Goal: Information Seeking & Learning: Learn about a topic

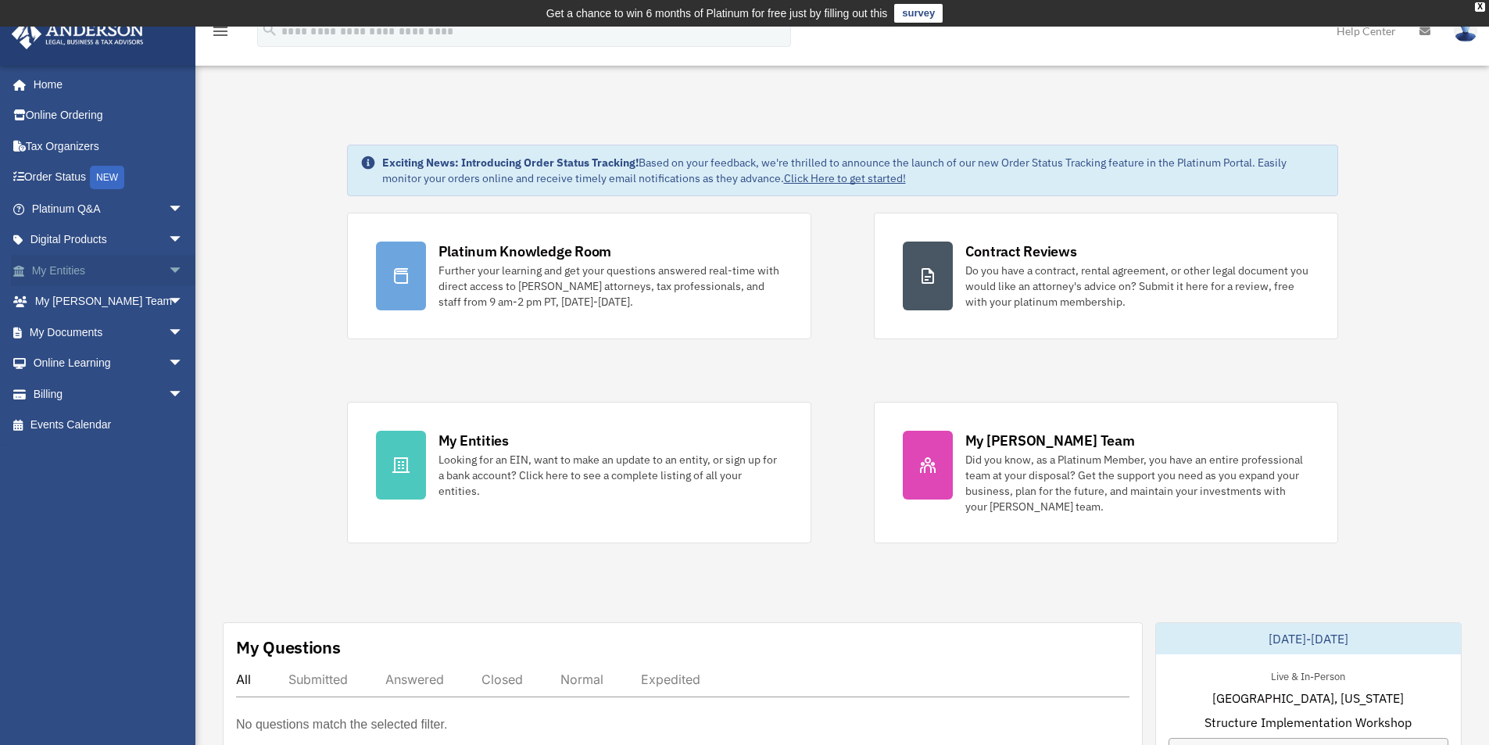
click at [76, 276] on link "My Entities arrow_drop_down" at bounding box center [109, 270] width 196 height 31
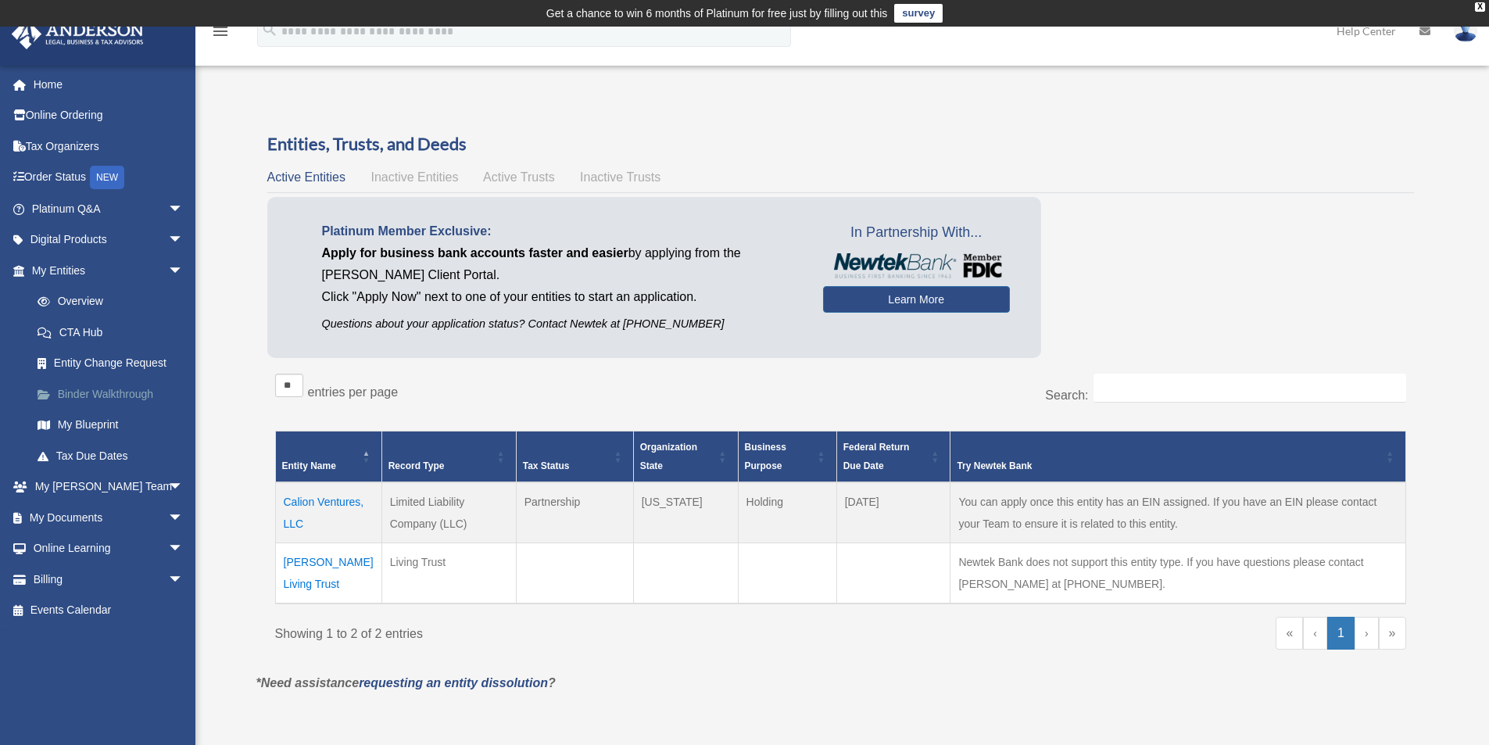
click at [122, 392] on link "Binder Walkthrough" at bounding box center [114, 393] width 185 height 31
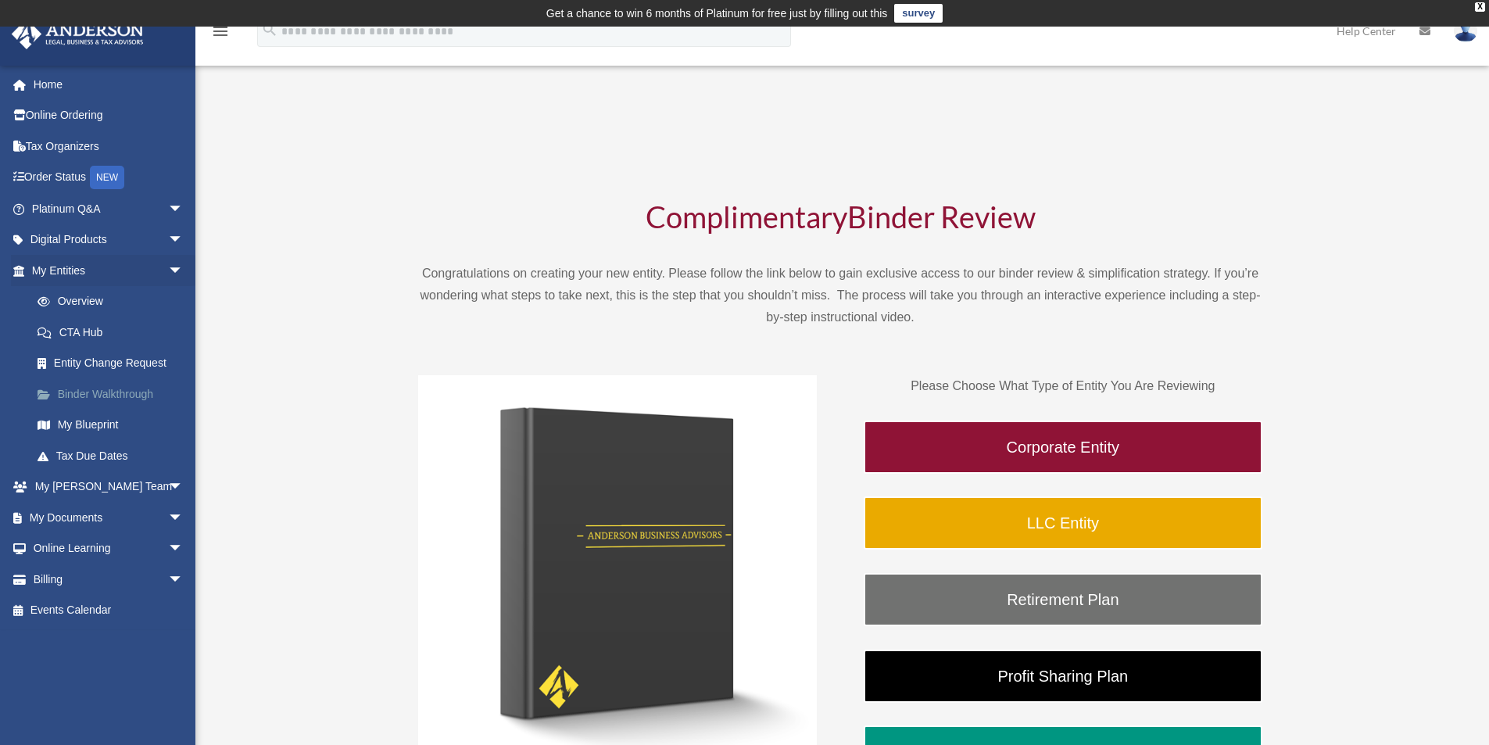
click at [134, 395] on link "Binder Walkthrough" at bounding box center [114, 393] width 185 height 31
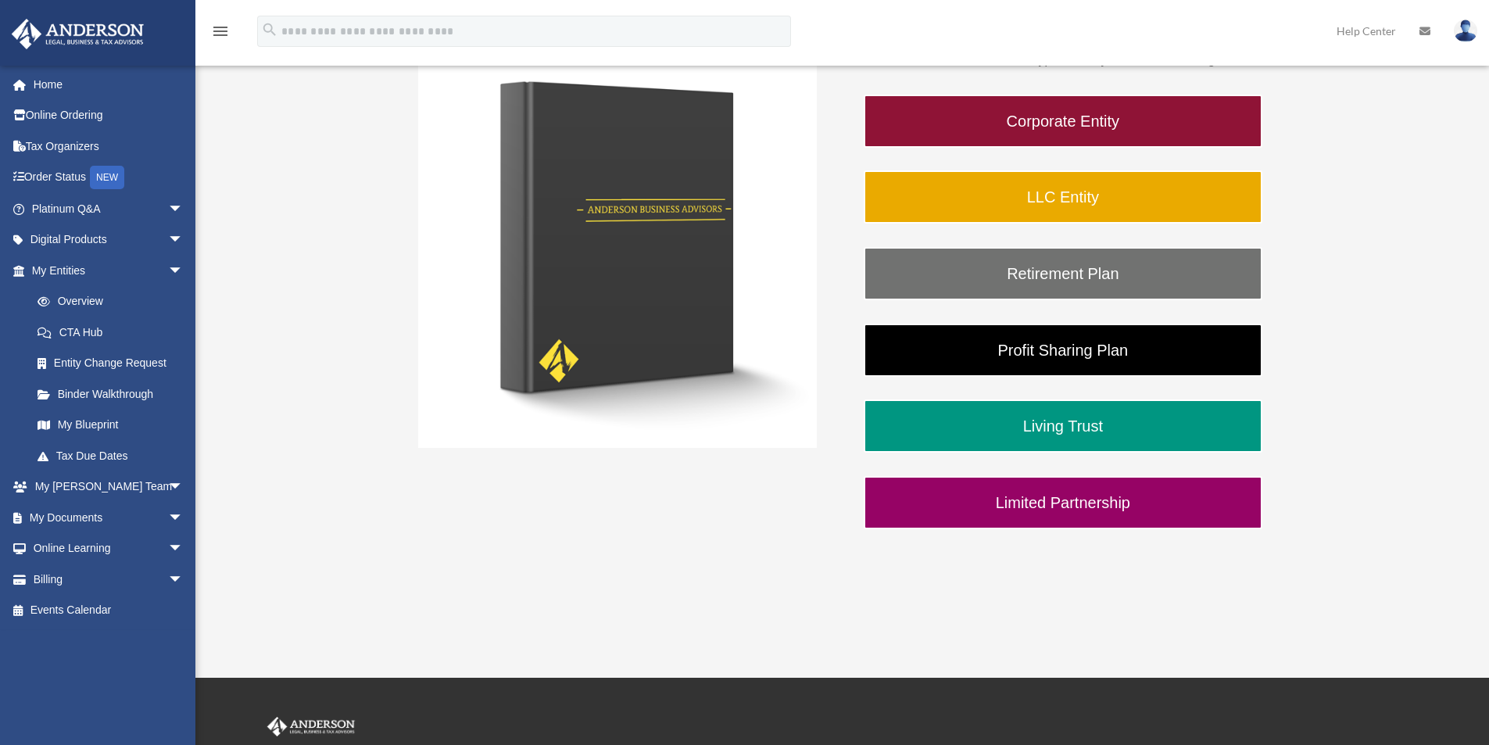
scroll to position [391, 0]
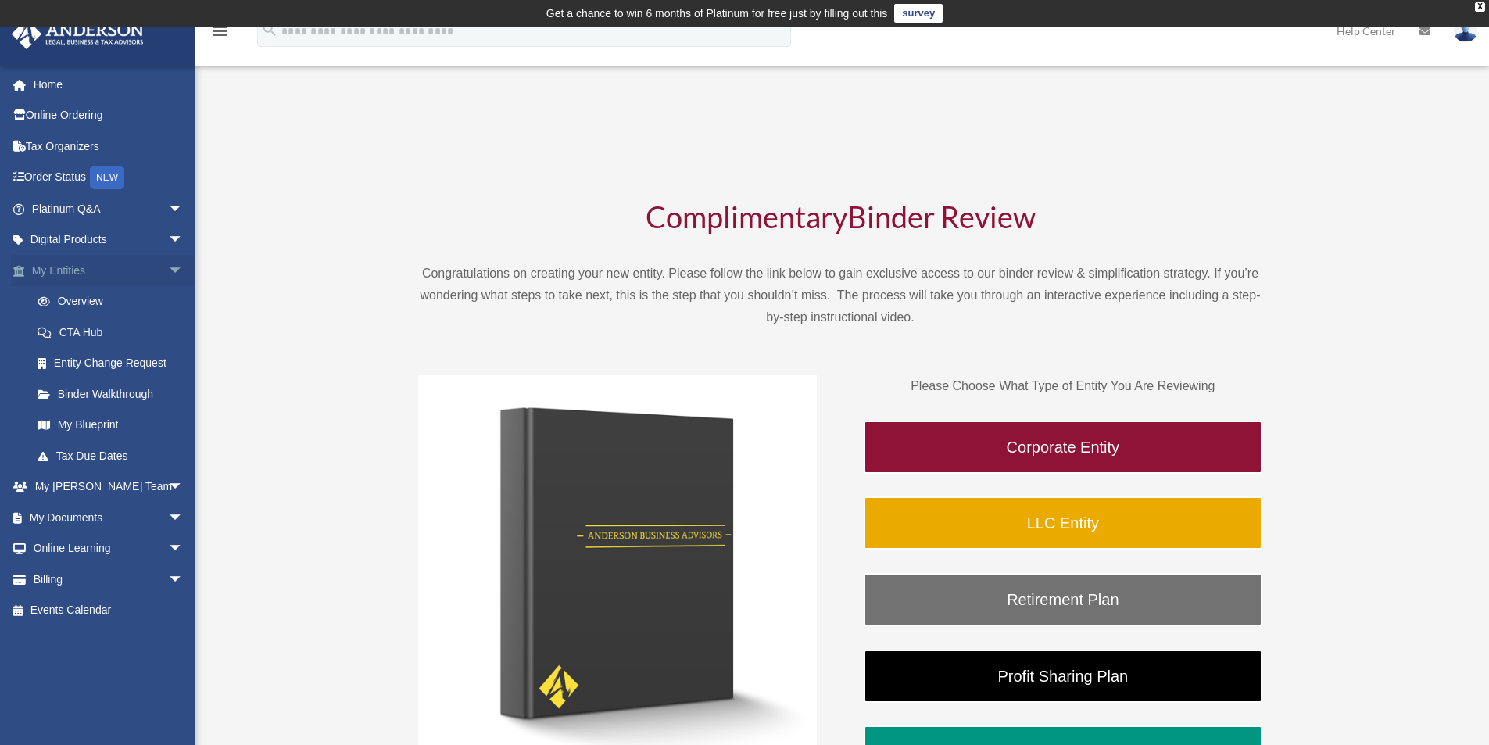
click at [68, 268] on link "My Entities arrow_drop_down" at bounding box center [109, 270] width 196 height 31
click at [73, 279] on link "My Entities arrow_drop_down" at bounding box center [109, 270] width 196 height 31
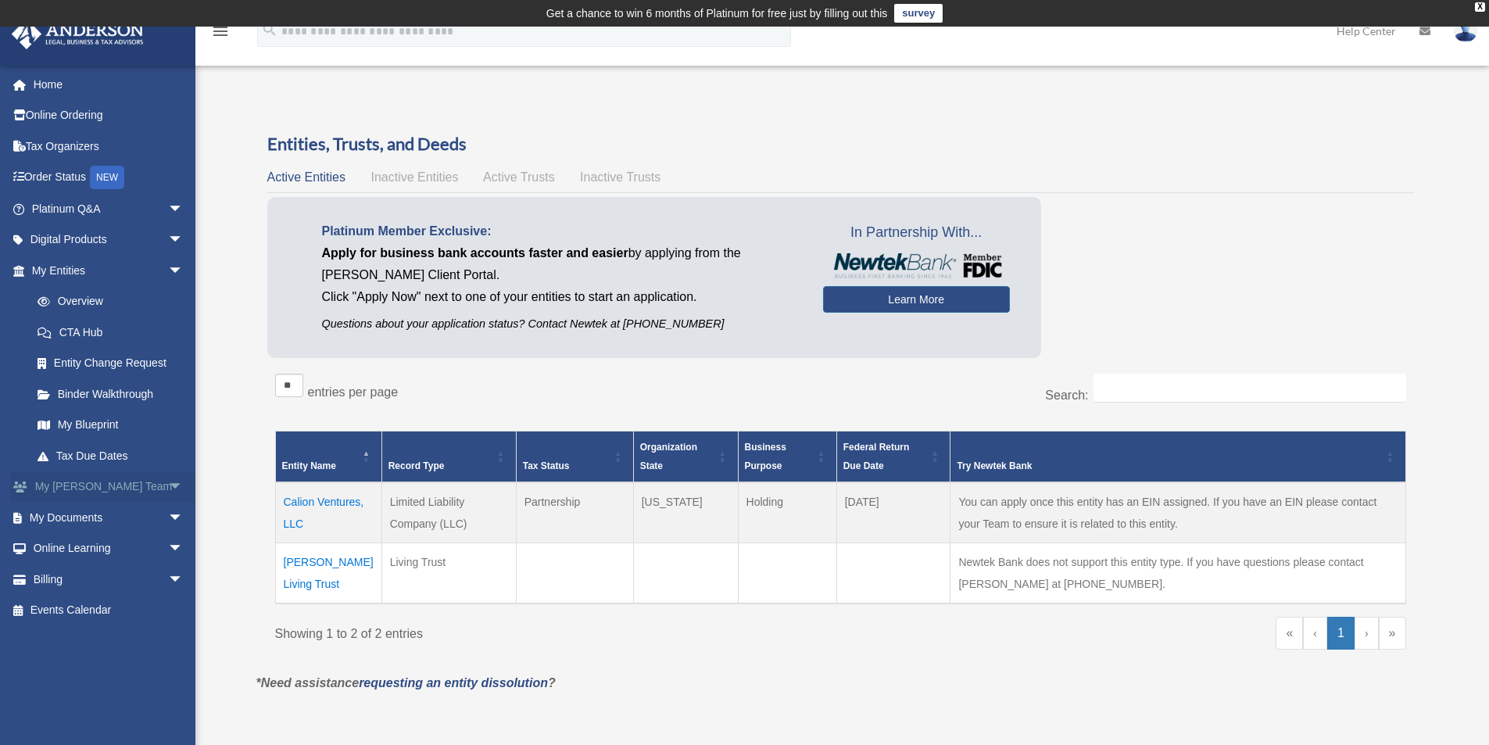
click at [168, 487] on span "arrow_drop_down" at bounding box center [183, 487] width 31 height 32
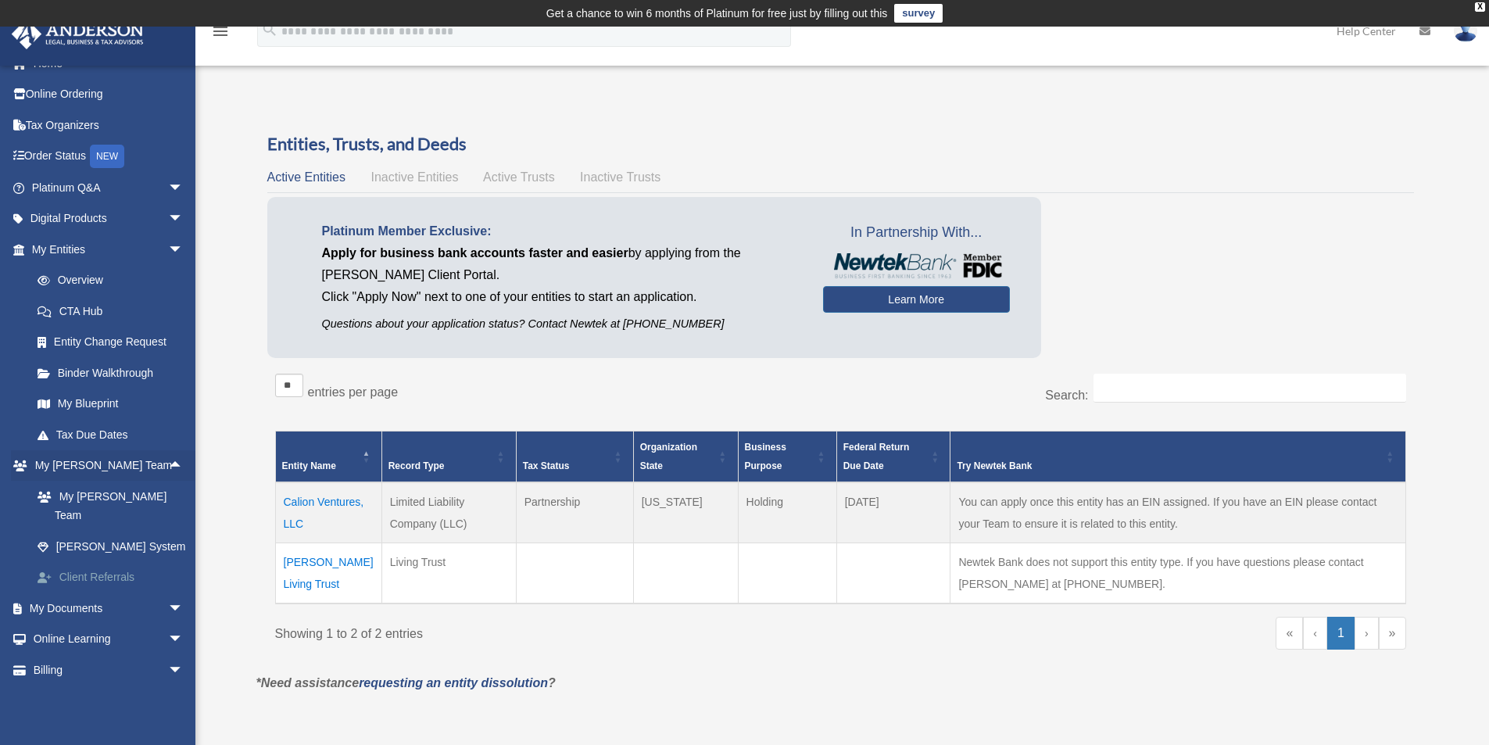
scroll to position [30, 0]
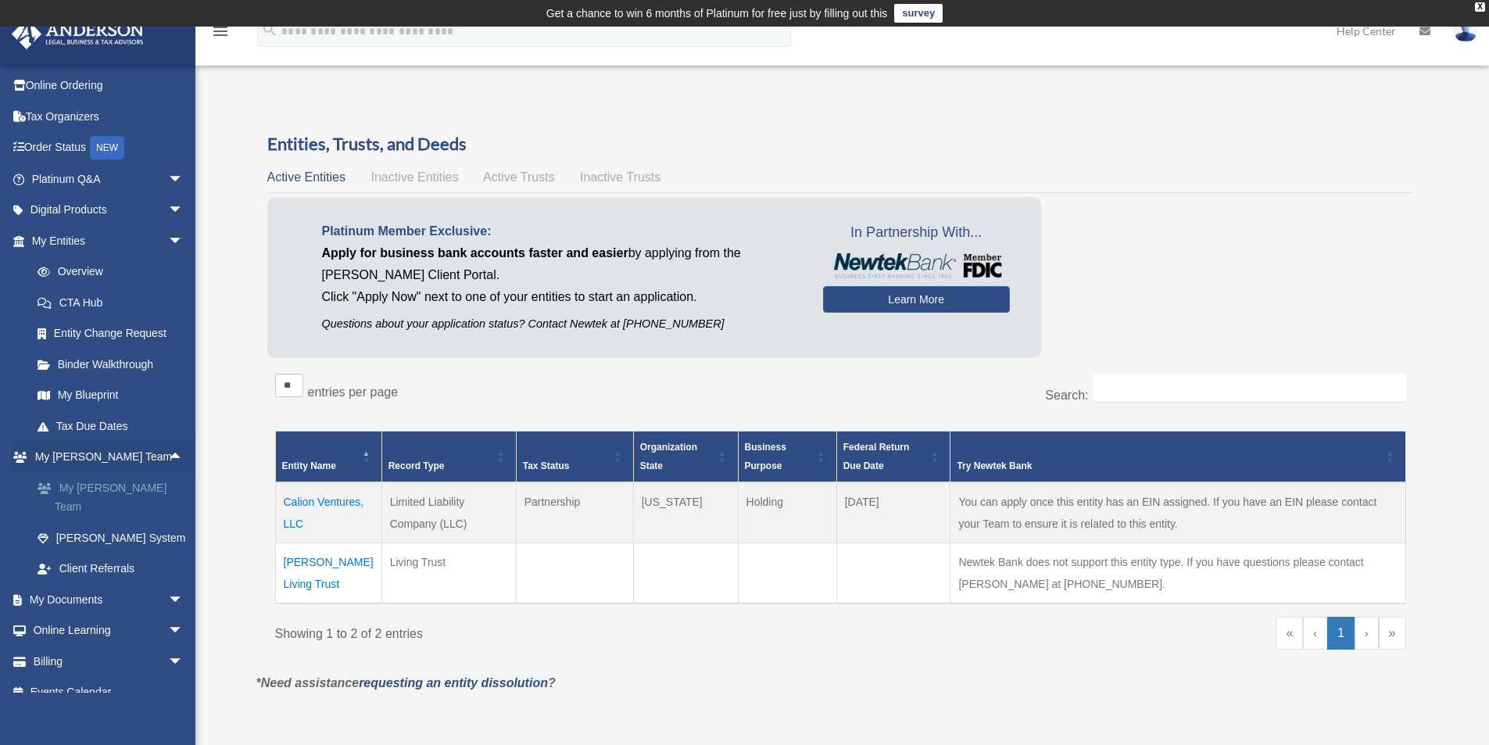
click at [146, 488] on link "My [PERSON_NAME] Team" at bounding box center [114, 497] width 185 height 50
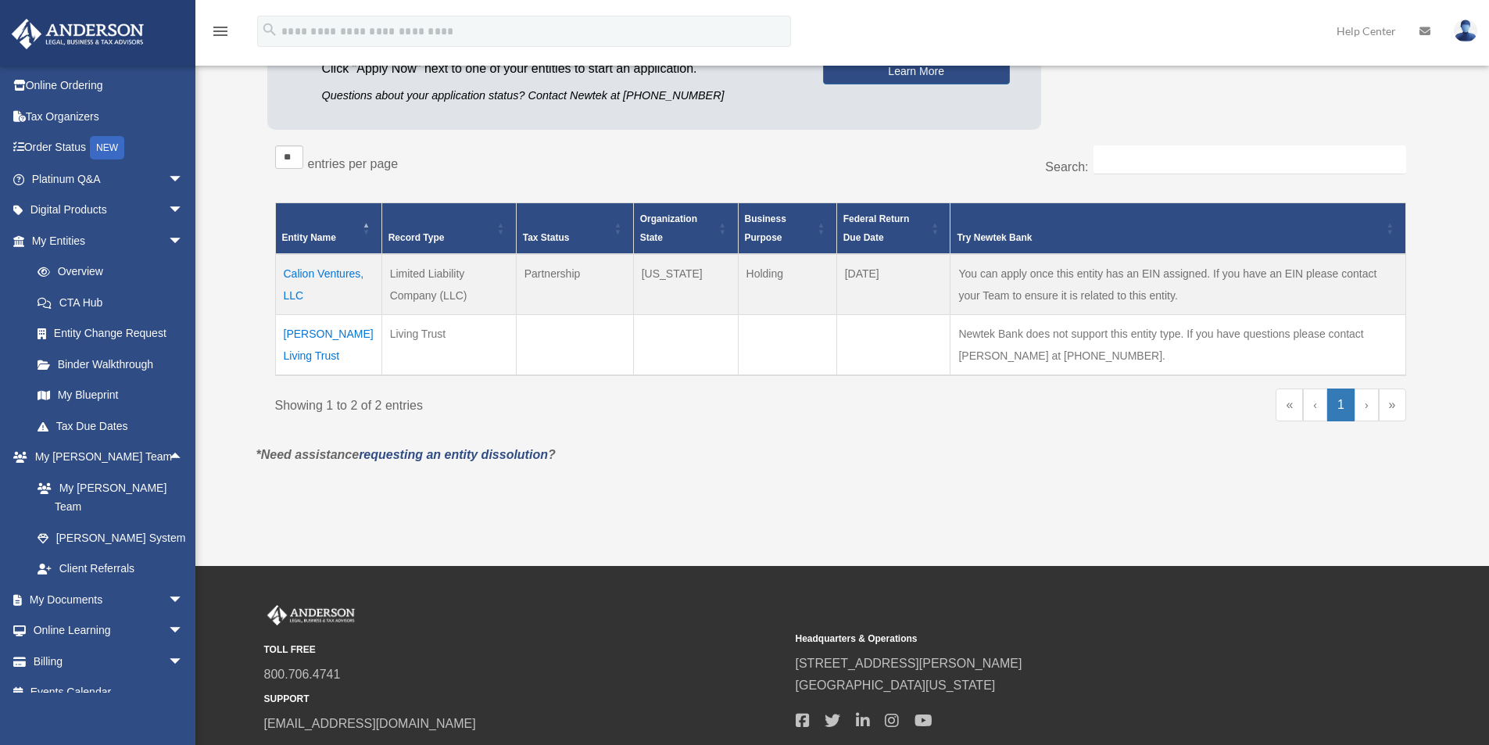
scroll to position [234, 0]
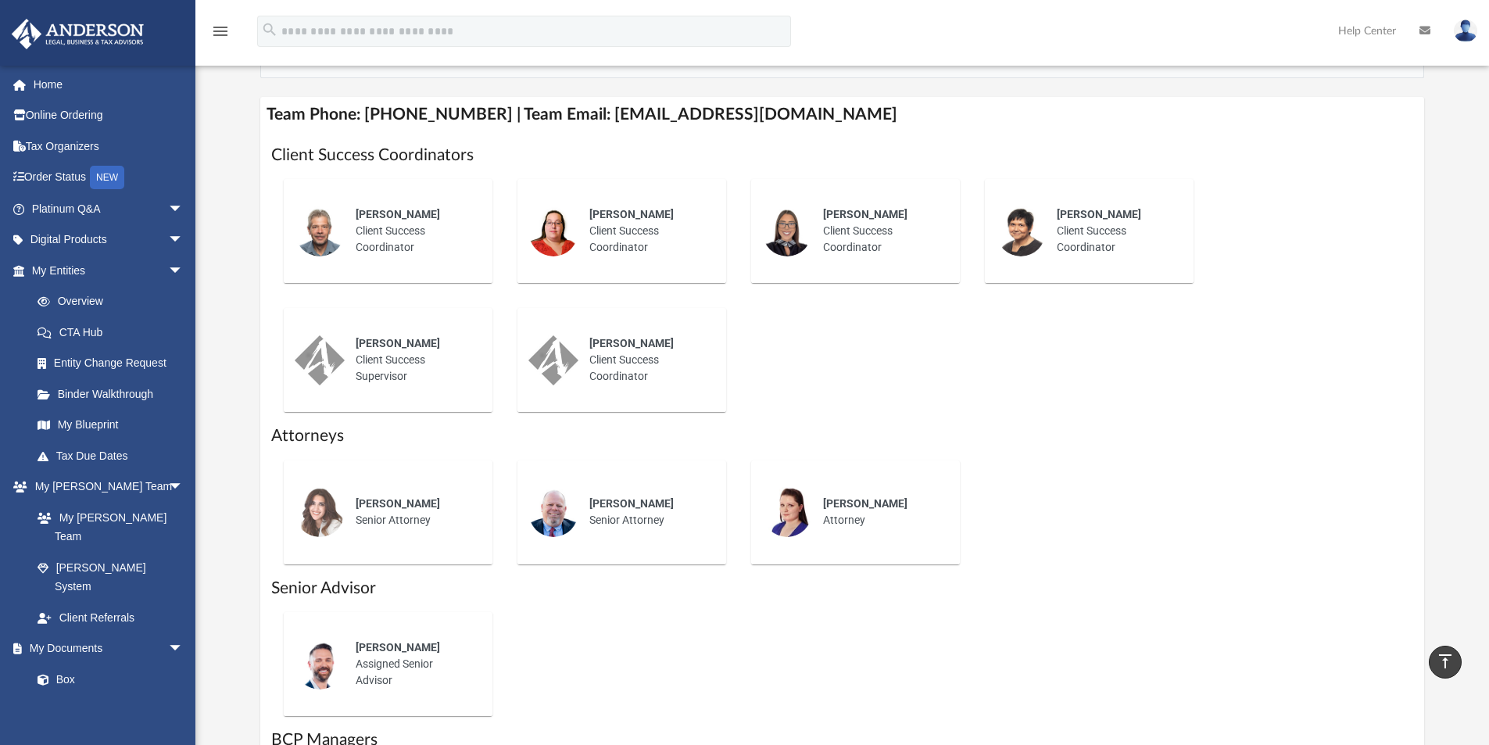
scroll to position [625, 0]
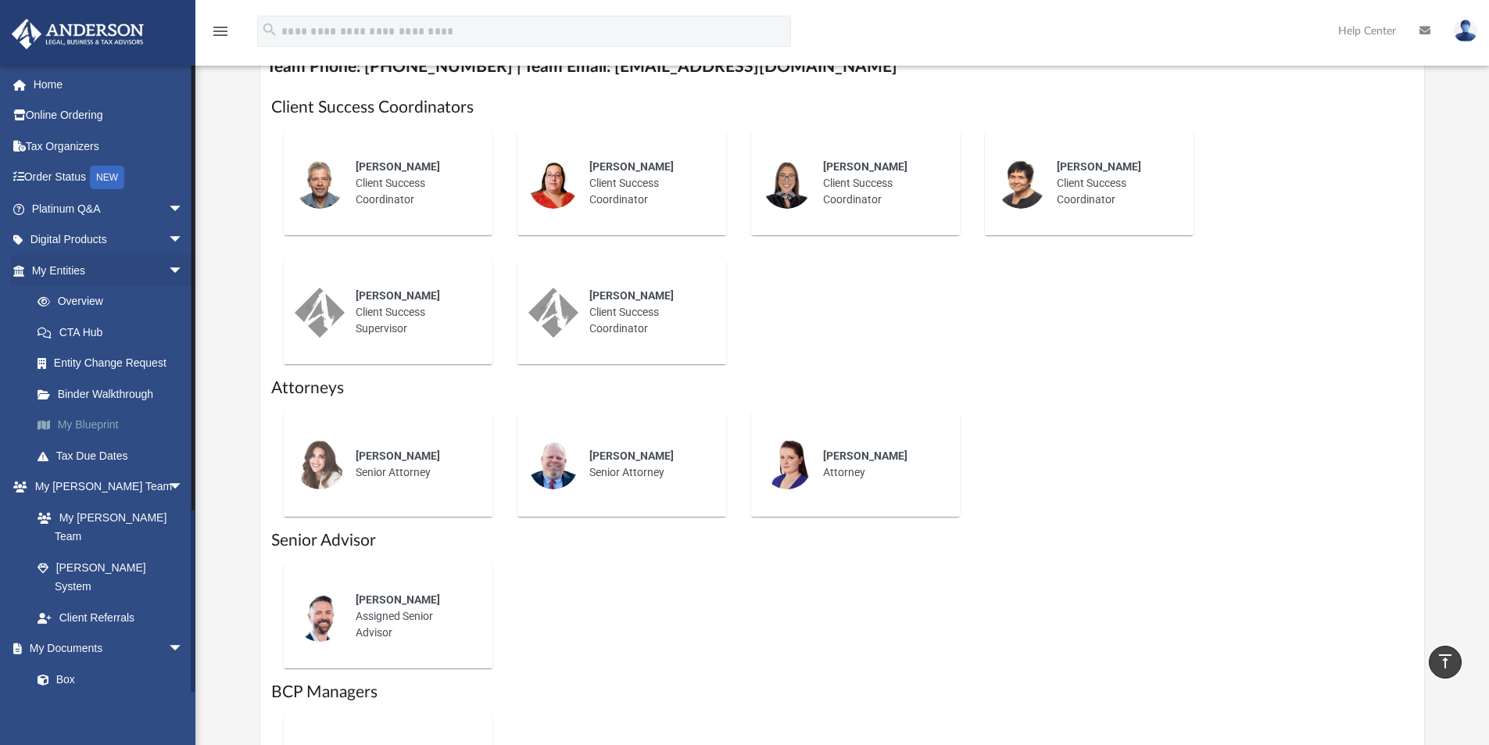
click at [104, 420] on link "My Blueprint" at bounding box center [114, 424] width 185 height 31
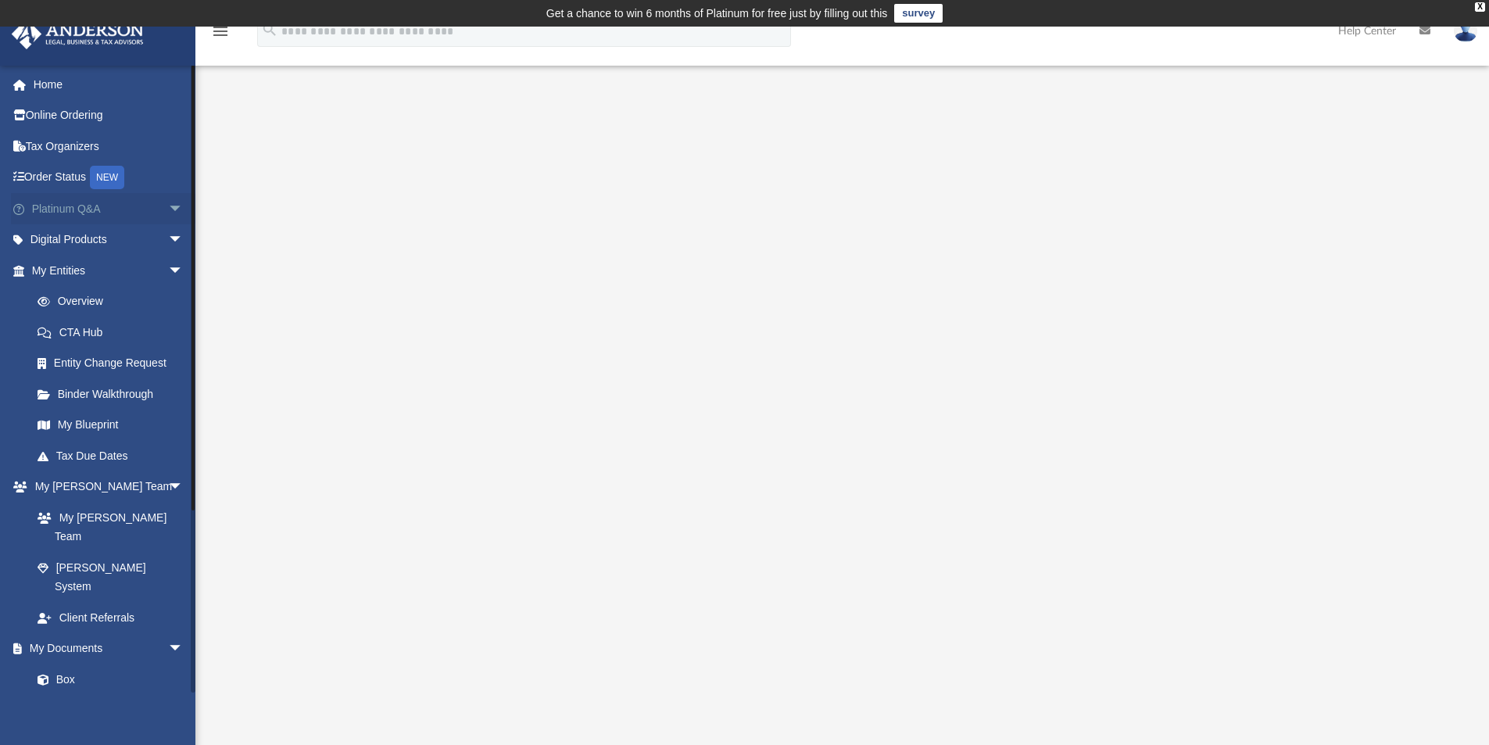
click at [127, 213] on link "Platinum Q&A arrow_drop_down" at bounding box center [109, 208] width 196 height 31
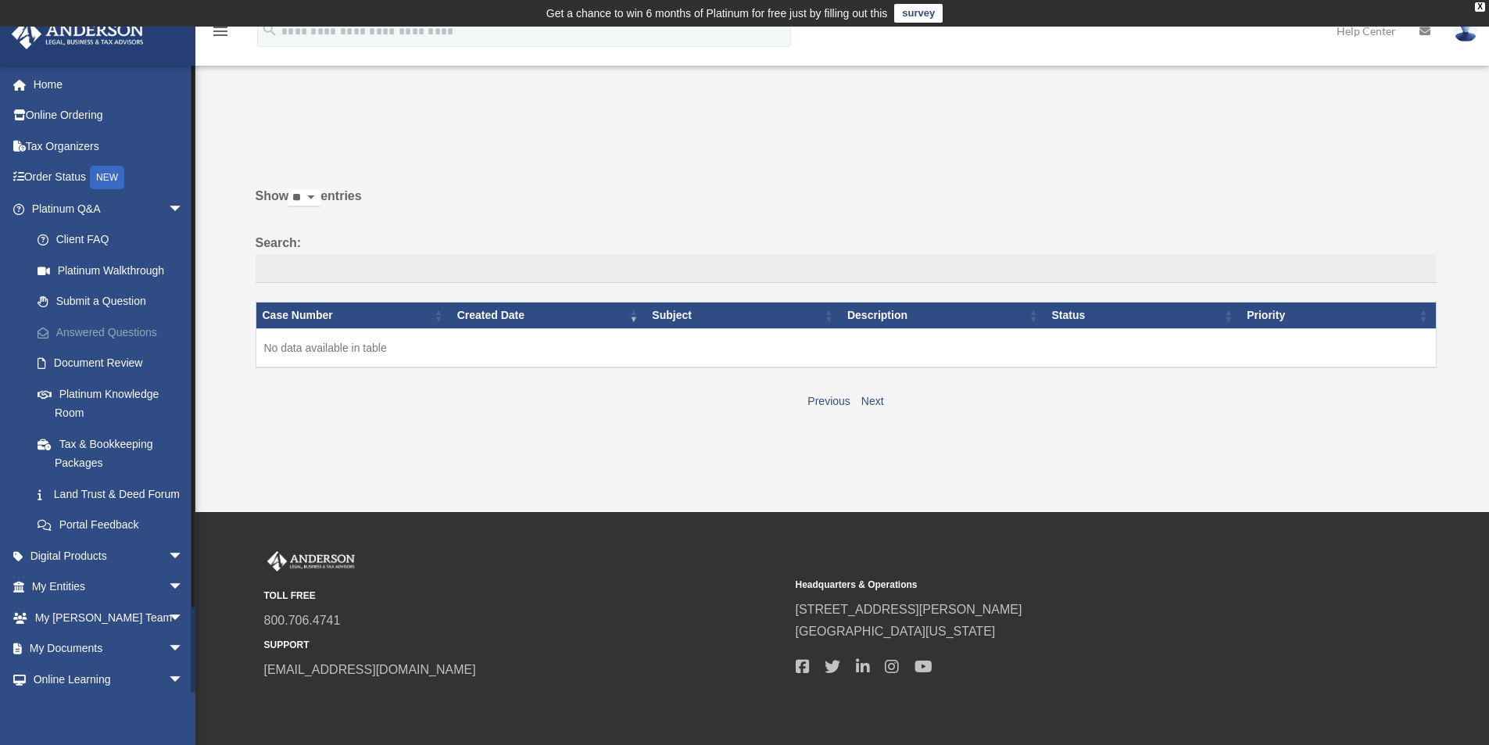
click at [120, 339] on link "Answered Questions" at bounding box center [114, 331] width 185 height 31
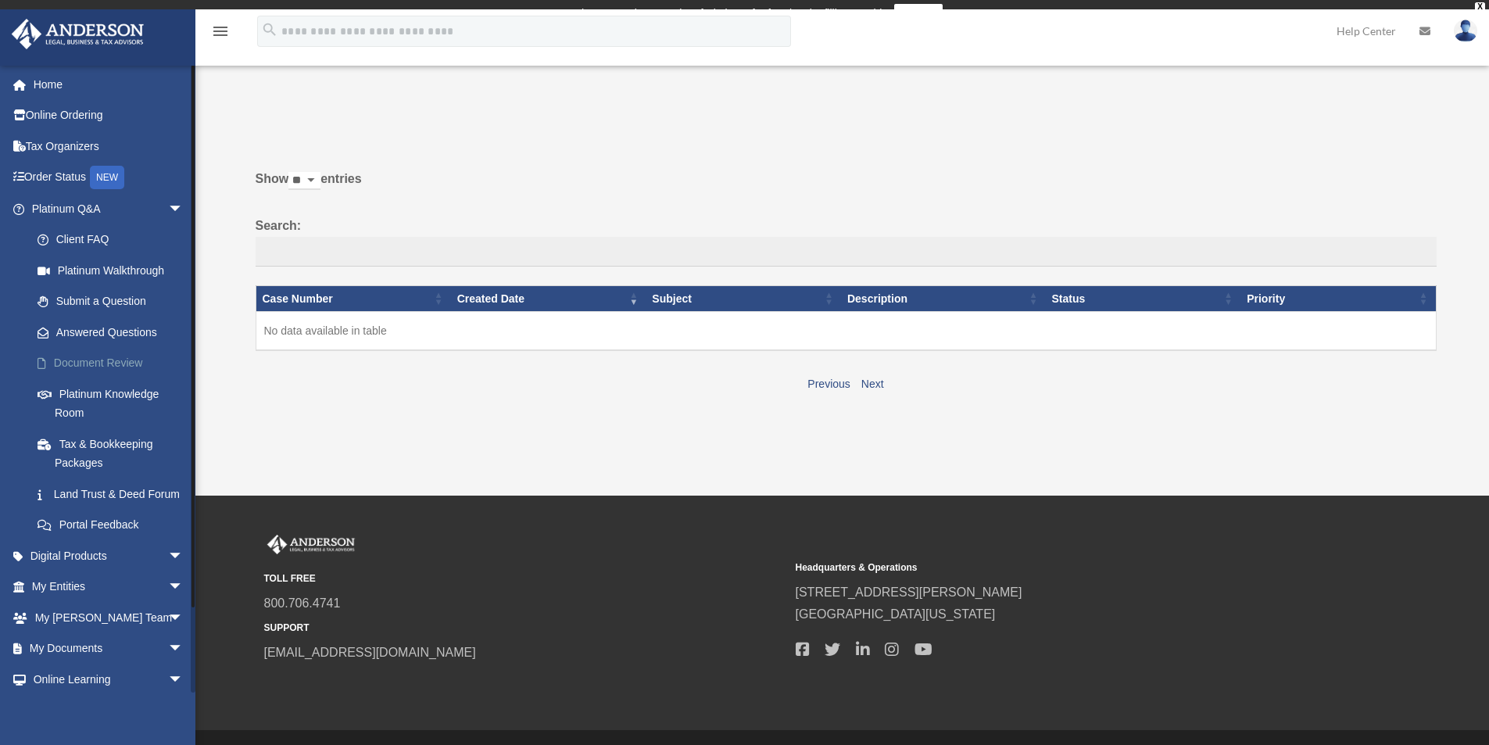
click at [119, 365] on link "Document Review" at bounding box center [114, 363] width 185 height 31
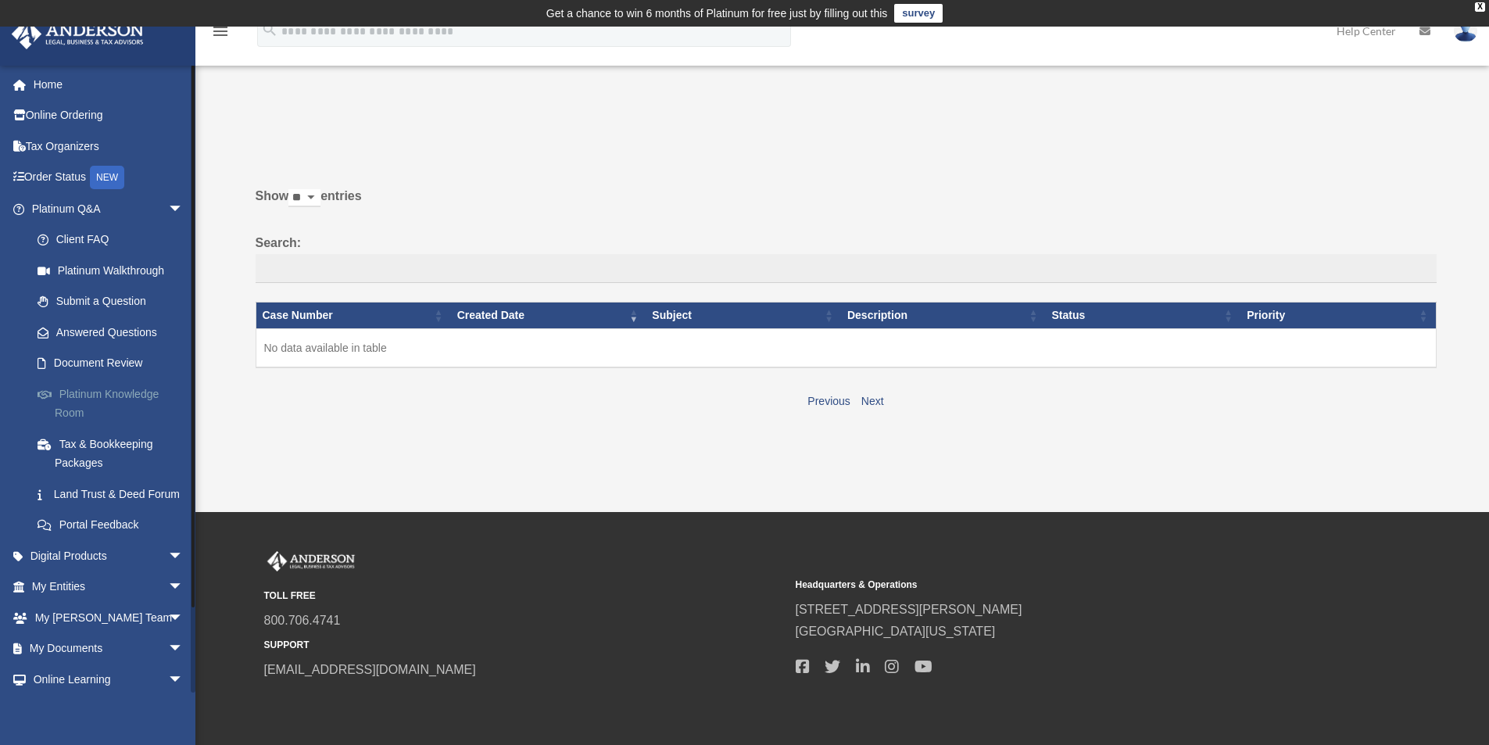
click at [121, 399] on link "Platinum Knowledge Room" at bounding box center [114, 403] width 185 height 50
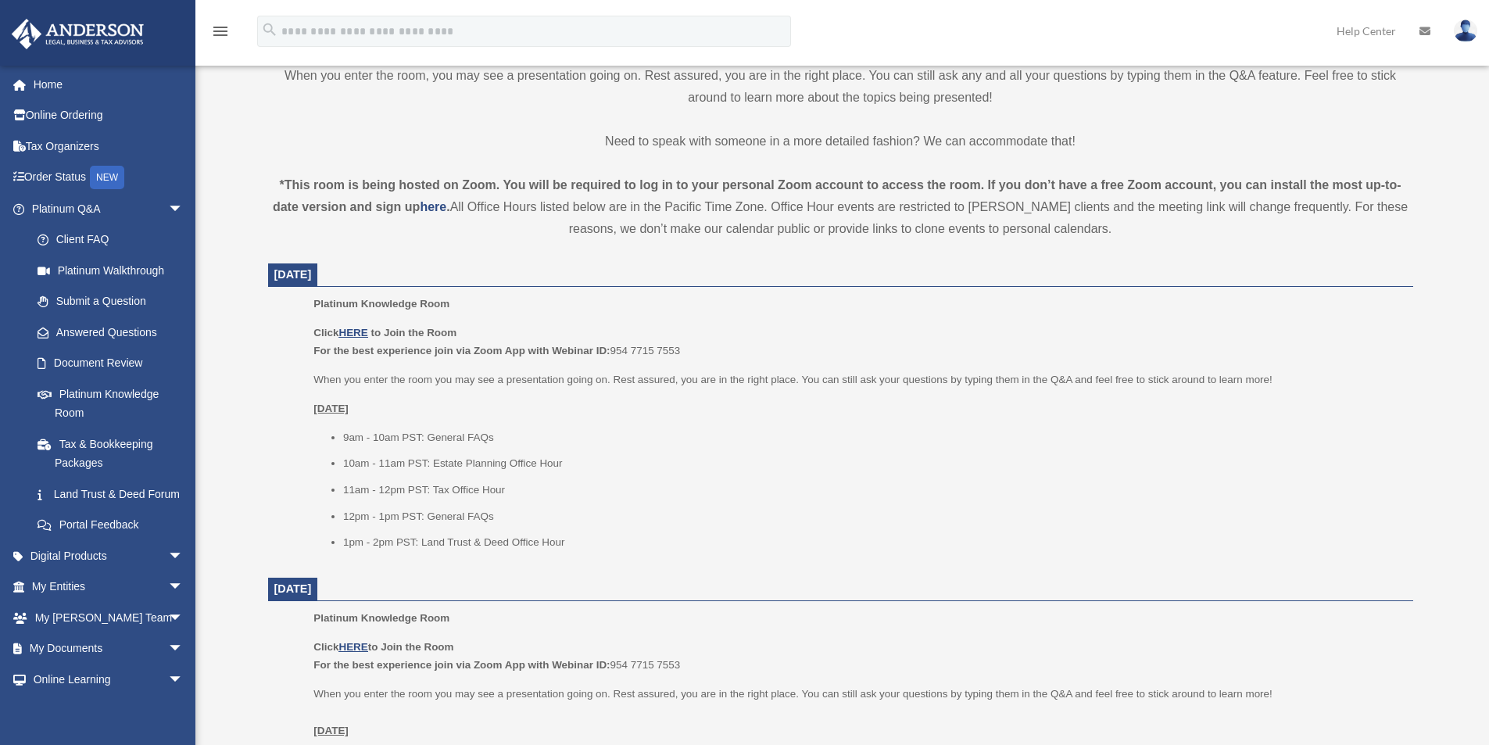
scroll to position [492, 0]
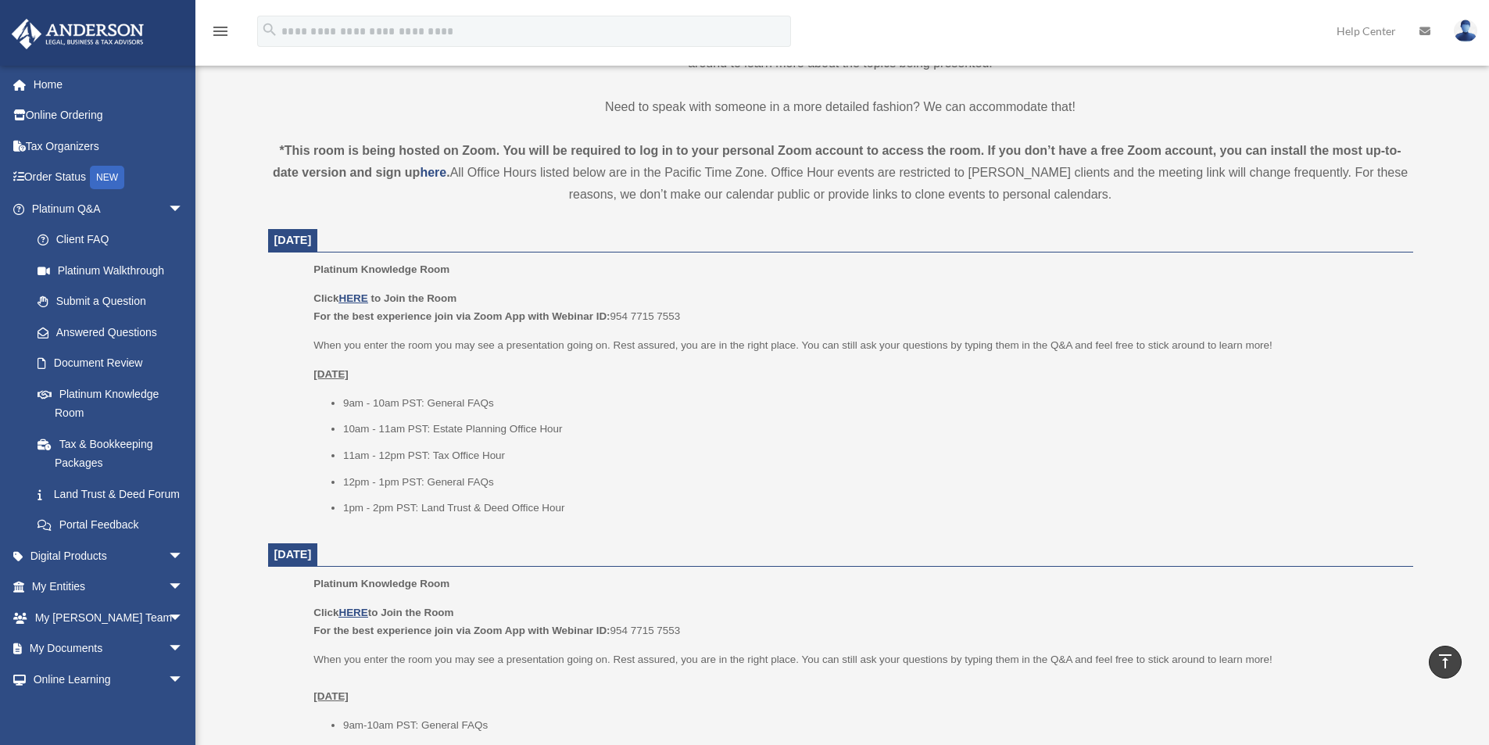
click at [686, 515] on li "1pm - 2pm PST: Land Trust & Deed Office Hour" at bounding box center [872, 508] width 1059 height 19
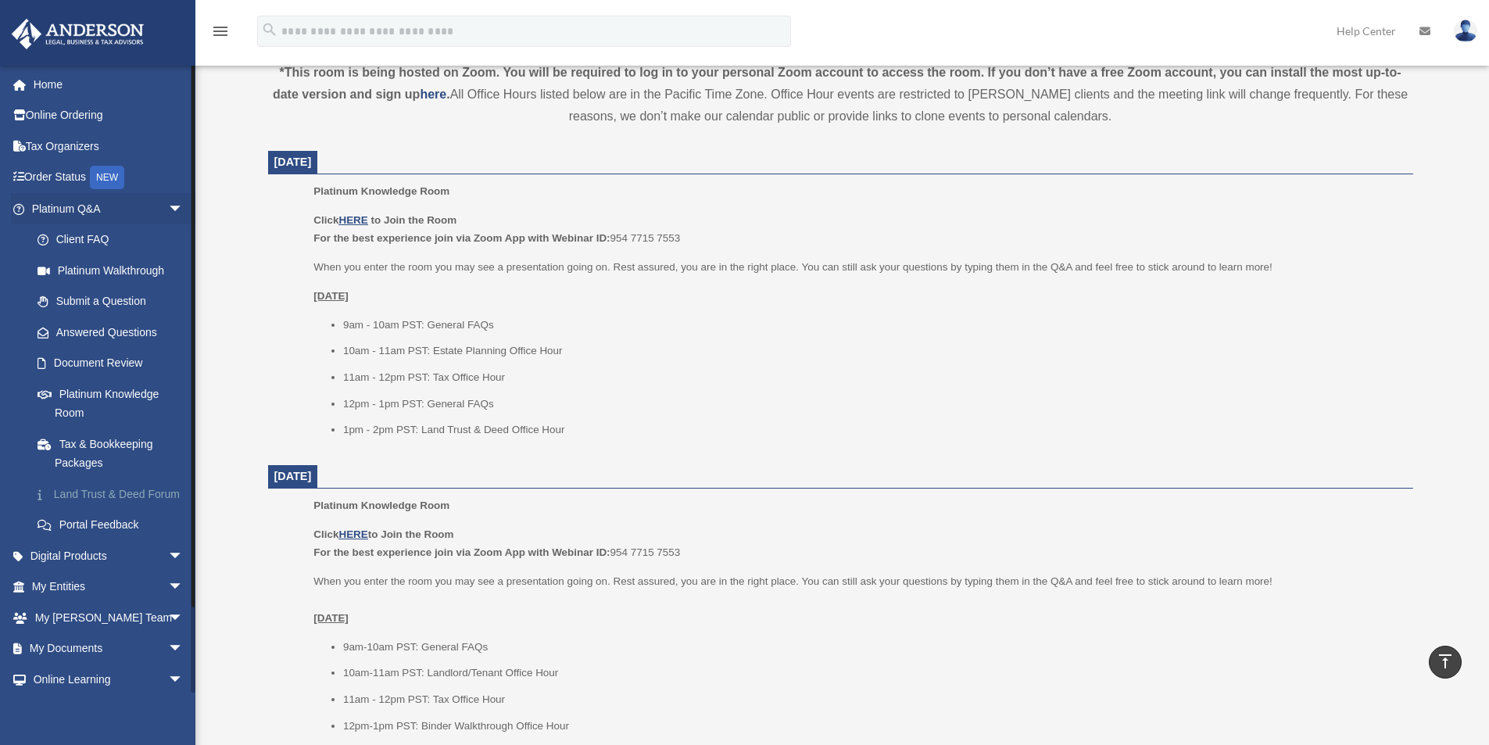
click at [115, 499] on link "Land Trust & Deed Forum" at bounding box center [114, 493] width 185 height 31
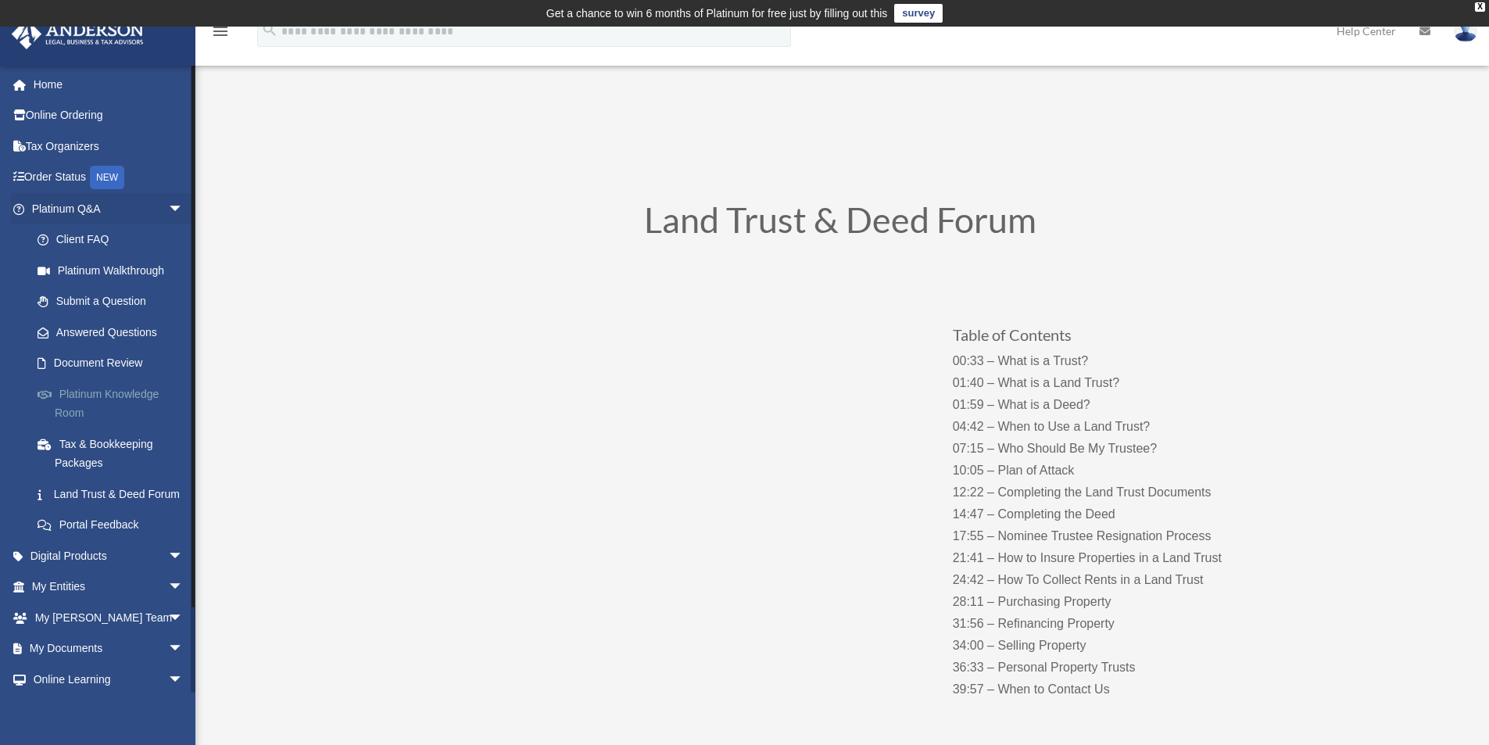
click at [135, 397] on link "Platinum Knowledge Room" at bounding box center [114, 403] width 185 height 50
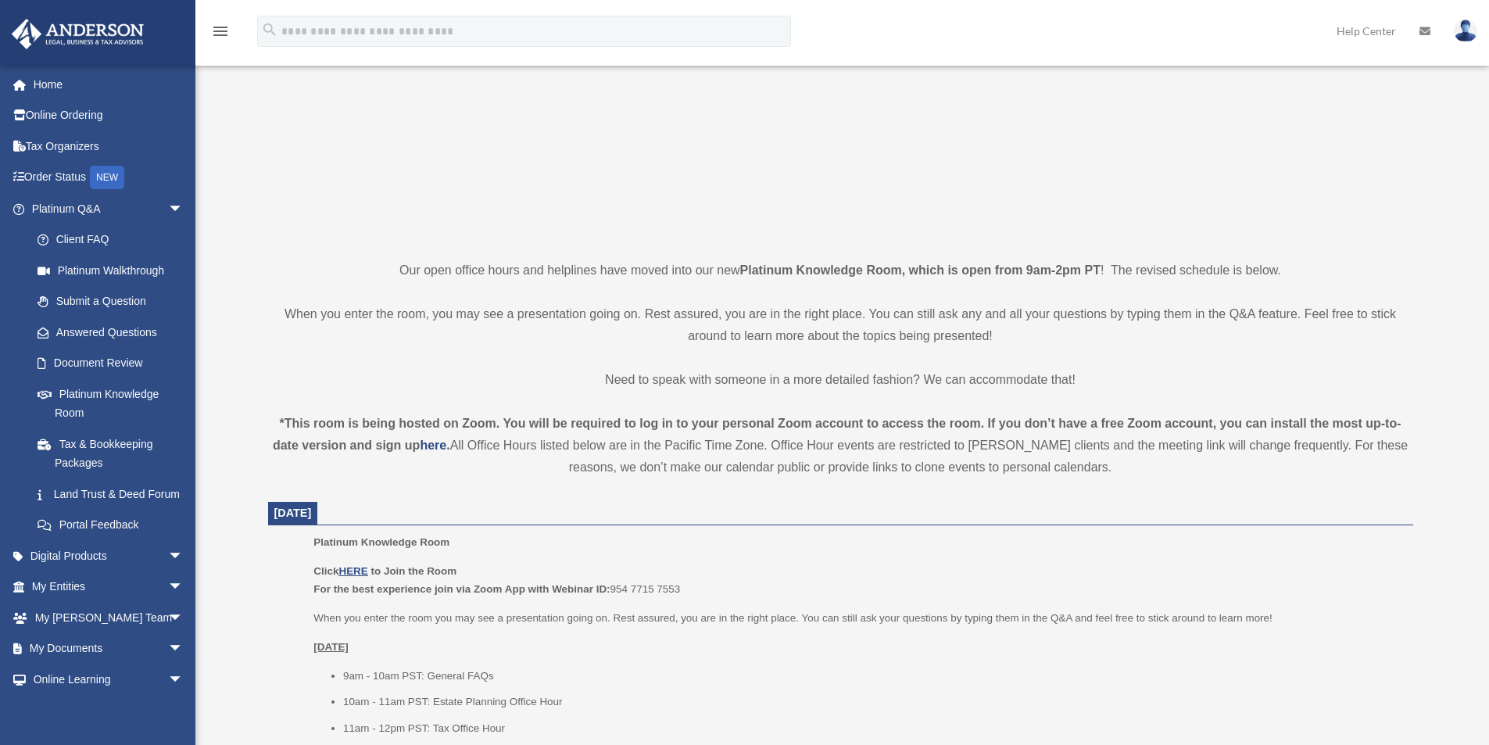
scroll to position [234, 0]
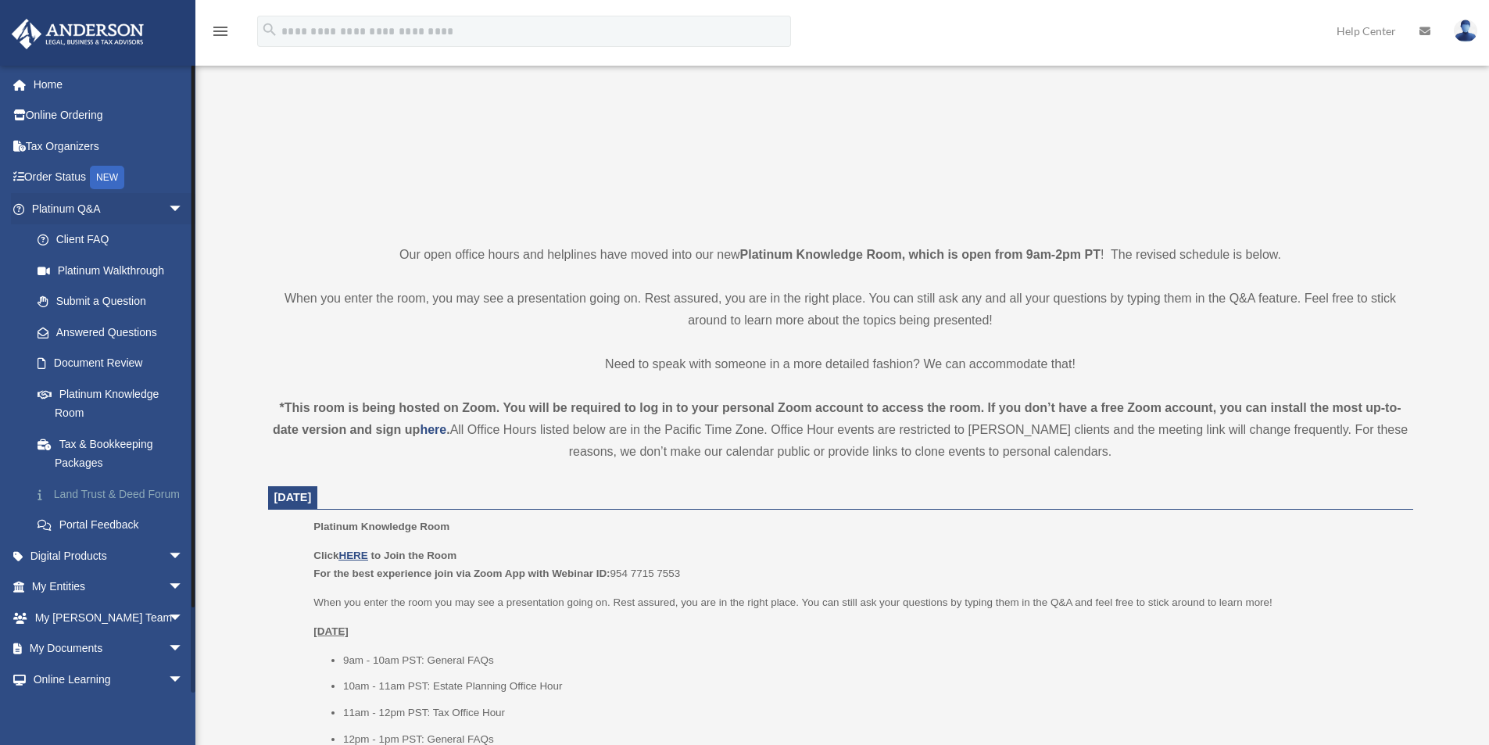
click at [103, 495] on link "Land Trust & Deed Forum" at bounding box center [114, 493] width 185 height 31
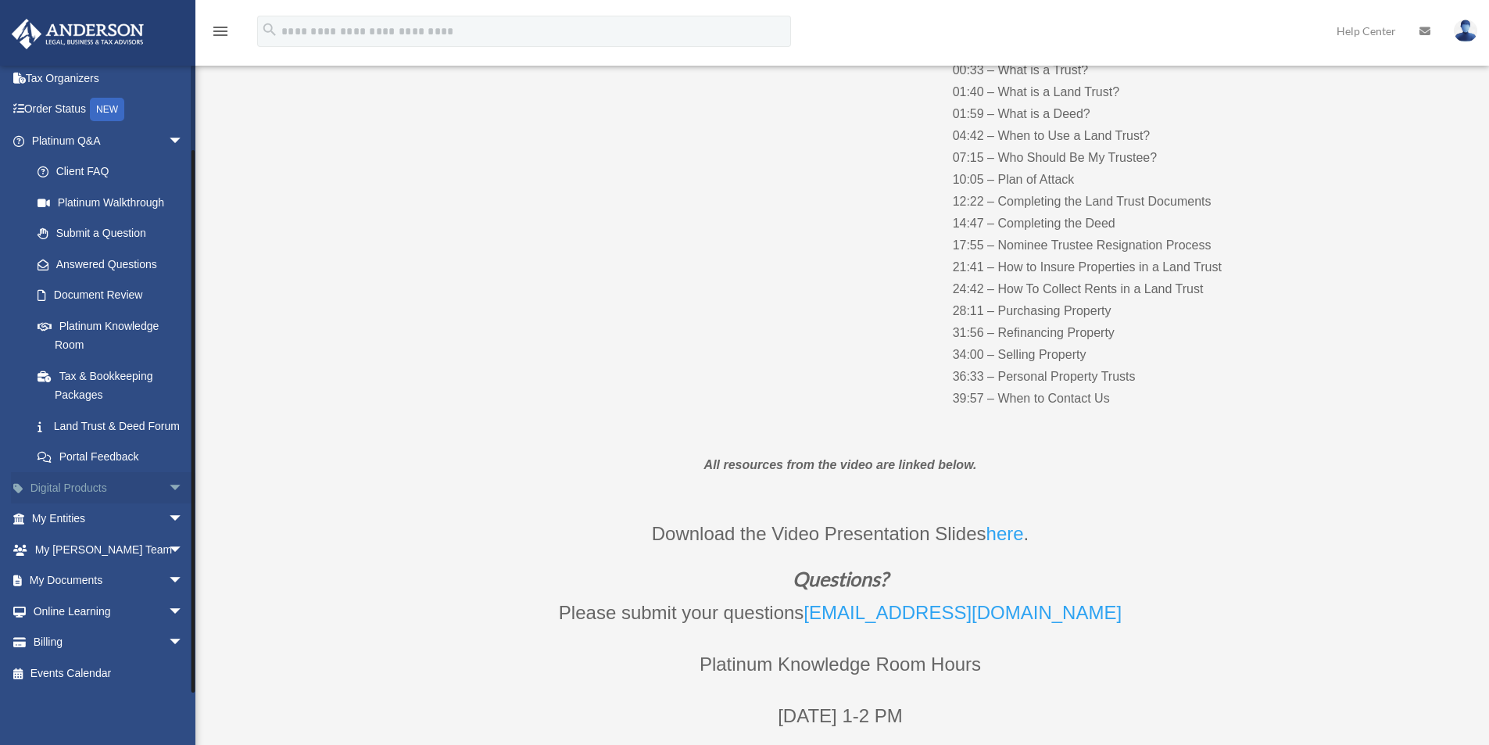
scroll to position [313, 0]
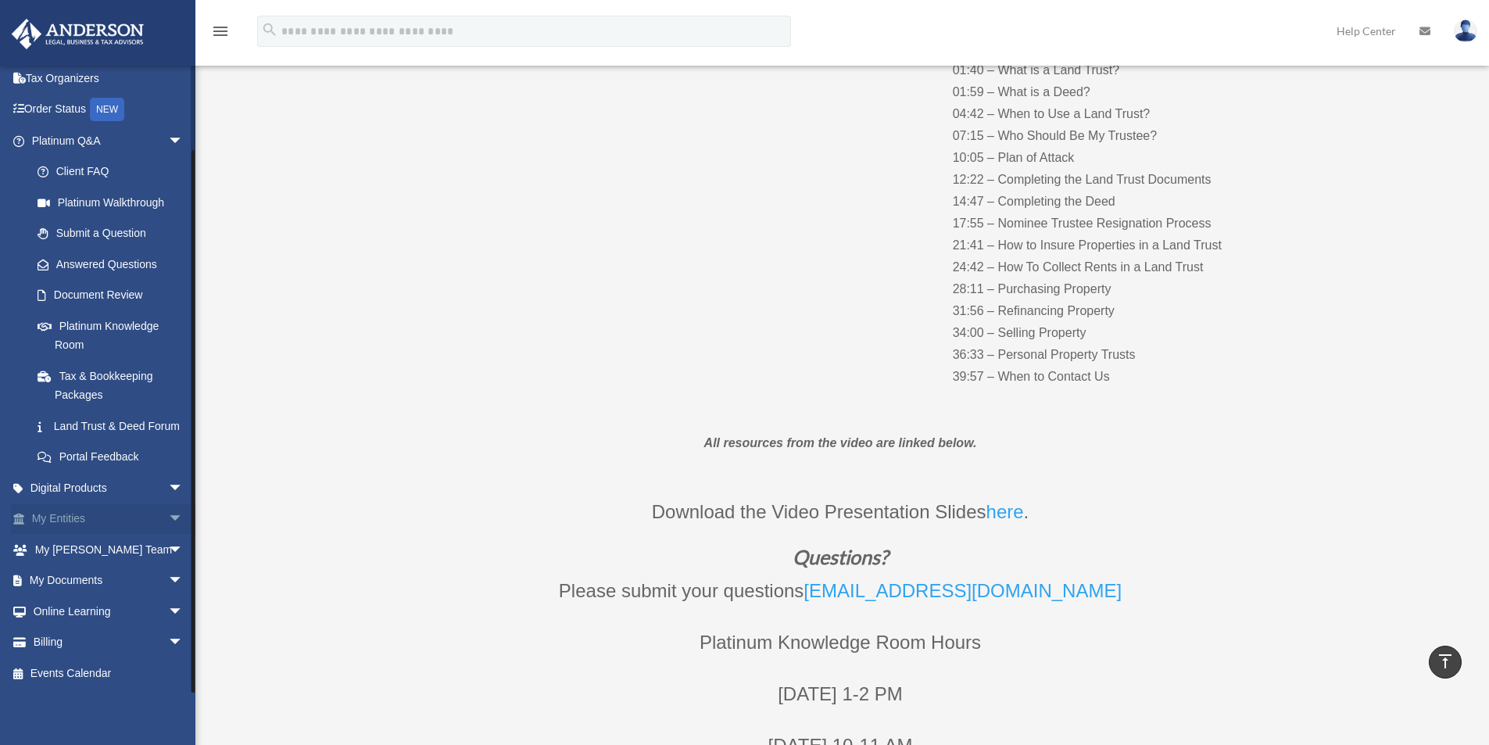
click at [91, 523] on link "My Entities arrow_drop_down" at bounding box center [109, 518] width 196 height 31
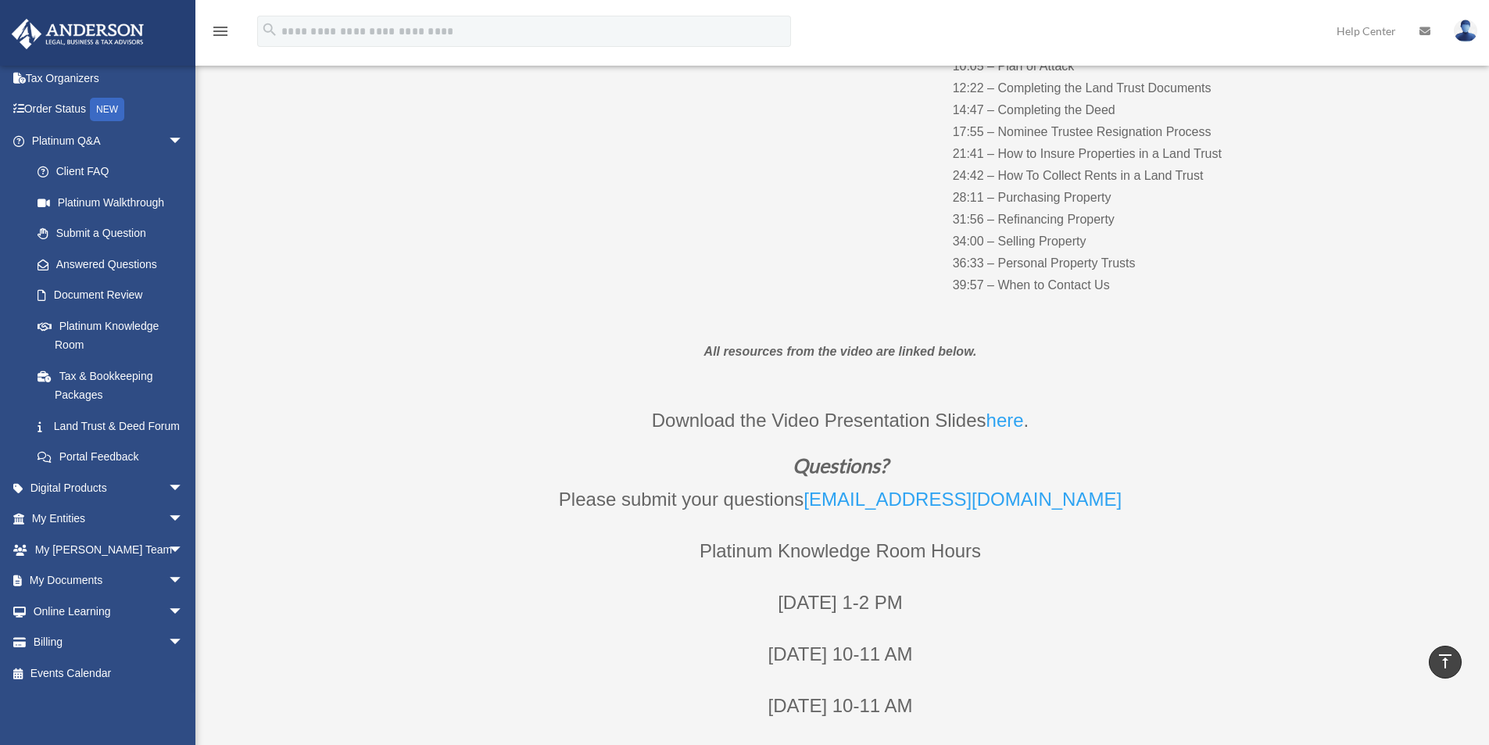
scroll to position [547, 0]
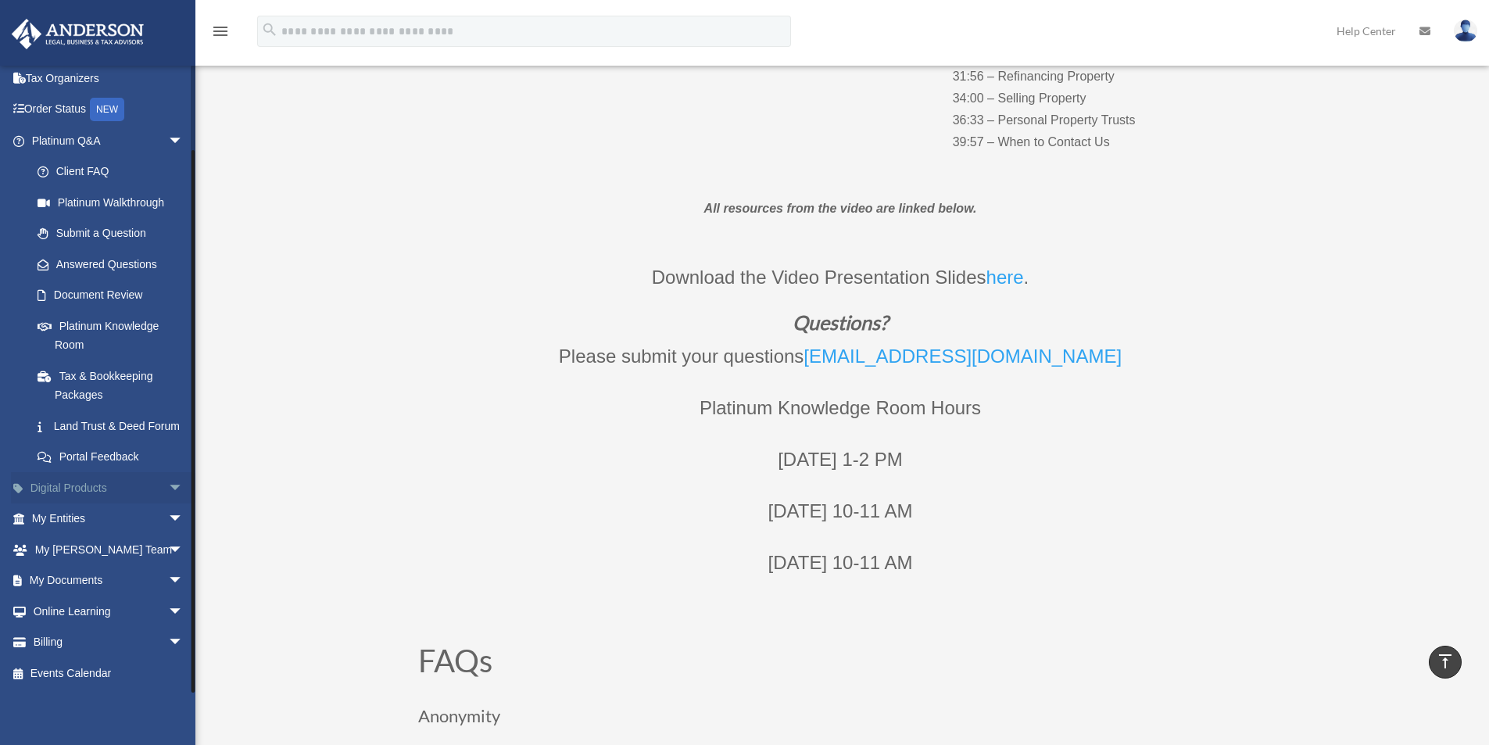
click at [168, 489] on span "arrow_drop_down" at bounding box center [183, 488] width 31 height 32
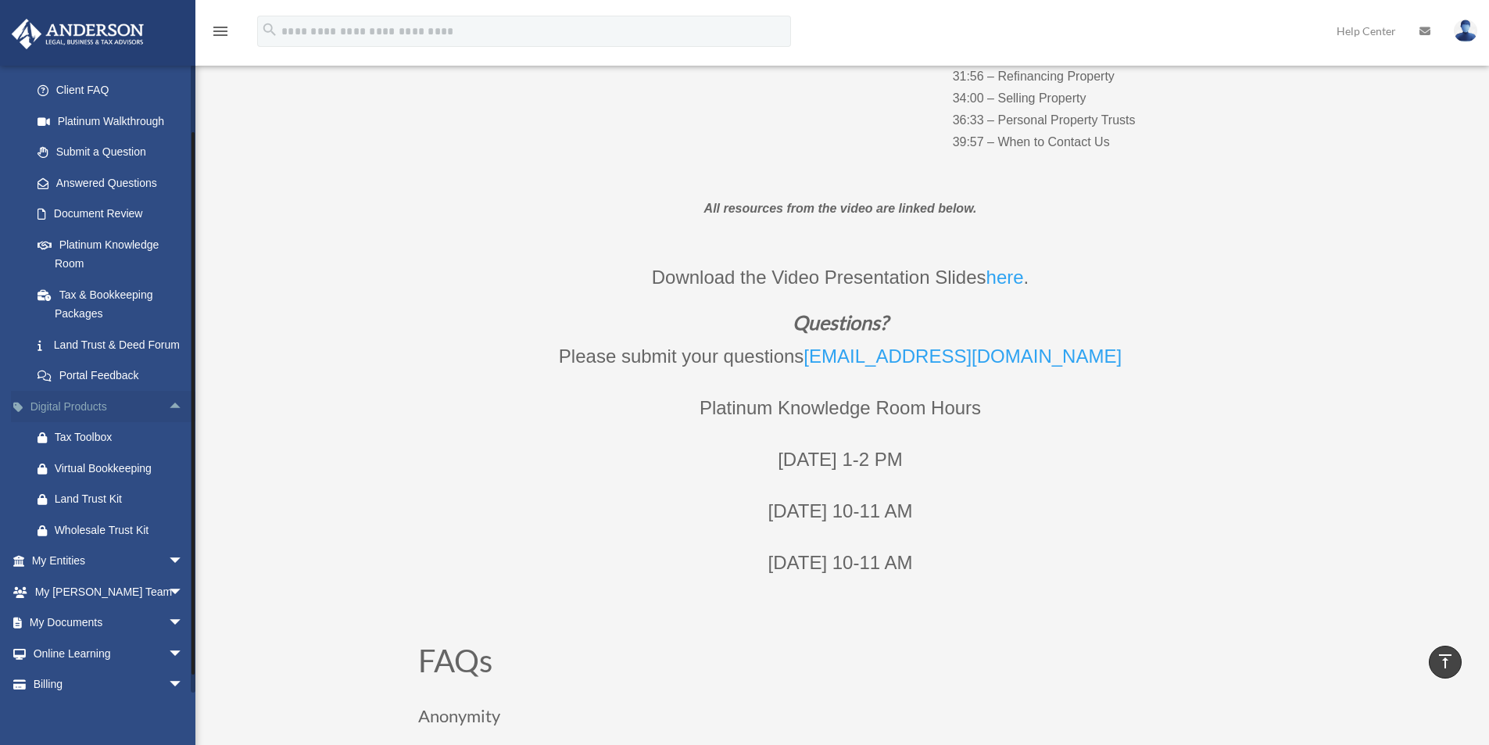
scroll to position [210, 0]
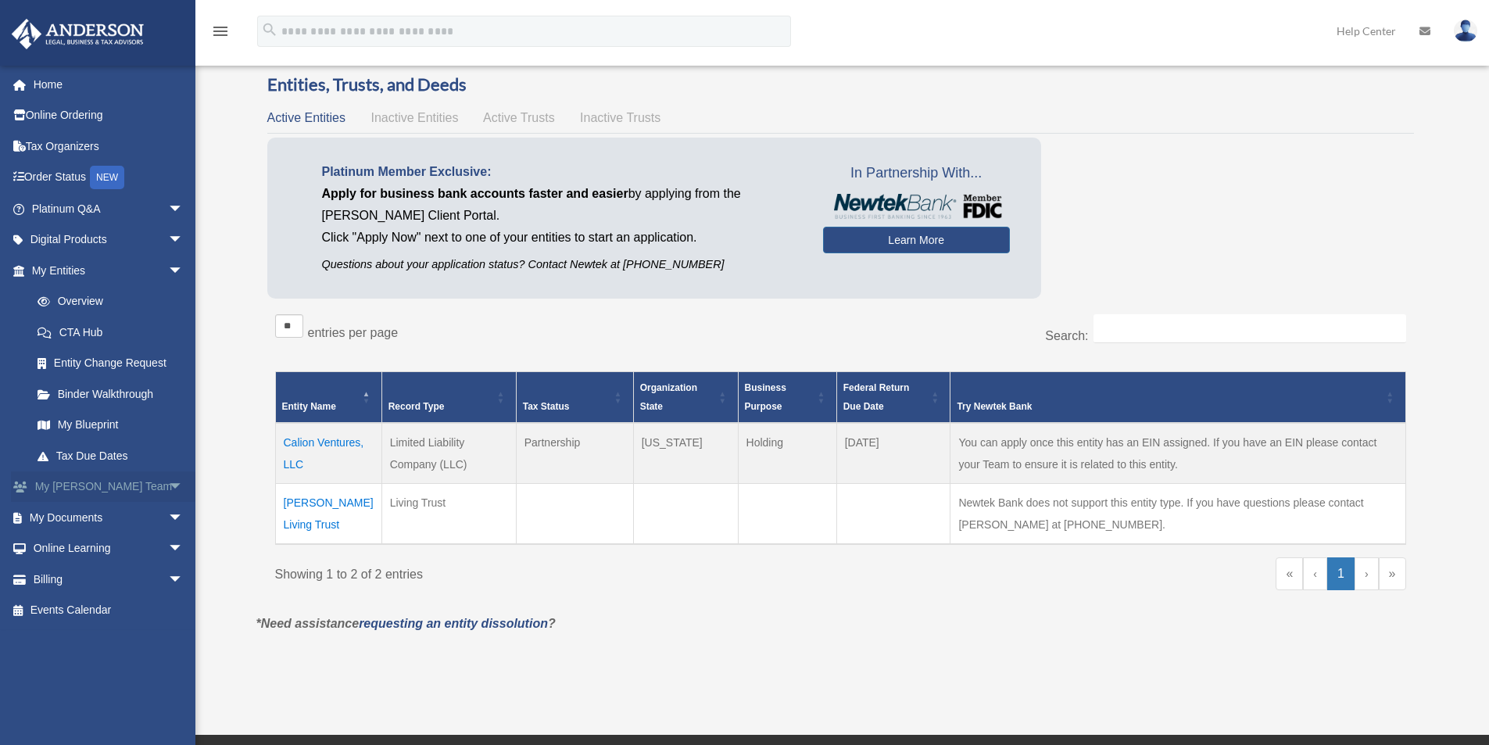
scroll to position [156, 0]
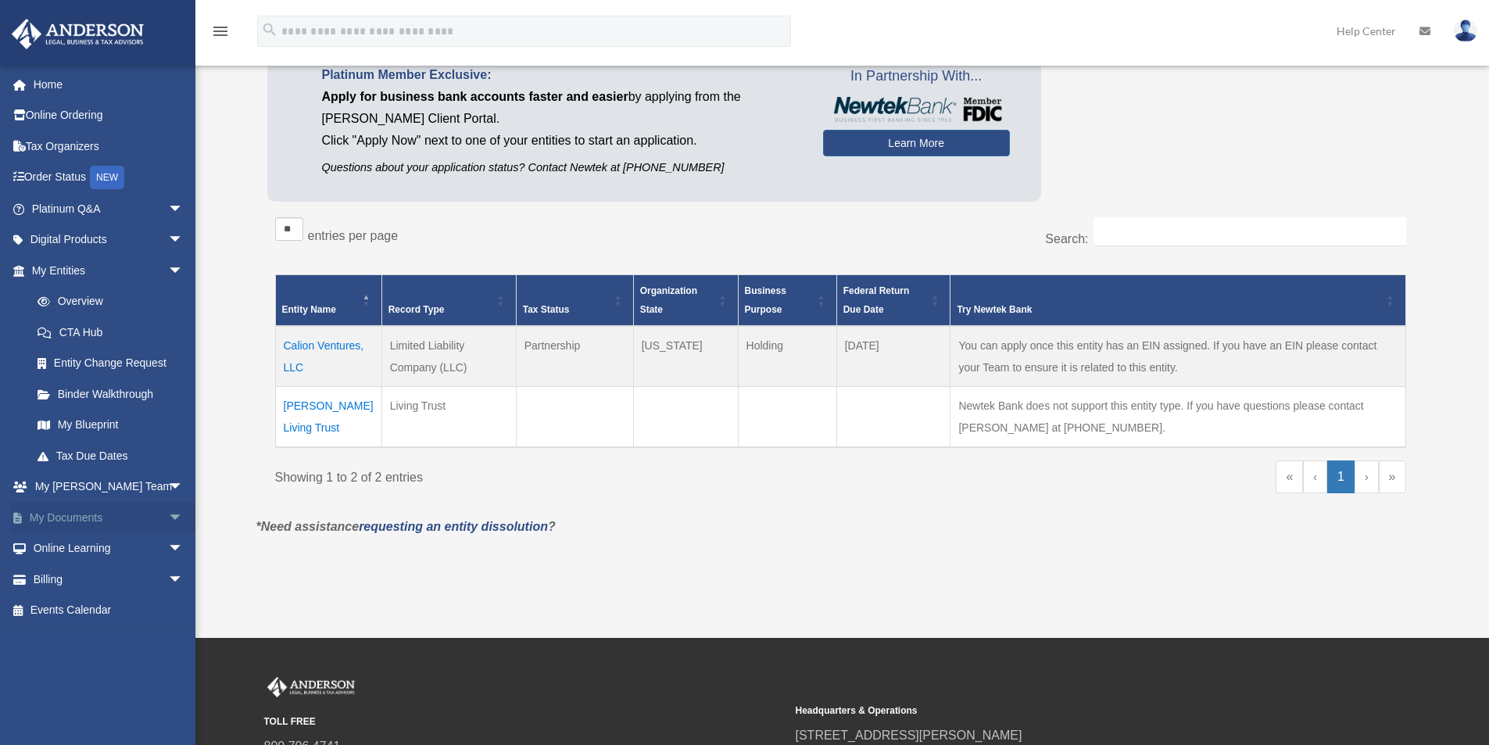
click at [168, 514] on span "arrow_drop_down" at bounding box center [183, 518] width 31 height 32
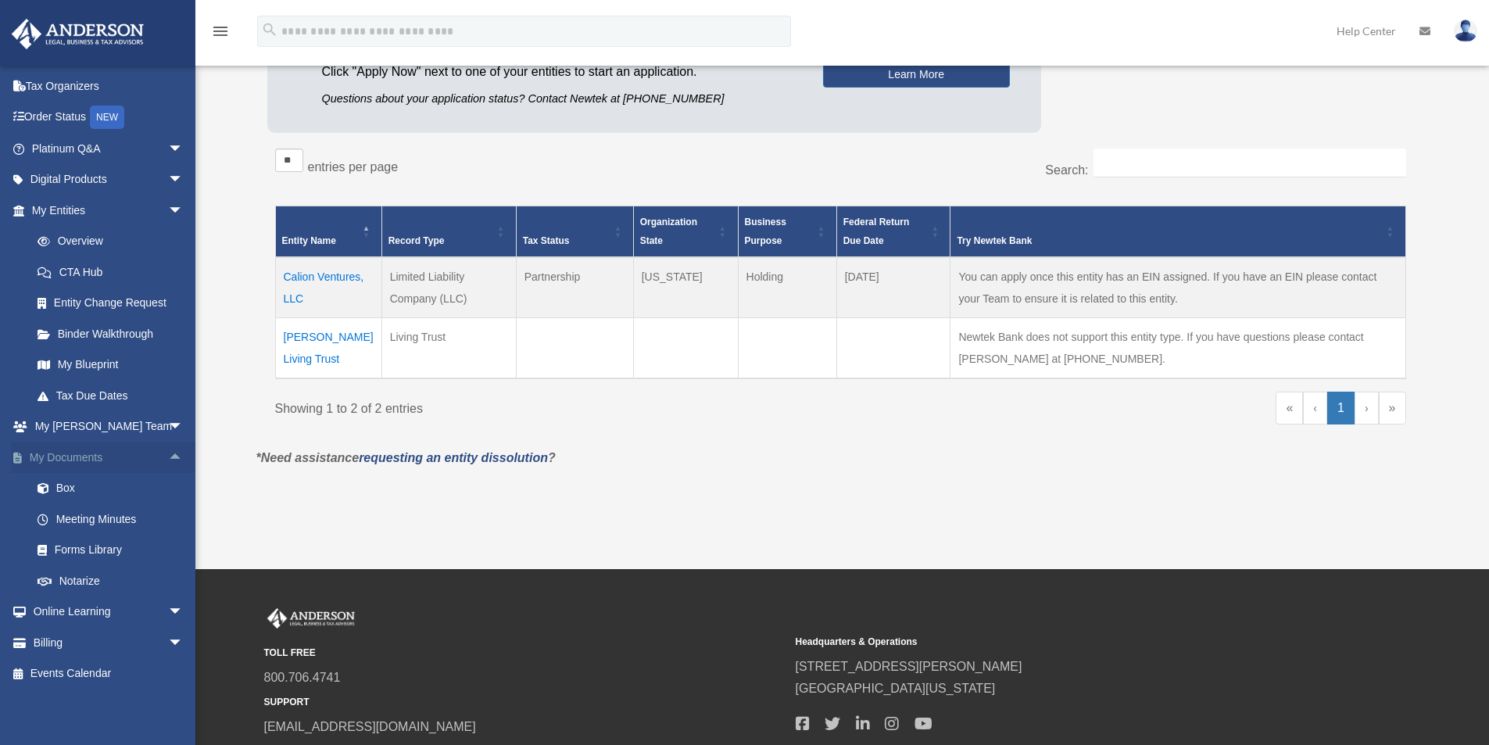
scroll to position [342, 0]
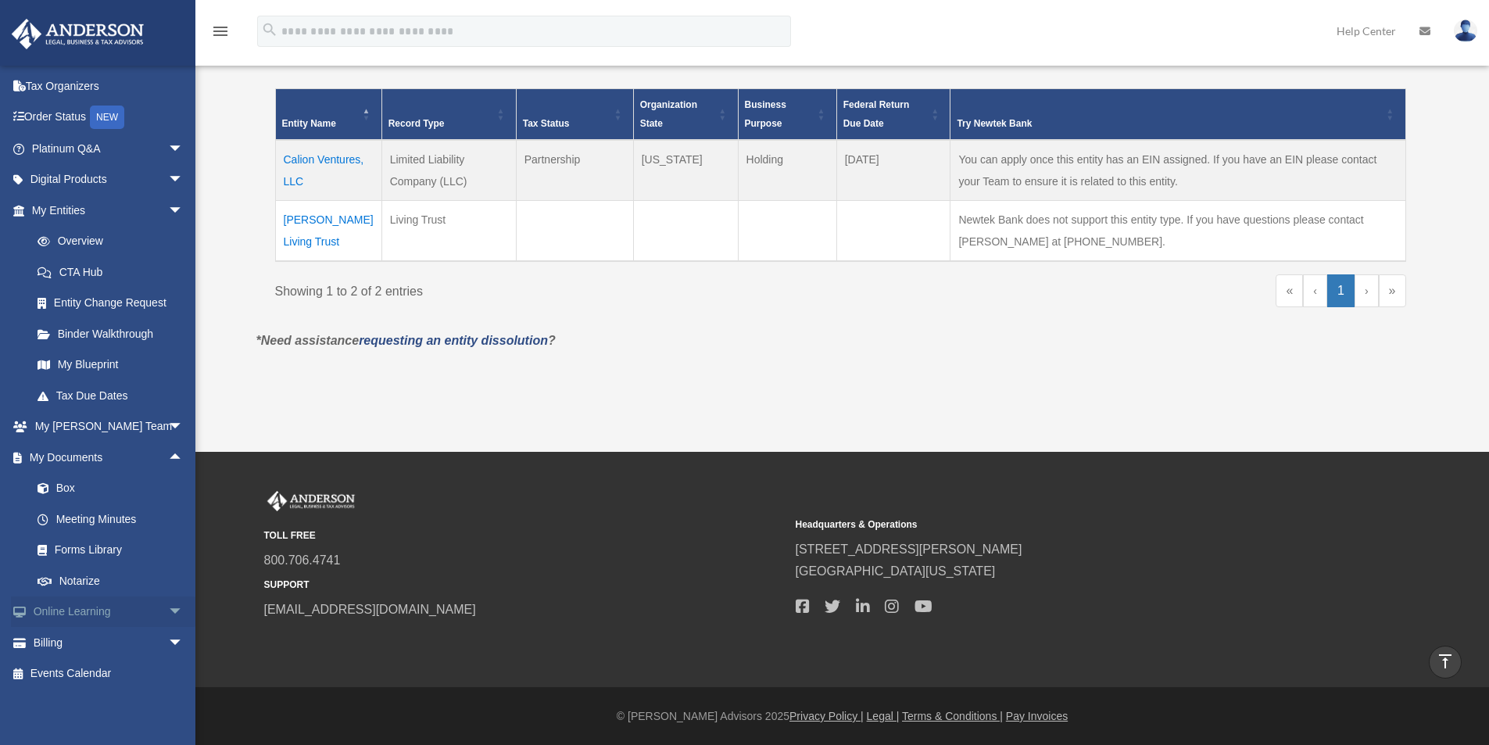
click at [168, 611] on span "arrow_drop_down" at bounding box center [183, 612] width 31 height 32
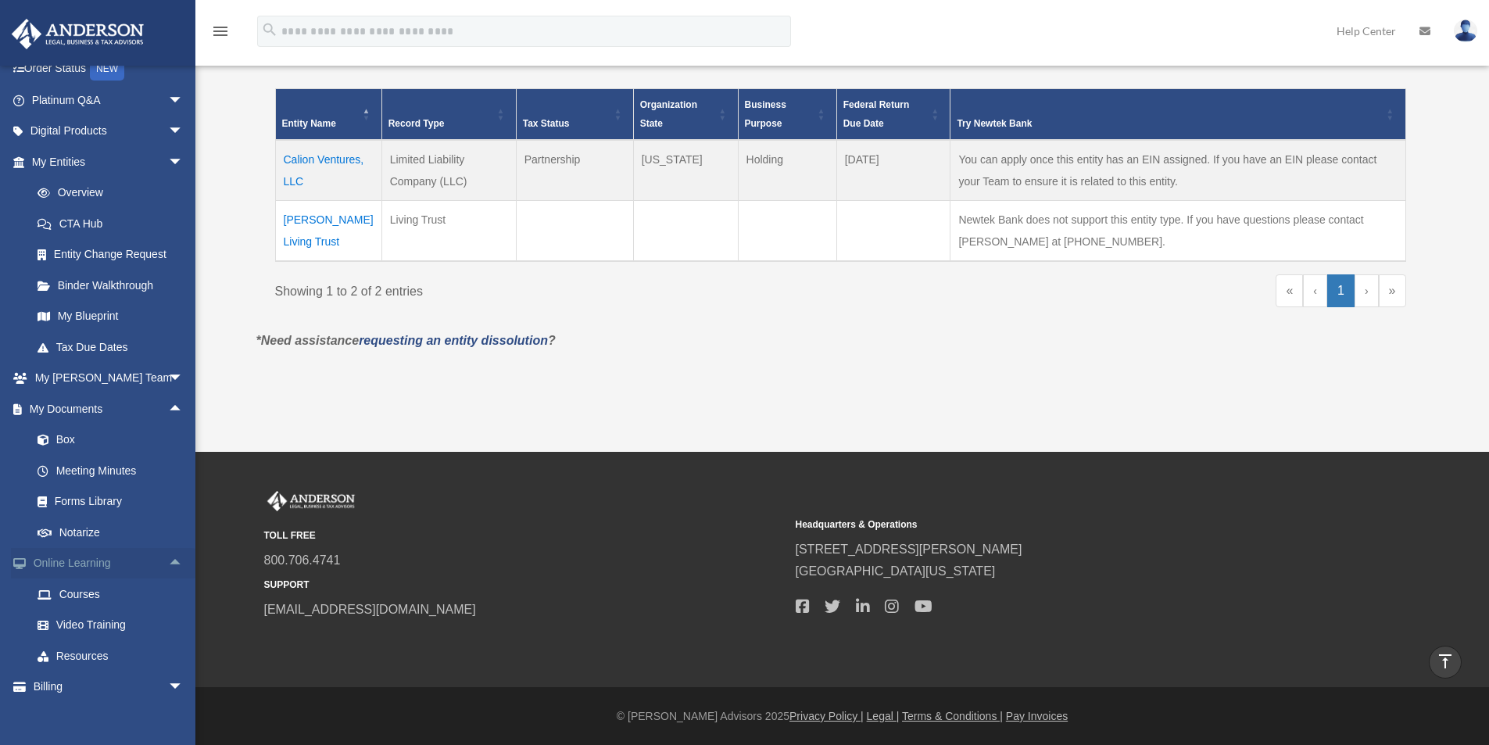
scroll to position [153, 0]
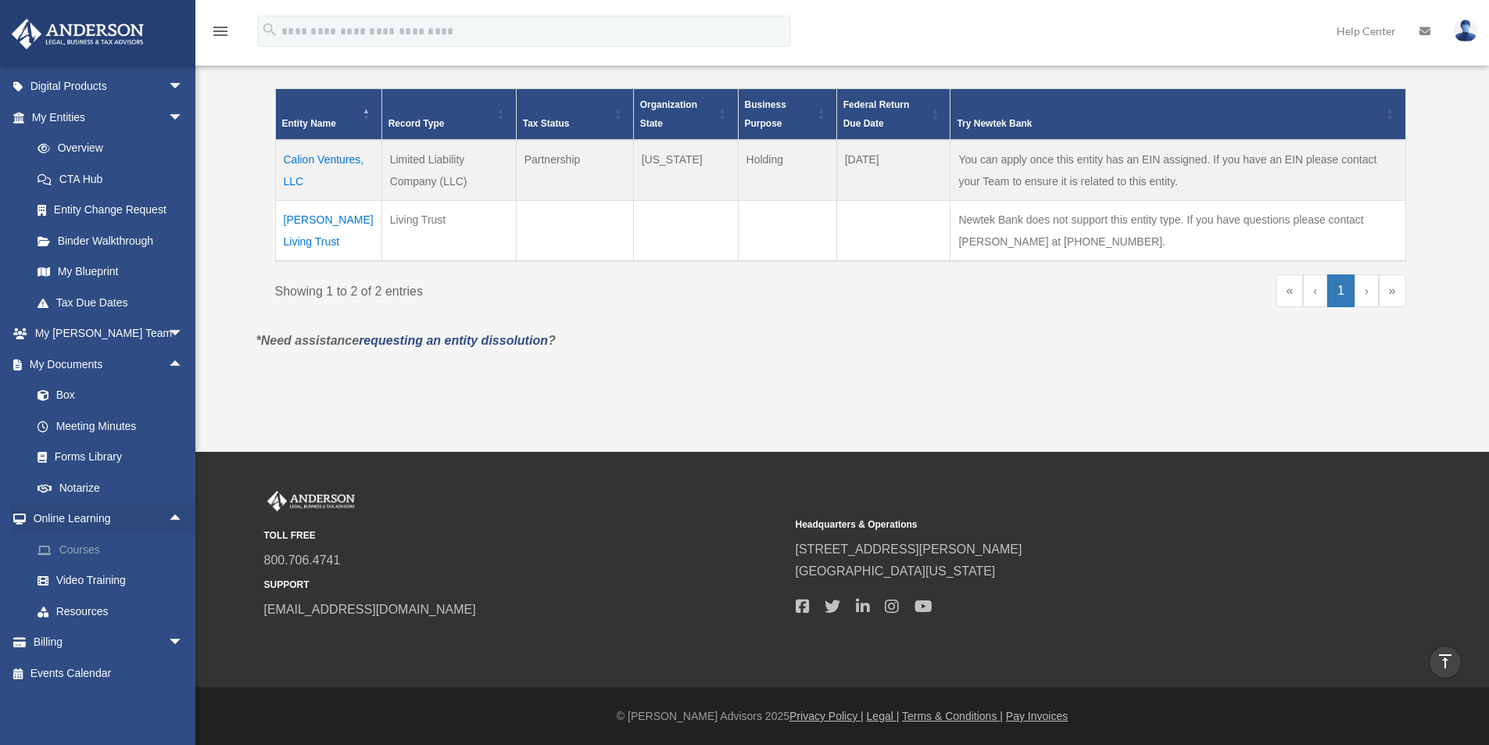
click at [80, 553] on link "Courses" at bounding box center [114, 549] width 185 height 31
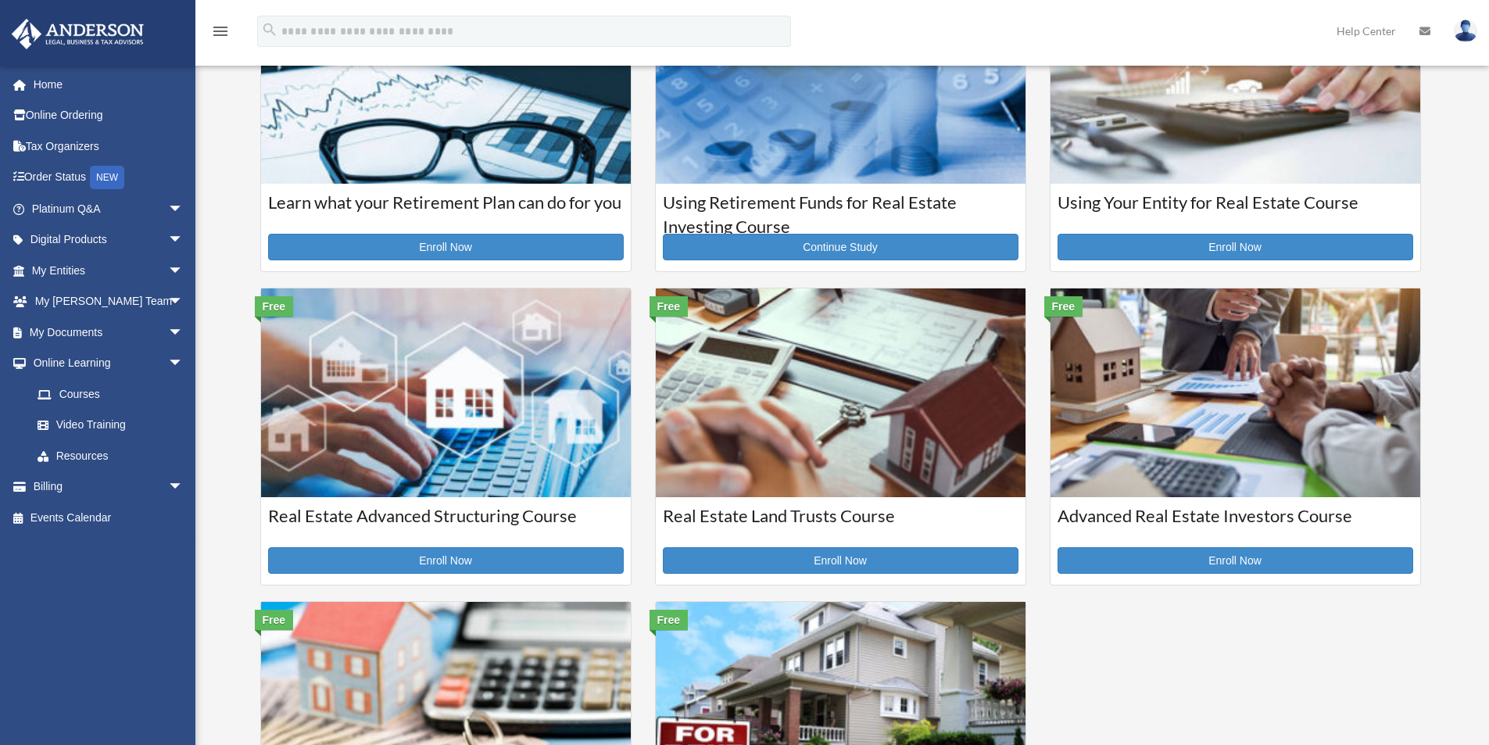
scroll to position [313, 0]
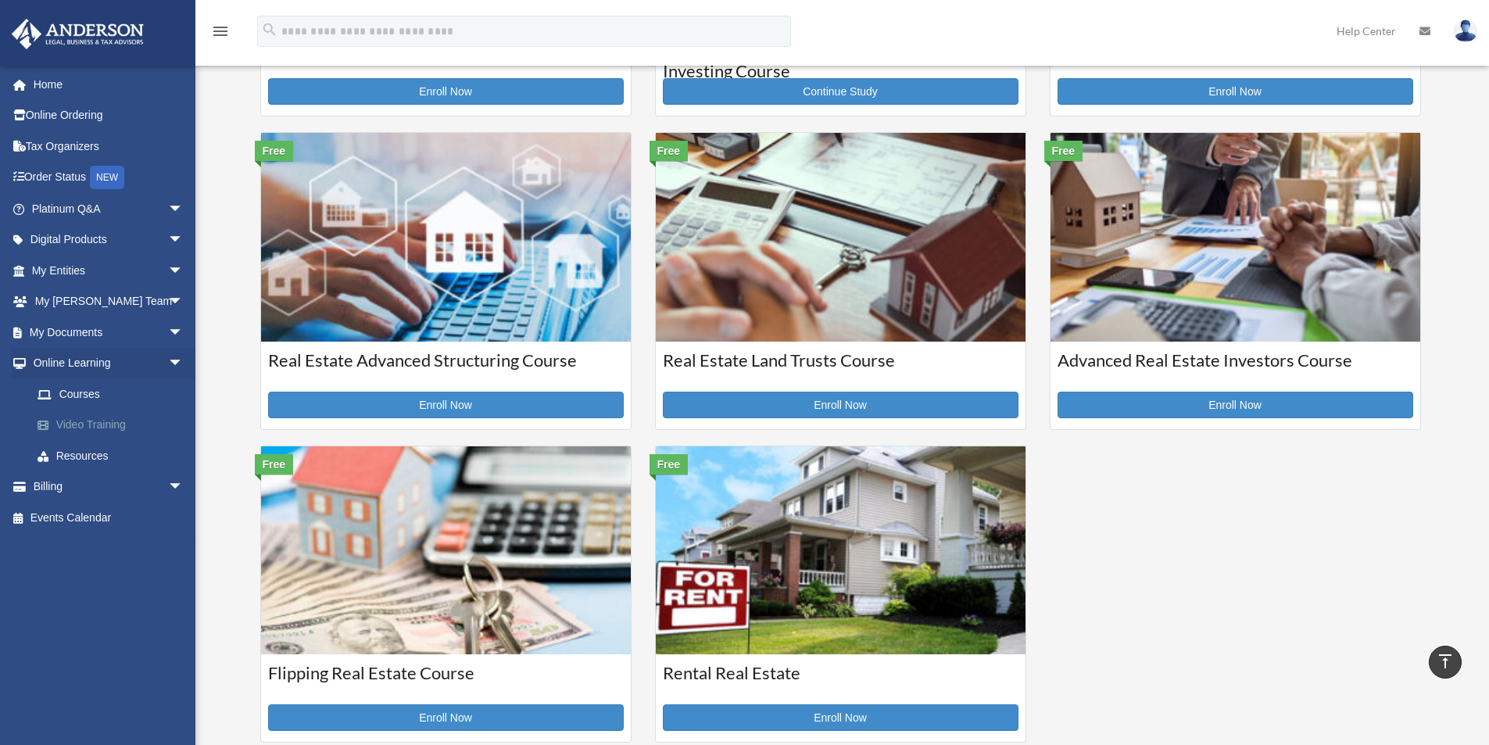
click at [112, 427] on link "Video Training" at bounding box center [114, 424] width 185 height 31
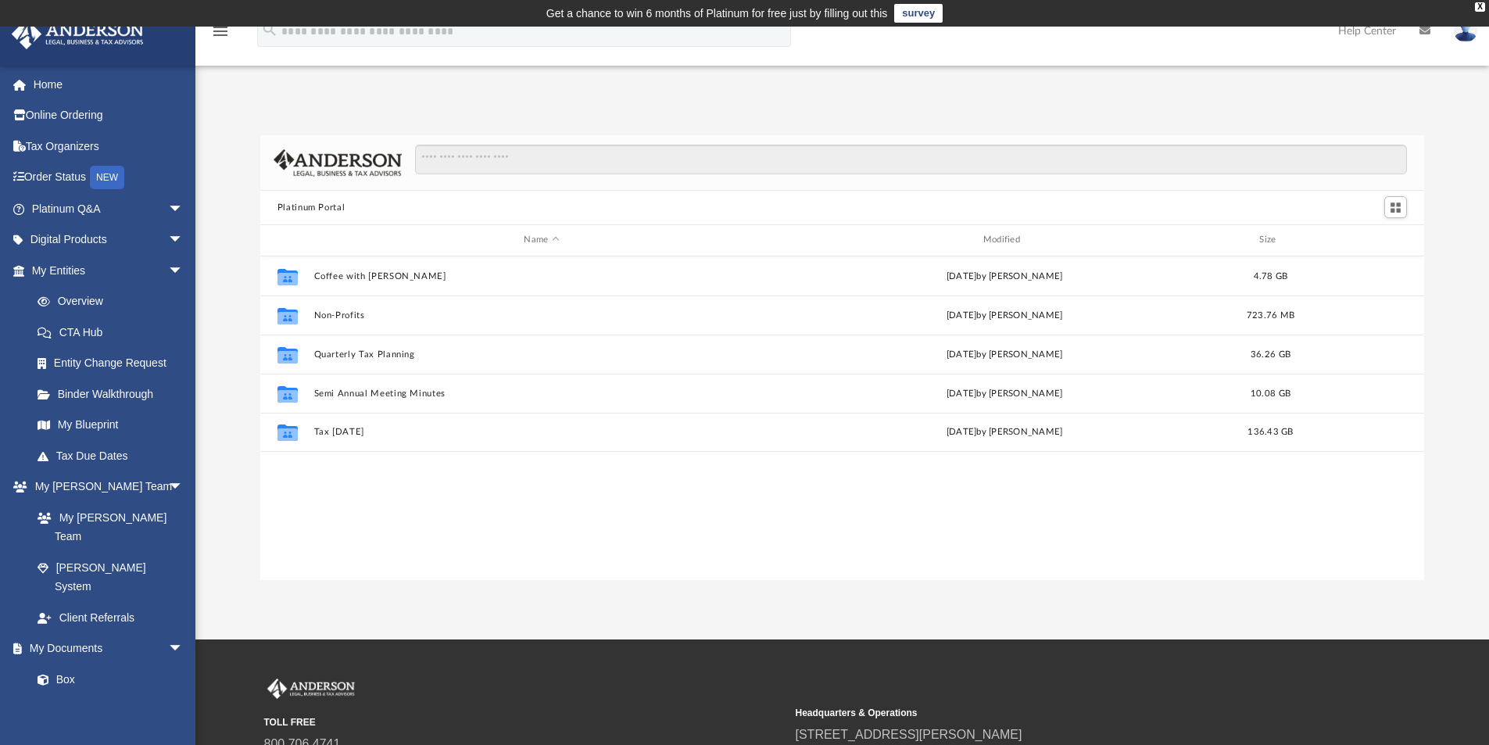
scroll to position [344, 1152]
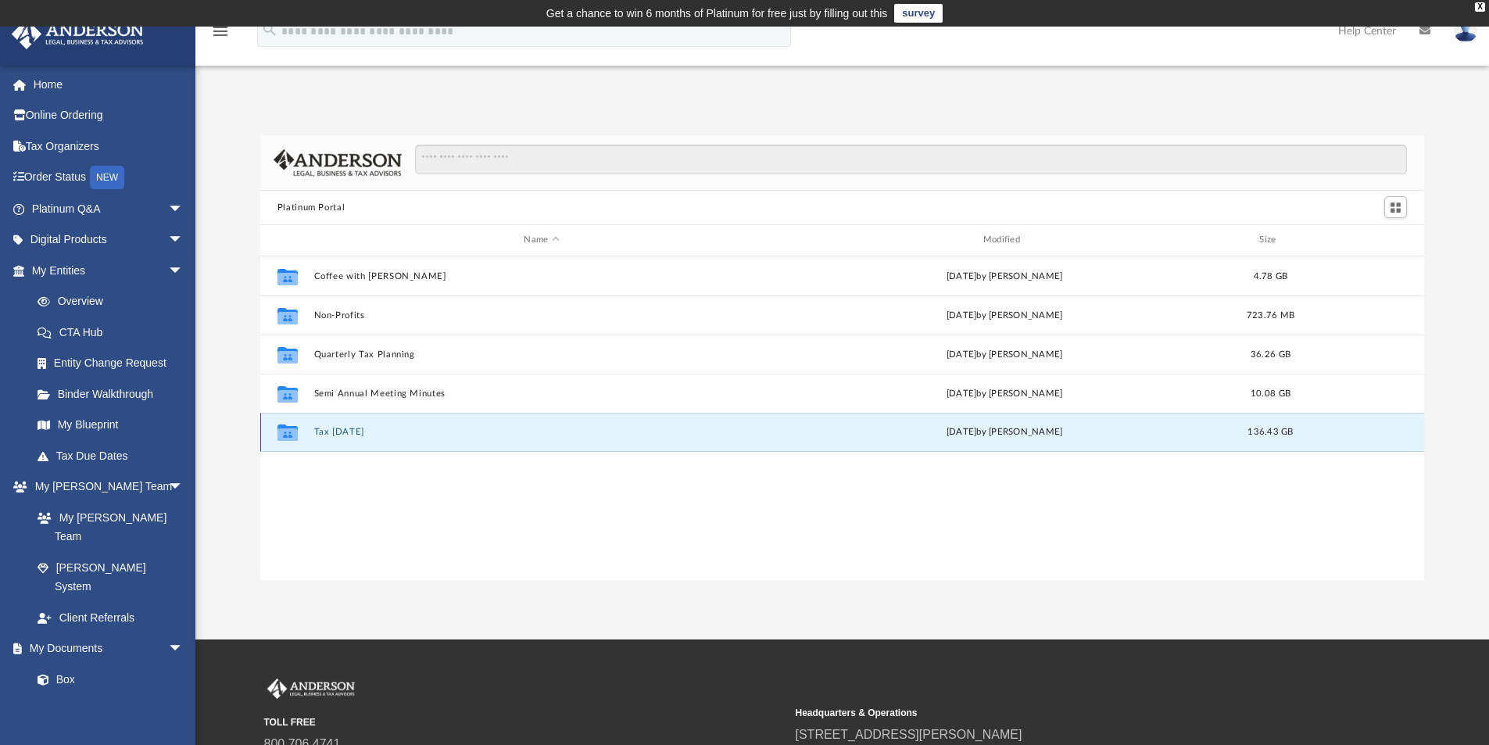
click at [348, 432] on button "Tax [DATE]" at bounding box center [541, 432] width 456 height 10
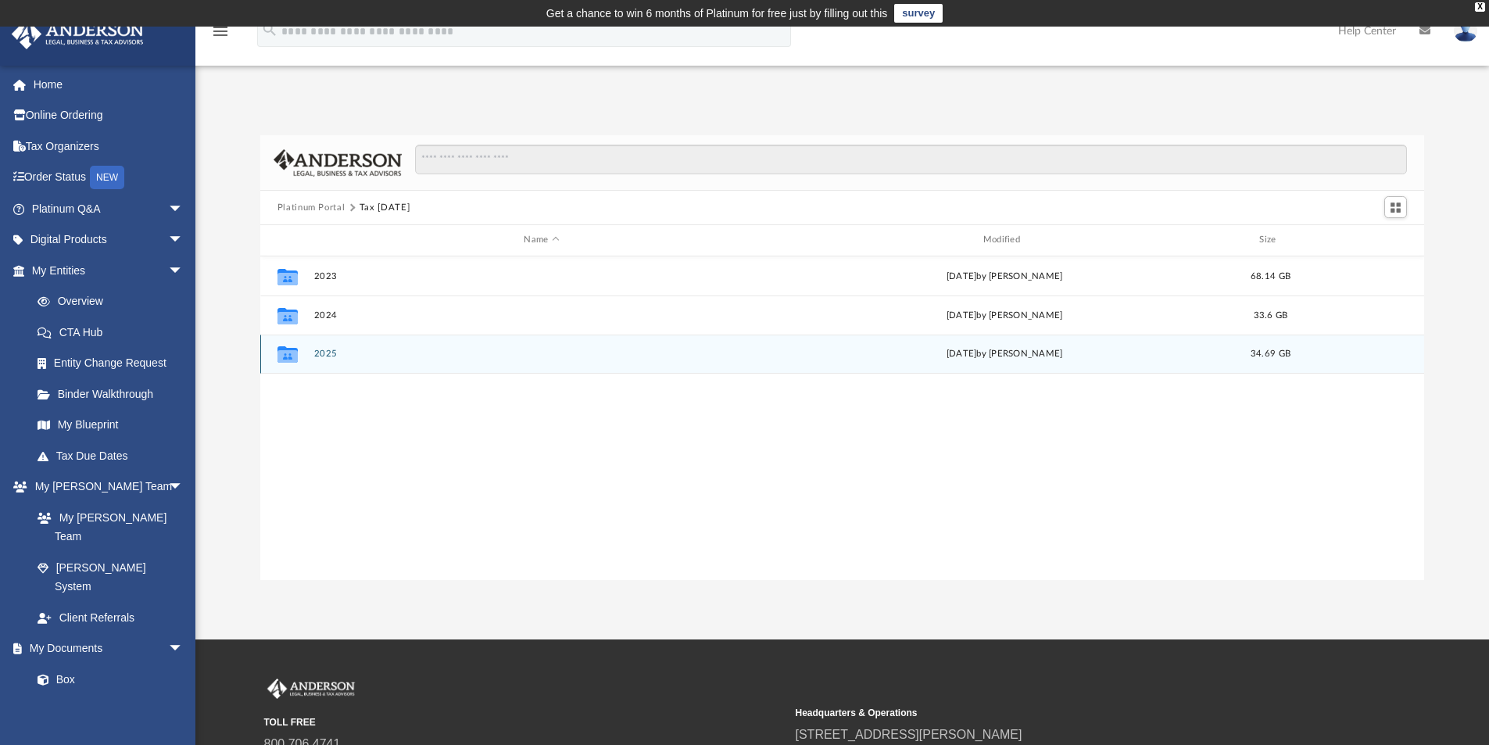
click at [332, 353] on button "2025" at bounding box center [541, 354] width 456 height 10
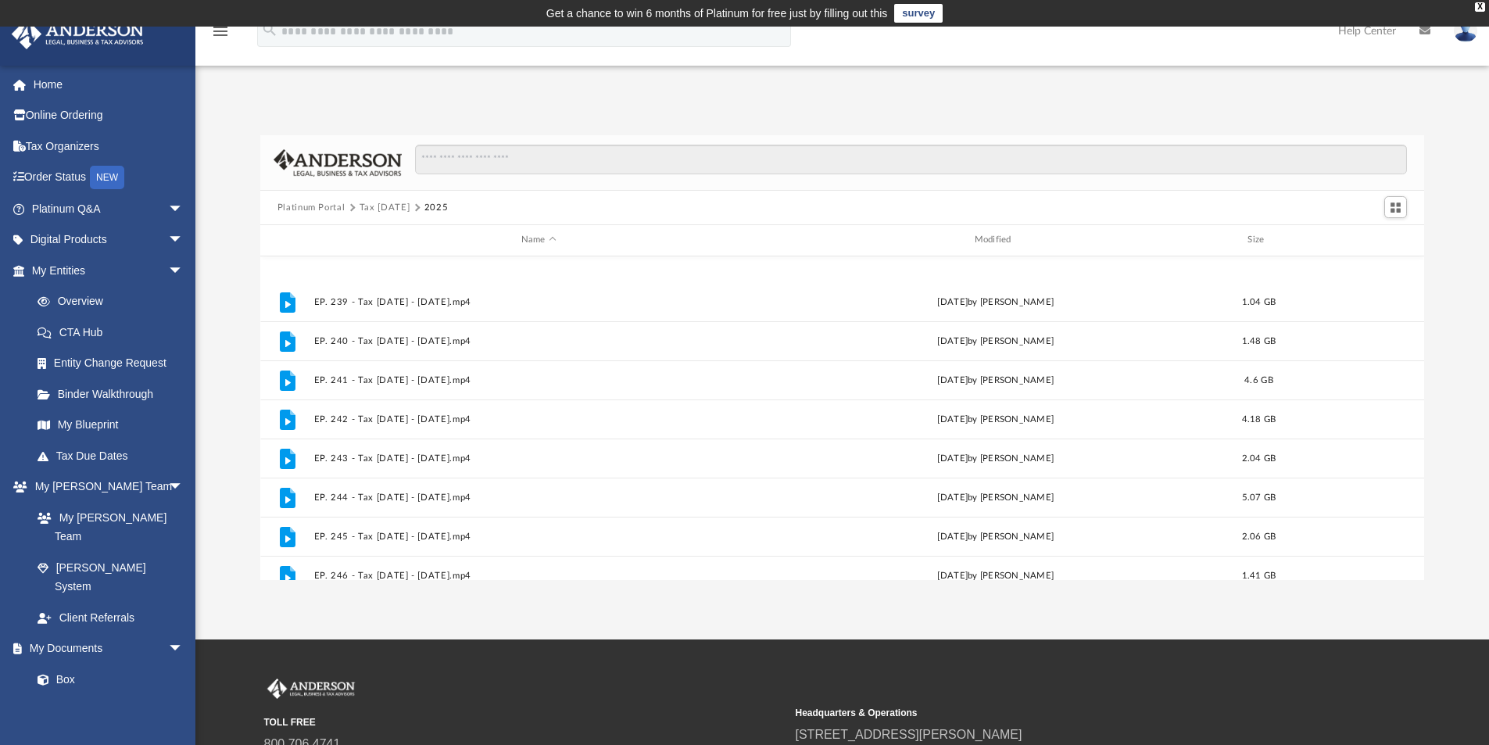
scroll to position [263, 0]
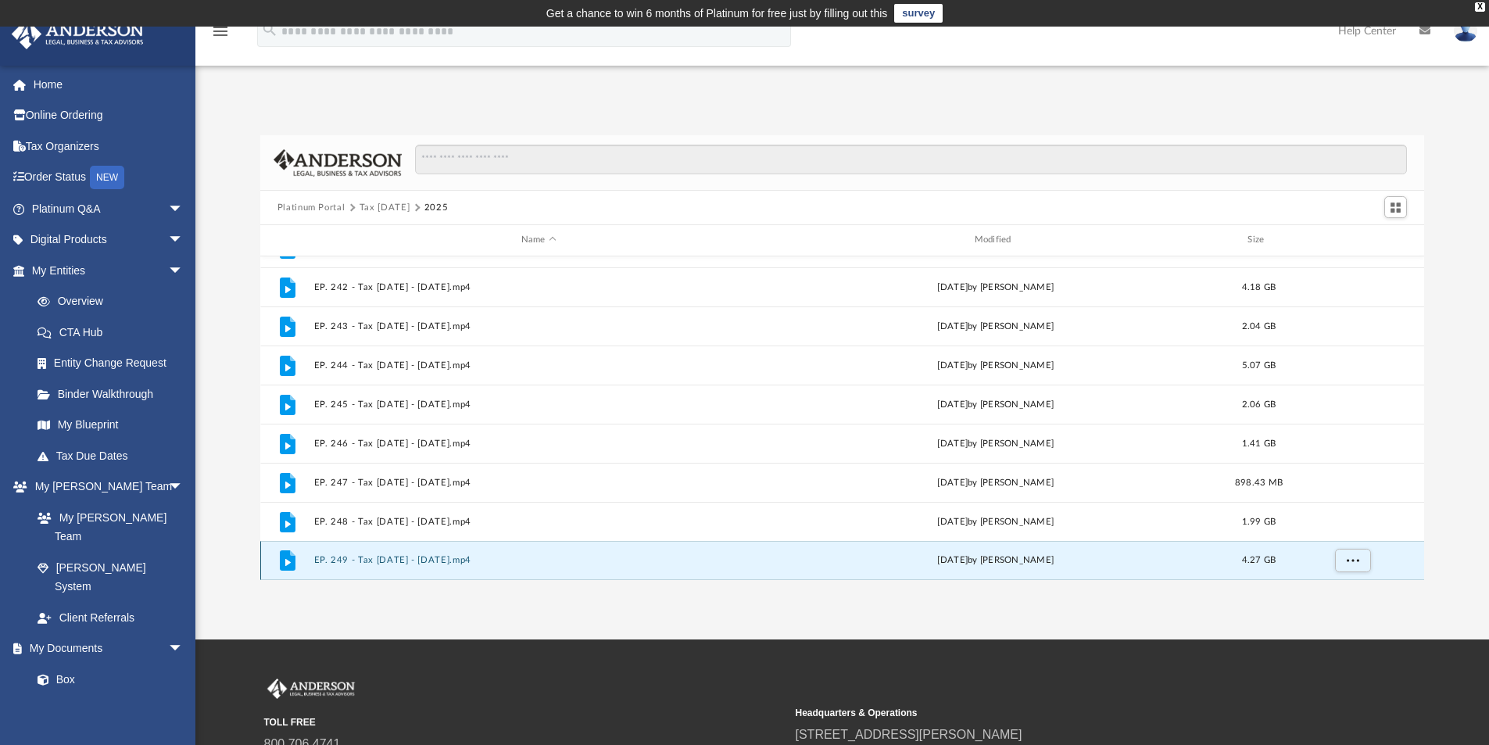
click at [470, 559] on button "EP. 249 - Tax Tuesday - July 29th, 2025.mp4" at bounding box center [538, 560] width 450 height 10
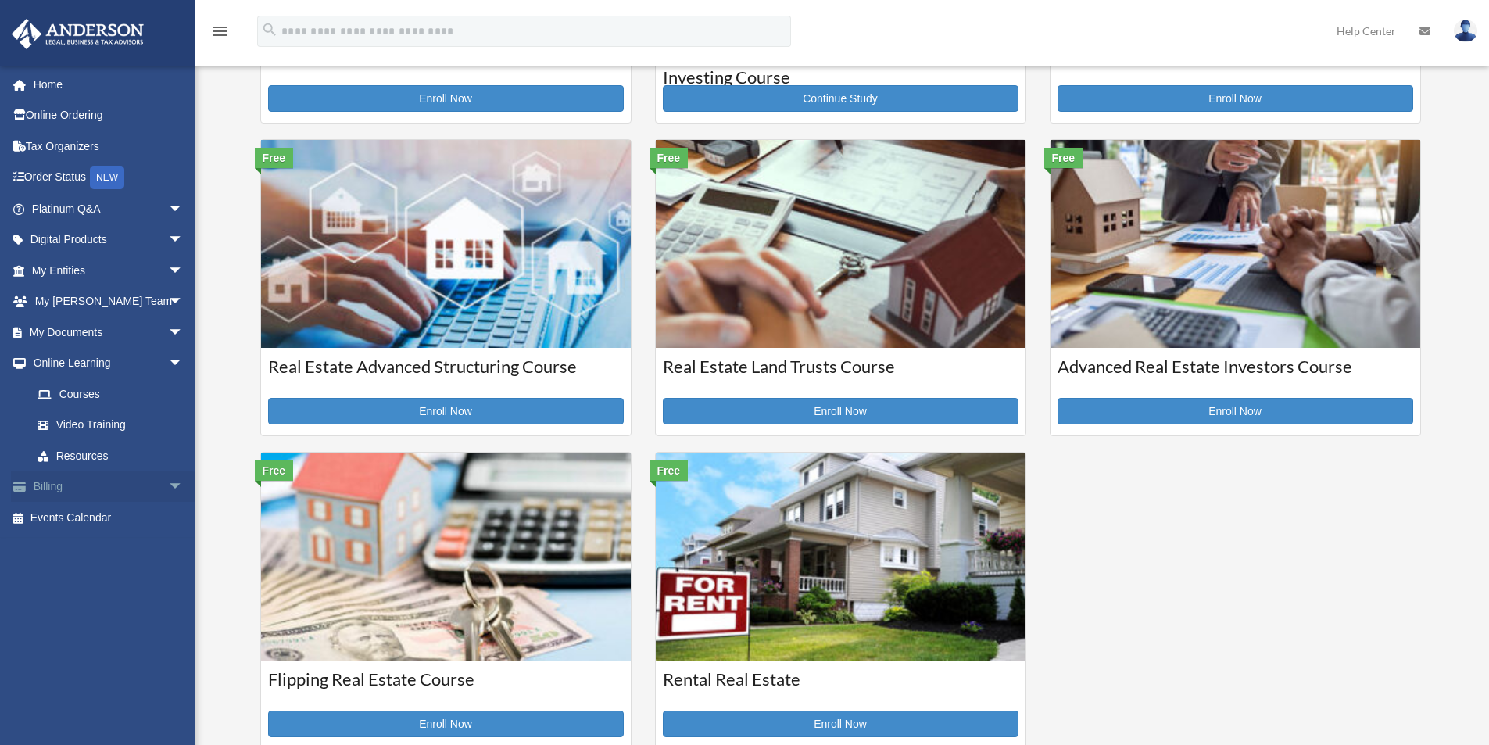
scroll to position [313, 0]
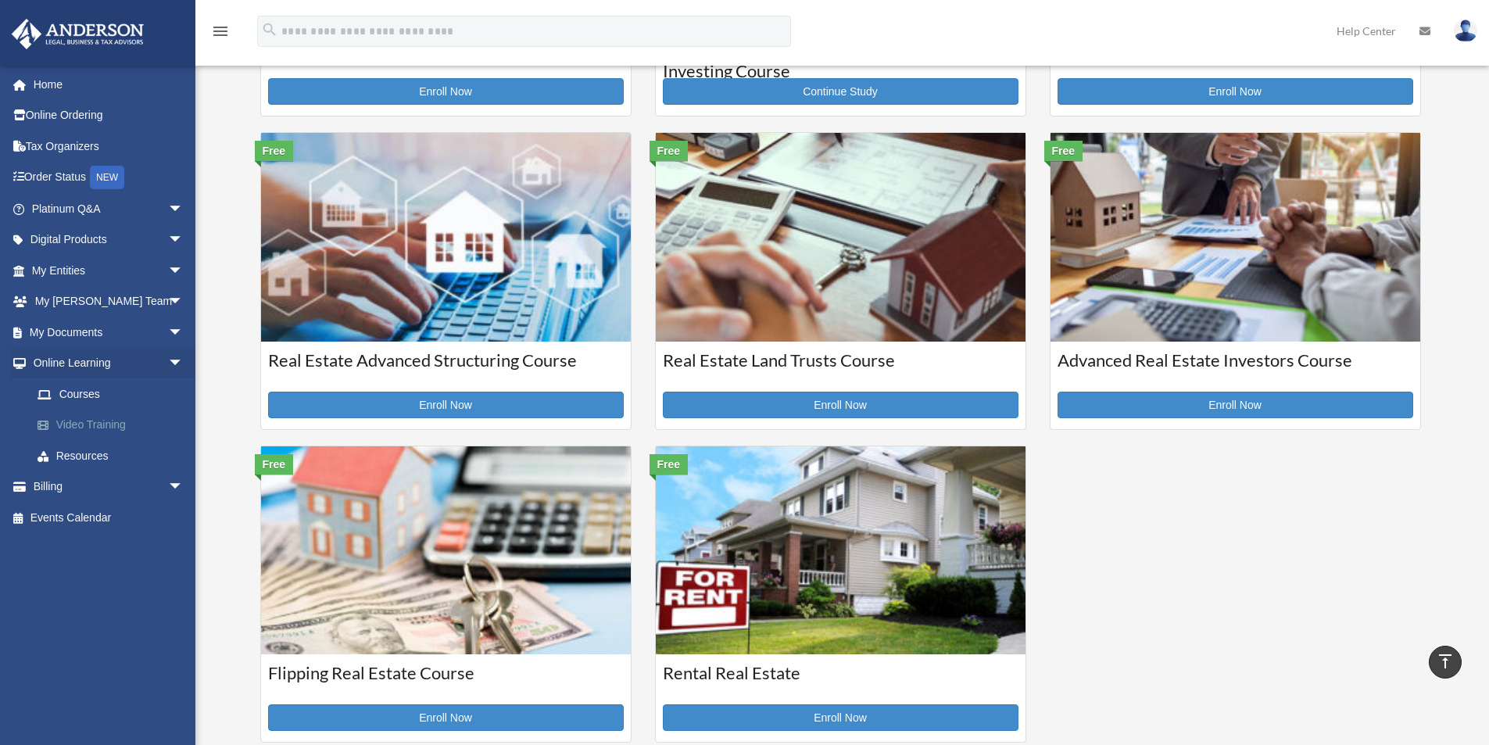
click at [116, 427] on link "Video Training" at bounding box center [114, 424] width 185 height 31
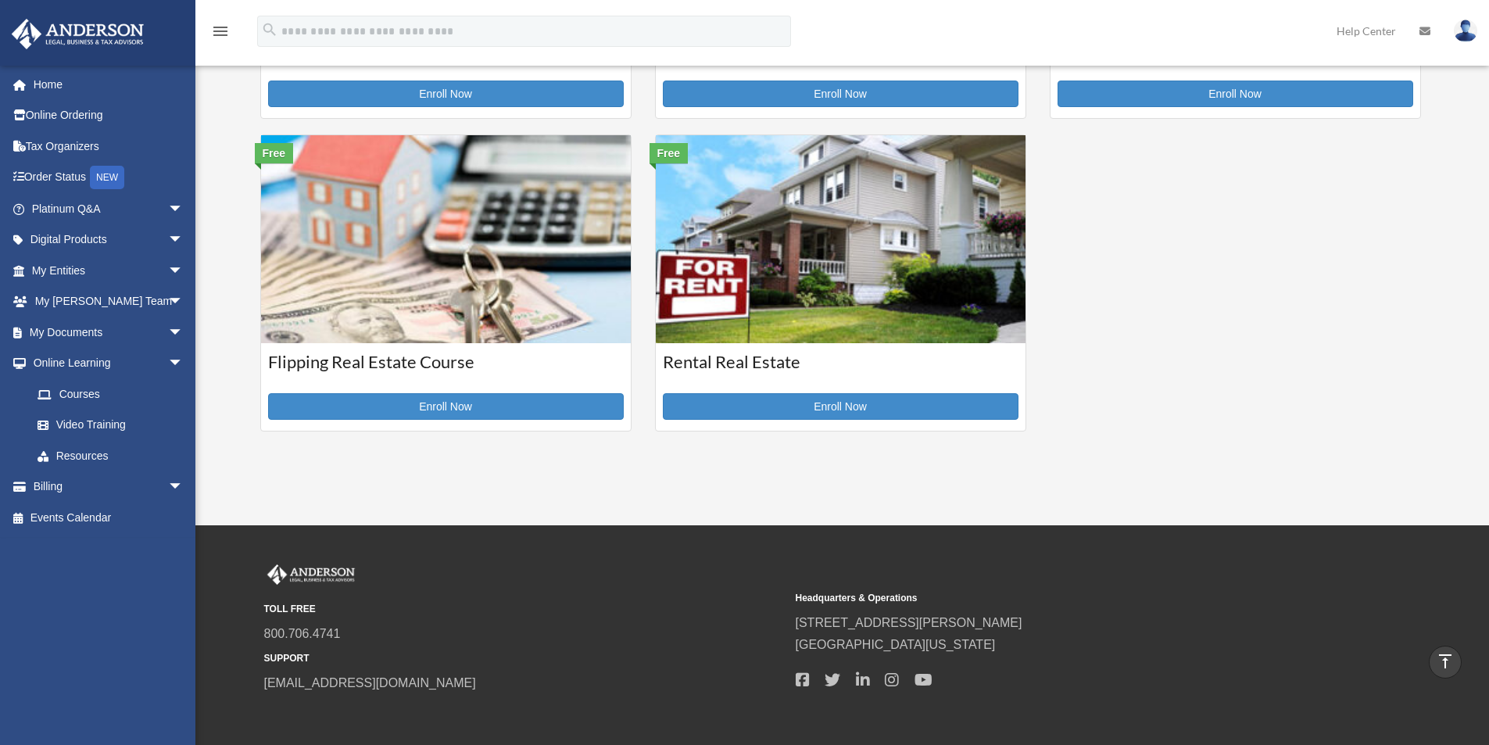
scroll to position [625, 0]
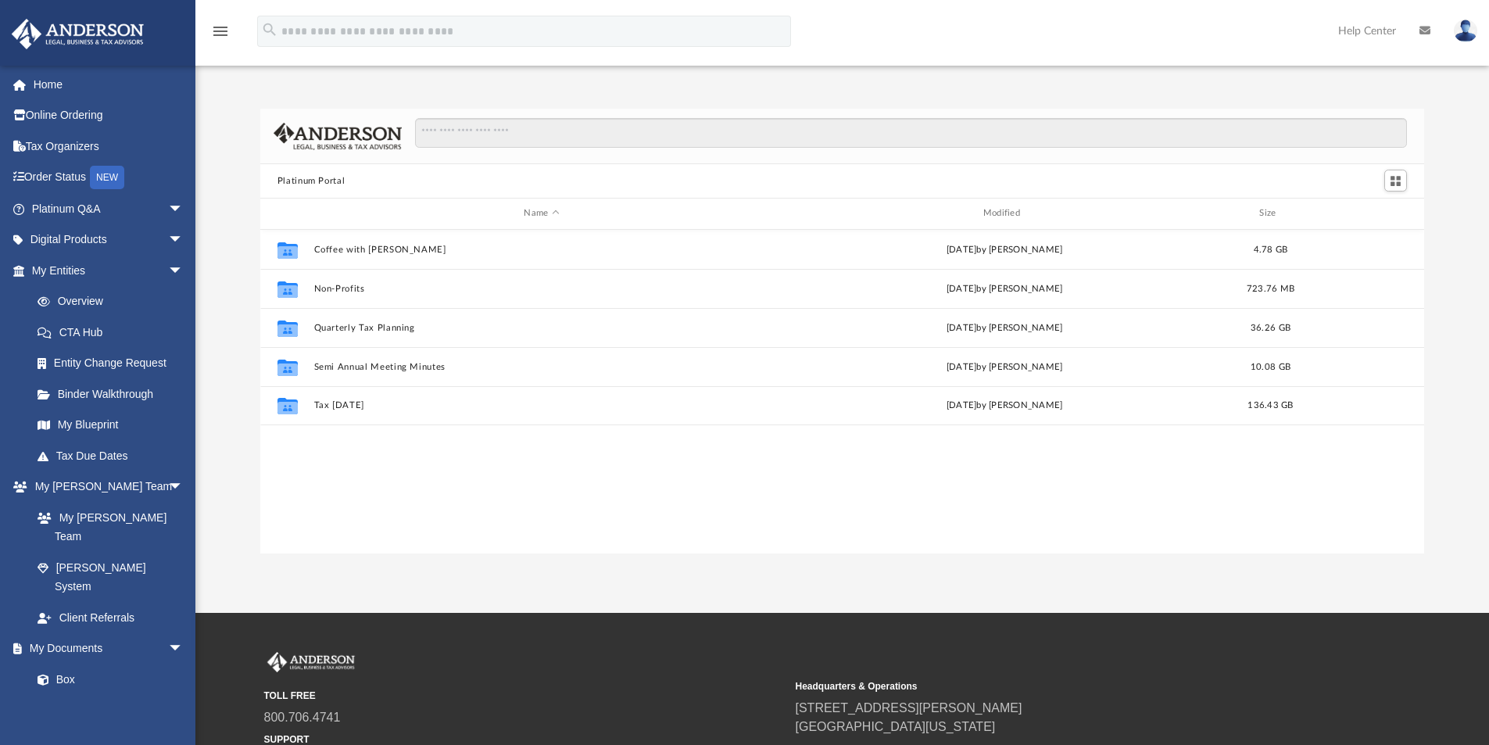
scroll to position [344, 1152]
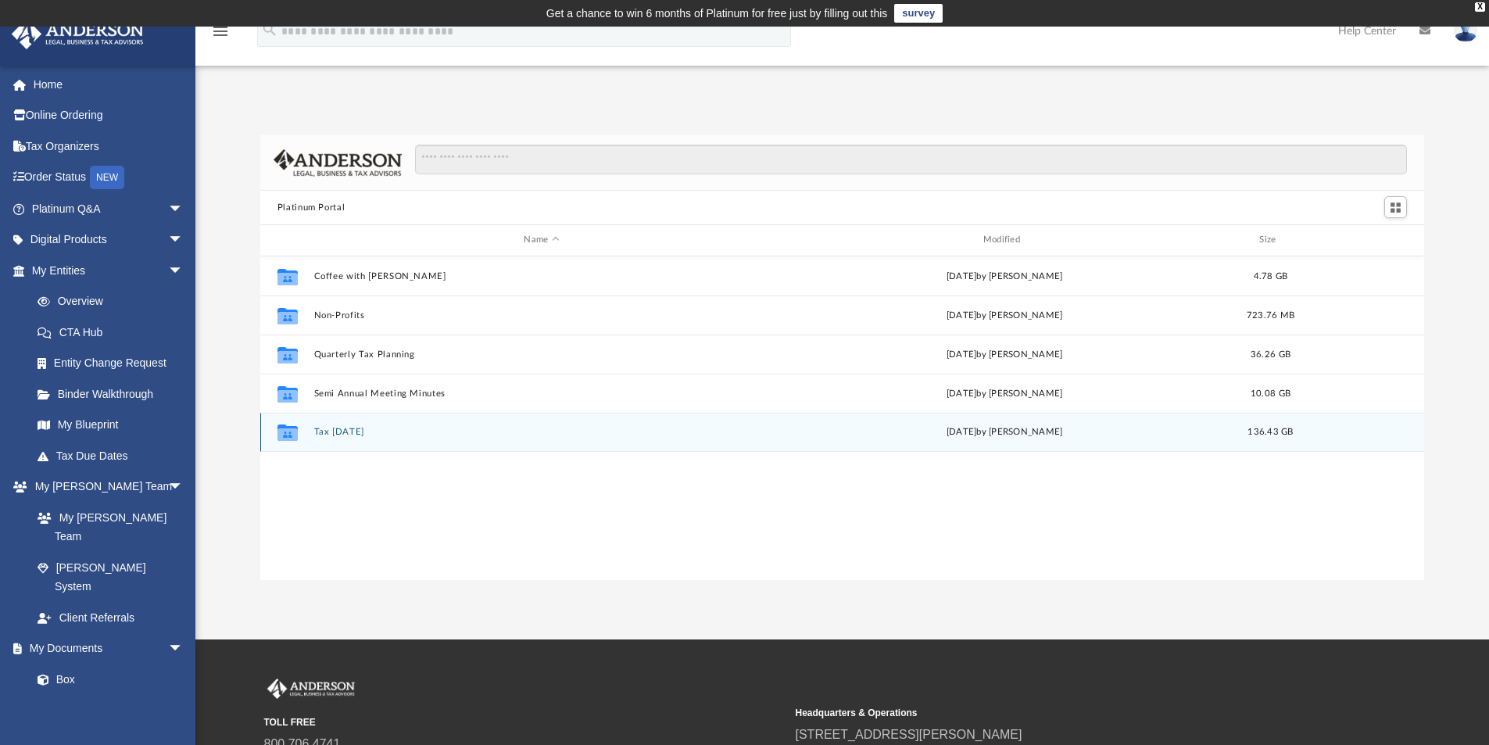
click at [338, 425] on div "Collaborated Folder Tax [DATE] [DATE] by [PERSON_NAME] 136.43 GB" at bounding box center [842, 432] width 1164 height 39
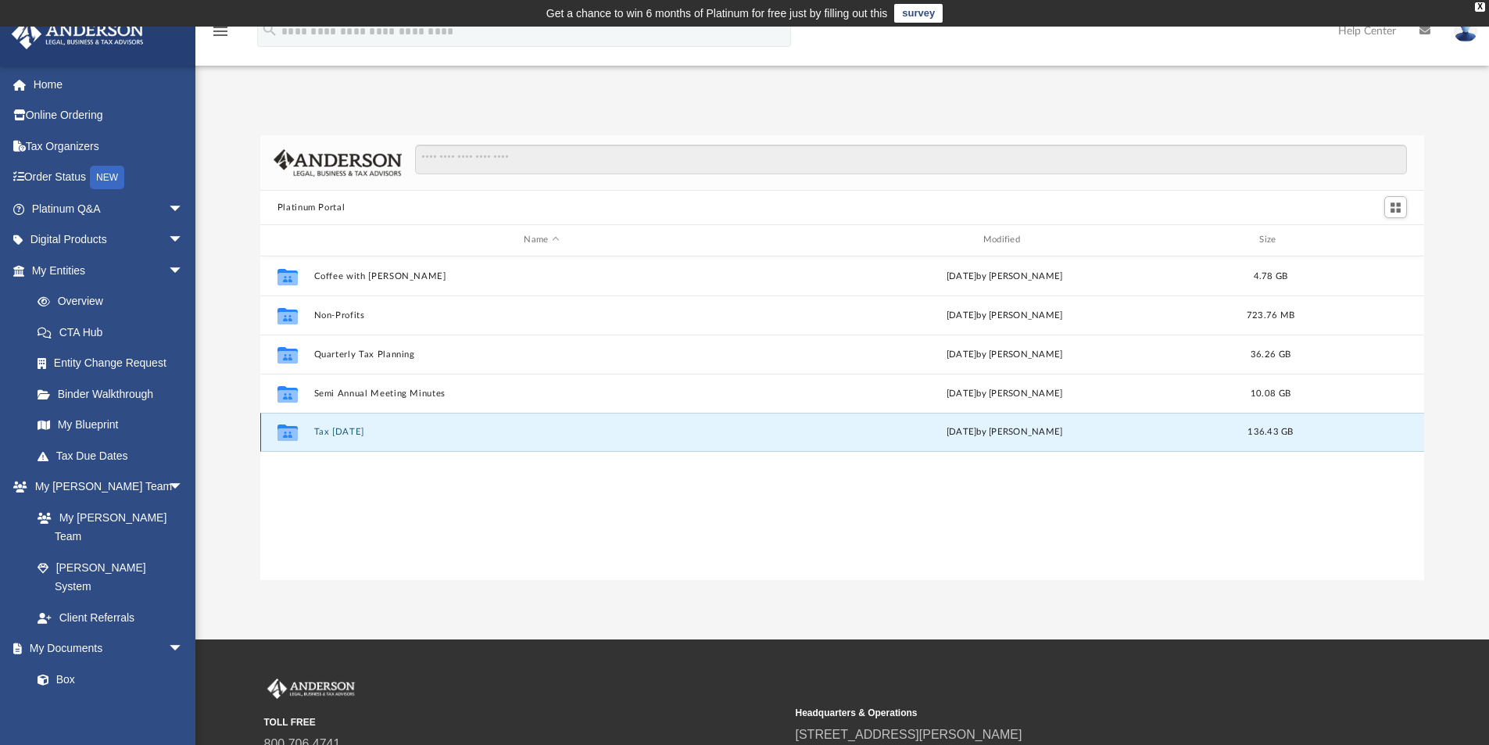
click at [352, 434] on button "Tax Tuesday" at bounding box center [541, 432] width 456 height 10
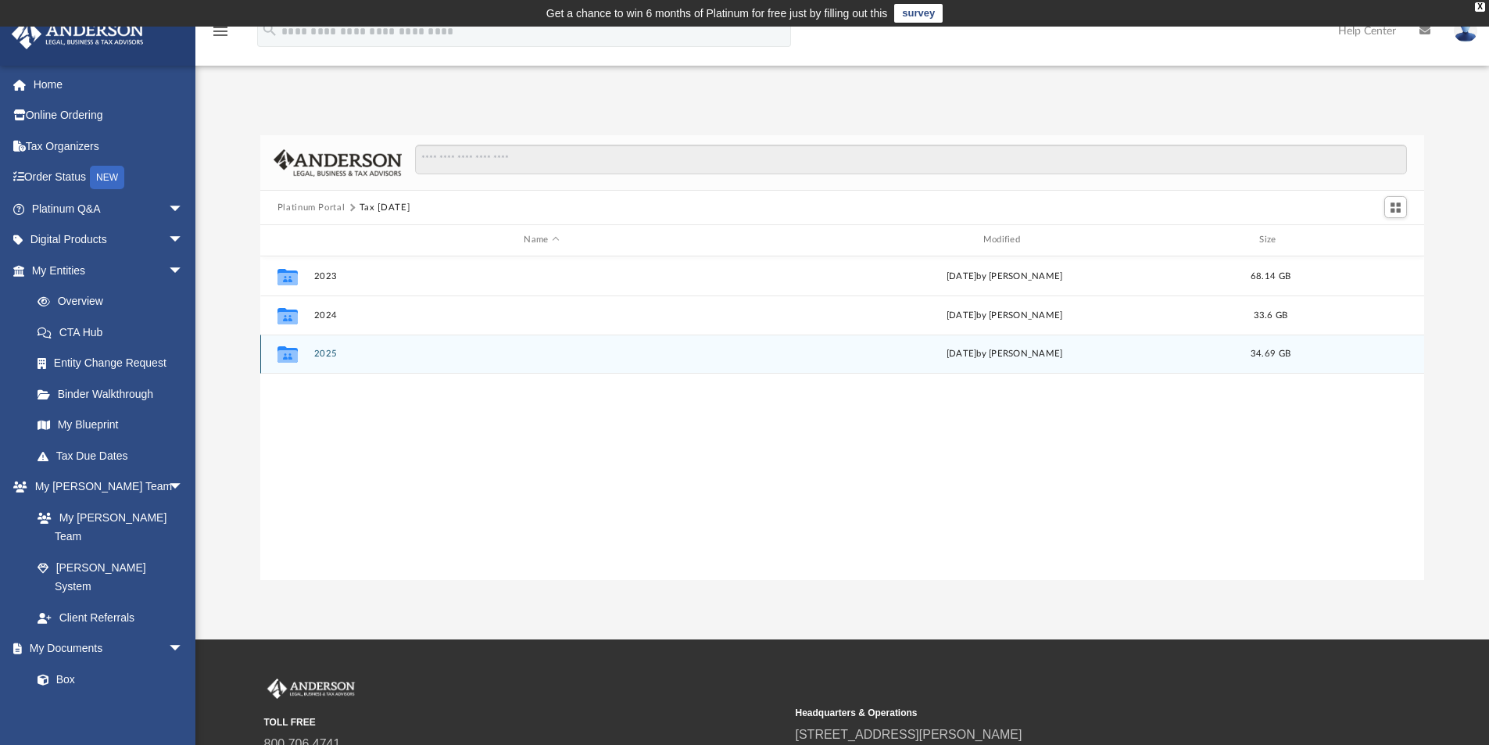
click at [334, 347] on div "Collaborated Folder 2025 Wed Jul 30 2025 by Zyan Treadwell 34.69 GB" at bounding box center [842, 353] width 1164 height 39
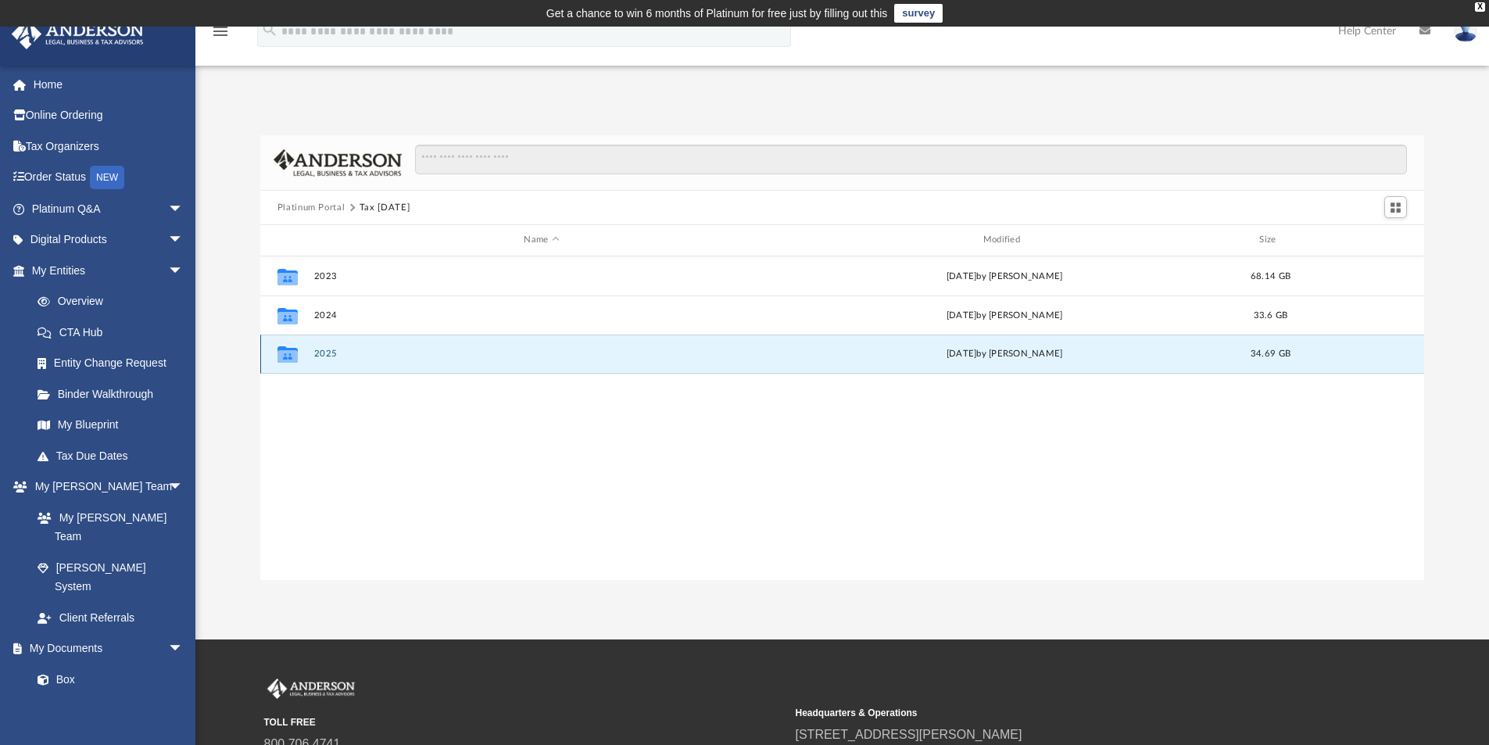
click at [331, 350] on button "2025" at bounding box center [541, 354] width 456 height 10
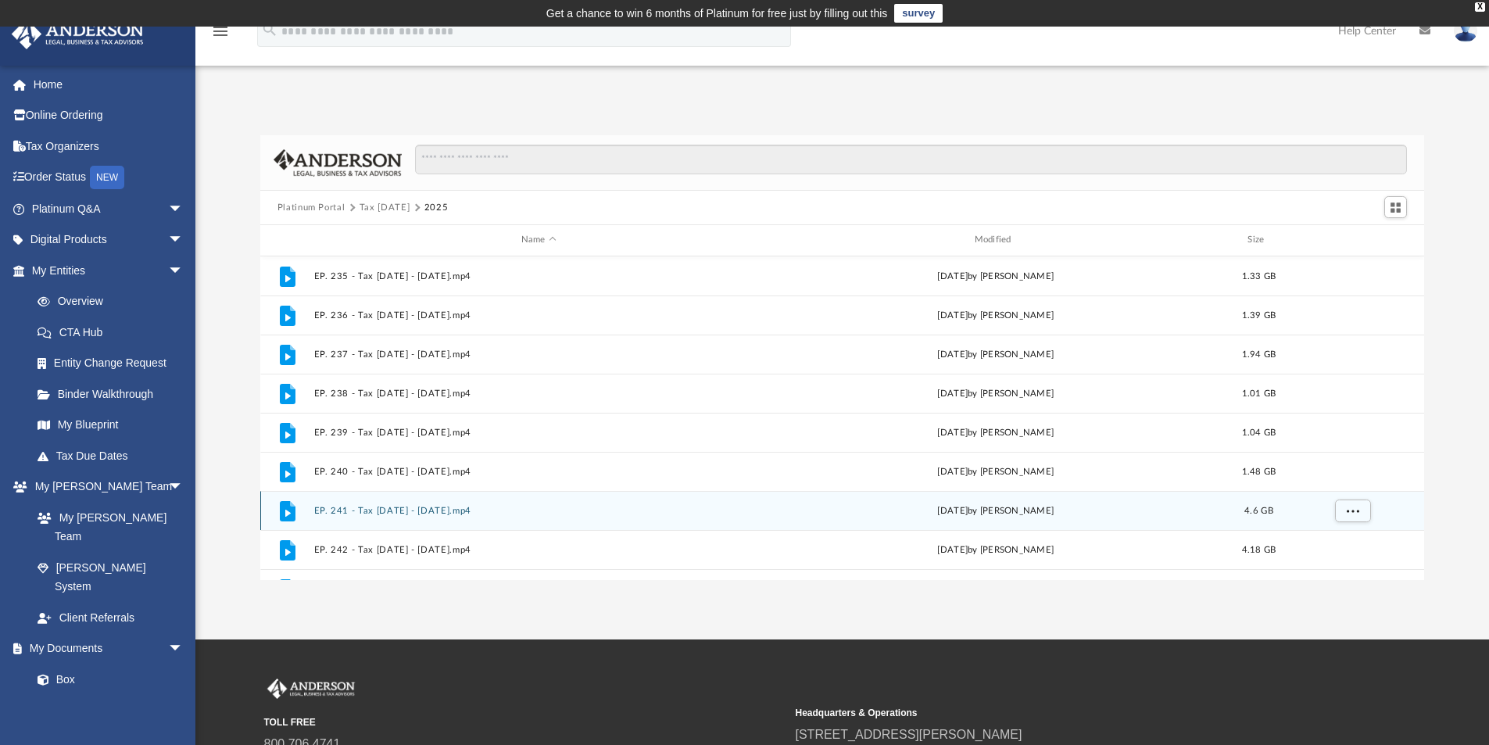
scroll to position [263, 0]
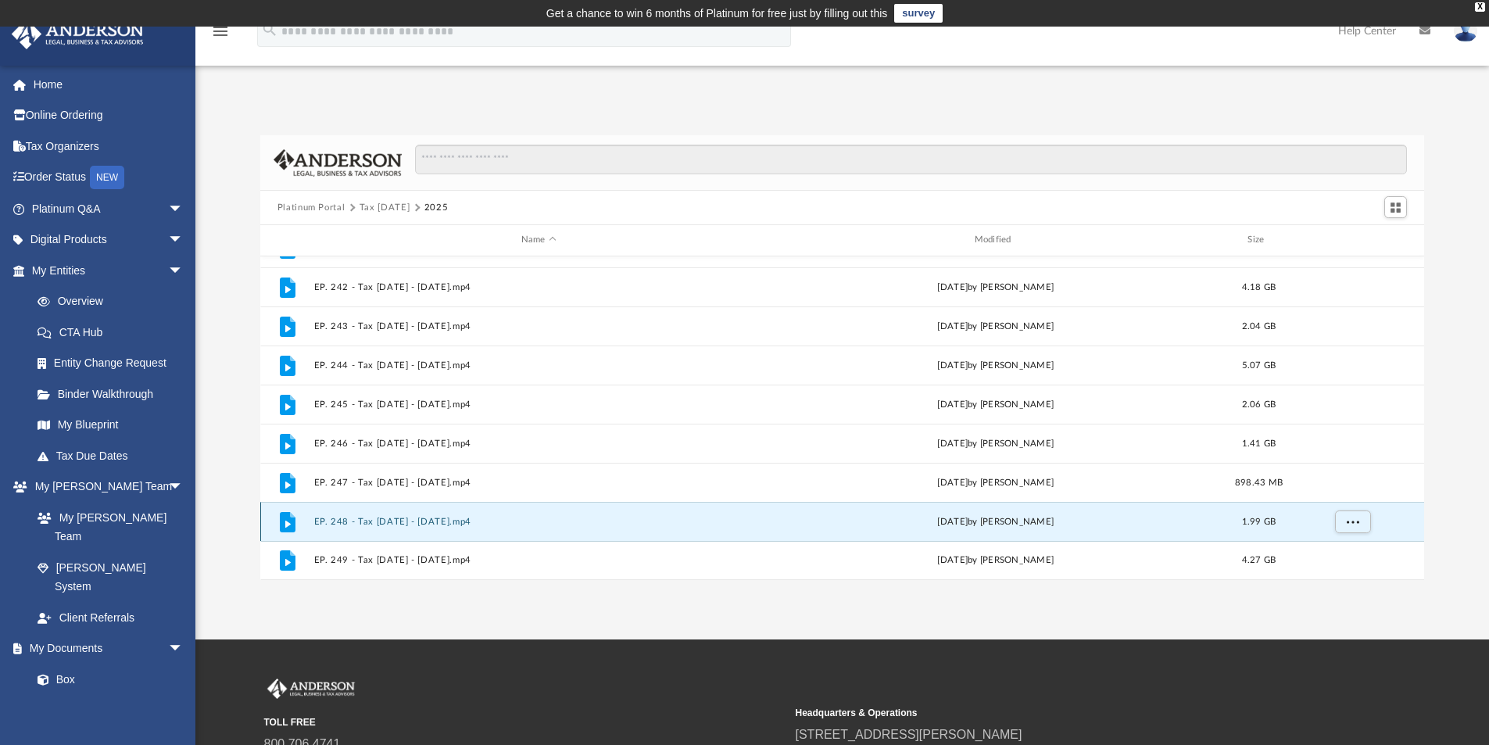
click at [466, 522] on button "EP. 248 - Tax Tuesday - July 15th, 2025.mp4" at bounding box center [538, 522] width 450 height 10
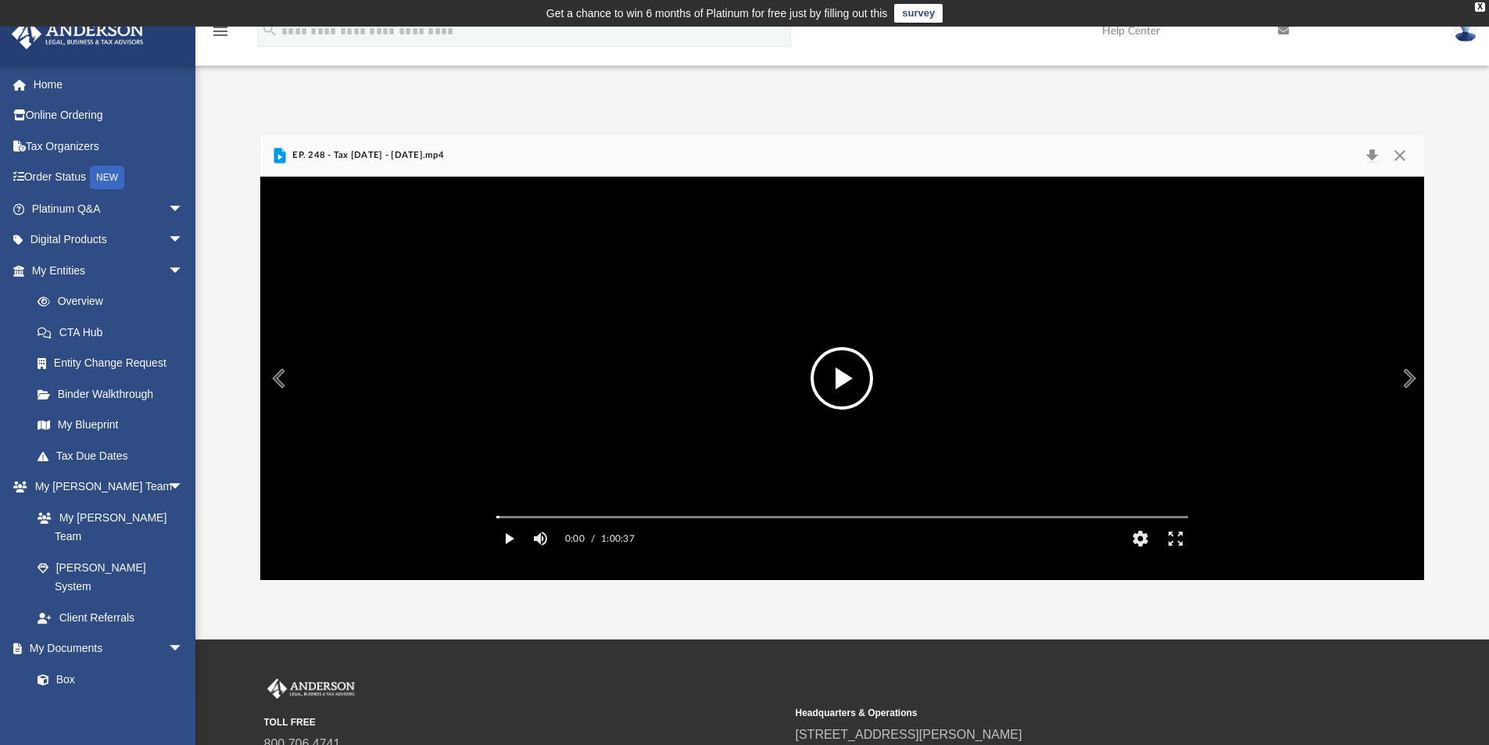
click at [509, 554] on button "Play" at bounding box center [509, 538] width 35 height 31
click at [570, 538] on div "Autoplay Disabled Speed Normal Quality Auto Subtitles/CC Off Audio Autoplay Dis…" at bounding box center [842, 378] width 1164 height 403
click at [688, 538] on div "Autoplay Disabled Speed Normal Quality Auto Subtitles/CC Off Audio Autoplay Dis…" at bounding box center [842, 378] width 1164 height 403
click at [283, 379] on button "Preview" at bounding box center [277, 378] width 34 height 44
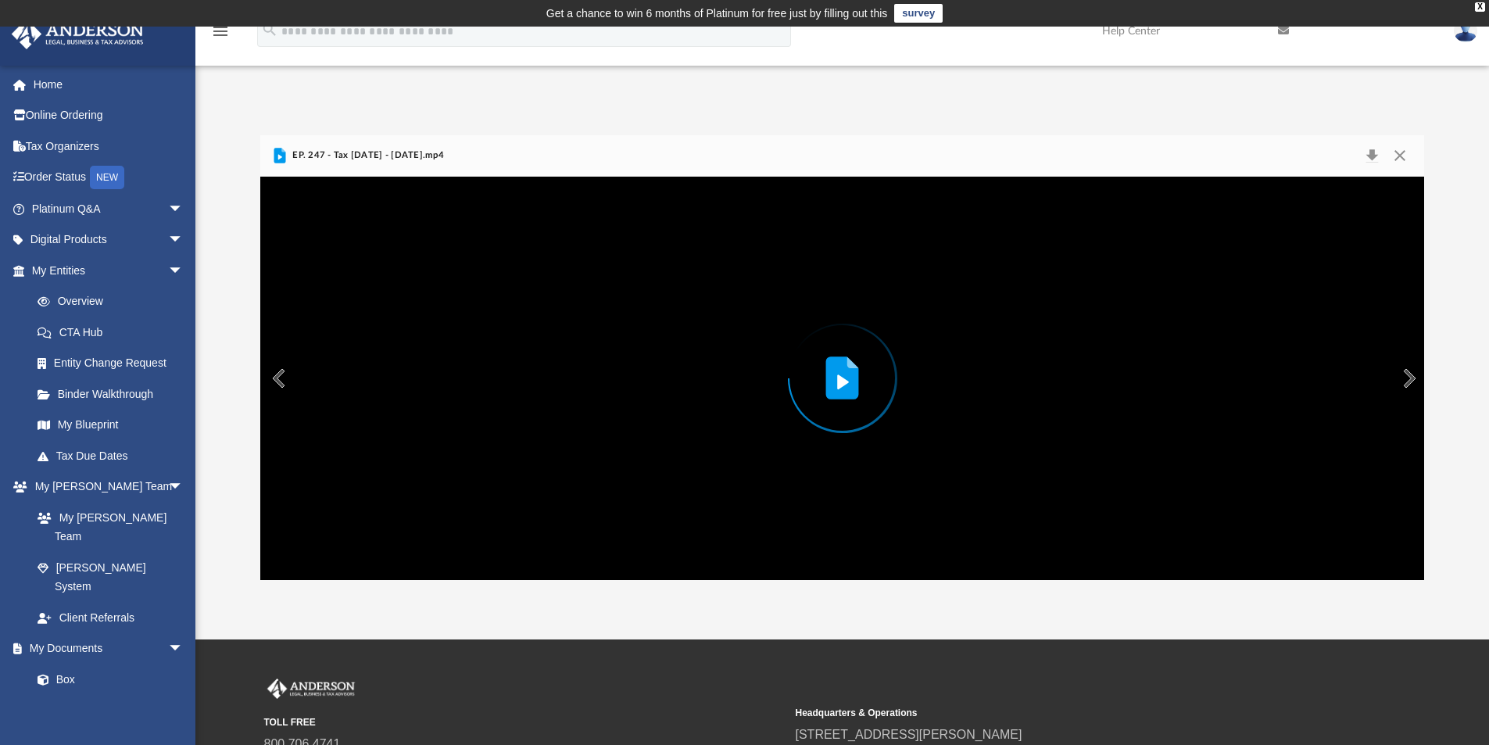
click at [283, 379] on button "Preview" at bounding box center [277, 378] width 34 height 44
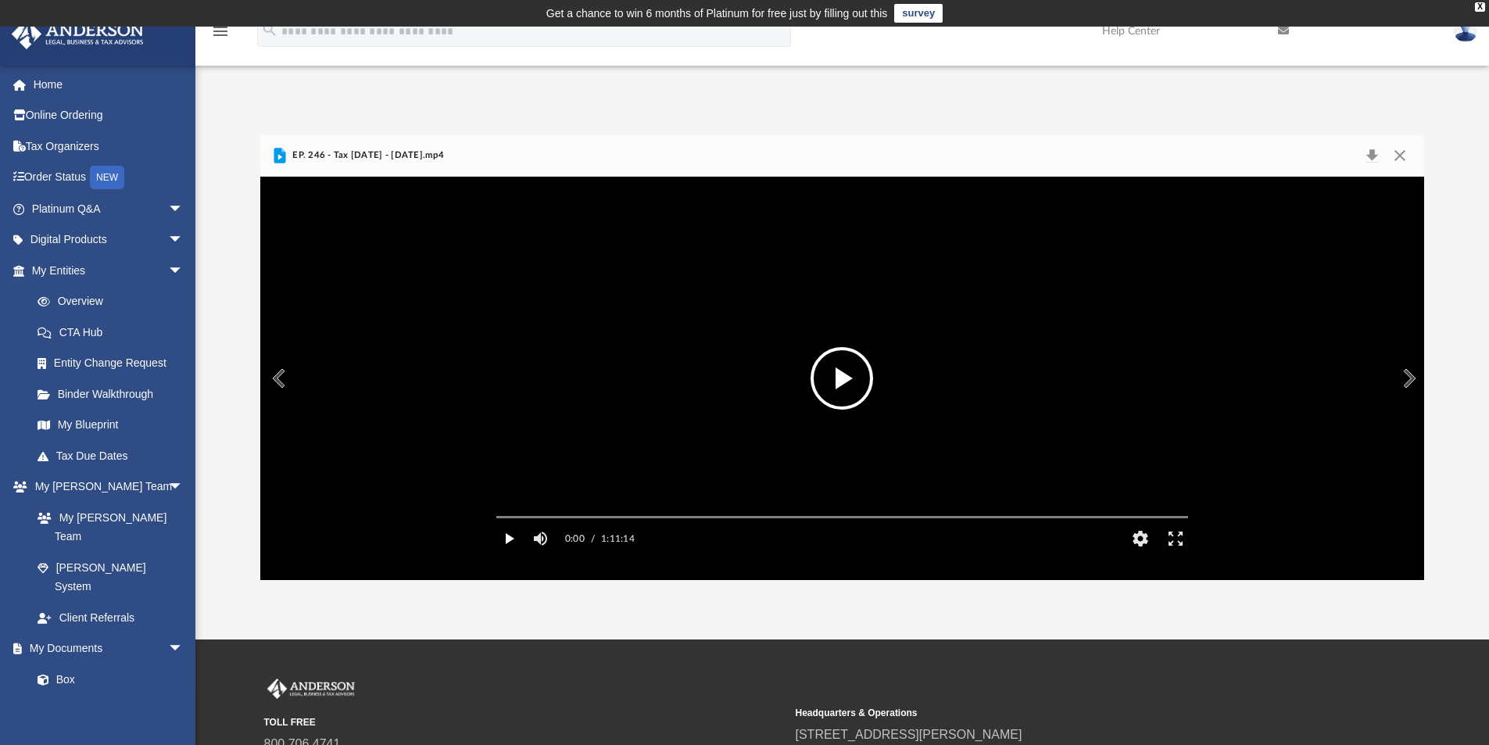
click at [513, 554] on button "Play" at bounding box center [509, 538] width 35 height 31
click at [620, 538] on div "Autoplay Disabled Speed Normal Quality Auto Subtitles/CC Off Audio Autoplay Dis…" at bounding box center [842, 378] width 1164 height 403
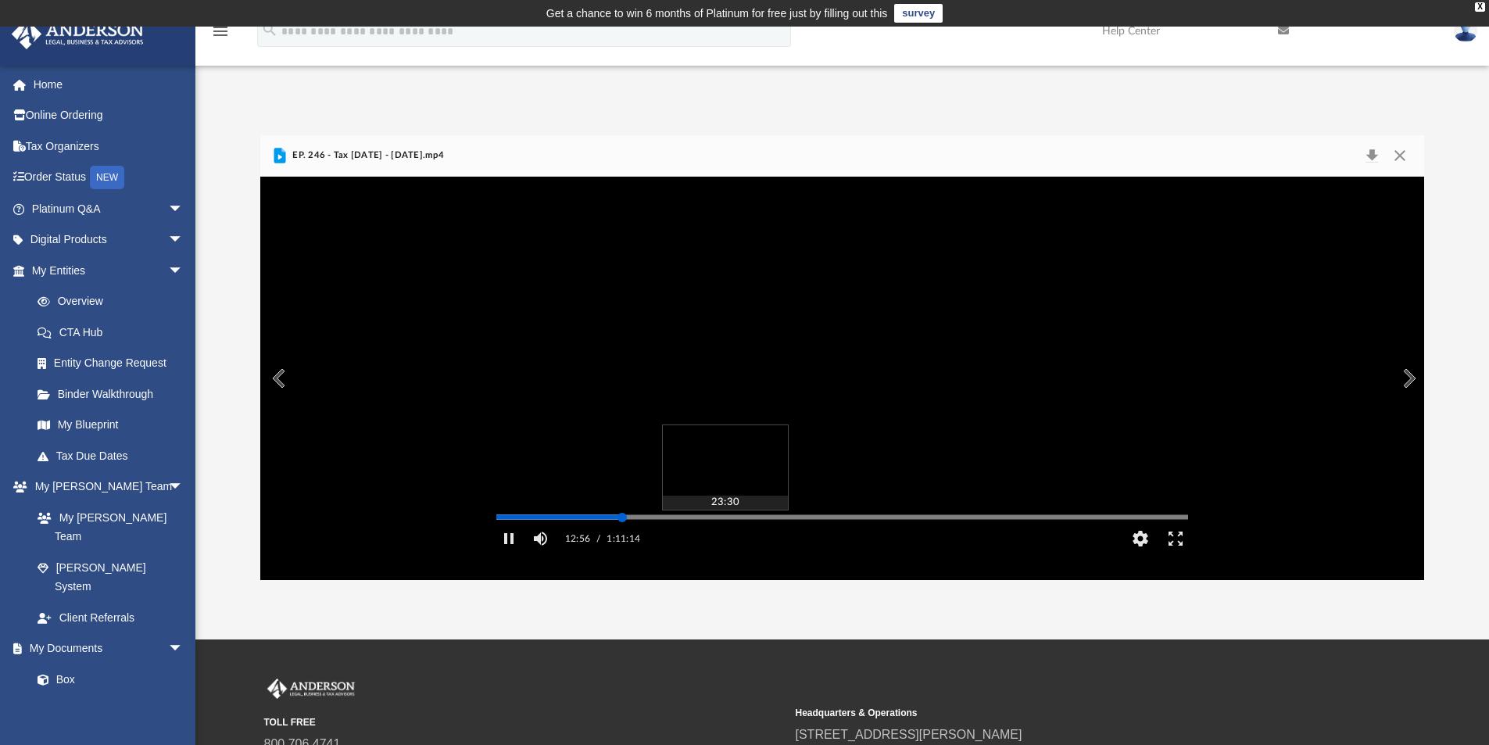
click at [724, 539] on div "Autoplay Disabled Speed Normal Quality Auto Subtitles/CC Off Audio Autoplay Dis…" at bounding box center [842, 378] width 1164 height 403
click at [796, 539] on div "Autoplay Disabled Speed Normal Quality Auto Subtitles/CC Off Audio Autoplay Dis…" at bounding box center [842, 378] width 1164 height 403
click at [512, 554] on button "Pause" at bounding box center [509, 538] width 35 height 31
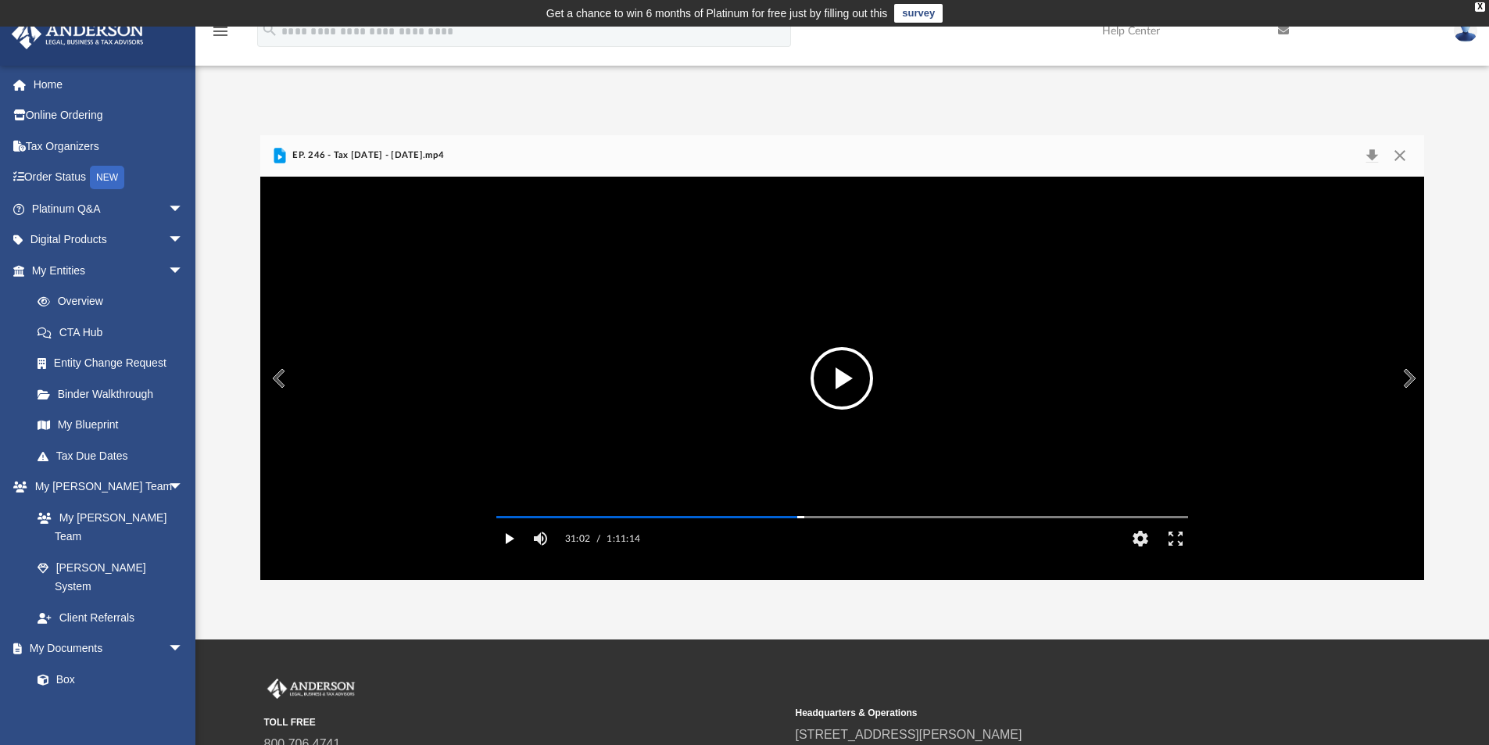
click at [512, 554] on button "Play" at bounding box center [509, 538] width 35 height 31
click at [504, 554] on button "Pause" at bounding box center [509, 538] width 35 height 31
click at [510, 554] on button "Play" at bounding box center [509, 538] width 35 height 31
click at [510, 554] on button "Pause" at bounding box center [509, 538] width 35 height 31
click at [513, 554] on button "Play" at bounding box center [509, 538] width 35 height 31
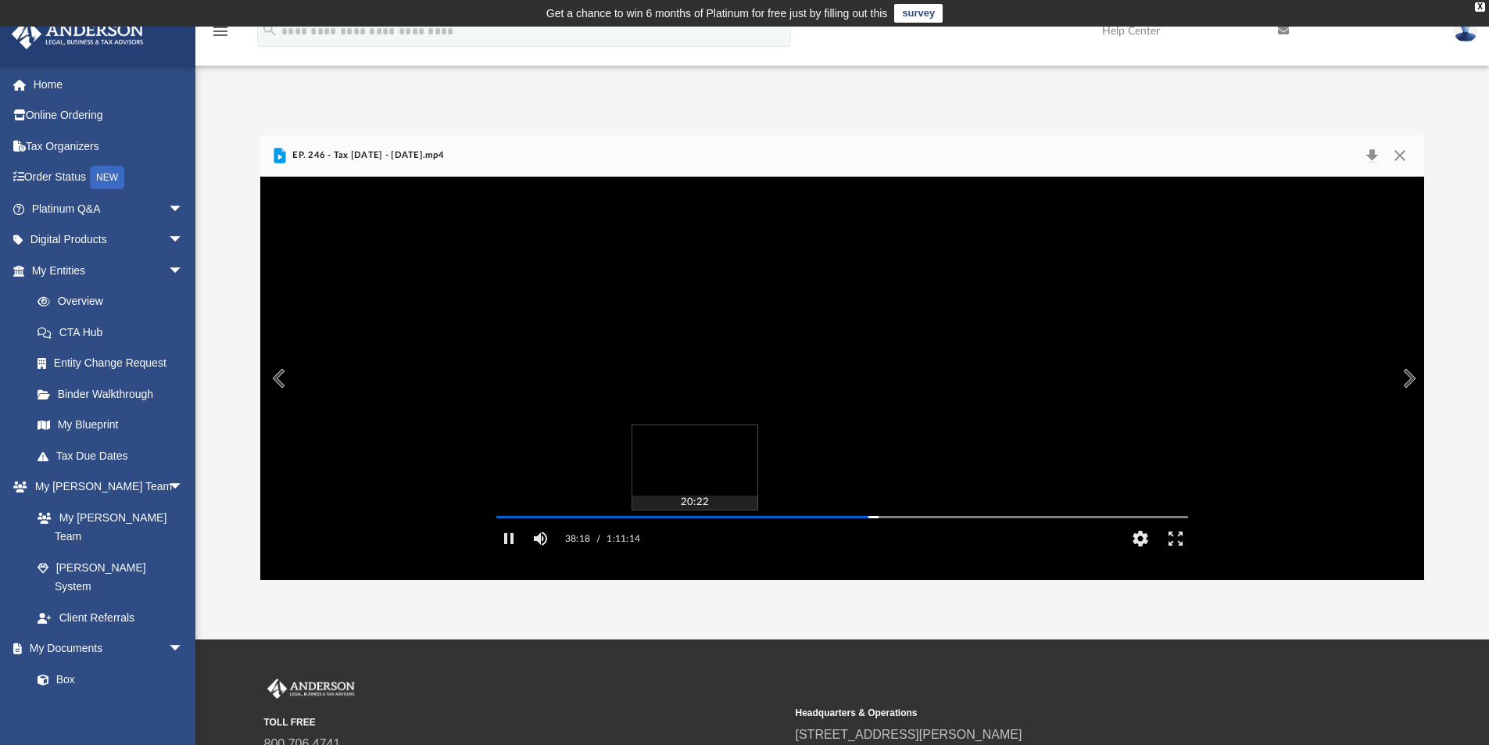
click at [694, 537] on div "Autoplay Disabled Speed Normal Quality Auto Subtitles/CC Off Audio Autoplay Dis…" at bounding box center [842, 378] width 1164 height 403
click at [881, 537] on div "Autoplay Disabled Speed Normal Quality Auto Subtitles/CC Off Audio Autoplay Dis…" at bounding box center [842, 378] width 1164 height 403
click at [508, 554] on button "Pause" at bounding box center [509, 538] width 35 height 31
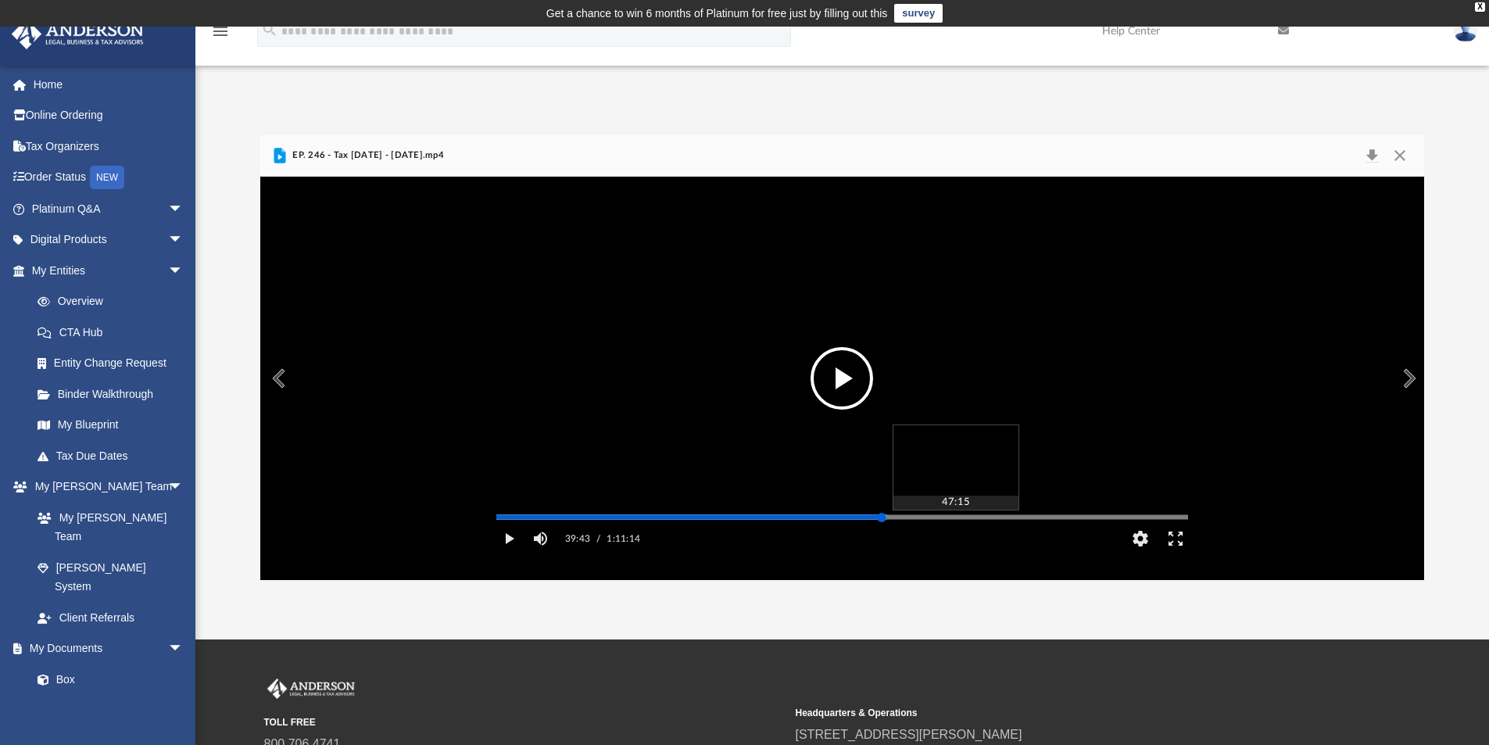
click at [955, 518] on div "Media Slider" at bounding box center [842, 517] width 692 height 2
click at [1007, 518] on div "Media Slider" at bounding box center [842, 517] width 692 height 2
click at [1060, 518] on div "Media Slider" at bounding box center [842, 517] width 692 height 2
click at [1092, 518] on div "Media Slider" at bounding box center [842, 517] width 692 height 2
click at [1120, 518] on div "Media Slider" at bounding box center [842, 517] width 692 height 2
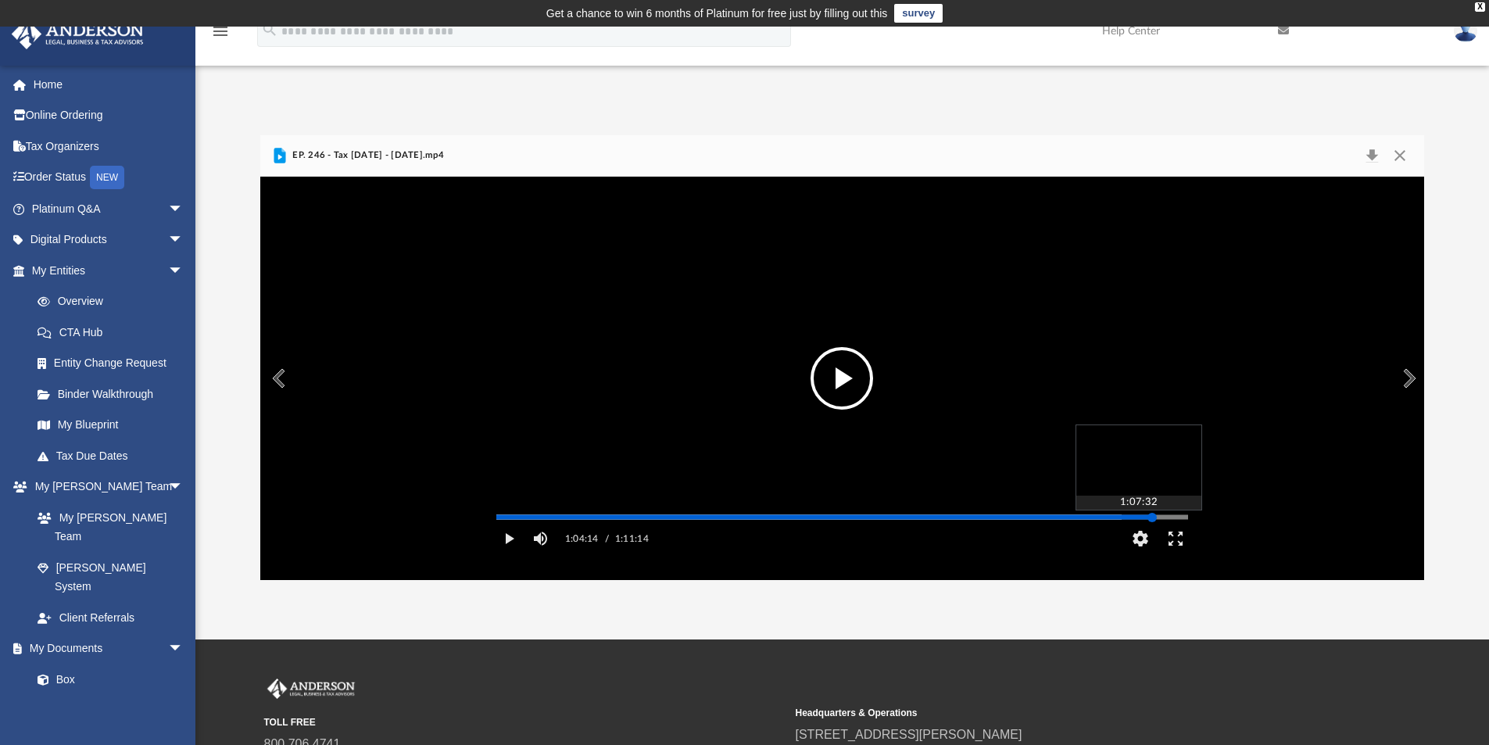
click at [1152, 518] on div "Media Slider" at bounding box center [842, 517] width 692 height 2
click at [510, 554] on button "Play" at bounding box center [509, 538] width 35 height 31
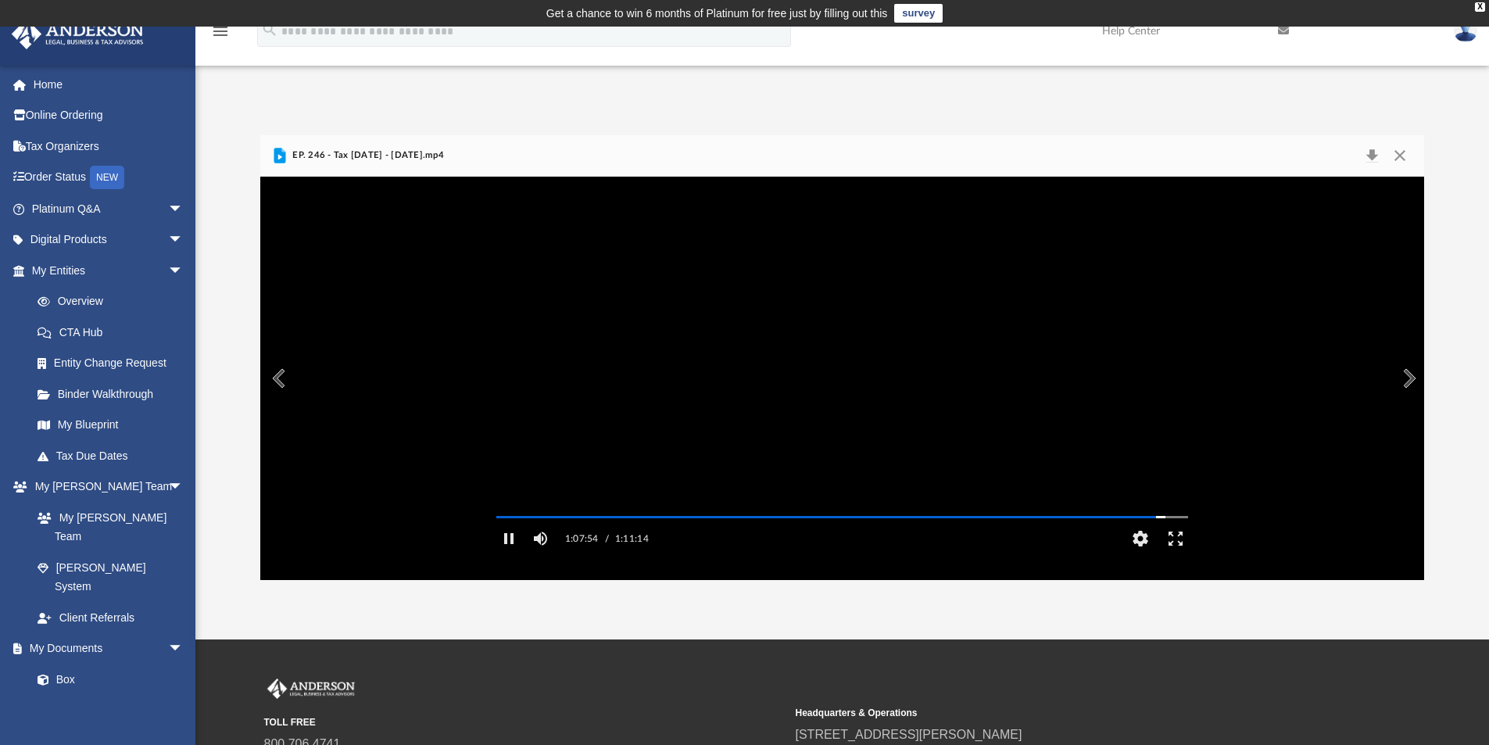
click at [301, 156] on span "EP. 246 - Tax Tuesday - June 17th, 2025.mp4" at bounding box center [366, 155] width 155 height 14
click at [278, 384] on button "Preview" at bounding box center [277, 378] width 34 height 44
click at [845, 388] on button "File preview" at bounding box center [841, 378] width 63 height 63
click at [592, 539] on div "Autoplay Disabled Speed Normal Quality Auto Subtitles/CC Off Audio Autoplay Dis…" at bounding box center [842, 378] width 1164 height 403
click at [688, 538] on div "Autoplay Disabled Speed Normal Quality Auto Subtitles/CC Off Audio Autoplay Dis…" at bounding box center [842, 378] width 1164 height 403
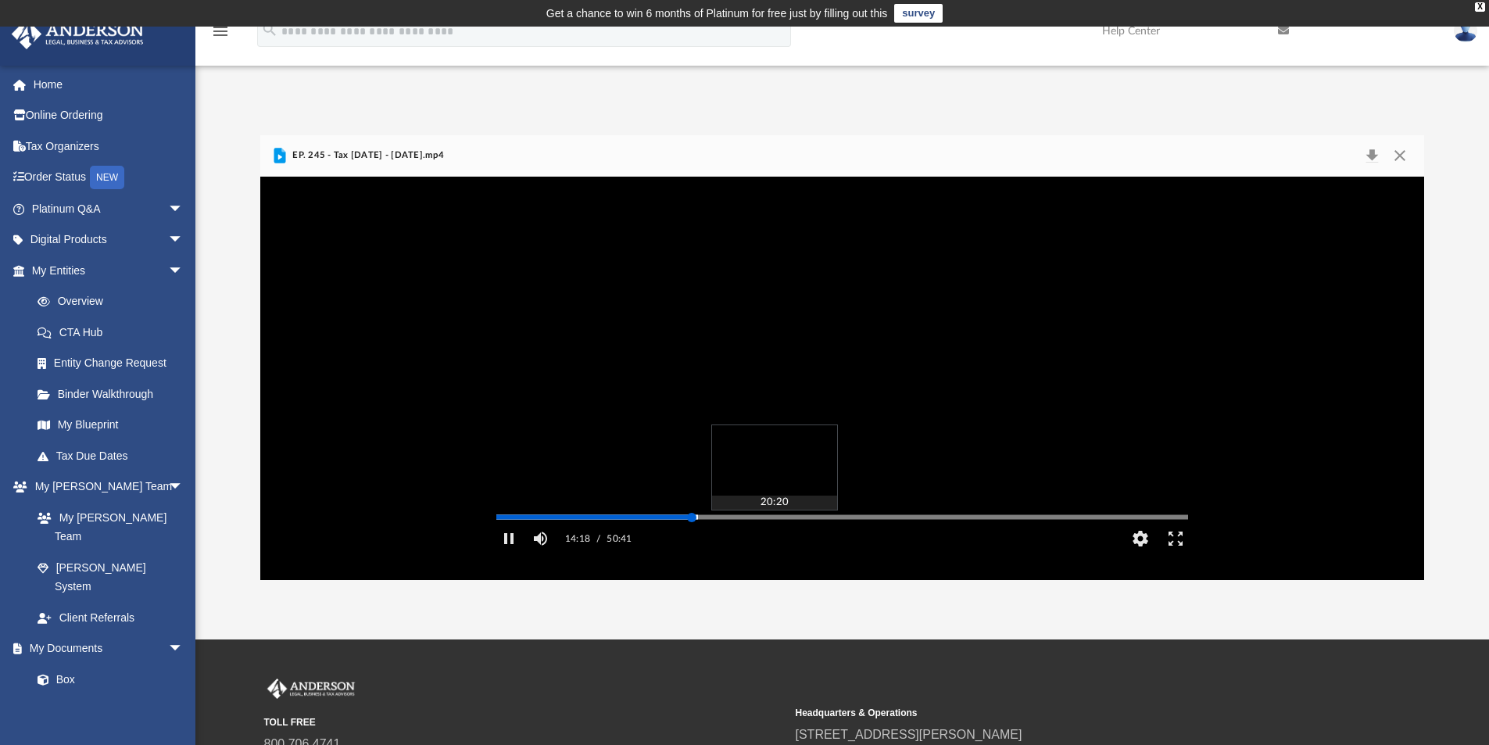
click at [824, 523] on div "Media Slider" at bounding box center [842, 516] width 717 height 13
click at [816, 537] on div "Autoplay Disabled Speed Normal Quality Auto Subtitles/CC Off Audio Autoplay Dis…" at bounding box center [842, 378] width 1164 height 403
click at [930, 538] on div "Autoplay Disabled Speed Normal Quality Auto Subtitles/CC Off Audio Autoplay Dis…" at bounding box center [842, 378] width 1164 height 403
click at [1006, 541] on div "Autoplay Disabled Speed Normal Quality Auto Subtitles/CC Off Audio Autoplay Dis…" at bounding box center [842, 378] width 1164 height 403
click at [1097, 523] on div "Media Slider" at bounding box center [1188, 516] width 692 height 13
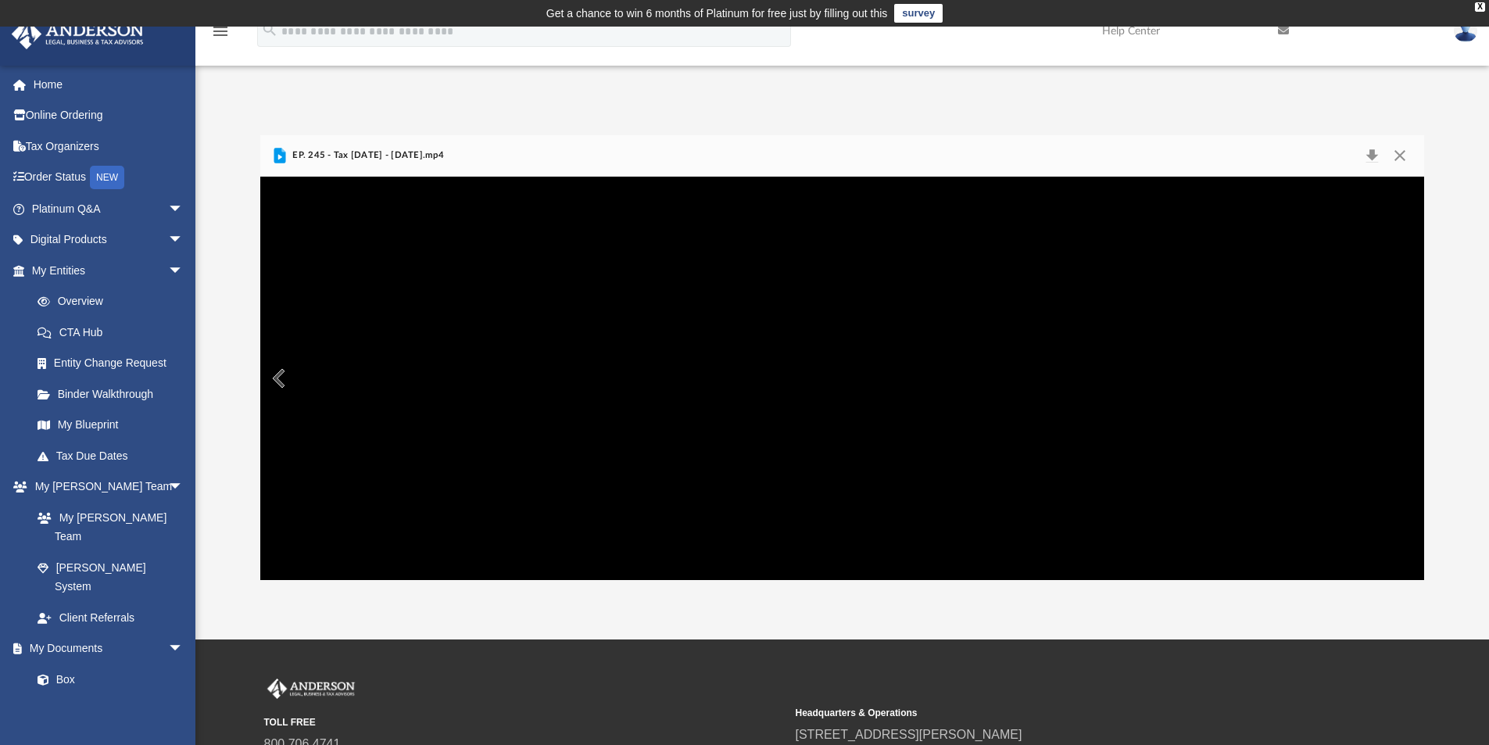
click at [281, 376] on button "Preview" at bounding box center [277, 378] width 34 height 44
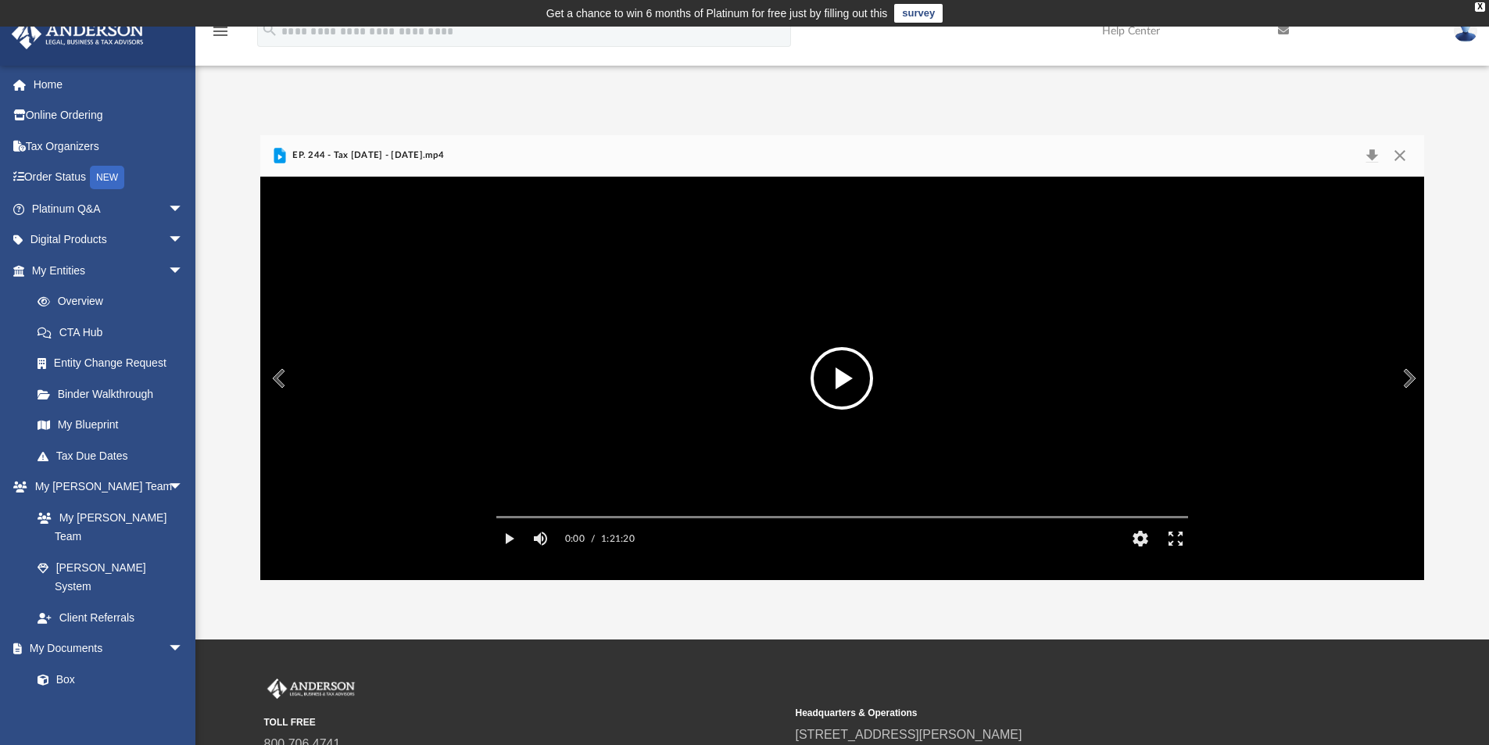
click at [831, 379] on button "File preview" at bounding box center [841, 378] width 63 height 63
click at [592, 540] on div "Autoplay Disabled Speed Normal Quality Auto Subtitles/CC Off Audio Autoplay Dis…" at bounding box center [842, 378] width 1164 height 403
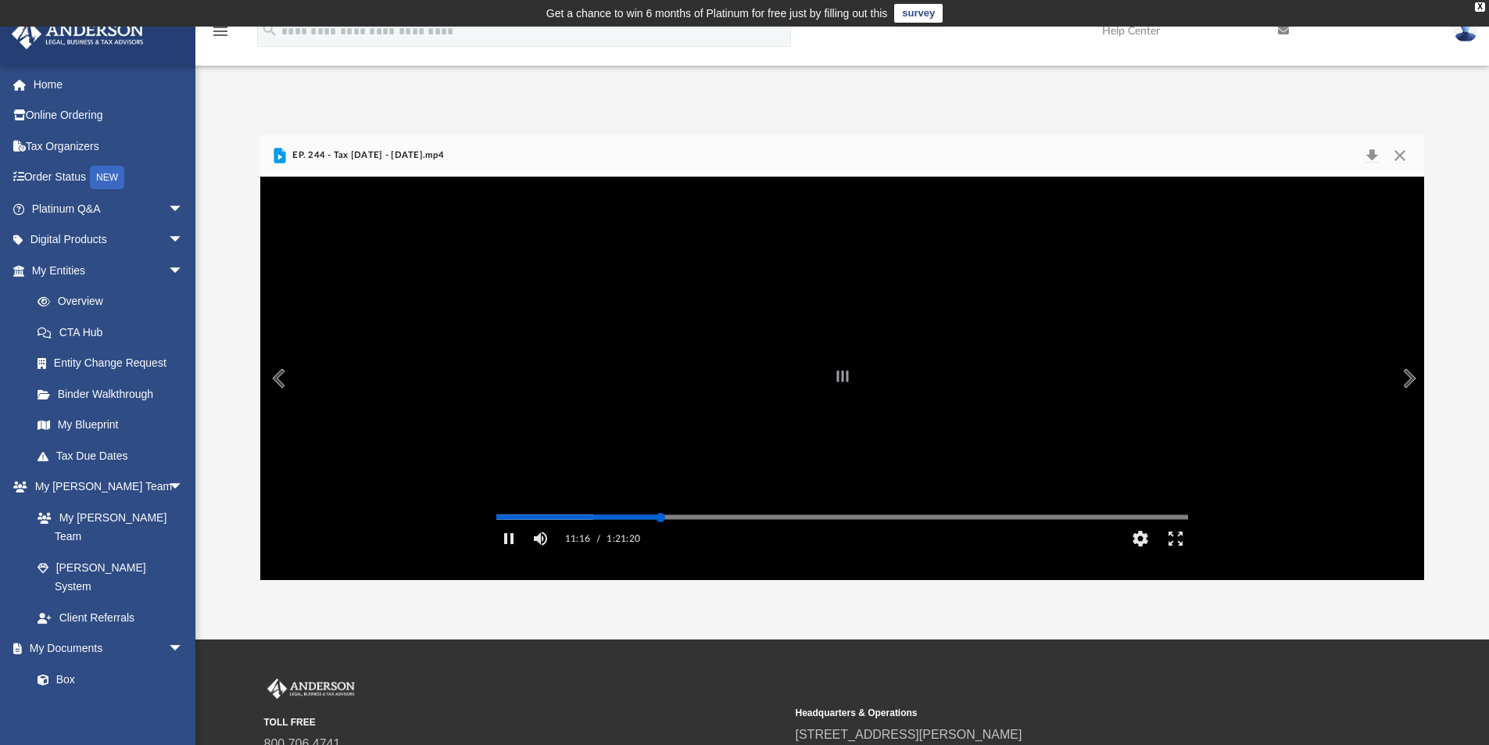
click at [660, 537] on div "Autoplay Disabled Speed Normal Quality Auto Subtitles/CC Off Audio Autoplay Dis…" at bounding box center [842, 378] width 1164 height 403
click at [649, 523] on div "Media Slider" at bounding box center [842, 516] width 717 height 13
click at [652, 539] on div "Autoplay Disabled Speed Normal Quality Auto Subtitles/CC Off Audio Autoplay Dis…" at bounding box center [842, 378] width 1164 height 403
click at [508, 554] on button "Pause" at bounding box center [509, 538] width 35 height 31
click at [510, 554] on button "Play" at bounding box center [509, 538] width 35 height 31
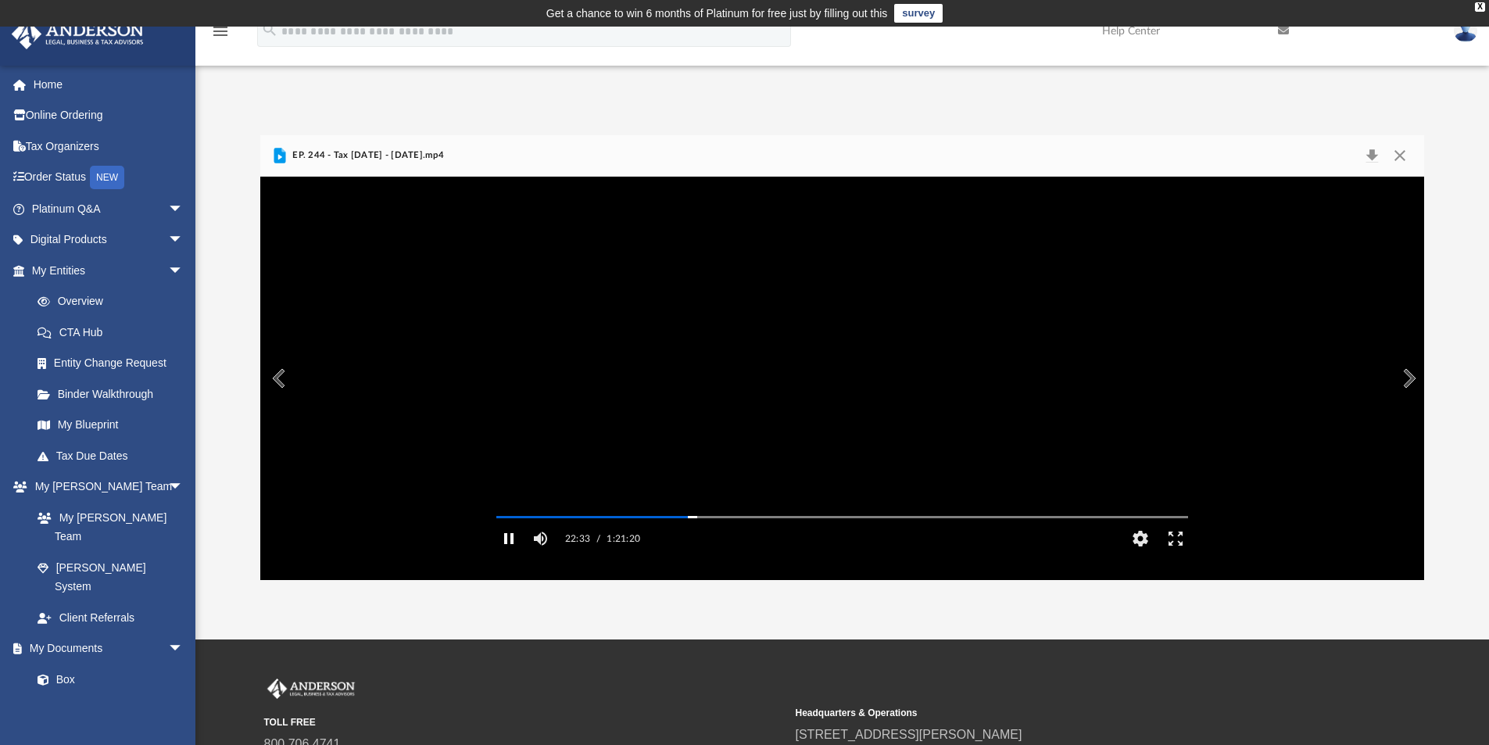
click at [510, 554] on button "Pause" at bounding box center [509, 538] width 35 height 31
click at [513, 554] on button "Play" at bounding box center [509, 538] width 35 height 31
click at [513, 554] on button "Pause" at bounding box center [509, 538] width 35 height 31
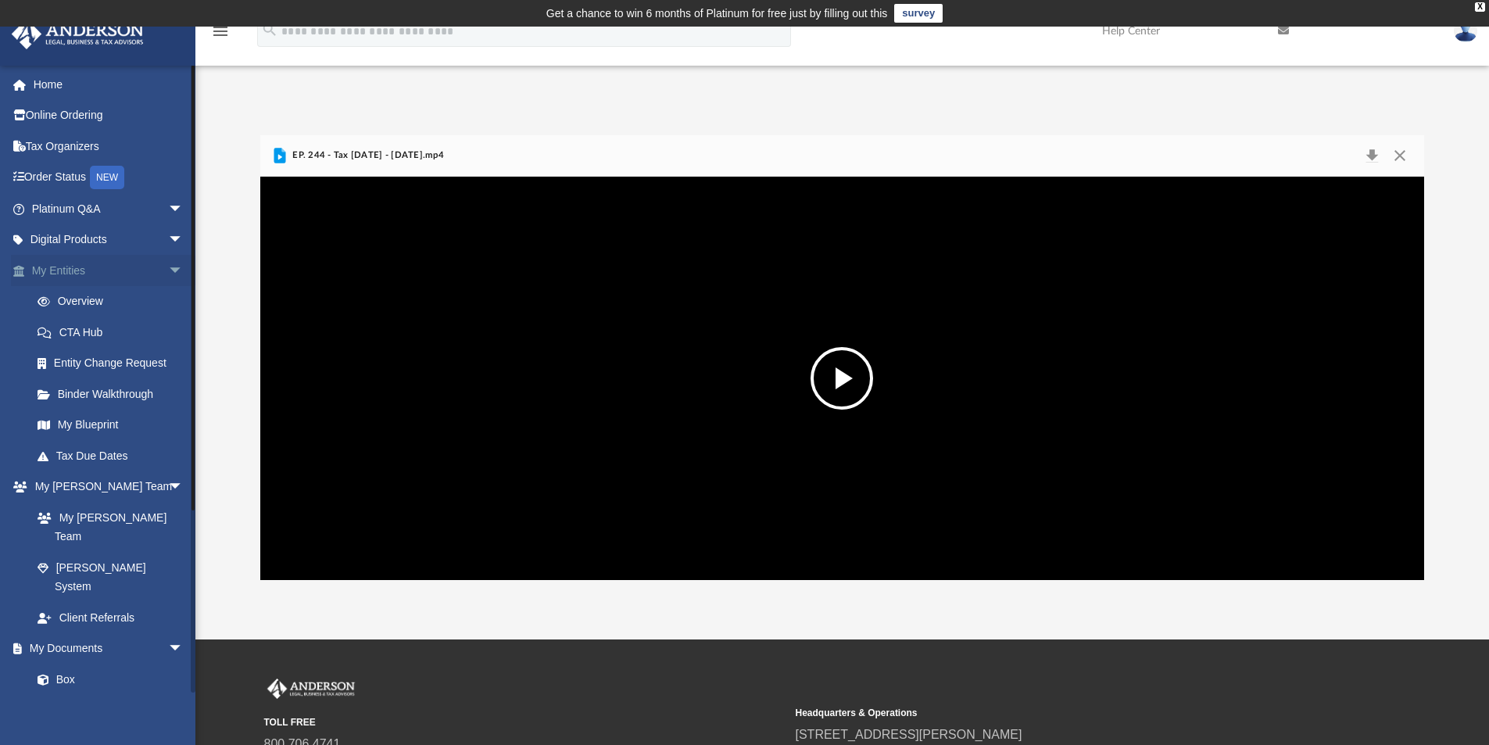
click at [81, 272] on link "My Entities arrow_drop_down" at bounding box center [109, 270] width 196 height 31
click at [168, 272] on span "arrow_drop_down" at bounding box center [183, 271] width 31 height 32
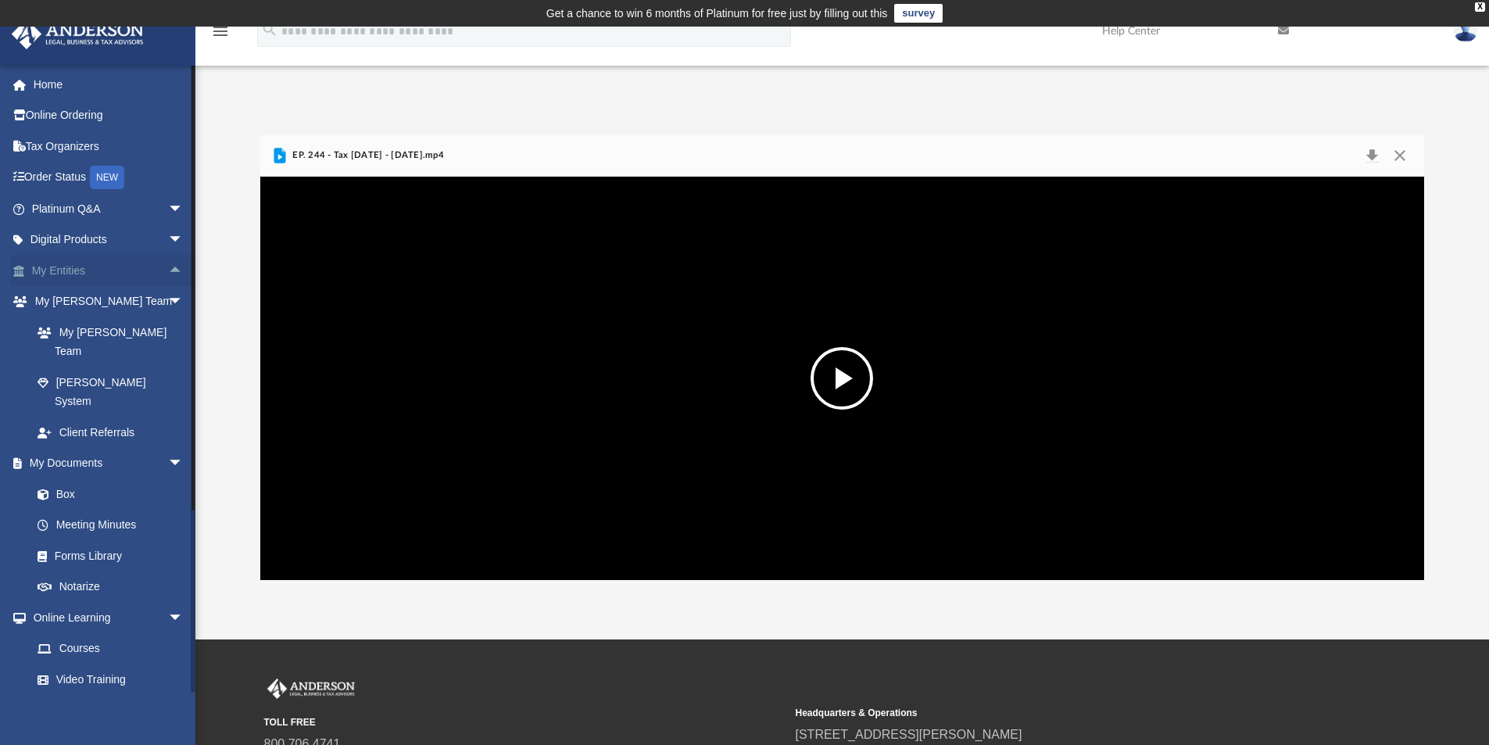
click at [168, 272] on span "arrow_drop_up" at bounding box center [183, 271] width 31 height 32
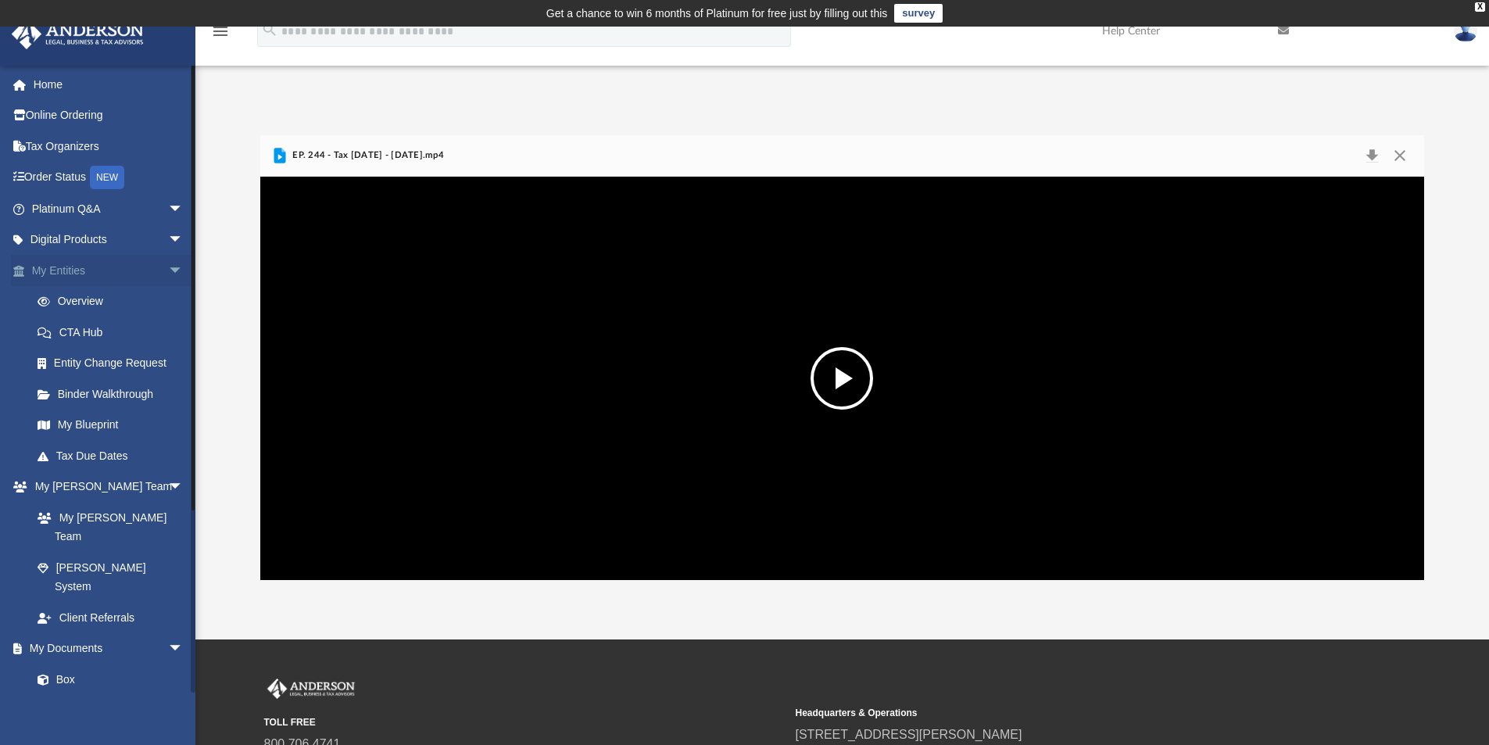
click at [79, 269] on link "My Entities arrow_drop_down" at bounding box center [109, 270] width 196 height 31
click at [73, 295] on link "Overview" at bounding box center [114, 301] width 185 height 31
click at [84, 302] on link "Overview" at bounding box center [114, 301] width 185 height 31
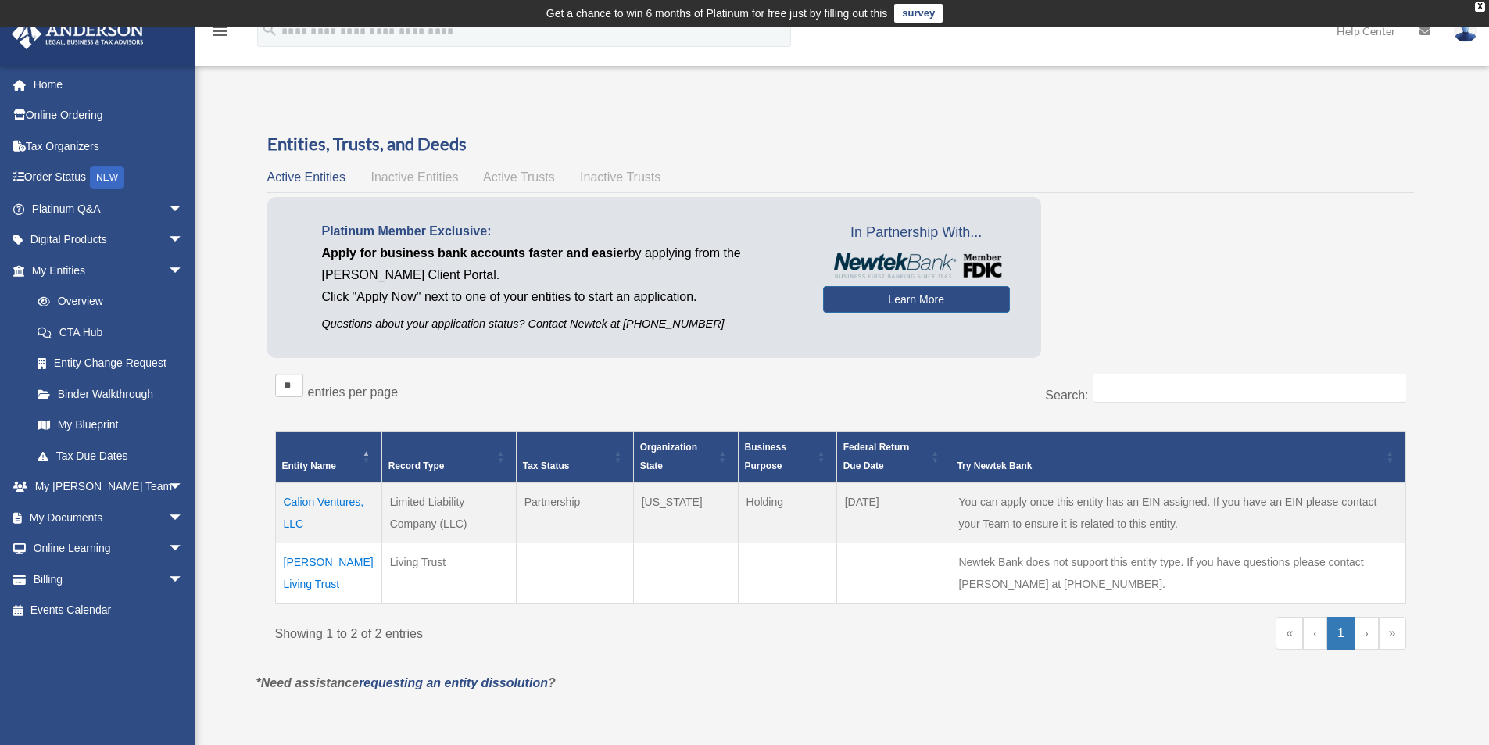
scroll to position [78, 0]
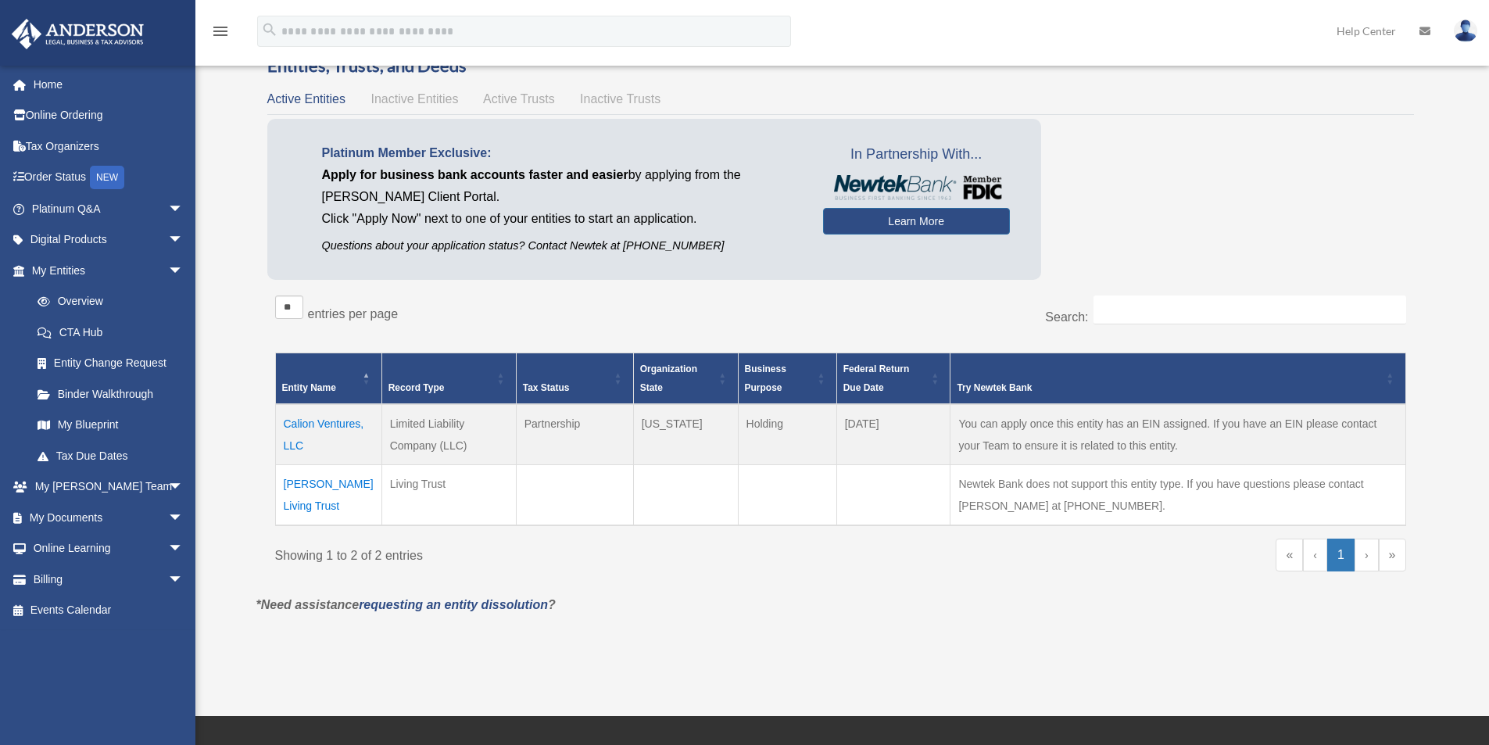
click at [334, 424] on td "Calion Ventures, LLC" at bounding box center [328, 434] width 106 height 61
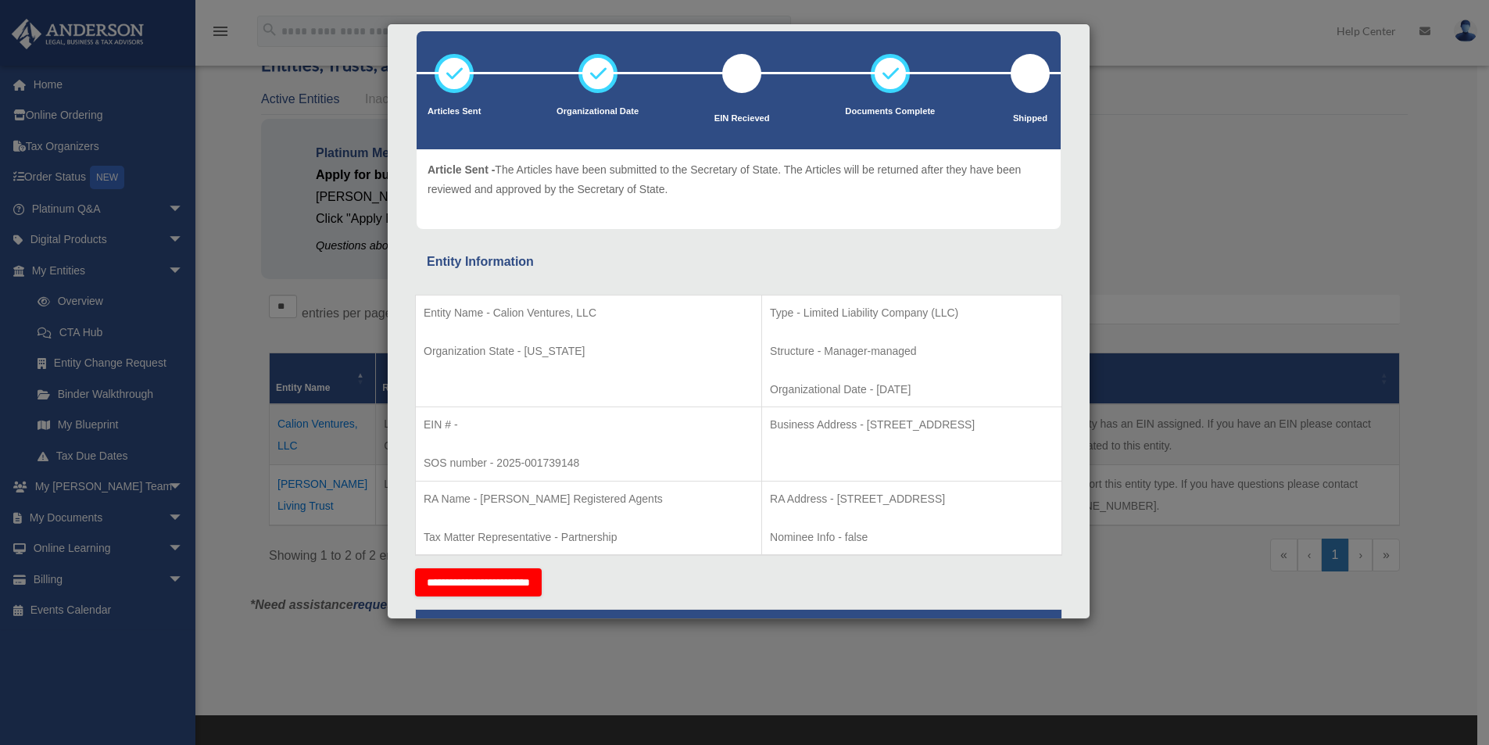
drag, startPoint x: 665, startPoint y: 427, endPoint x: 971, endPoint y: 431, distance: 306.4
click at [971, 431] on p "Business Address - 1718 Capitol Ave., Cheyenne, WY 82001" at bounding box center [912, 425] width 284 height 20
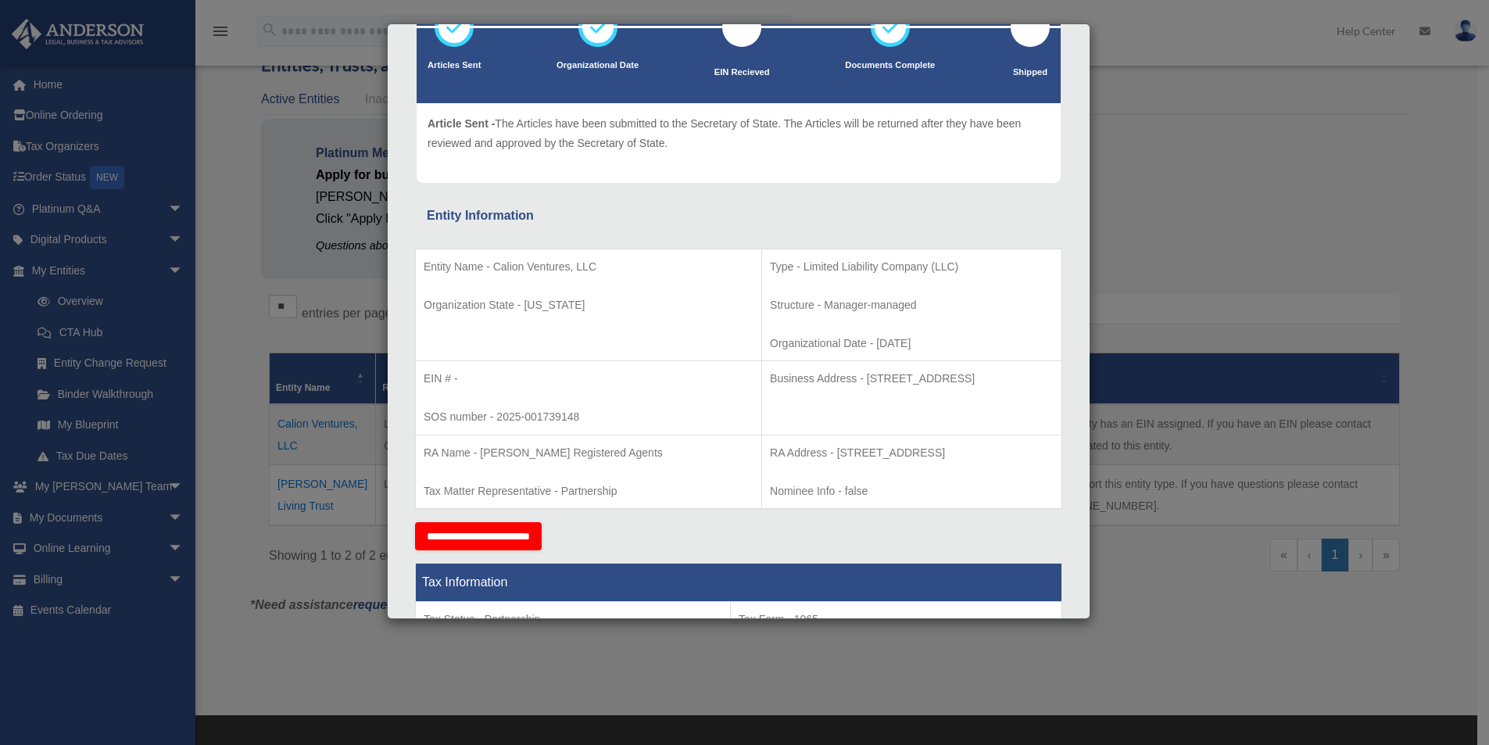
scroll to position [66, 0]
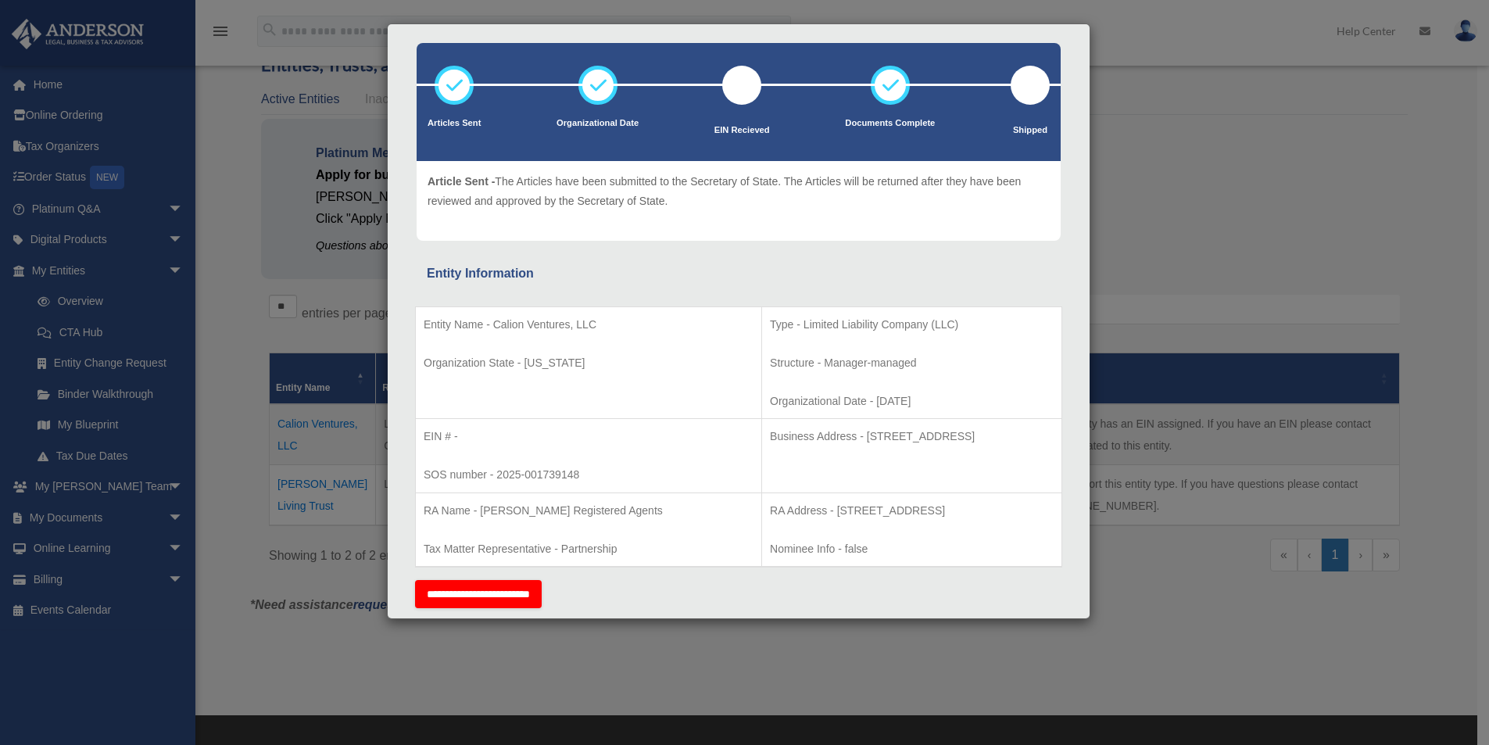
click at [768, 467] on td "Business Address - 1718 Capitol Ave., Cheyenne, WY 82001" at bounding box center [912, 456] width 300 height 74
drag, startPoint x: 660, startPoint y: 435, endPoint x: 982, endPoint y: 445, distance: 322.1
click at [982, 445] on td "Business Address - 1718 Capitol Ave., Cheyenne, WY 82001" at bounding box center [912, 456] width 300 height 74
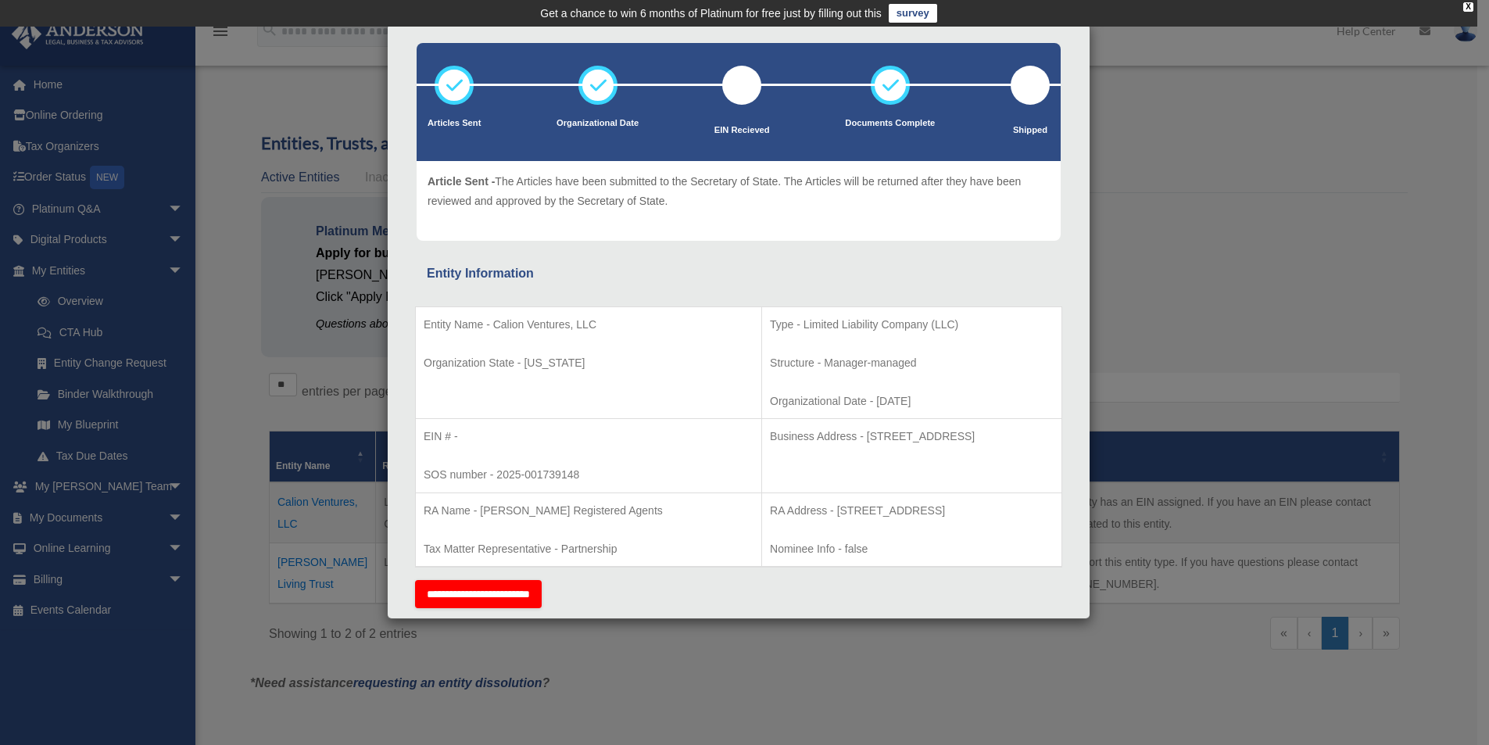
click at [858, 453] on td "Business Address - 1718 Capitol Ave., Cheyenne, WY 82001" at bounding box center [912, 456] width 300 height 74
drag, startPoint x: 667, startPoint y: 436, endPoint x: 963, endPoint y: 435, distance: 296.2
click at [963, 435] on p "Business Address - 1718 Capitol Ave., Cheyenne, WY 82001" at bounding box center [912, 437] width 284 height 20
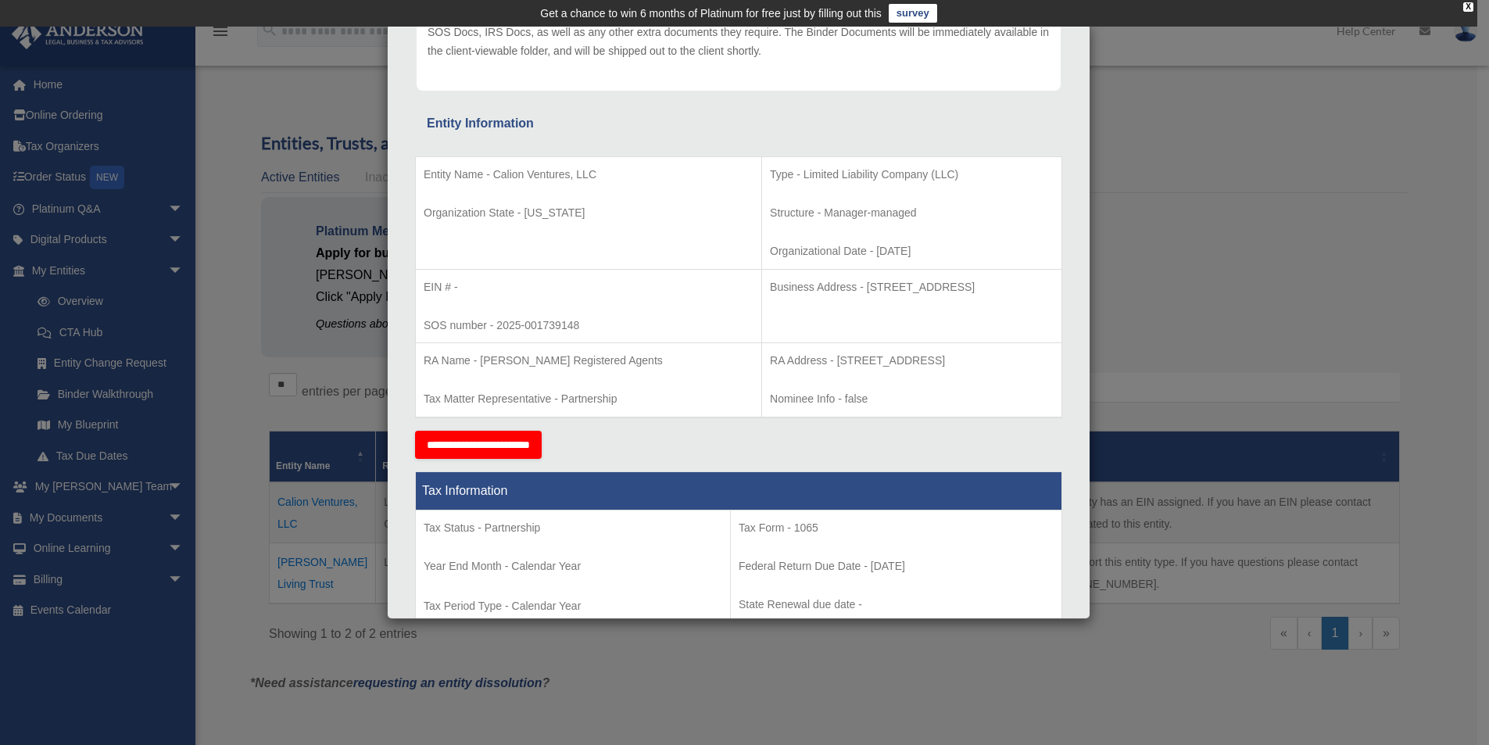
scroll to position [301, 0]
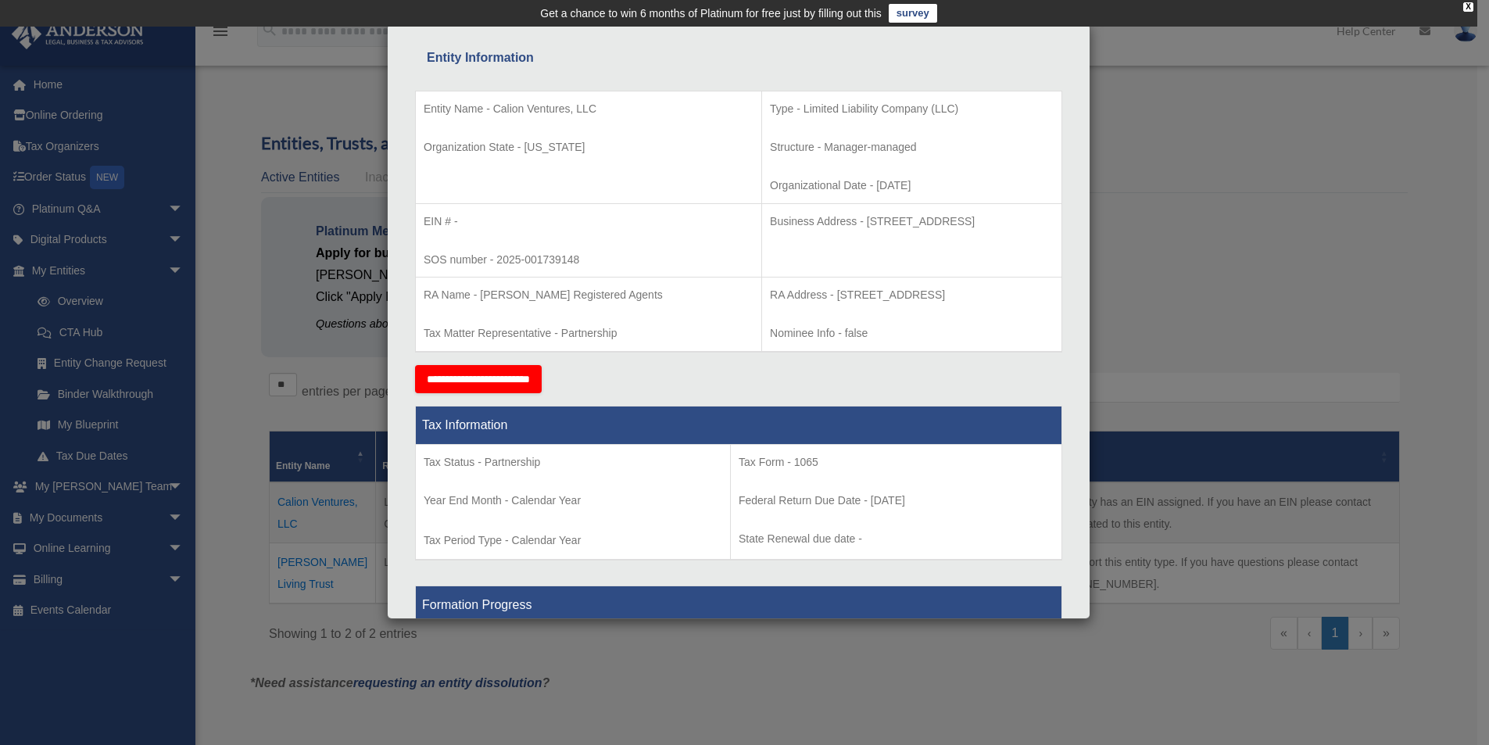
click at [856, 222] on p "Business Address - 1718 Capitol Ave., Cheyenne, WY 82001" at bounding box center [912, 222] width 284 height 20
drag, startPoint x: 760, startPoint y: 217, endPoint x: 960, endPoint y: 218, distance: 200.1
click at [960, 218] on p "Business Address - 1718 Capitol Ave., Cheyenne, WY 82001" at bounding box center [912, 222] width 284 height 20
copy p "1718 Capitol Ave., Cheyenne, WY 82001"
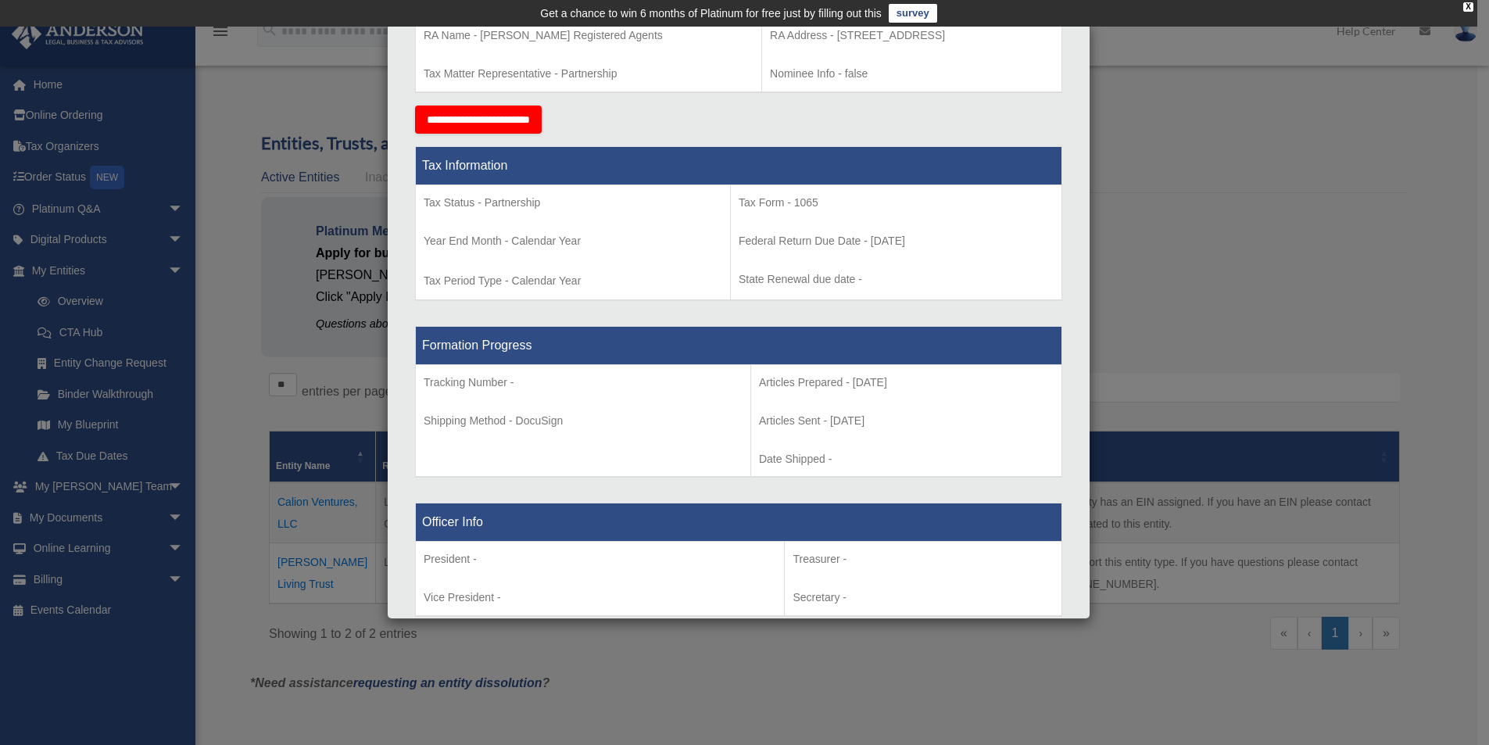
scroll to position [163, 0]
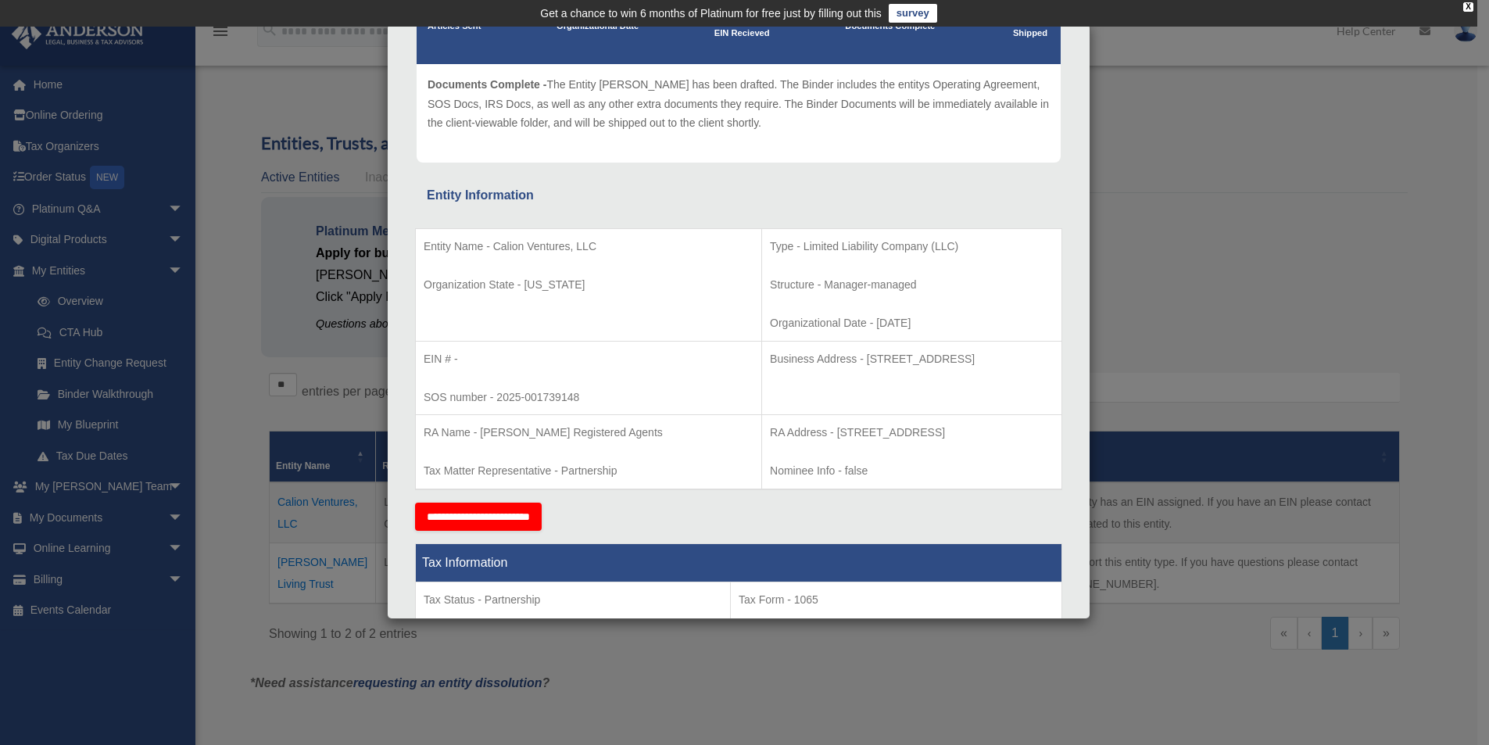
click at [65, 304] on div "Details × Articles Sent Organizational Date" at bounding box center [744, 372] width 1489 height 745
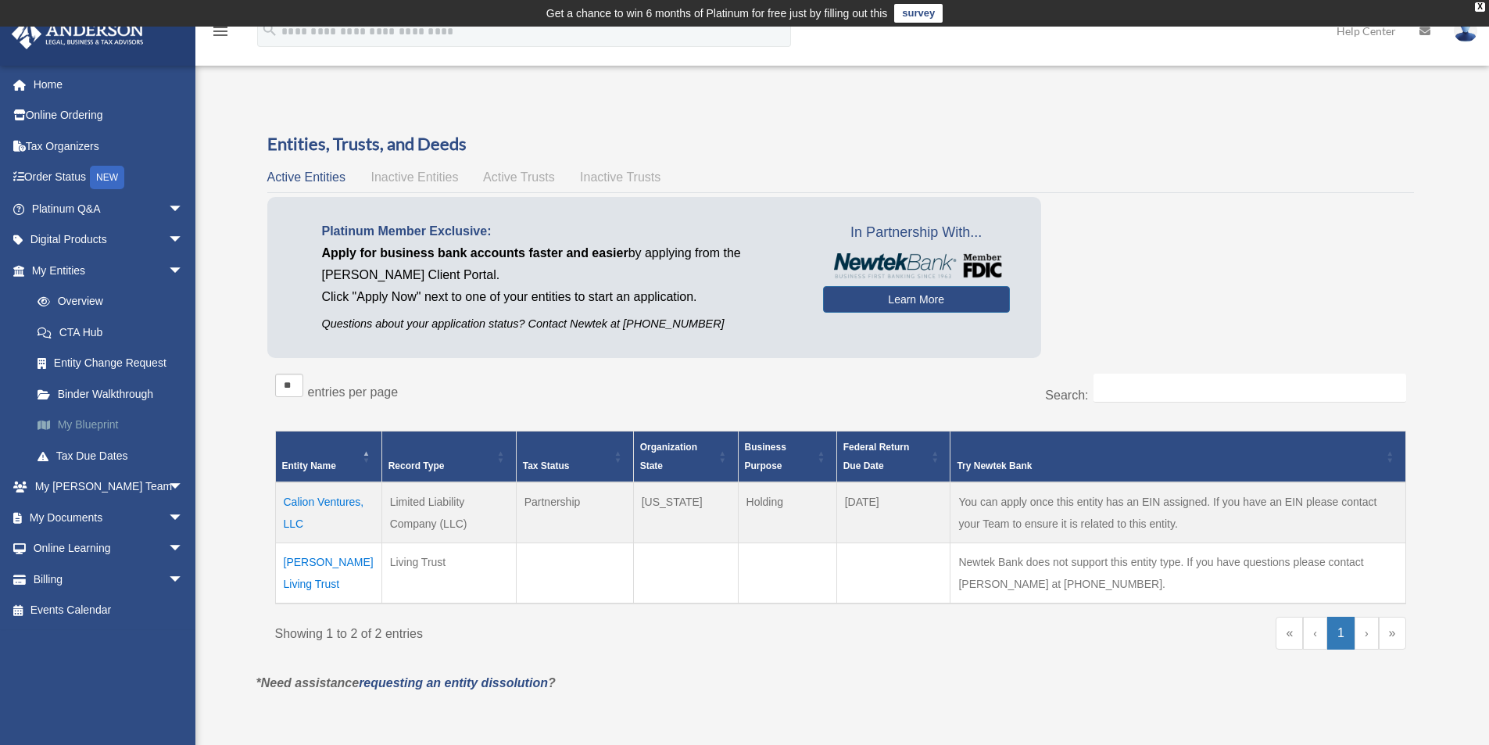
click at [94, 427] on link "My Blueprint" at bounding box center [114, 424] width 185 height 31
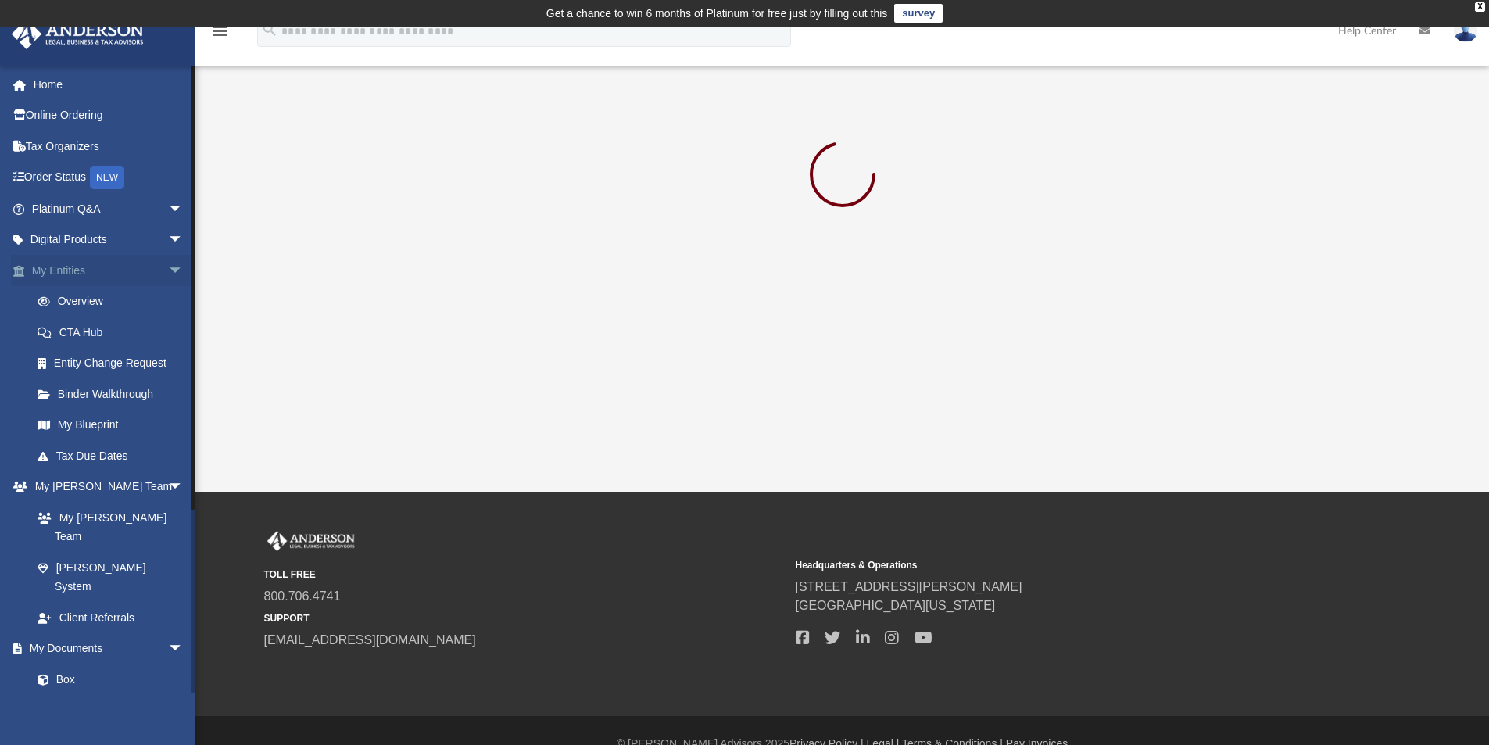
click at [51, 268] on link "My Entities arrow_drop_down" at bounding box center [109, 270] width 196 height 31
click at [92, 304] on link "Overview" at bounding box center [114, 301] width 185 height 31
click at [82, 302] on link "Overview" at bounding box center [114, 301] width 185 height 31
click at [1483, 8] on div "X" at bounding box center [1480, 6] width 10 height 9
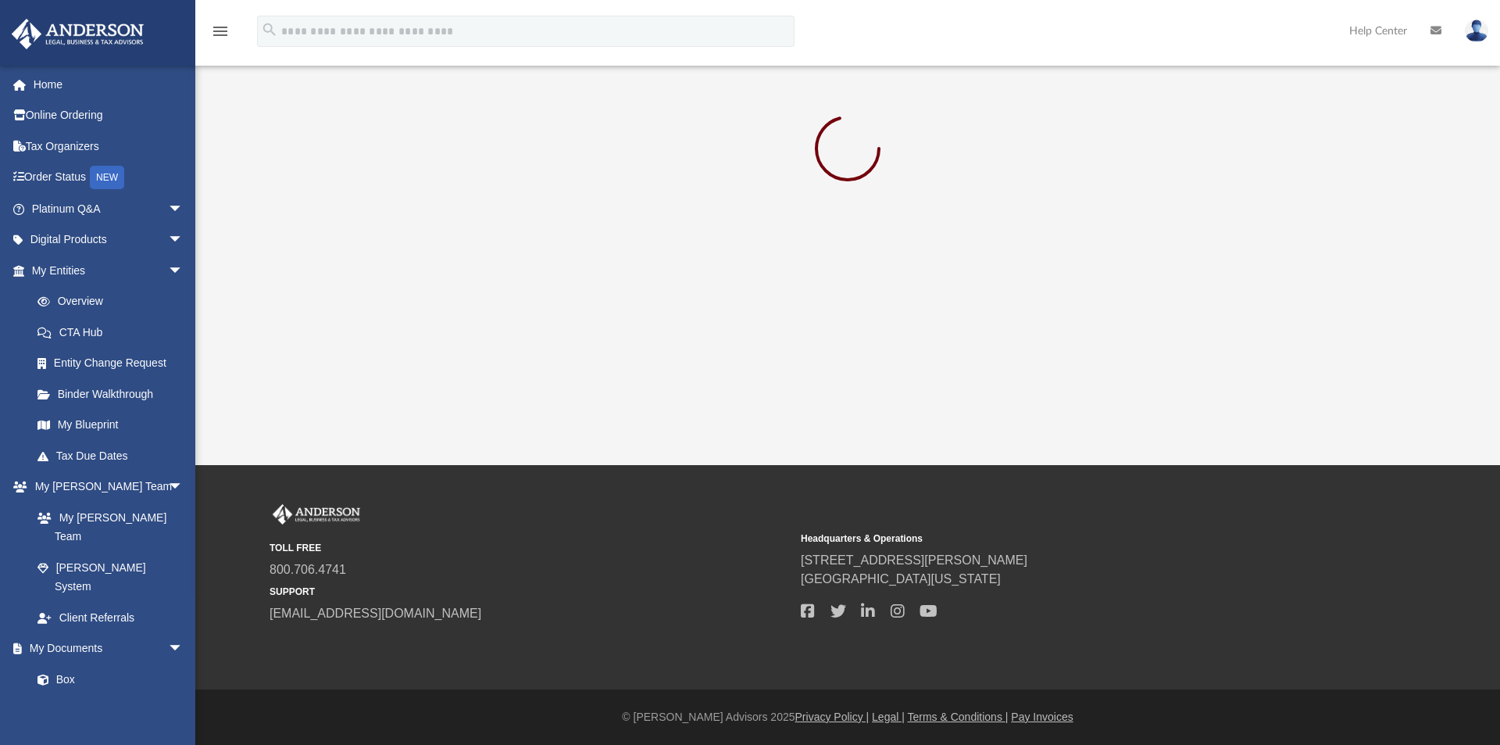
click at [1476, 38] on img at bounding box center [1476, 31] width 23 height 23
click at [1436, 34] on icon at bounding box center [1436, 30] width 11 height 11
click at [1396, 33] on link "Help Center" at bounding box center [1378, 31] width 81 height 62
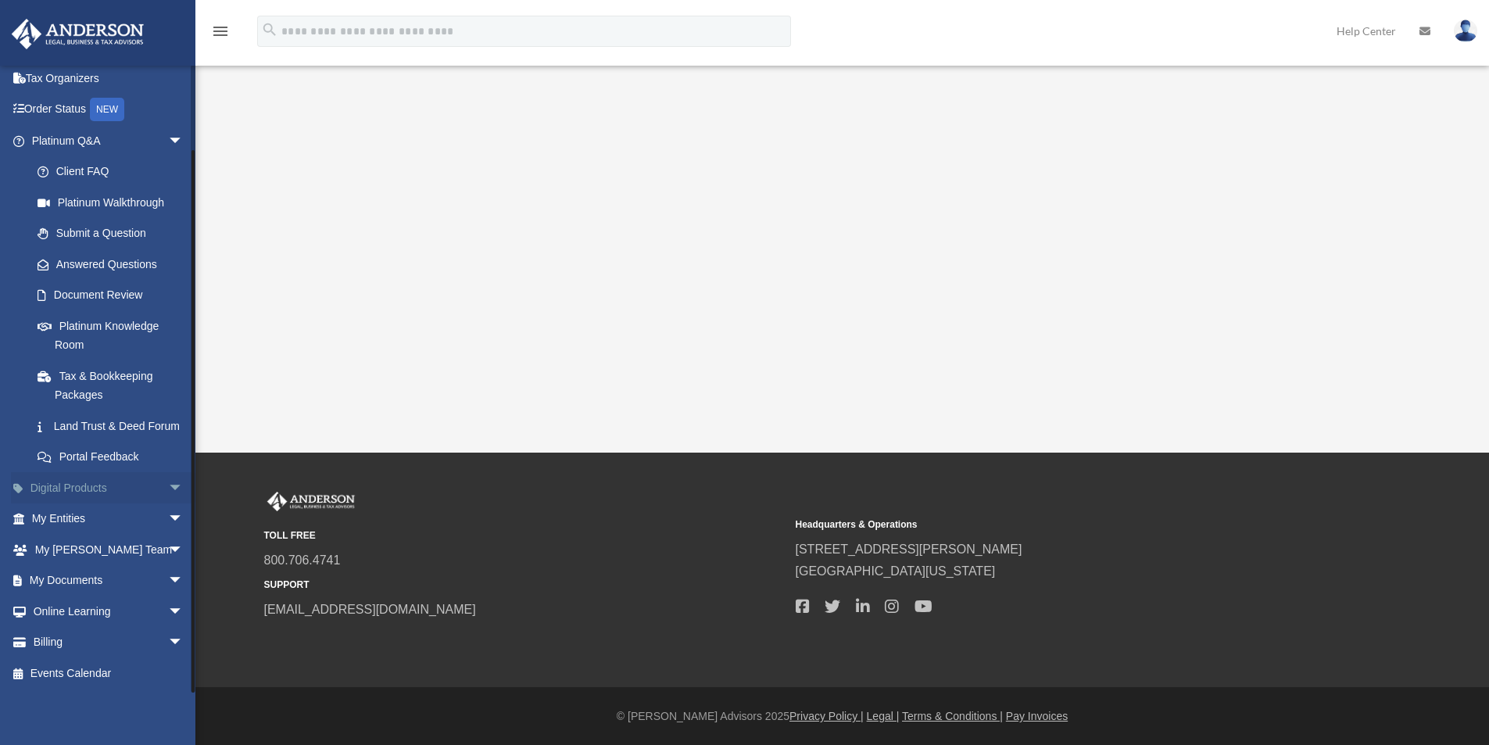
scroll to position [271, 0]
click at [168, 518] on span "arrow_drop_down" at bounding box center [183, 519] width 31 height 32
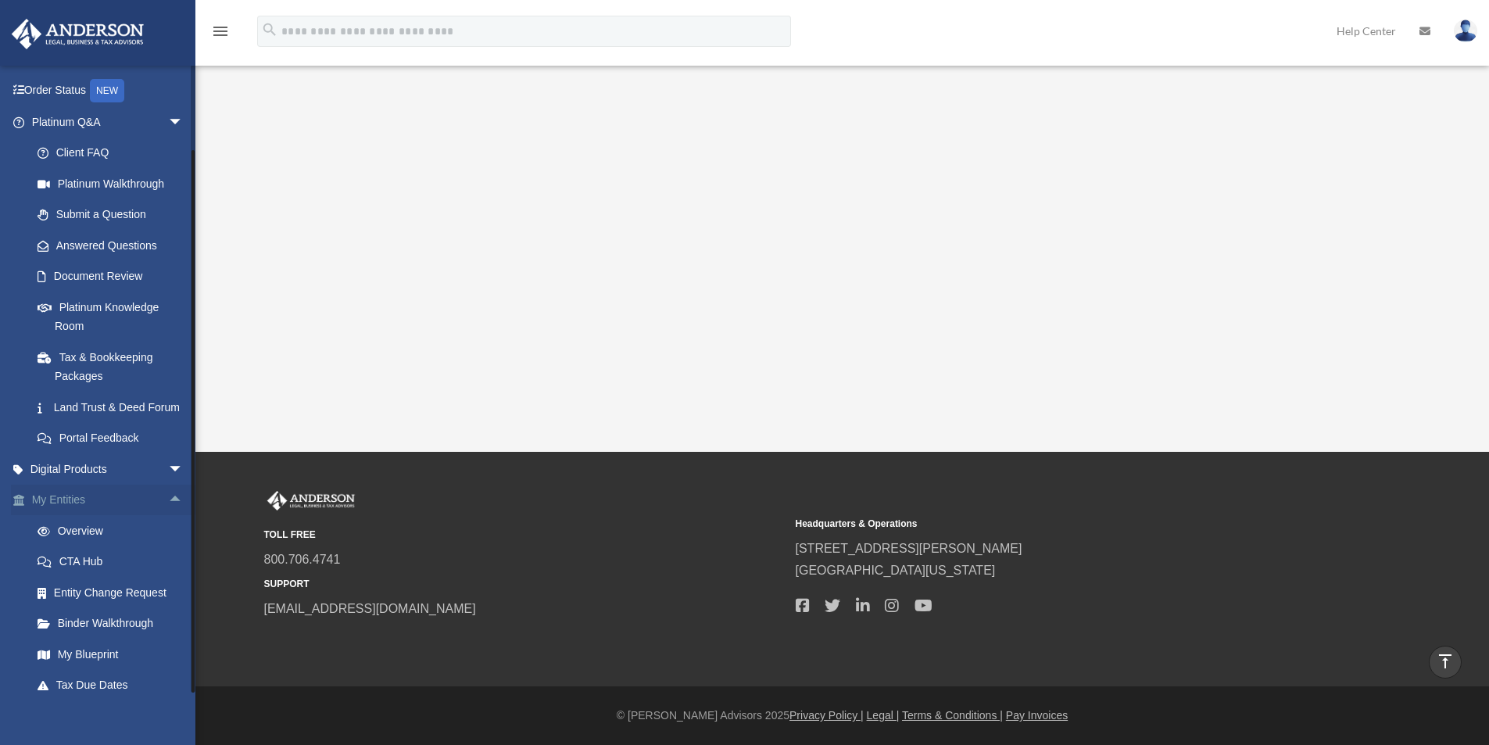
click at [66, 516] on link "My Entities arrow_drop_up" at bounding box center [109, 500] width 196 height 31
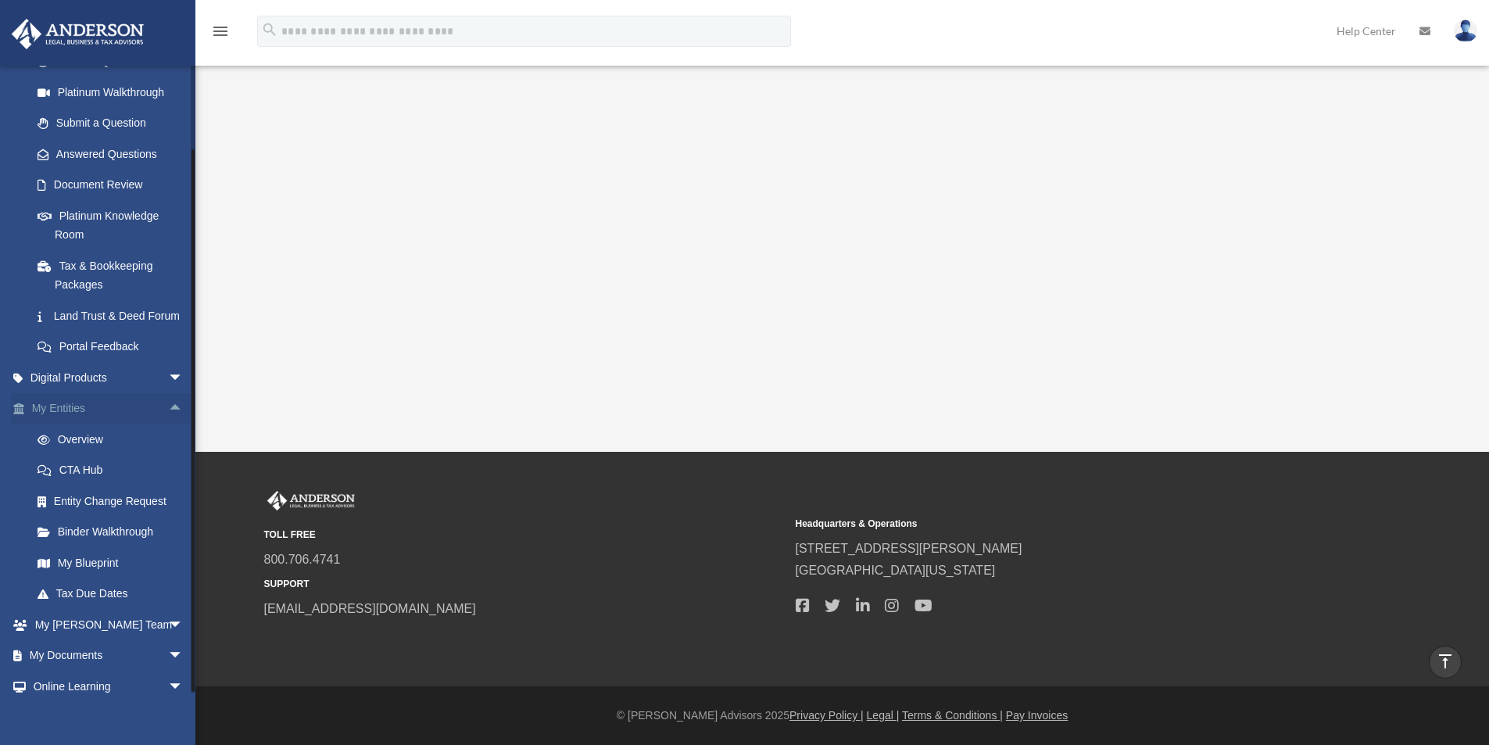
scroll to position [272, 0]
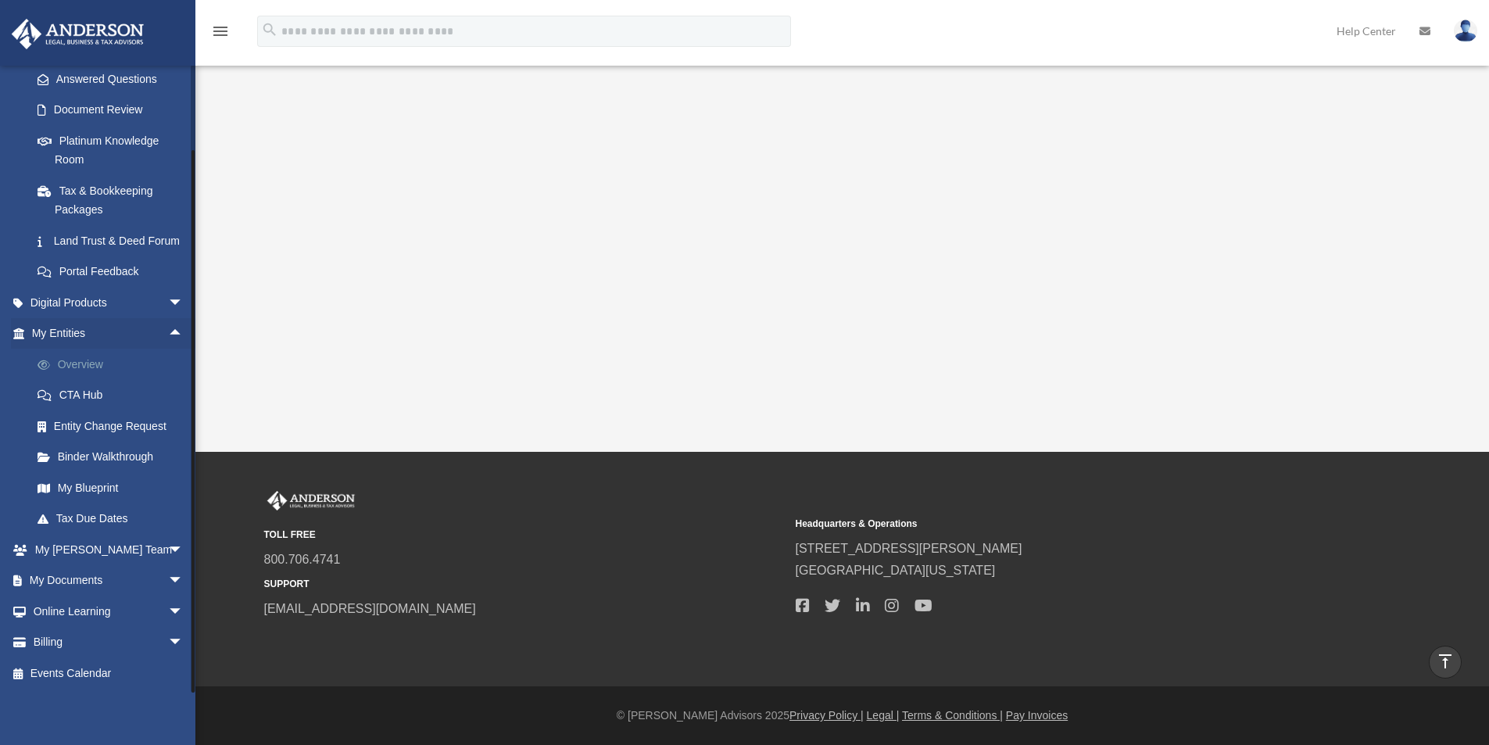
click at [105, 360] on link "Overview" at bounding box center [114, 364] width 185 height 31
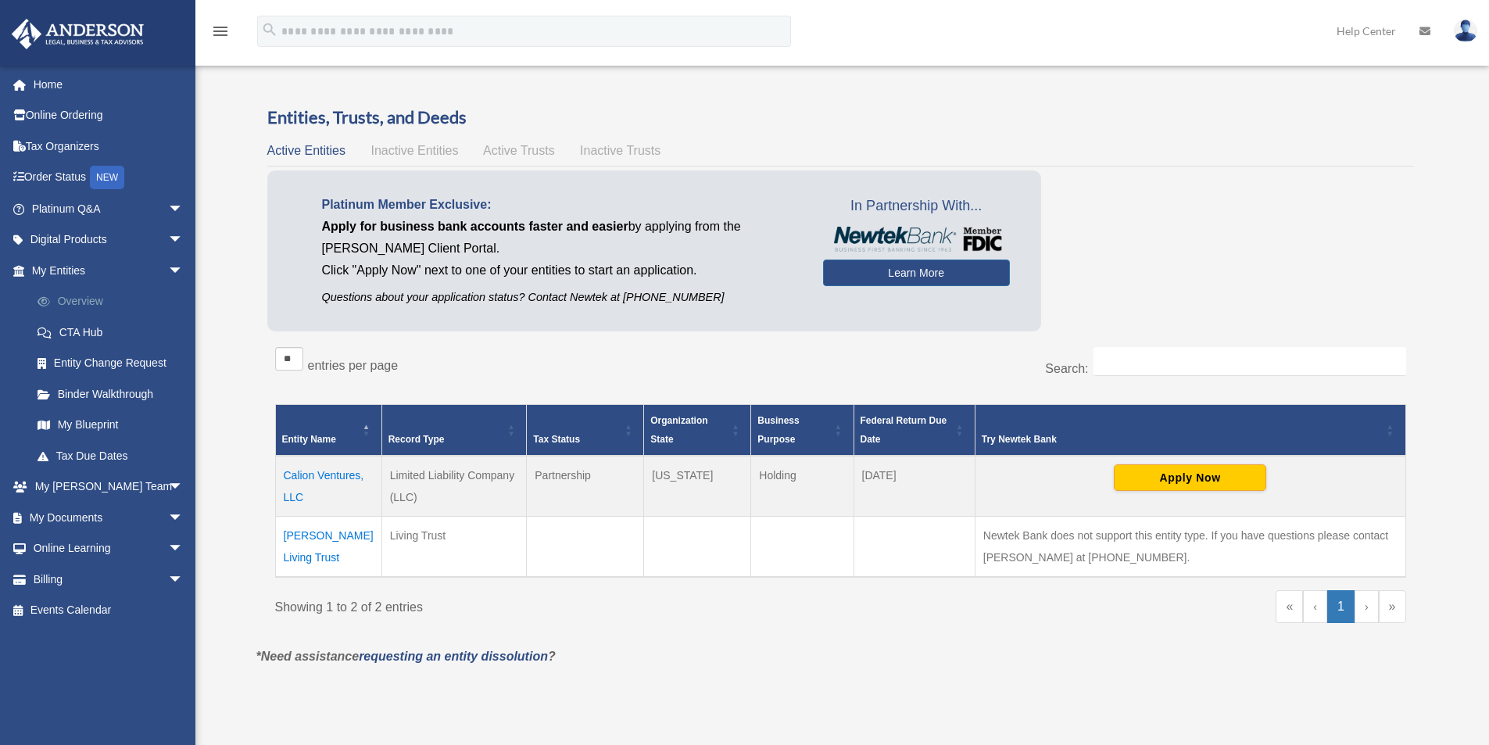
click at [84, 295] on link "Overview" at bounding box center [114, 301] width 185 height 31
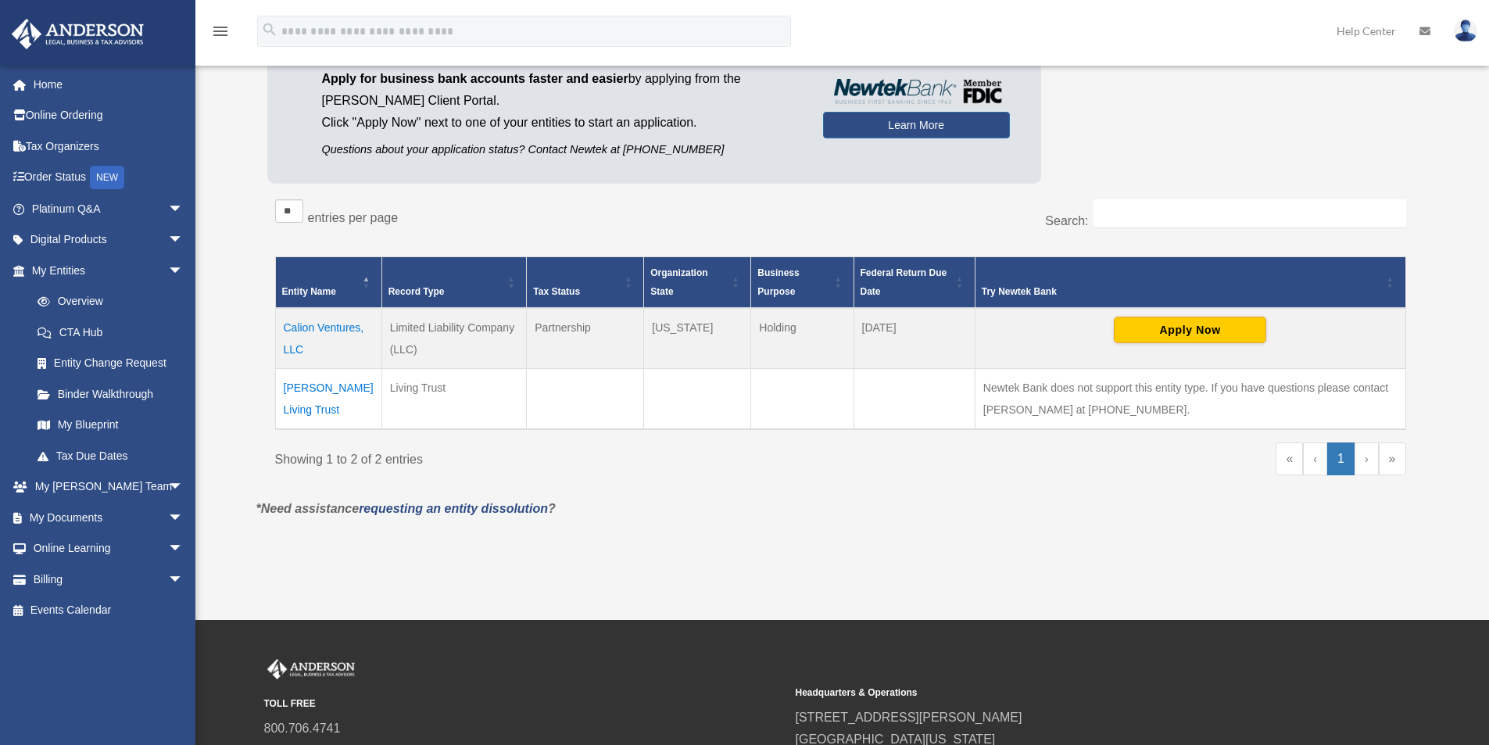
scroll to position [234, 0]
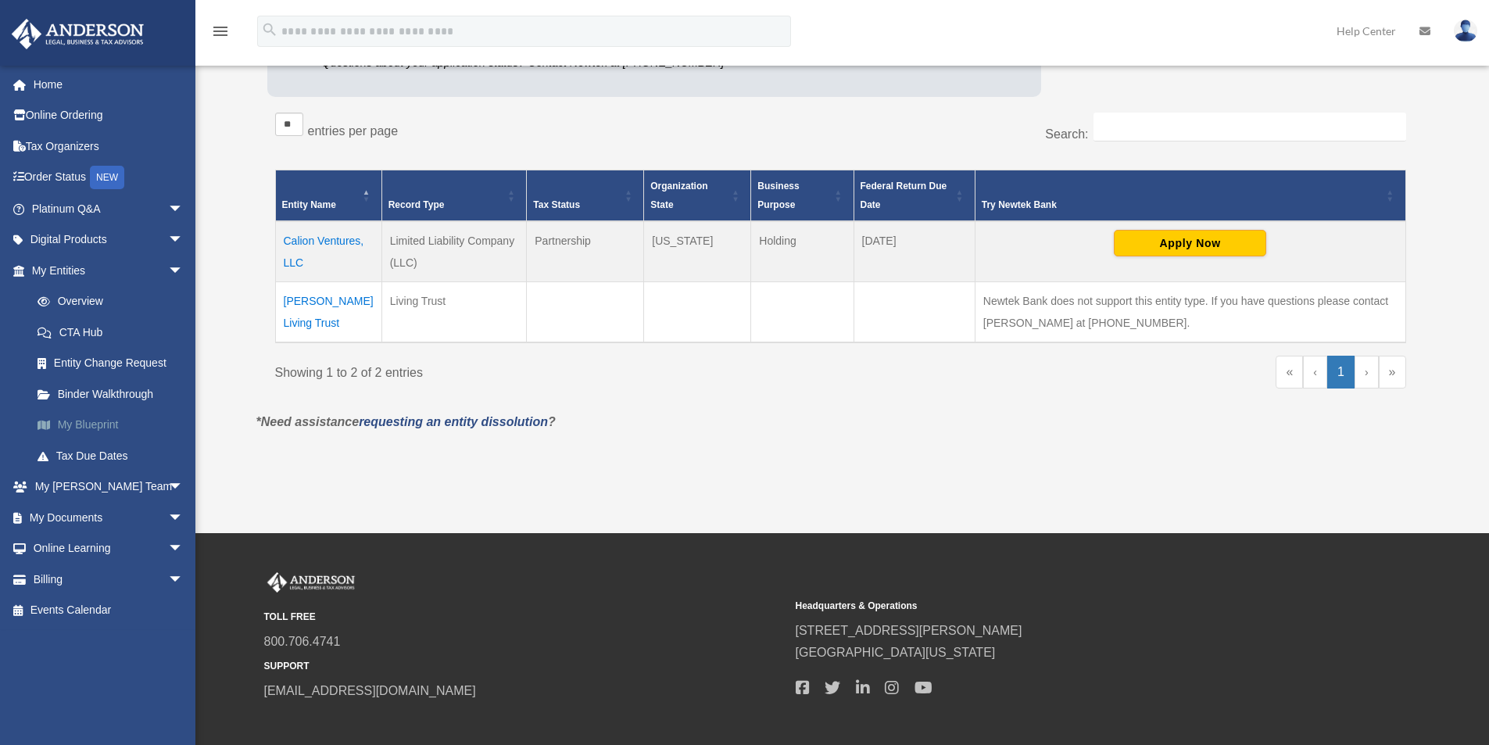
click at [96, 430] on link "My Blueprint" at bounding box center [114, 424] width 185 height 31
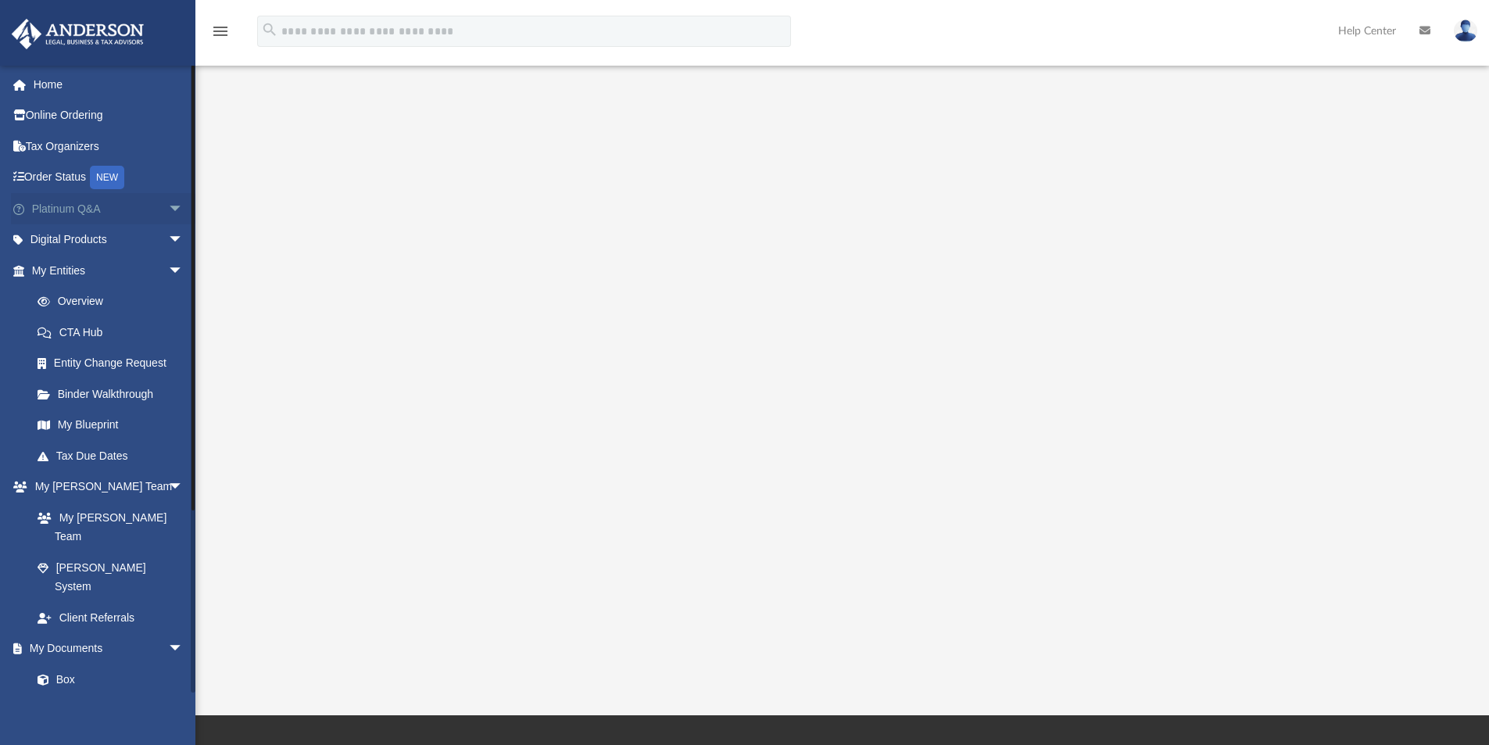
click at [168, 209] on span "arrow_drop_down" at bounding box center [183, 209] width 31 height 32
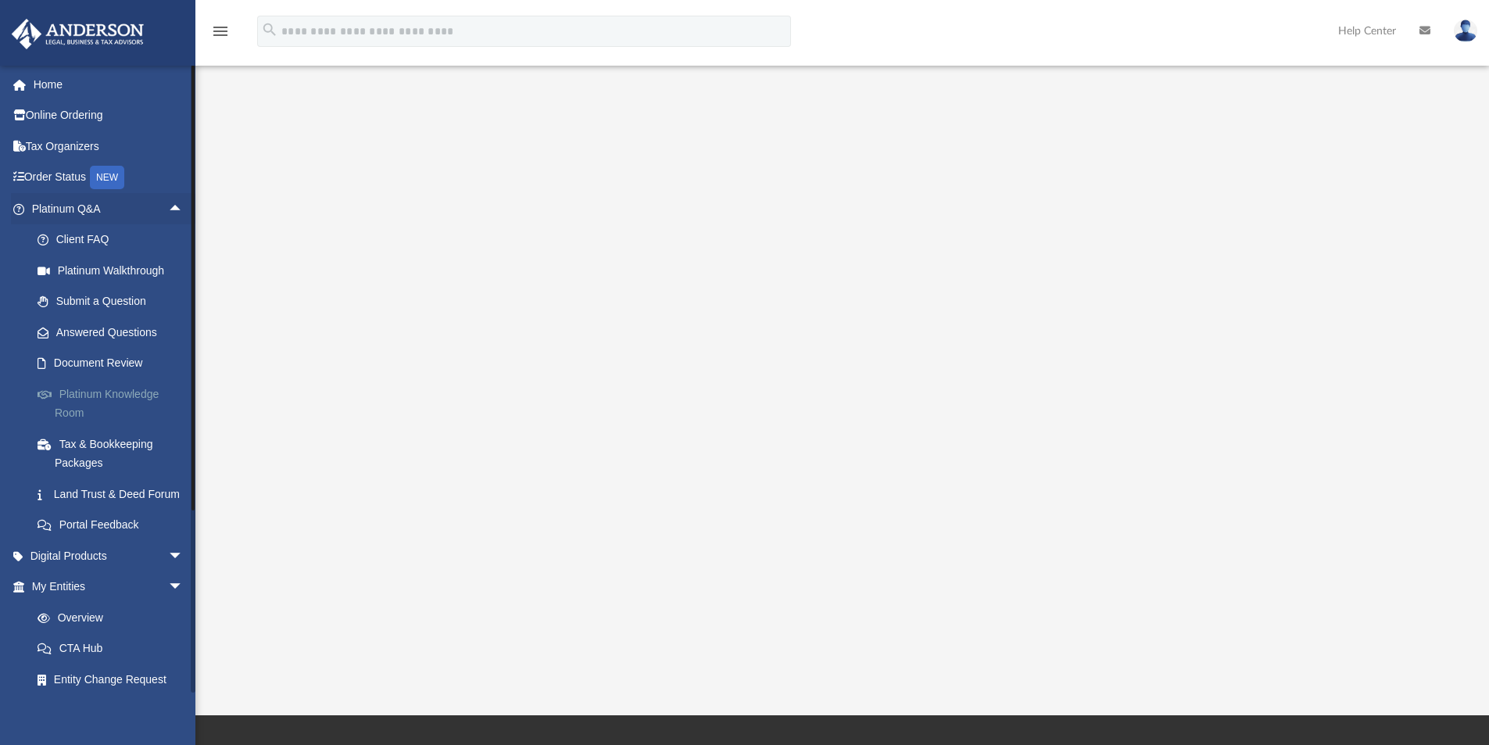
click at [134, 395] on link "Platinum Knowledge Room" at bounding box center [114, 403] width 185 height 50
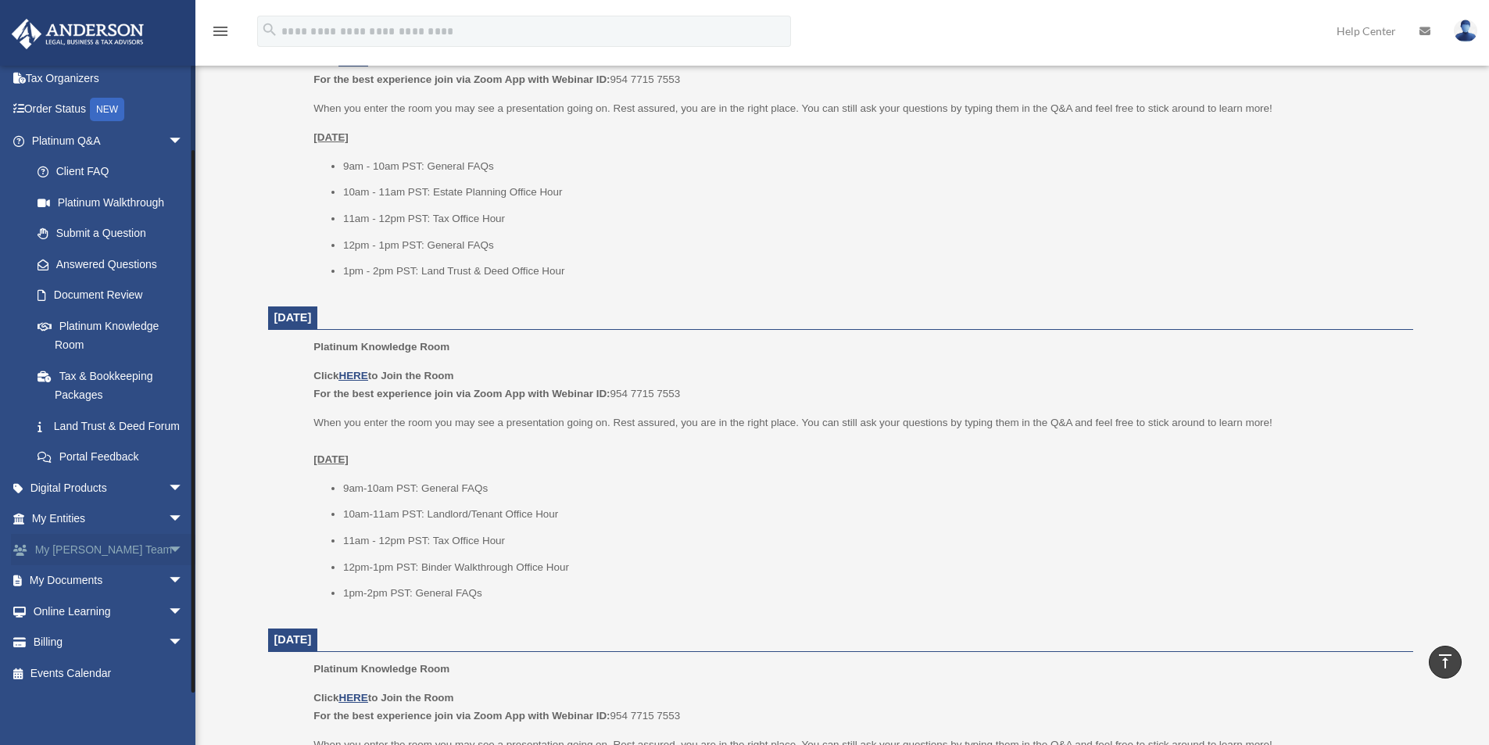
scroll to position [703, 0]
click at [168, 520] on span "arrow_drop_down" at bounding box center [183, 519] width 31 height 32
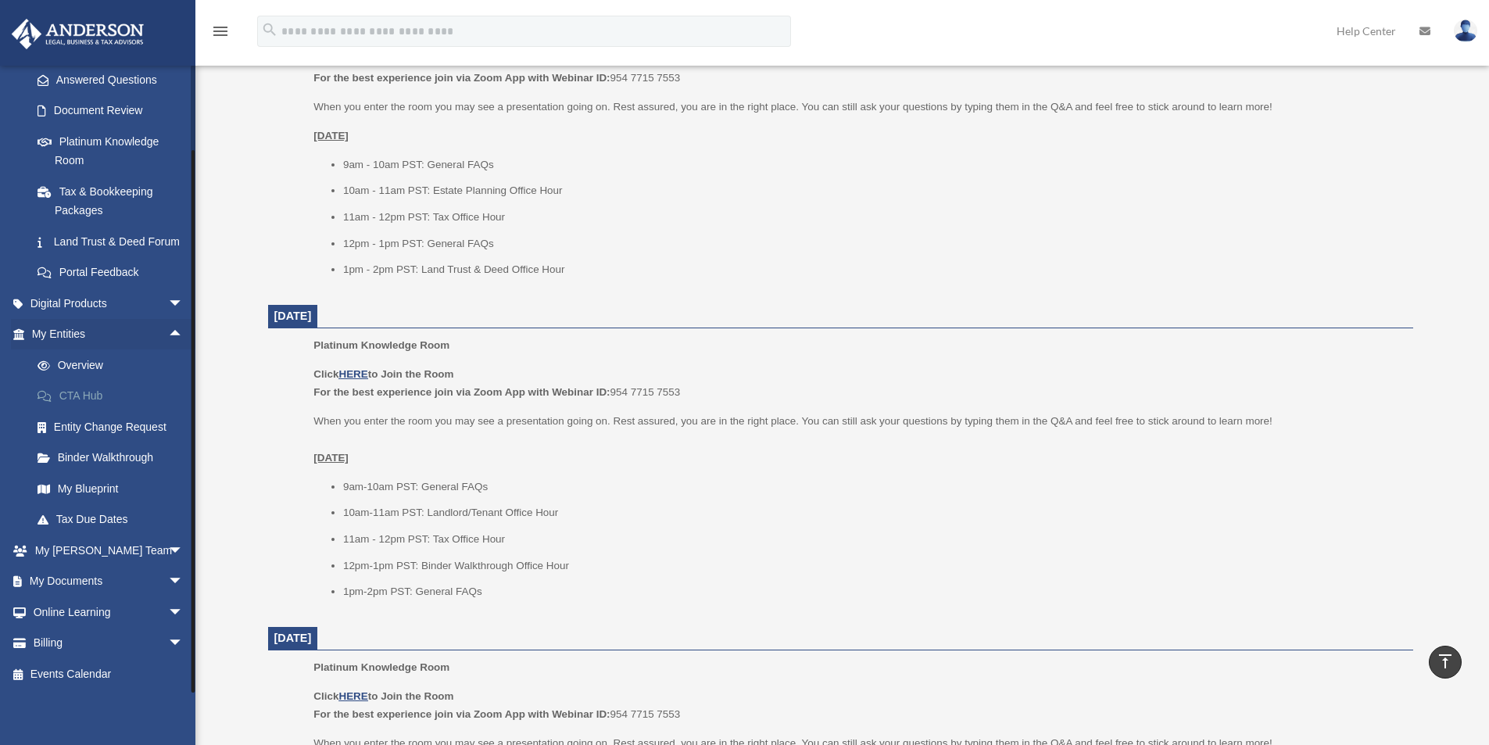
scroll to position [272, 0]
click at [168, 581] on span "arrow_drop_down" at bounding box center [183, 581] width 31 height 32
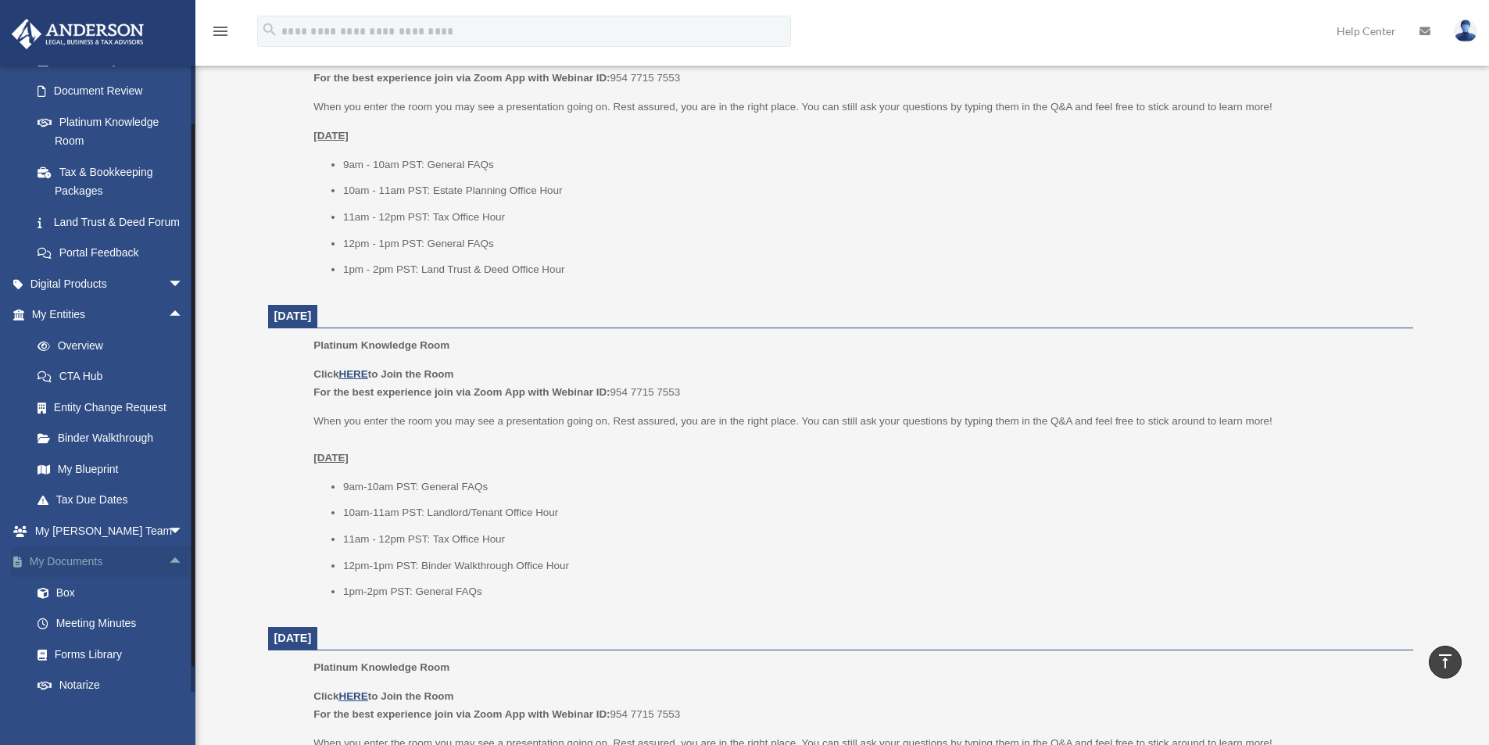
scroll to position [395, 0]
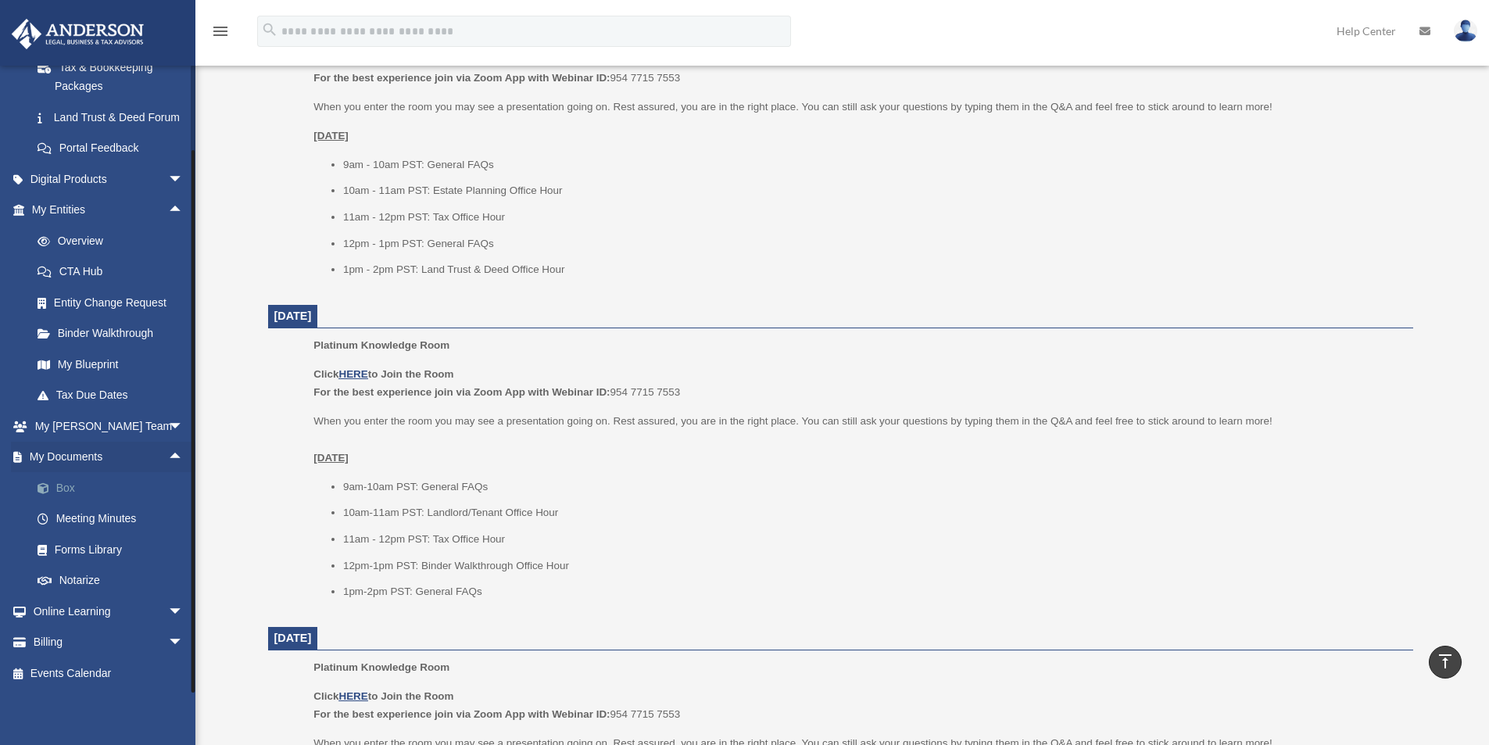
click at [63, 490] on link "Box" at bounding box center [114, 487] width 185 height 31
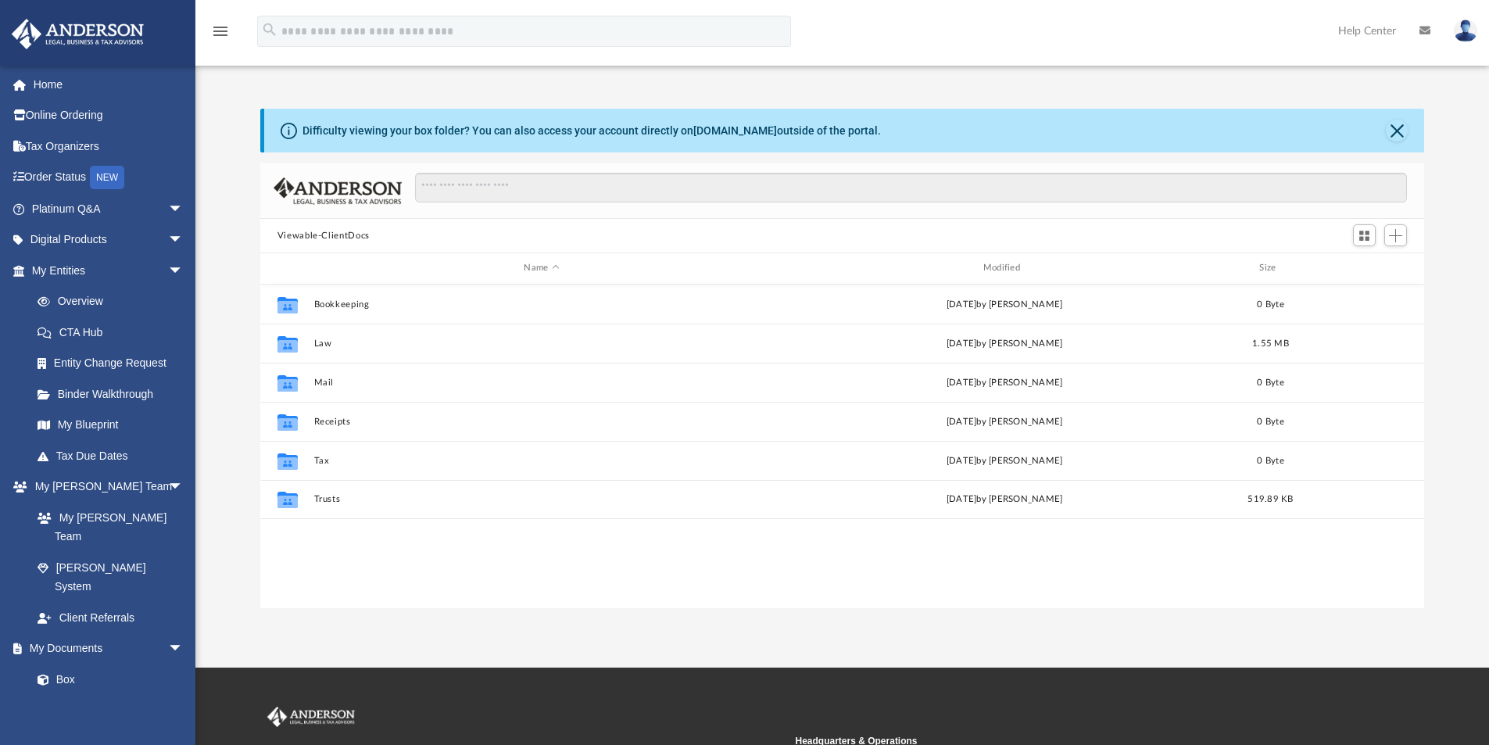
scroll to position [344, 1152]
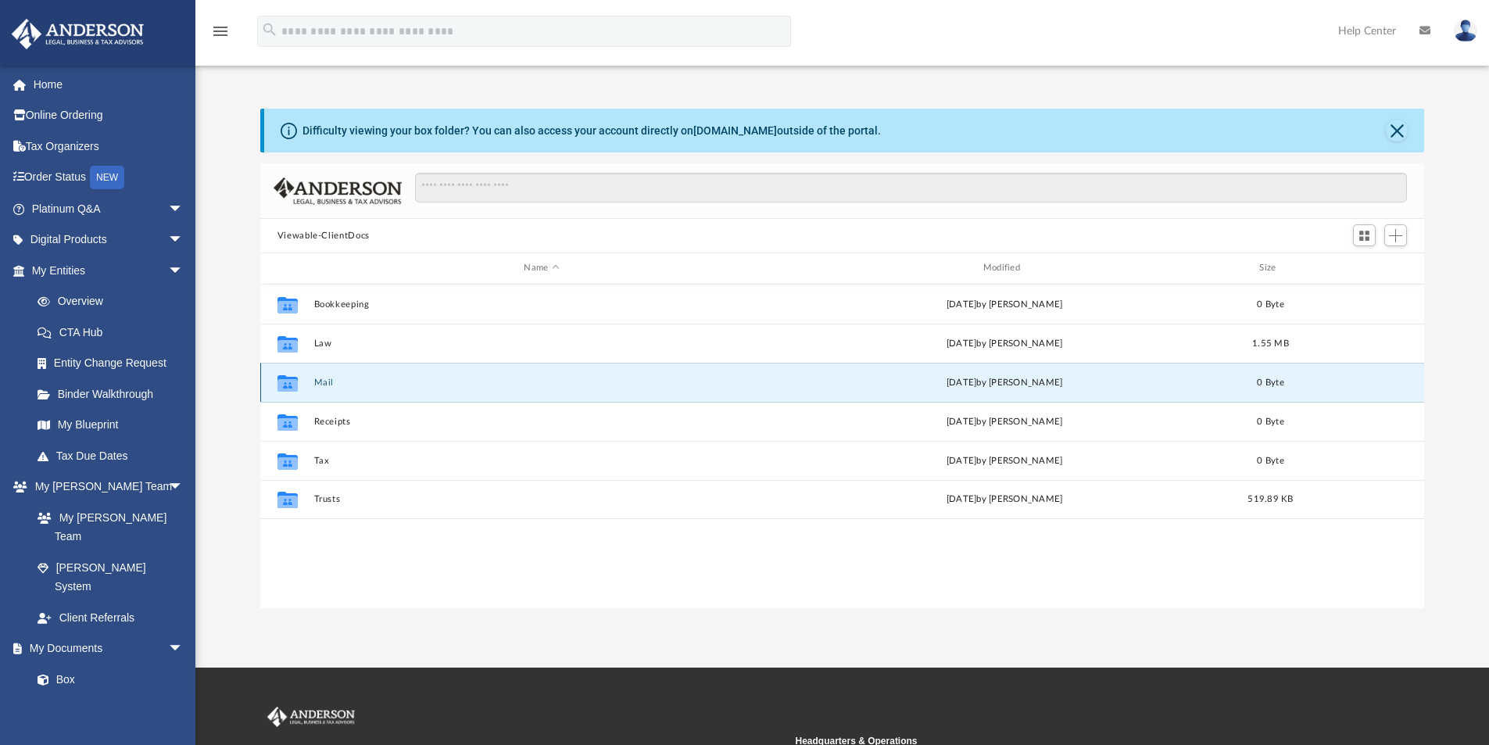
click at [324, 384] on button "Mail" at bounding box center [541, 382] width 456 height 10
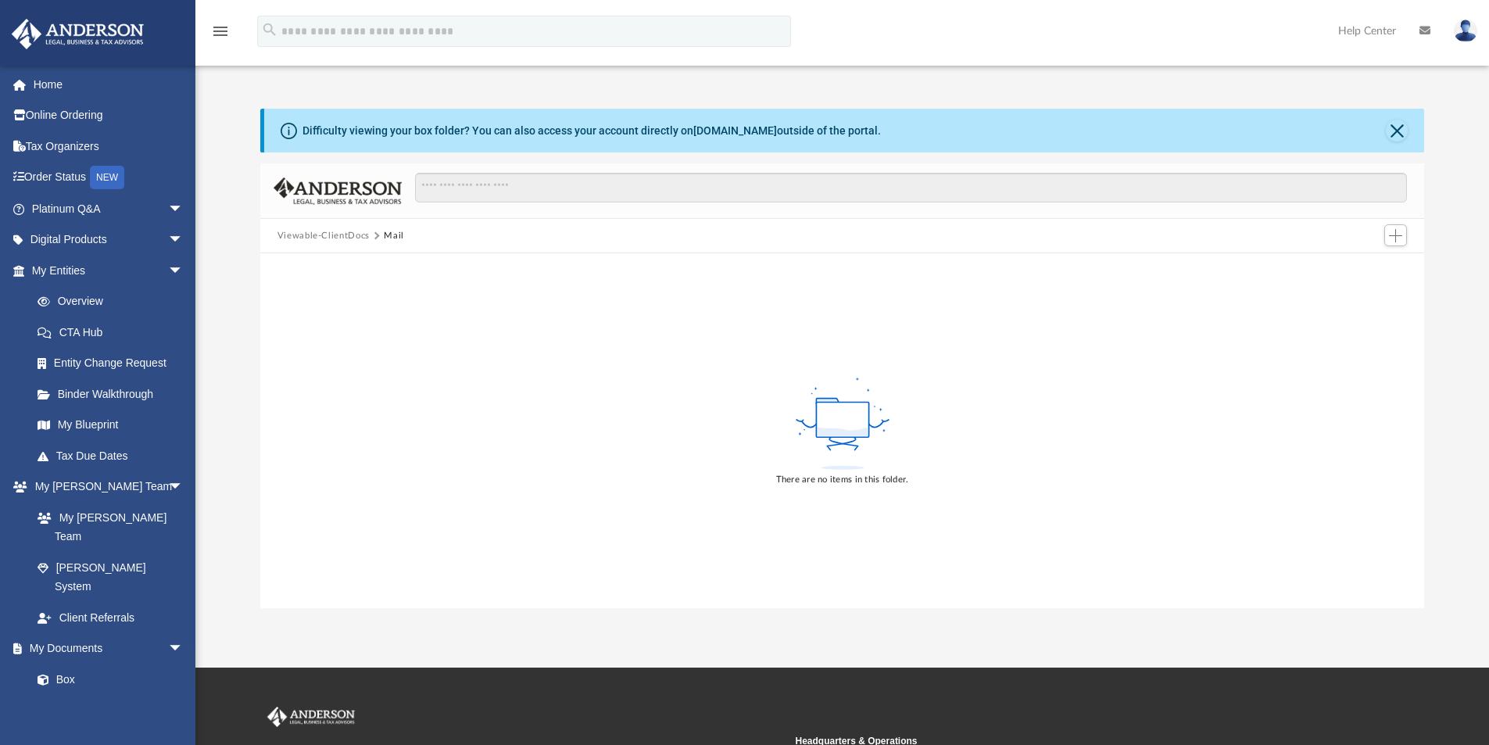
click at [338, 237] on button "Viewable-ClientDocs" at bounding box center [323, 236] width 92 height 14
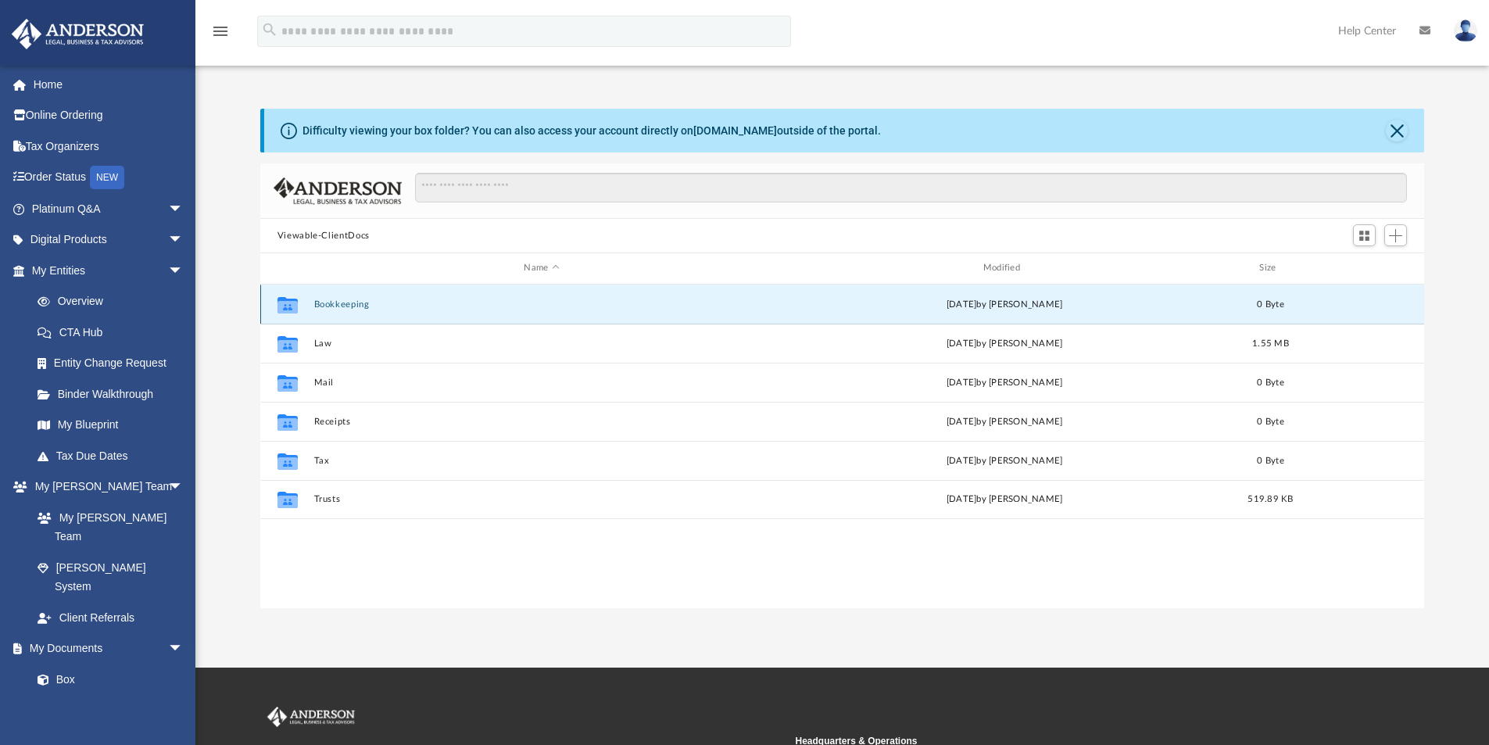
click at [347, 302] on button "Bookkeeping" at bounding box center [541, 304] width 456 height 10
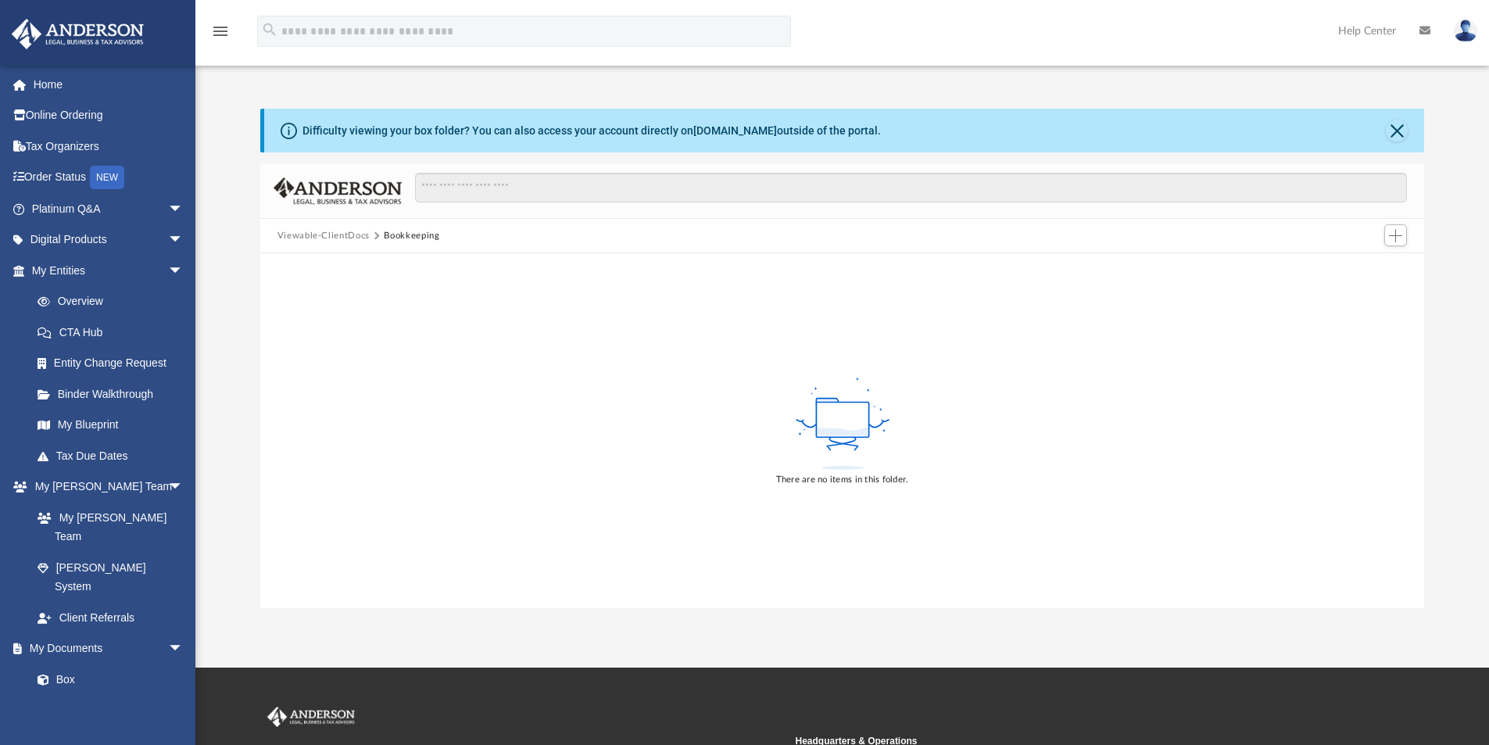
click at [342, 239] on button "Viewable-ClientDocs" at bounding box center [323, 236] width 92 height 14
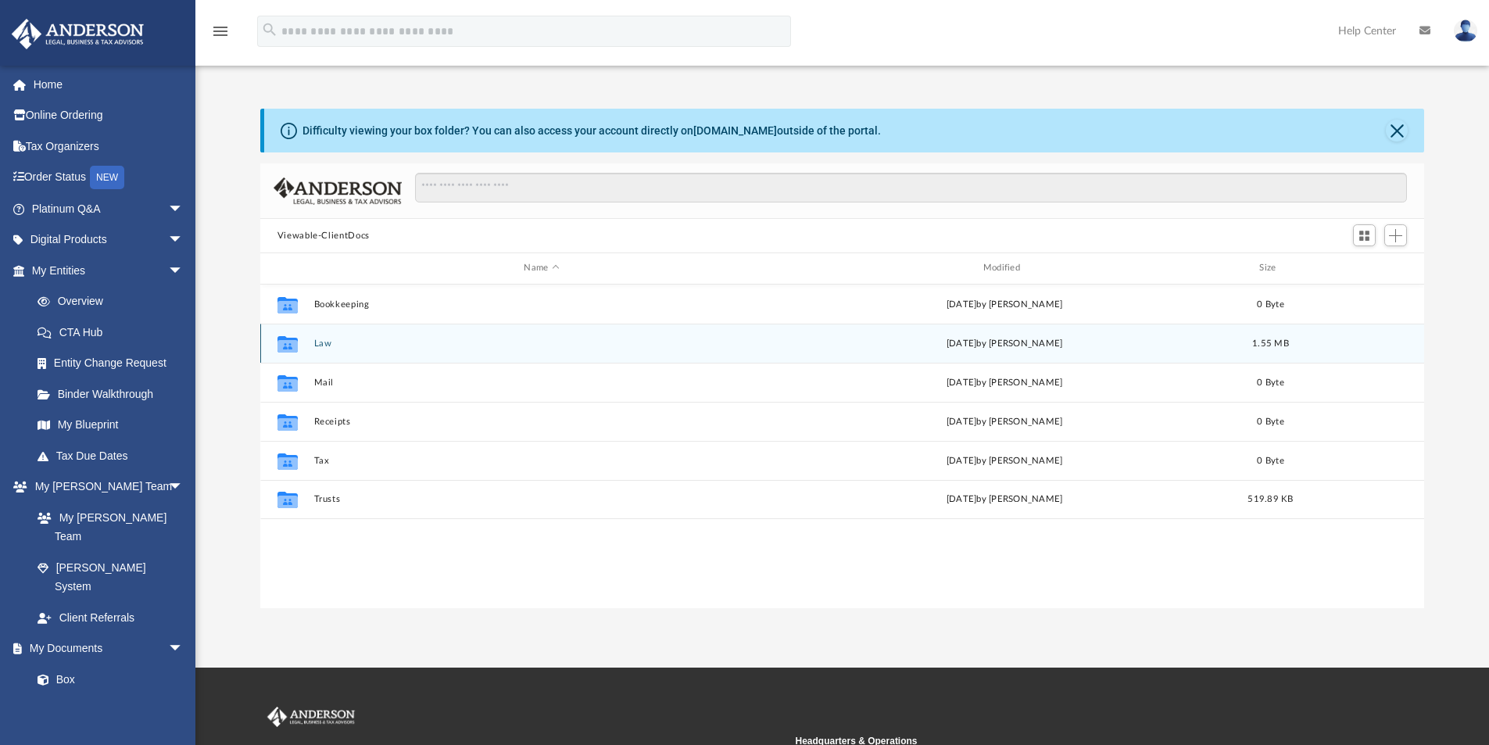
click at [324, 345] on button "Law" at bounding box center [541, 343] width 456 height 10
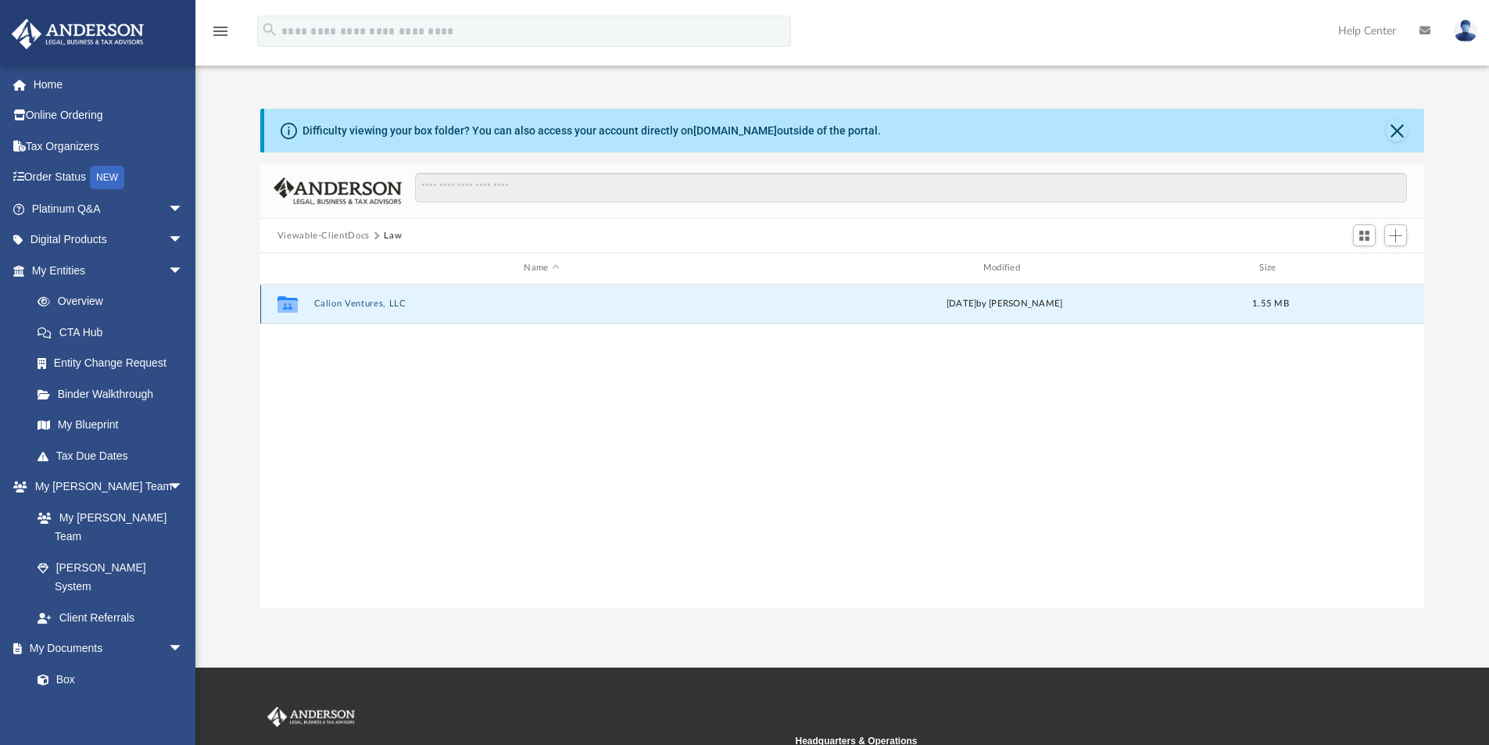
click at [366, 302] on button "Calion Ventures, LLC" at bounding box center [541, 304] width 456 height 10
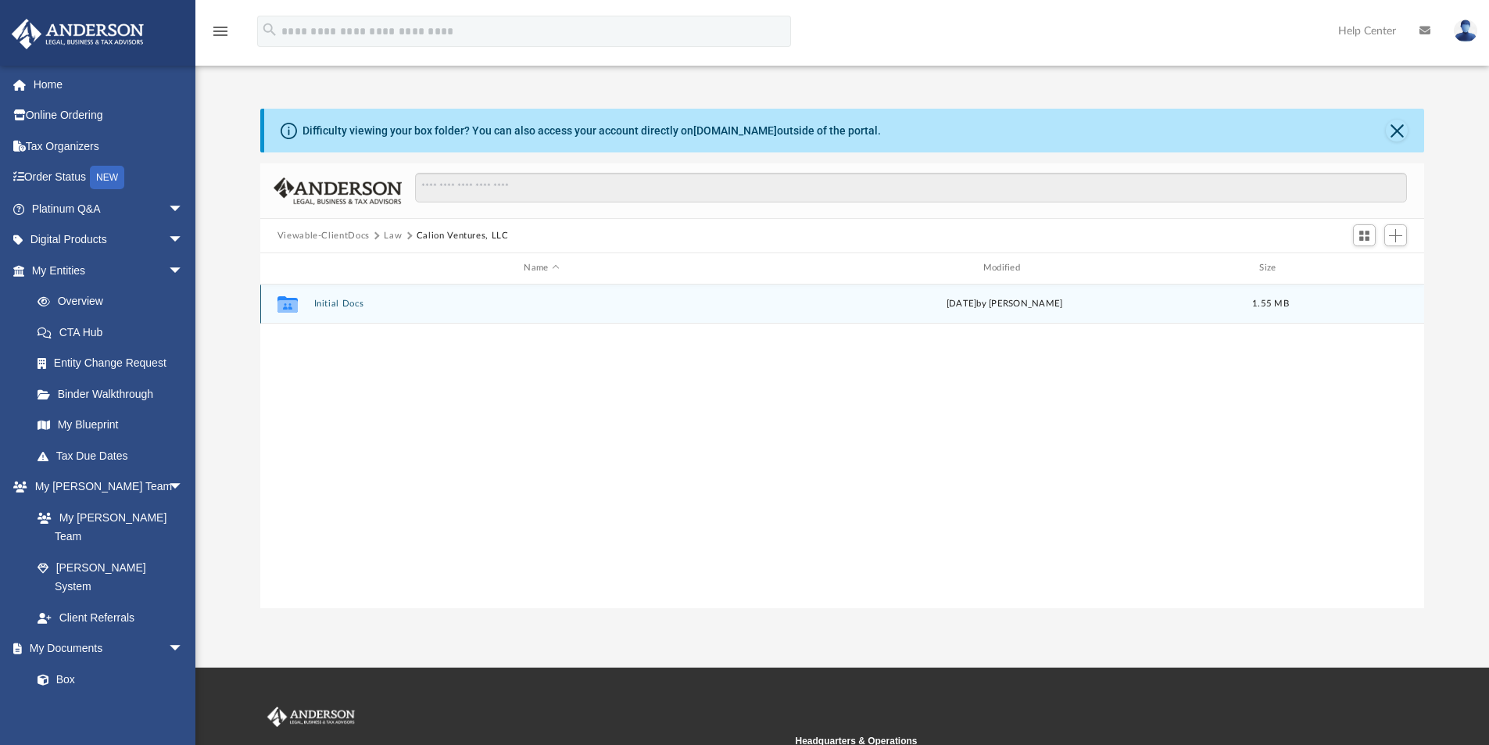
click at [327, 307] on button "Initial Docs" at bounding box center [541, 304] width 456 height 10
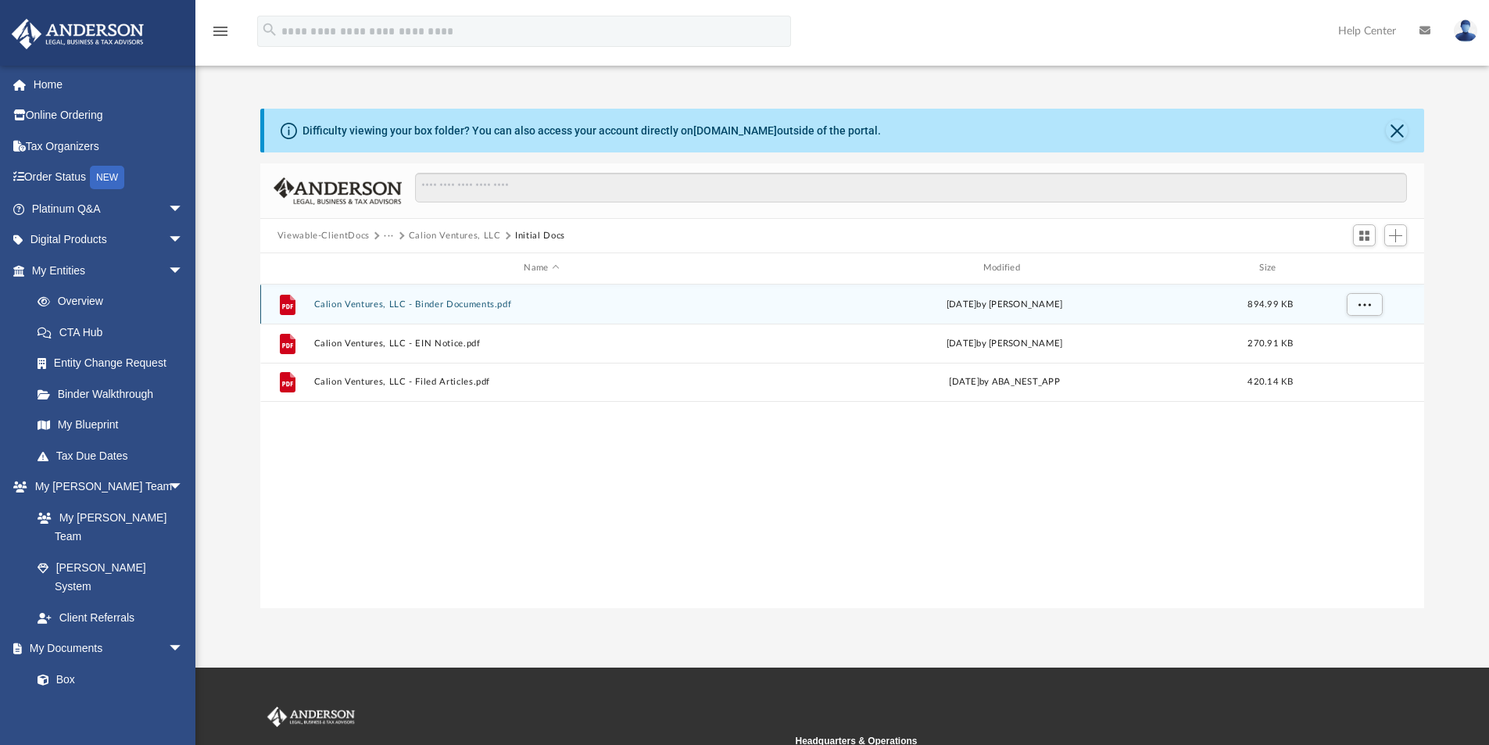
click at [493, 305] on button "Calion Ventures, LLC - Binder Documents.pdf" at bounding box center [541, 304] width 456 height 10
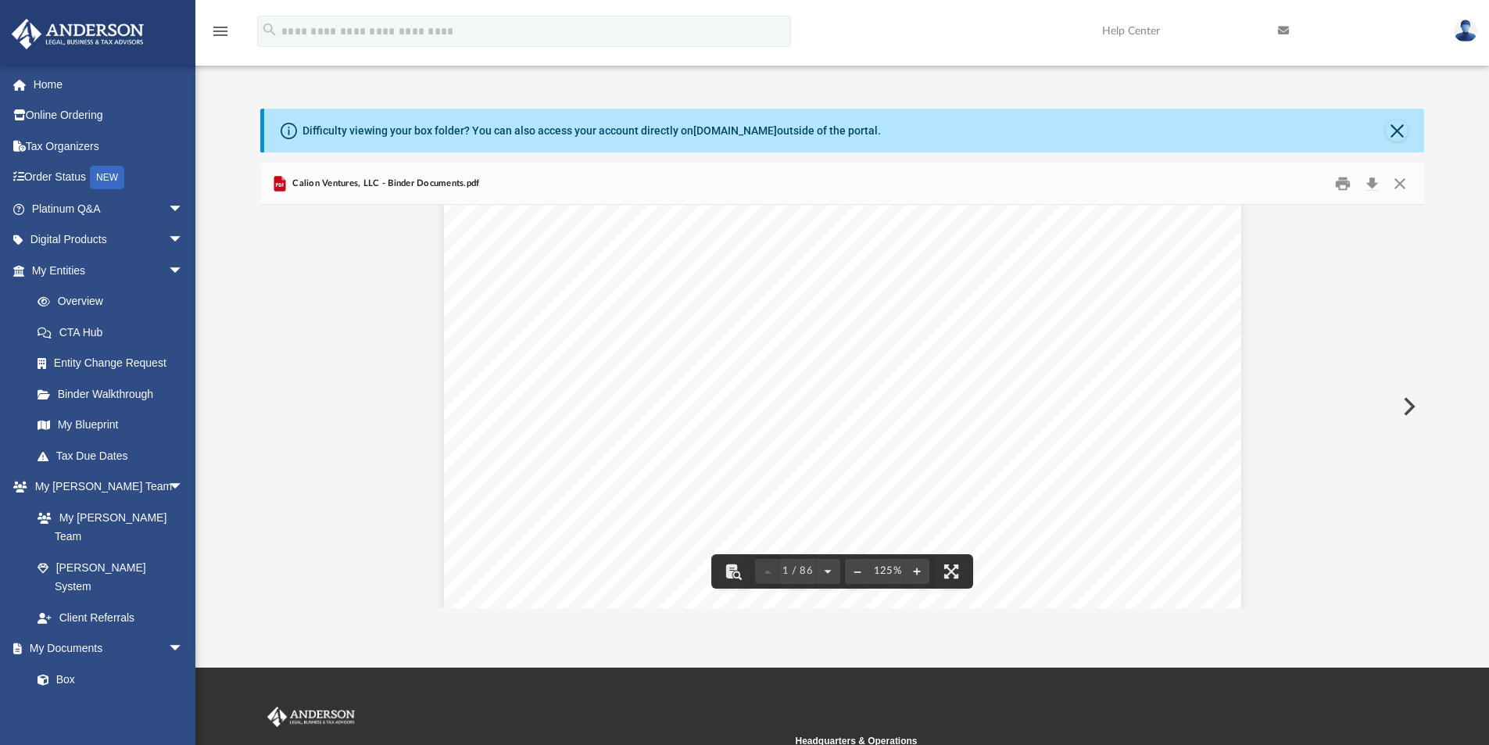
scroll to position [313, 0]
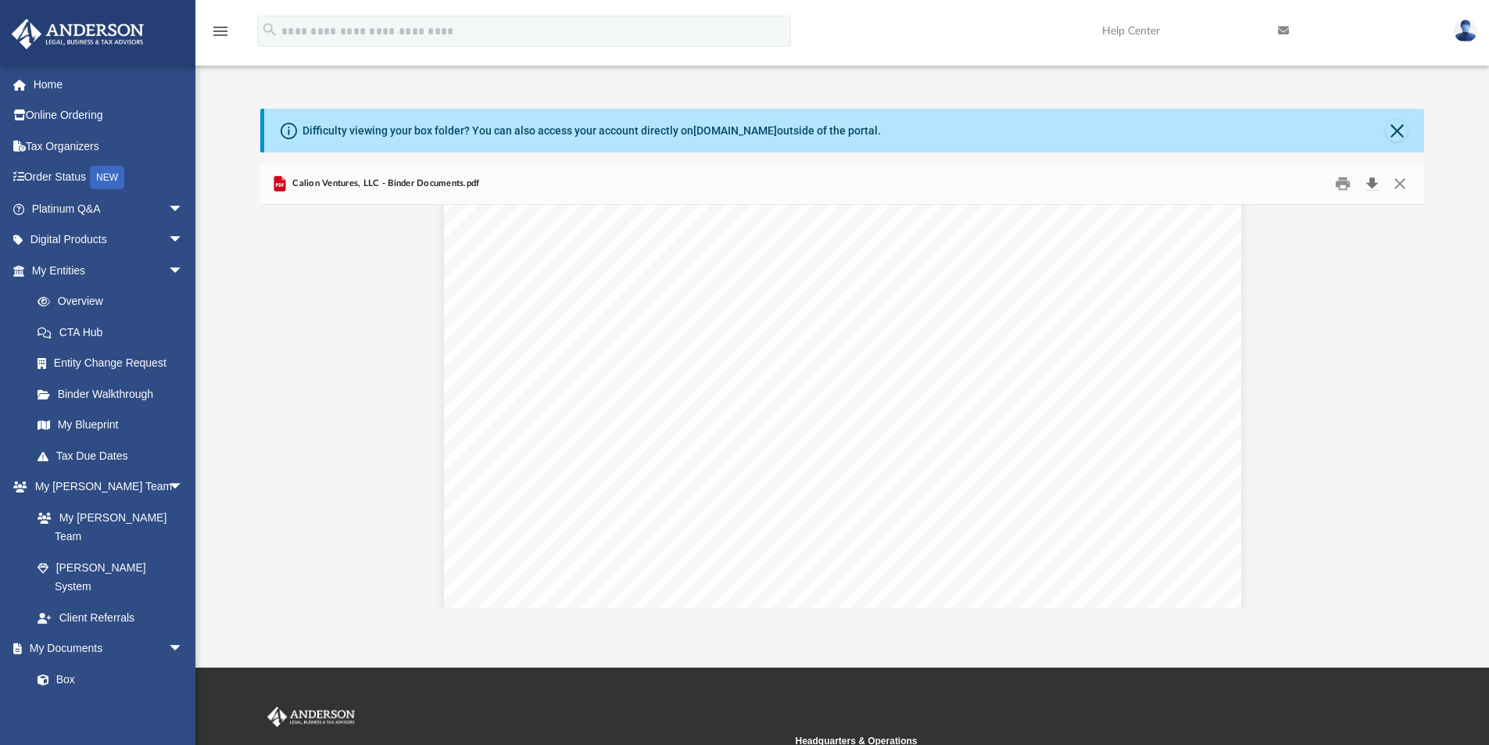
click at [1372, 180] on button "Download" at bounding box center [1371, 184] width 28 height 24
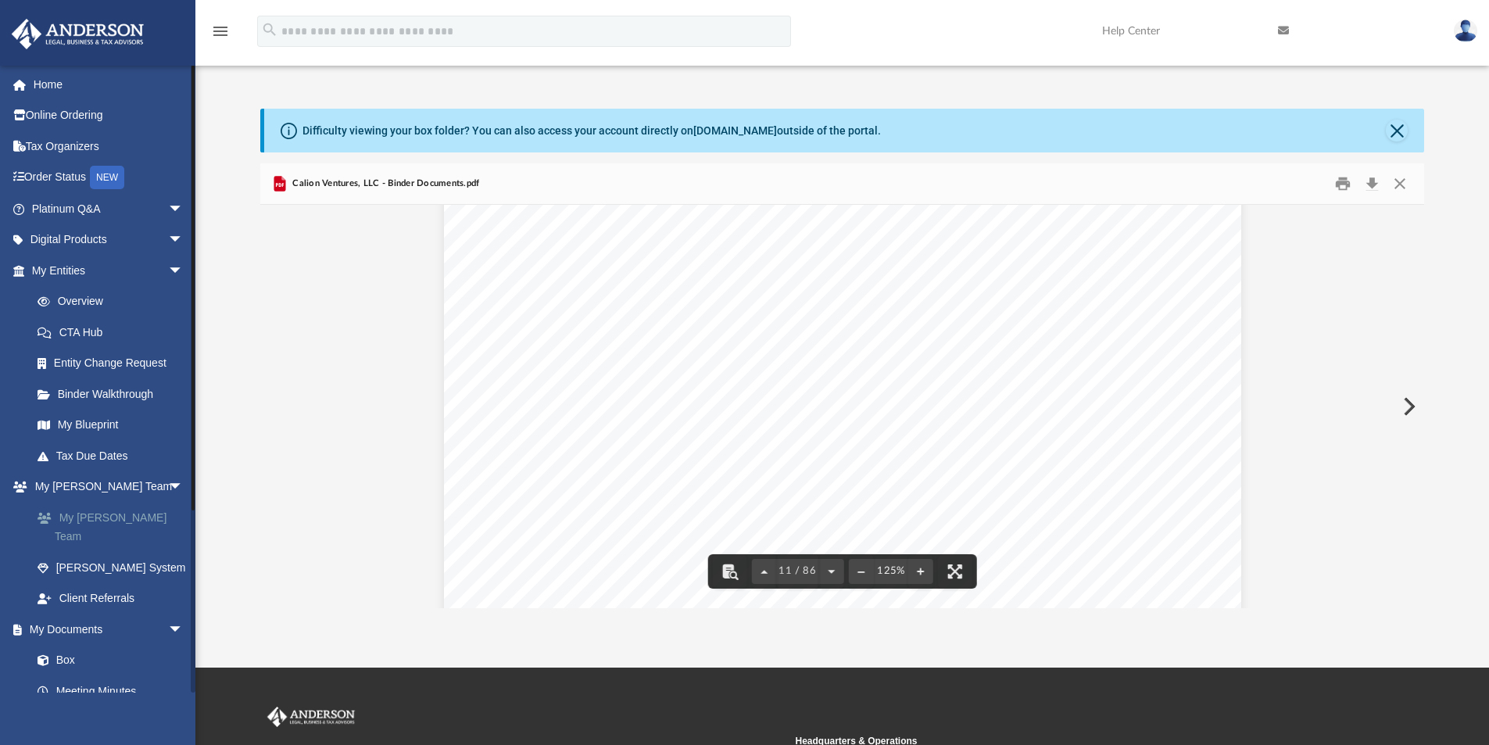
click at [130, 527] on link "My [PERSON_NAME] Team" at bounding box center [114, 527] width 185 height 50
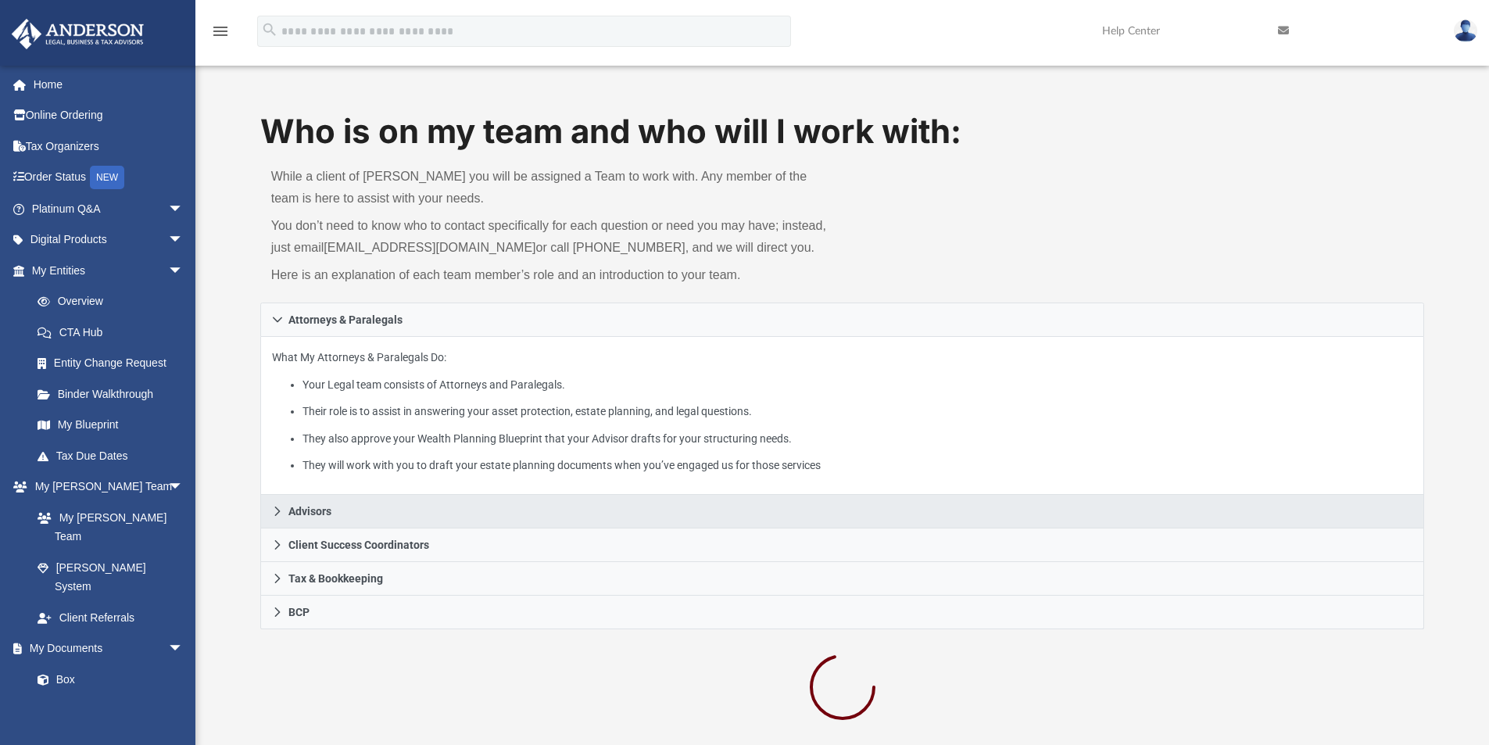
scroll to position [156, 0]
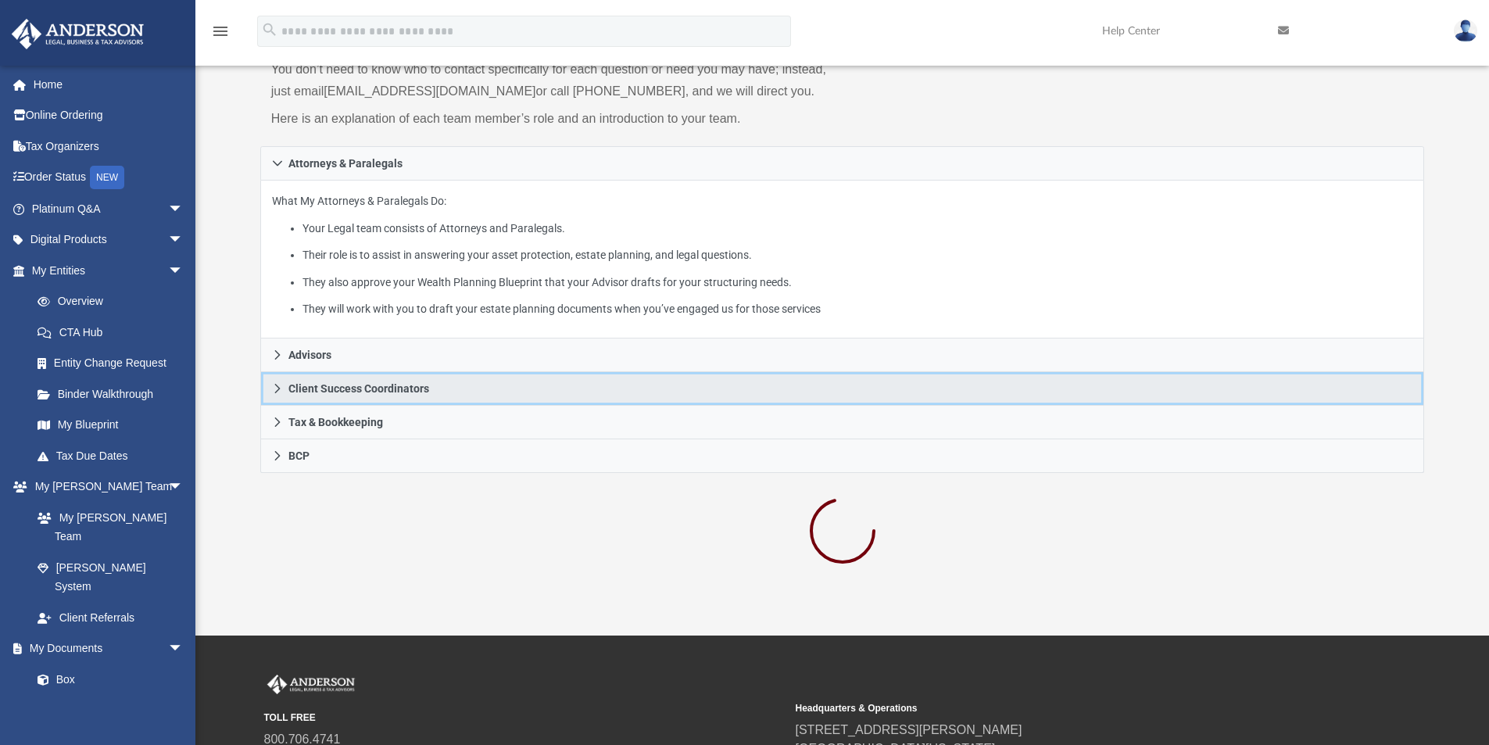
click at [397, 384] on span "Client Success Coordinators" at bounding box center [358, 388] width 141 height 11
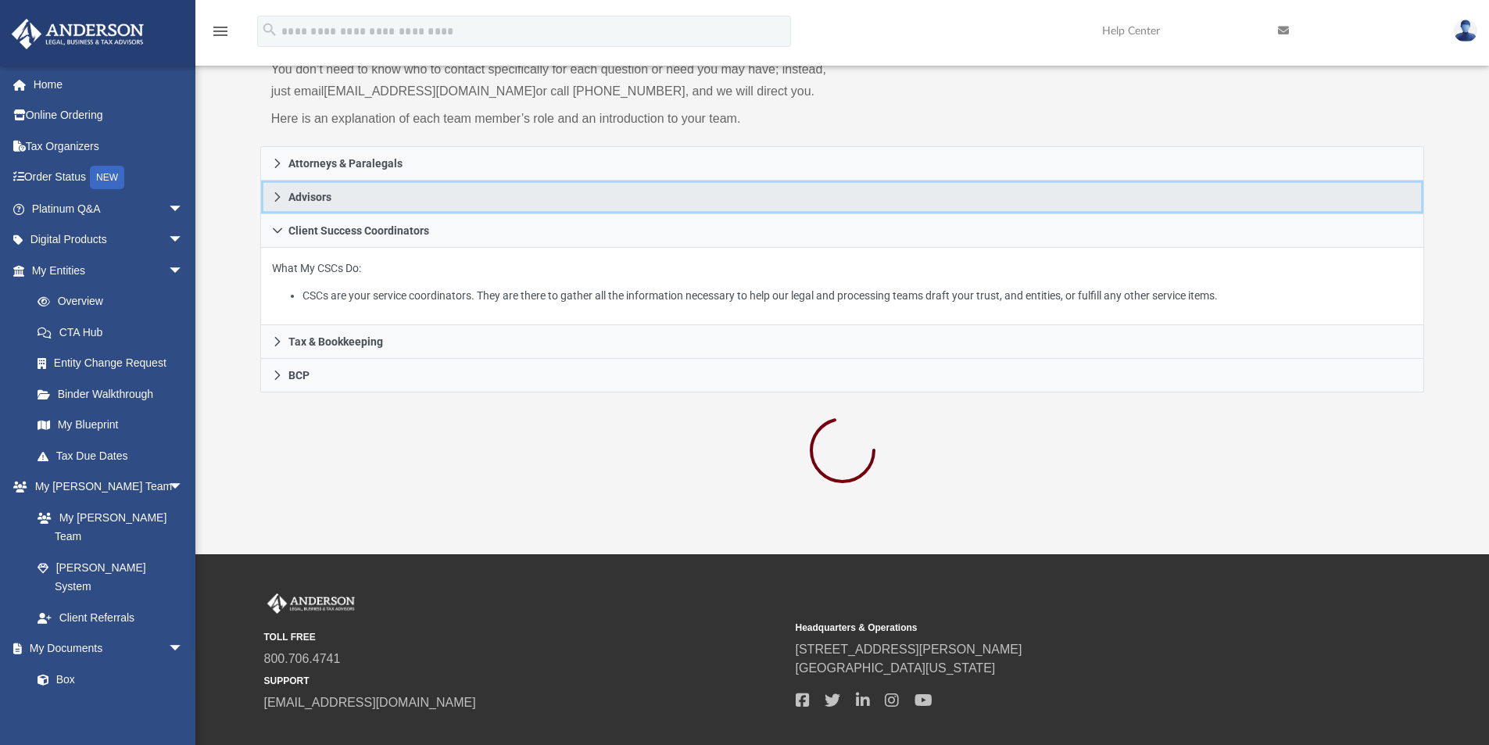
click at [311, 202] on span "Advisors" at bounding box center [309, 196] width 43 height 11
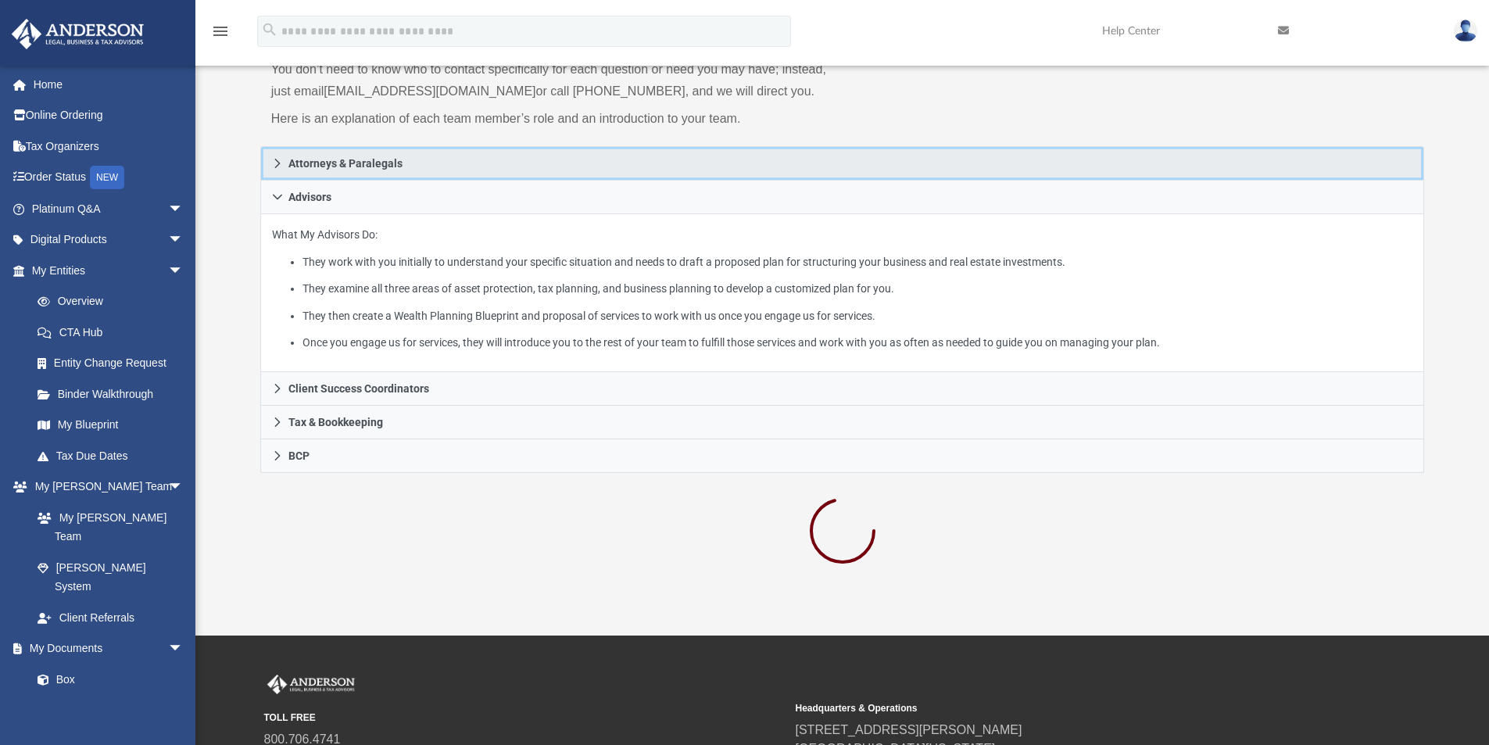
click at [365, 168] on span "Attorneys & Paralegals" at bounding box center [345, 163] width 114 height 11
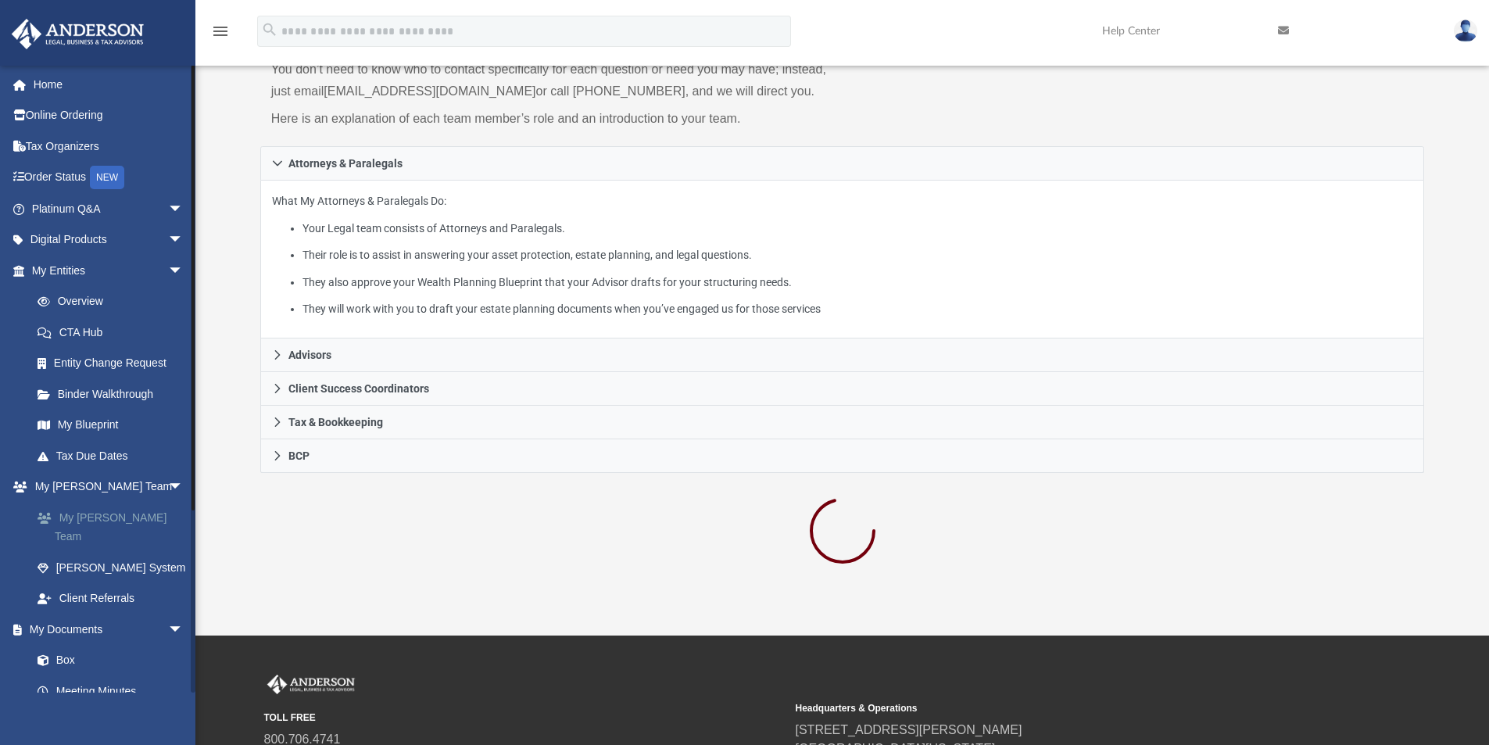
click at [143, 523] on link "My [PERSON_NAME] Team" at bounding box center [114, 527] width 185 height 50
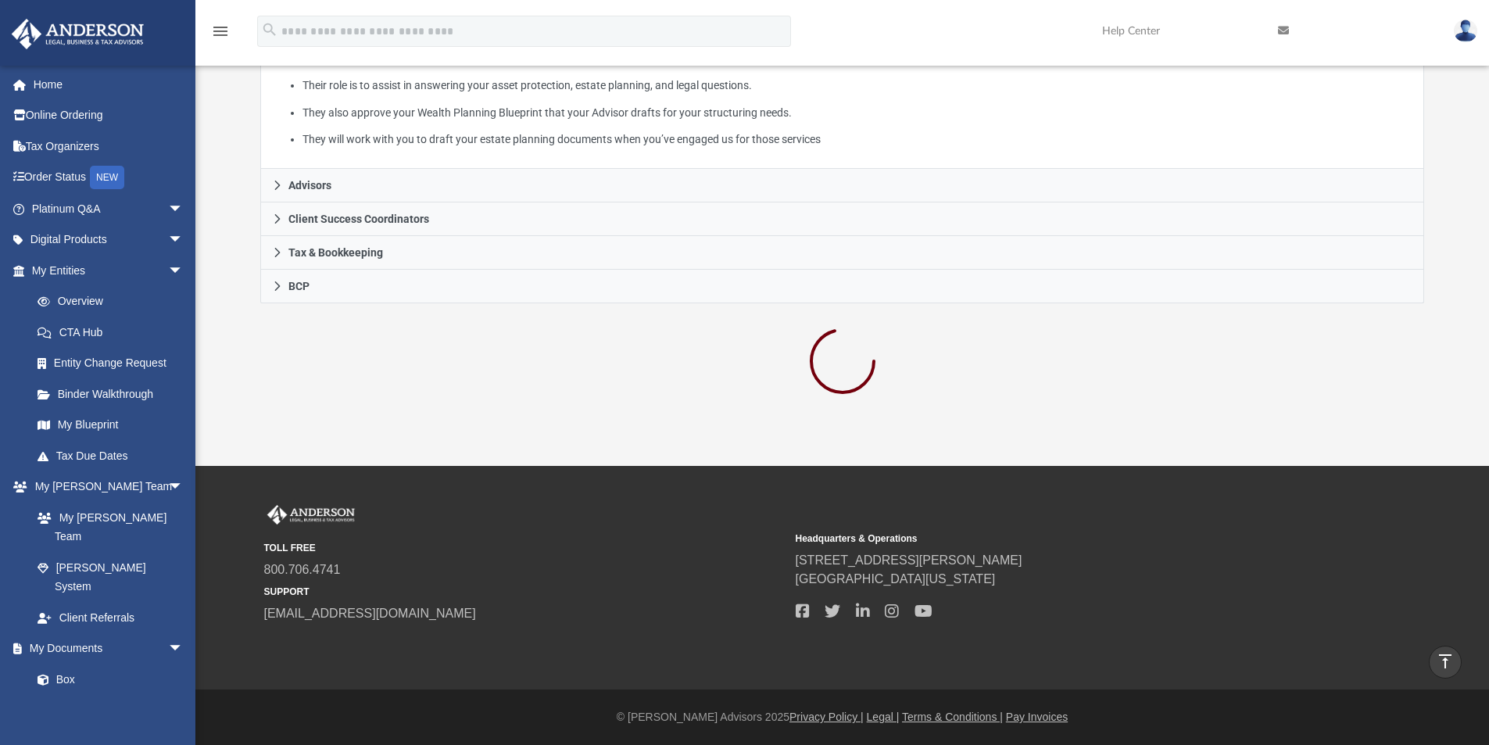
scroll to position [0, 0]
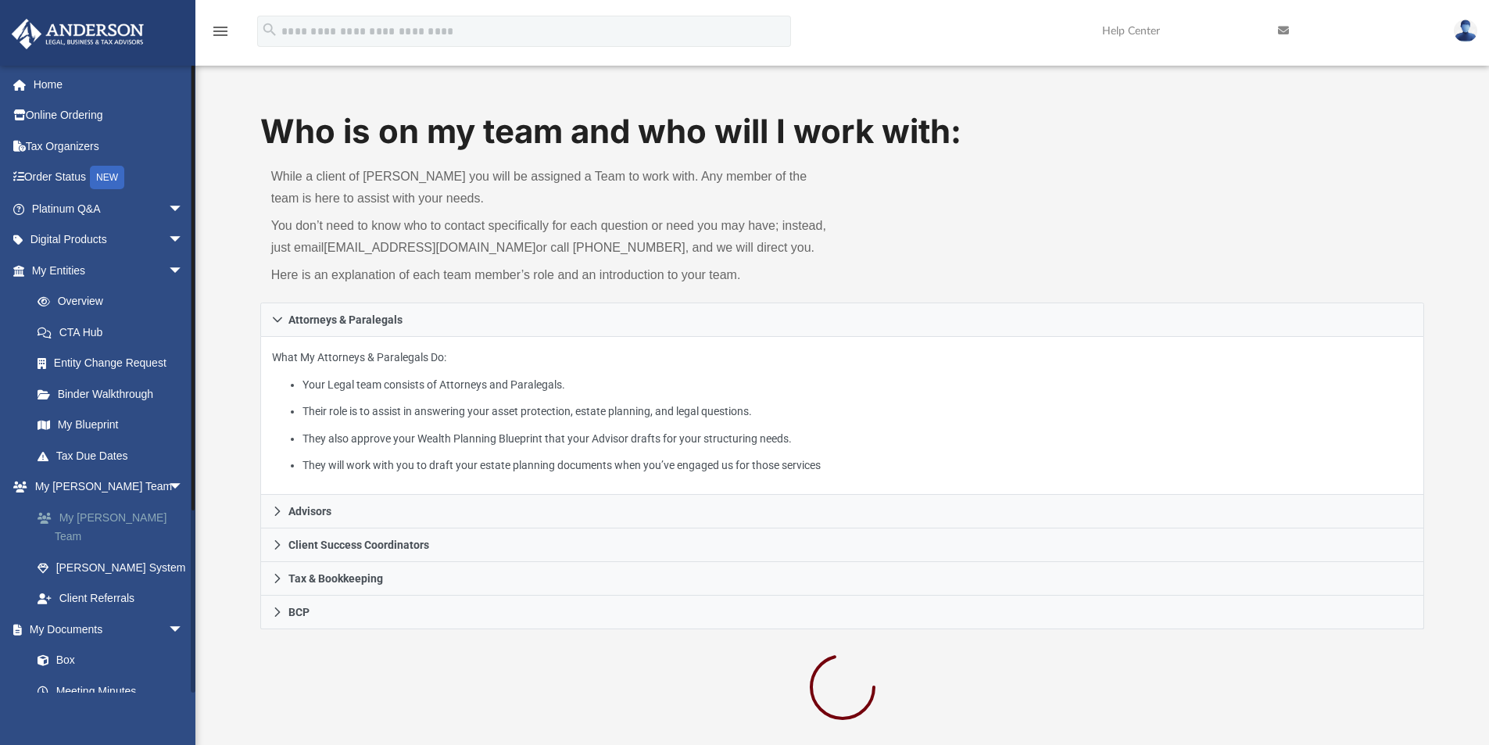
click at [143, 521] on link "My [PERSON_NAME] Team" at bounding box center [114, 527] width 185 height 50
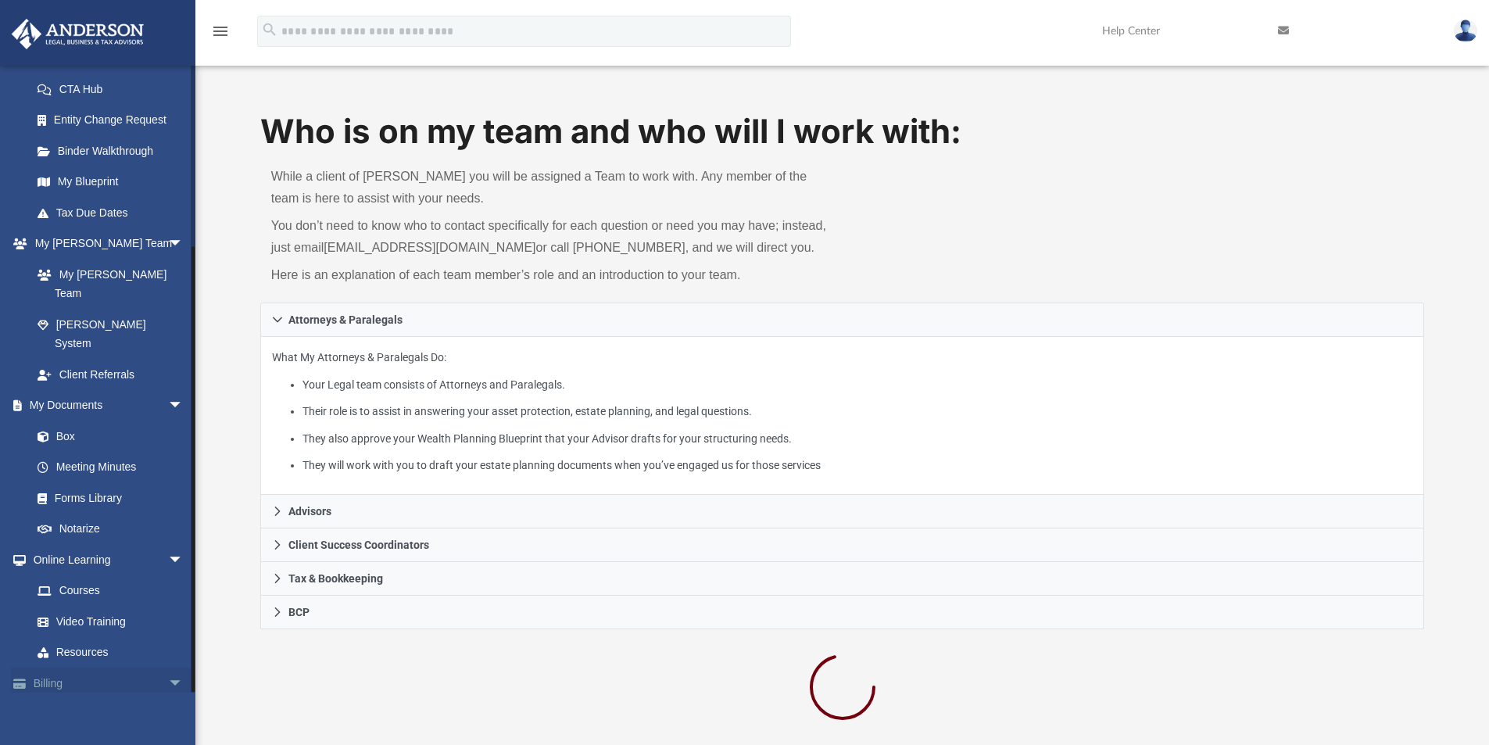
scroll to position [245, 0]
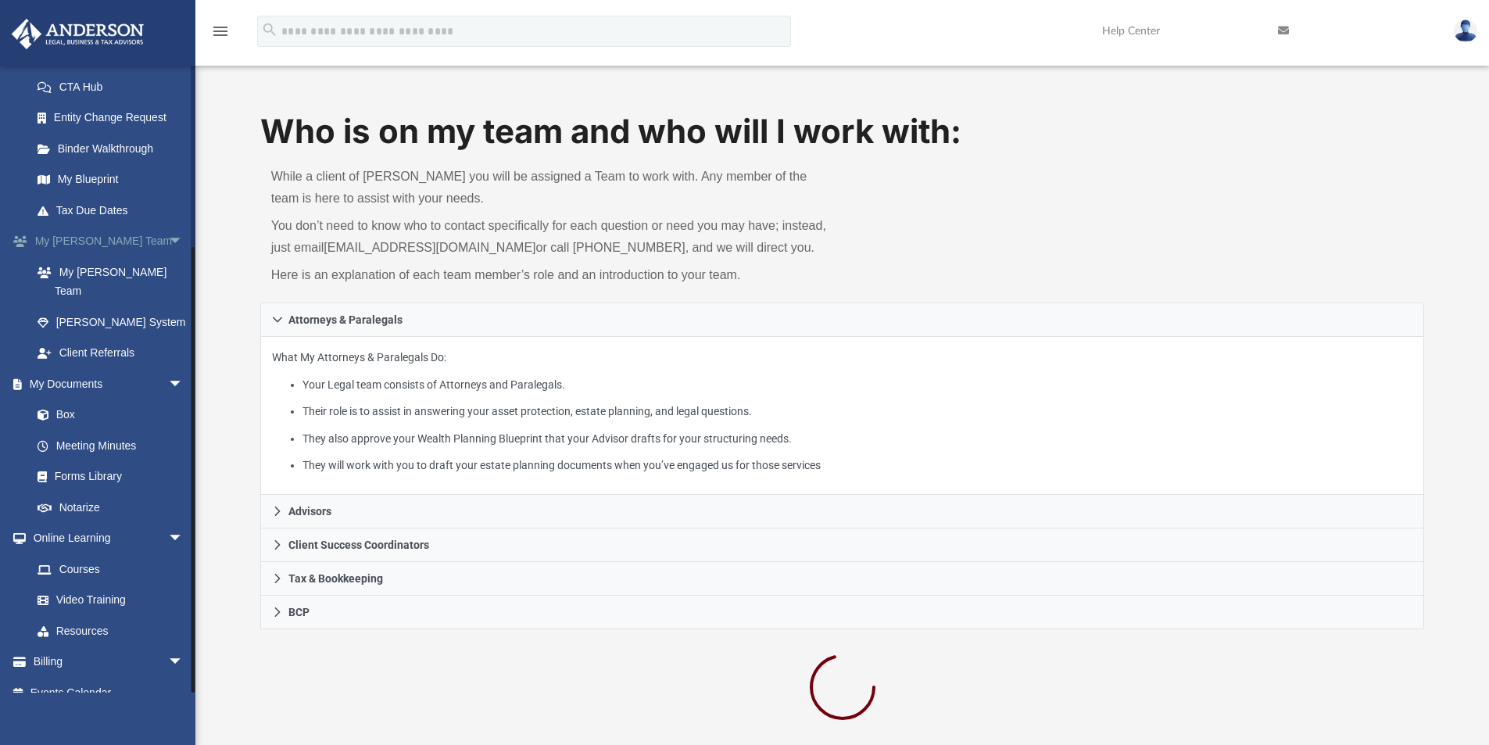
click at [125, 238] on link "My Anderson Team arrow_drop_down" at bounding box center [109, 241] width 196 height 31
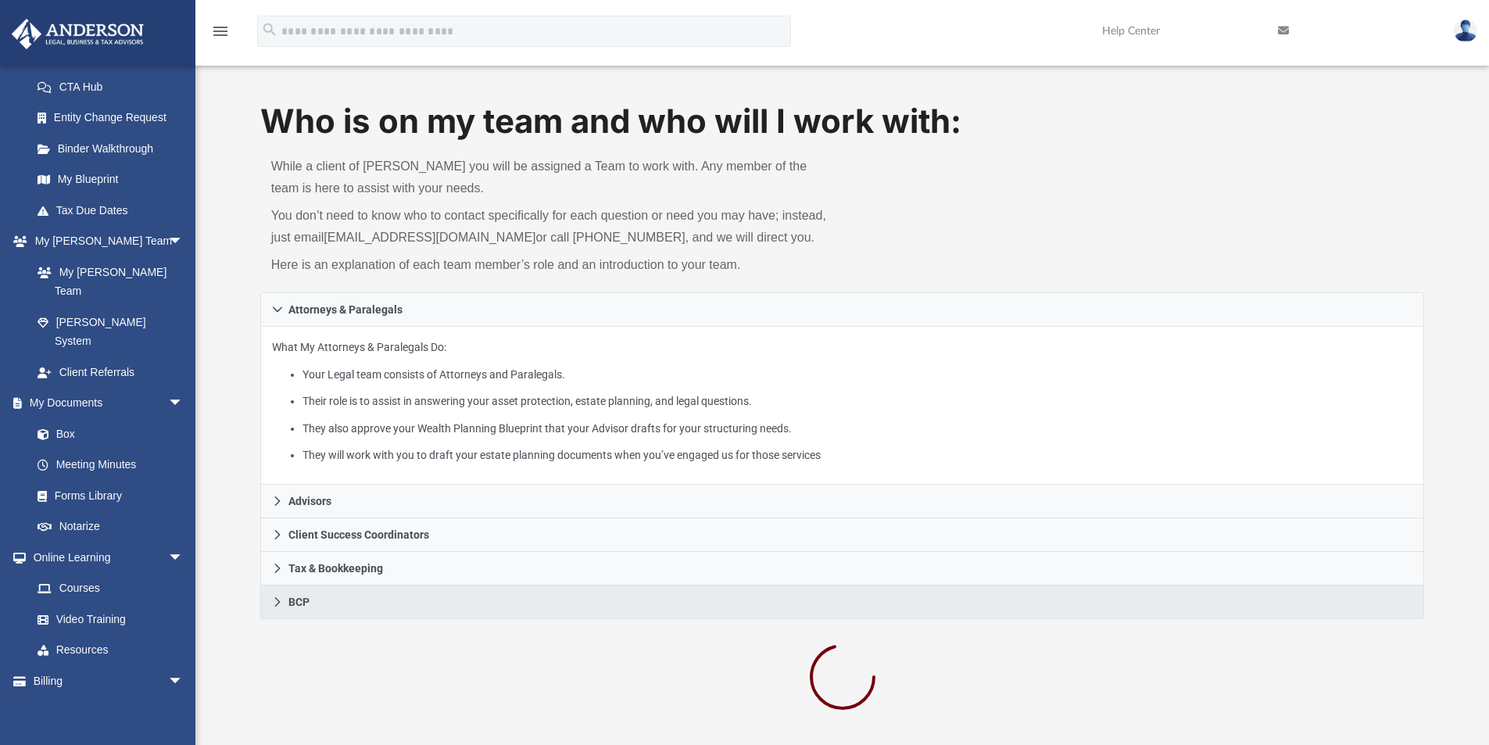
scroll to position [0, 0]
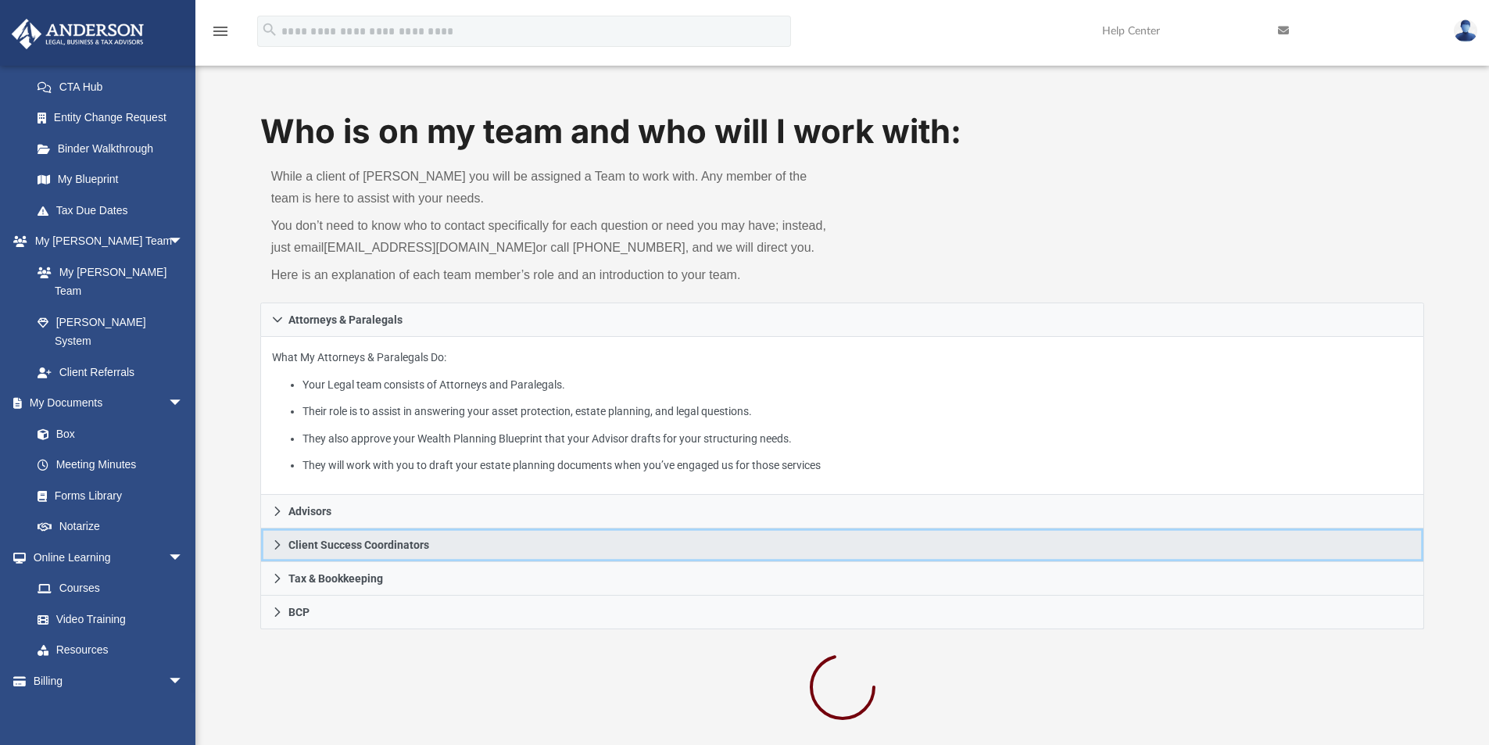
click at [367, 550] on span "Client Success Coordinators" at bounding box center [358, 544] width 141 height 11
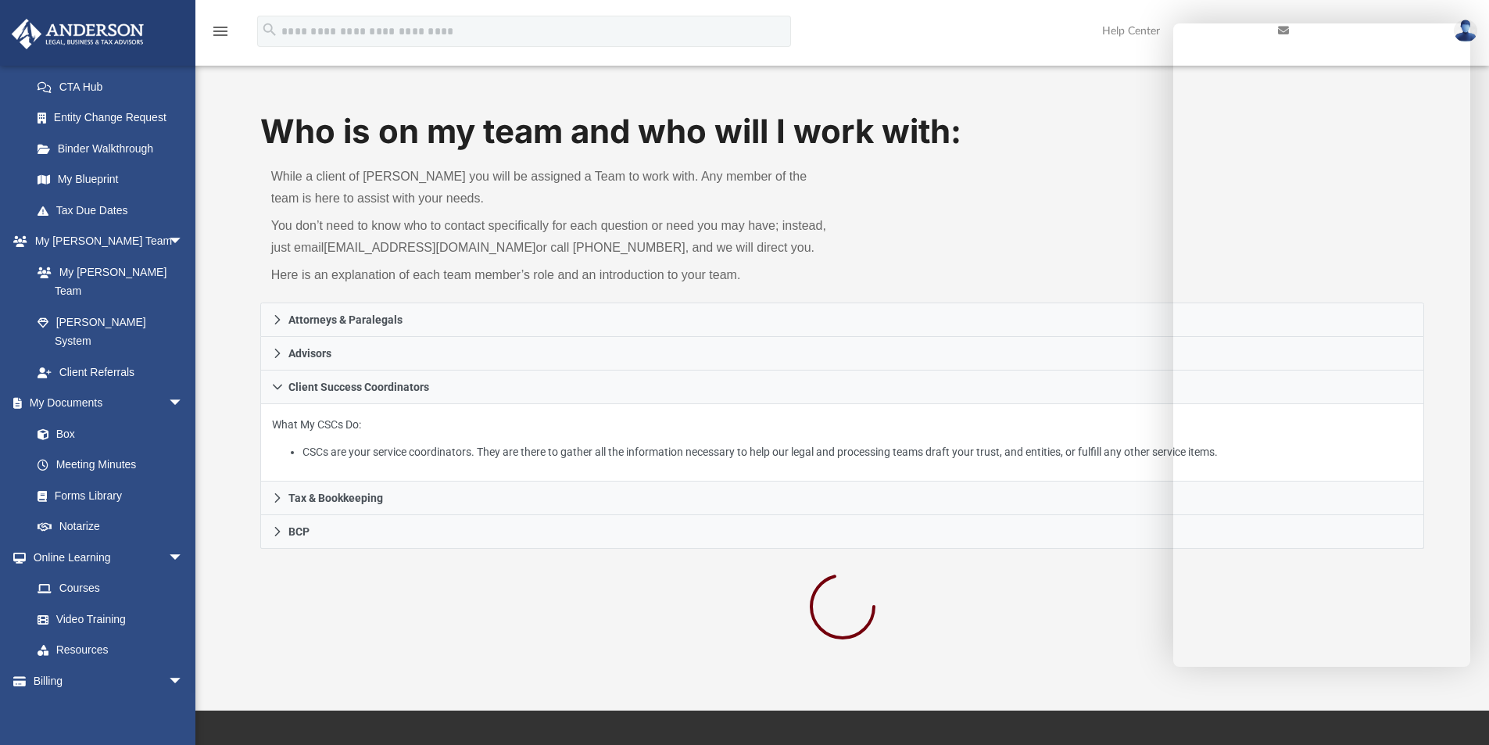
click at [1081, 159] on div "Who is on my team and who will I work with: While a client of Anderson you will…" at bounding box center [842, 206] width 1164 height 194
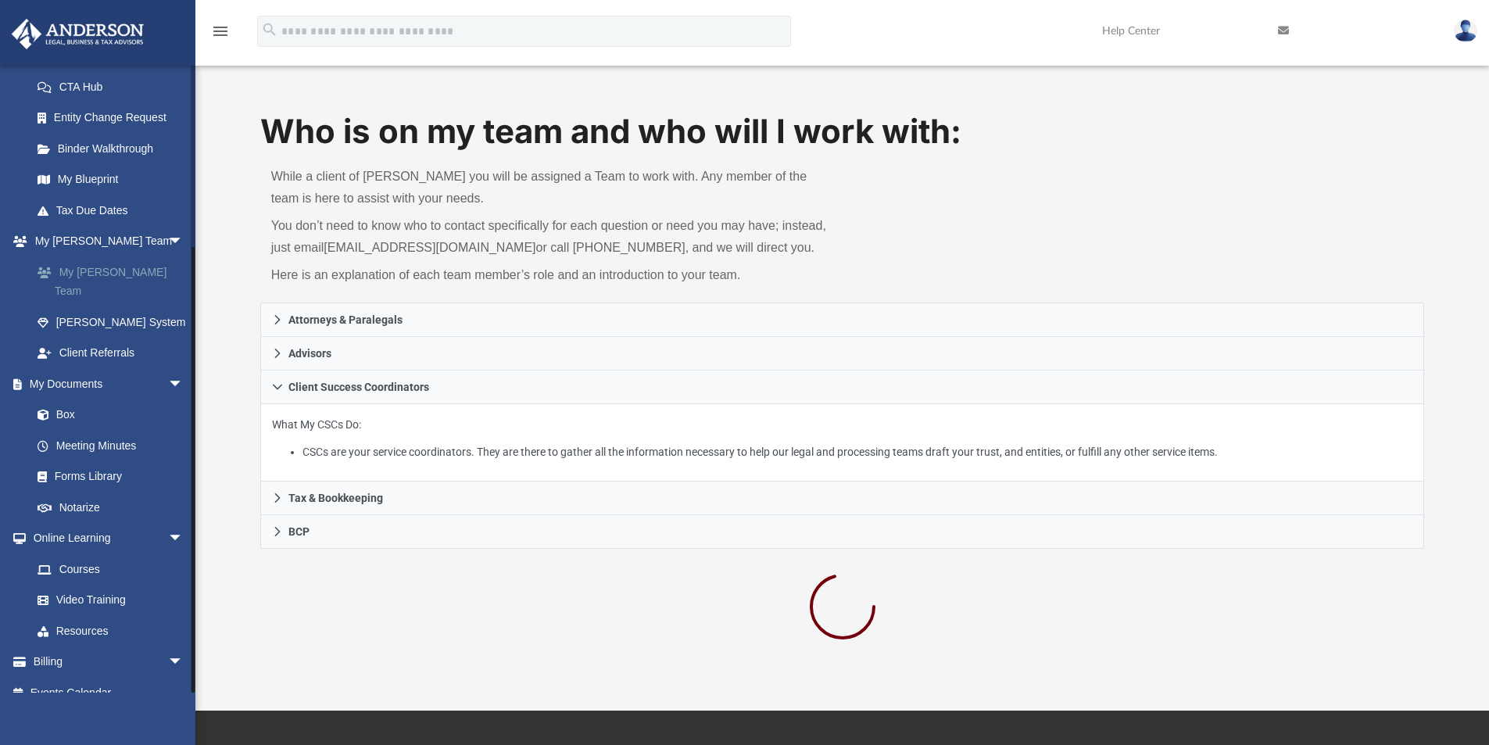
click at [122, 274] on link "My [PERSON_NAME] Team" at bounding box center [114, 281] width 185 height 50
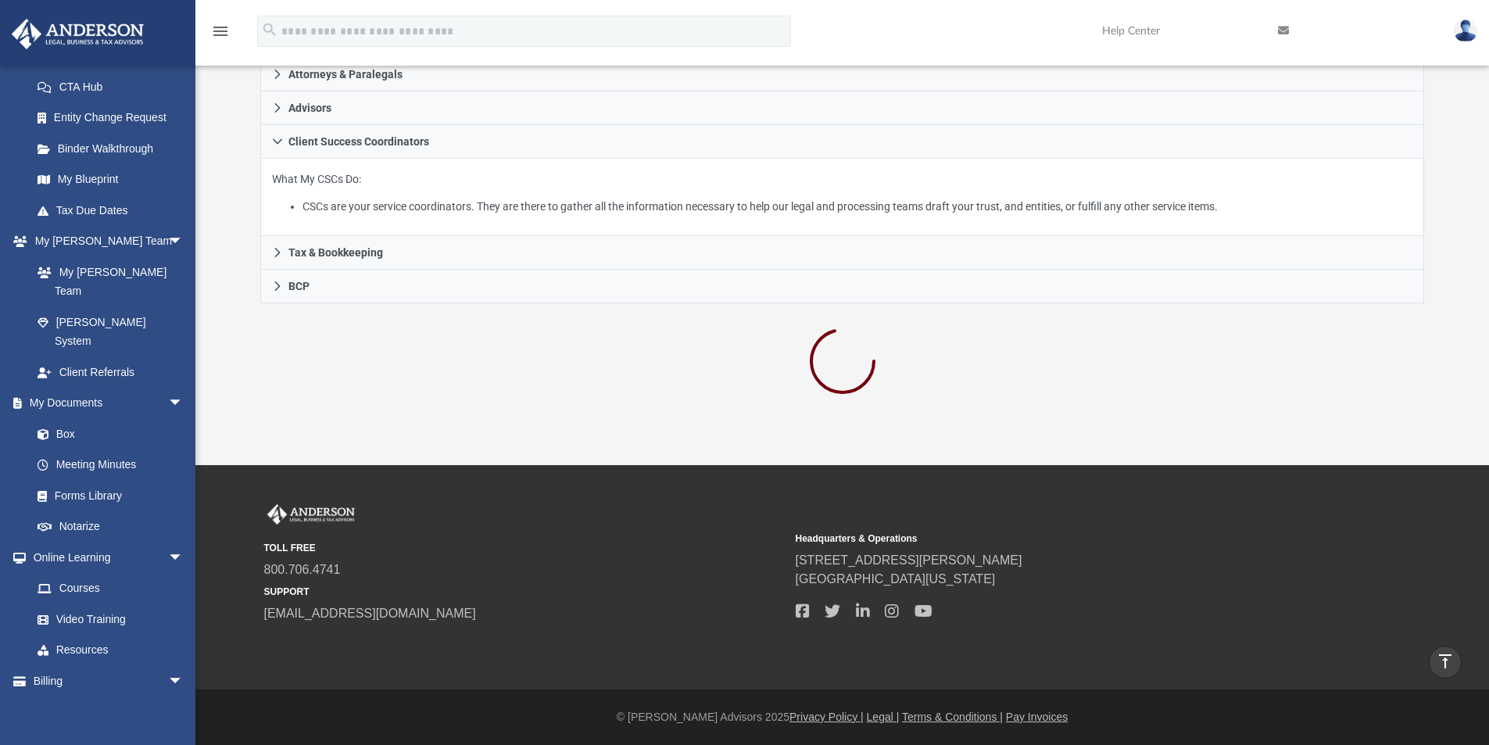
scroll to position [89, 0]
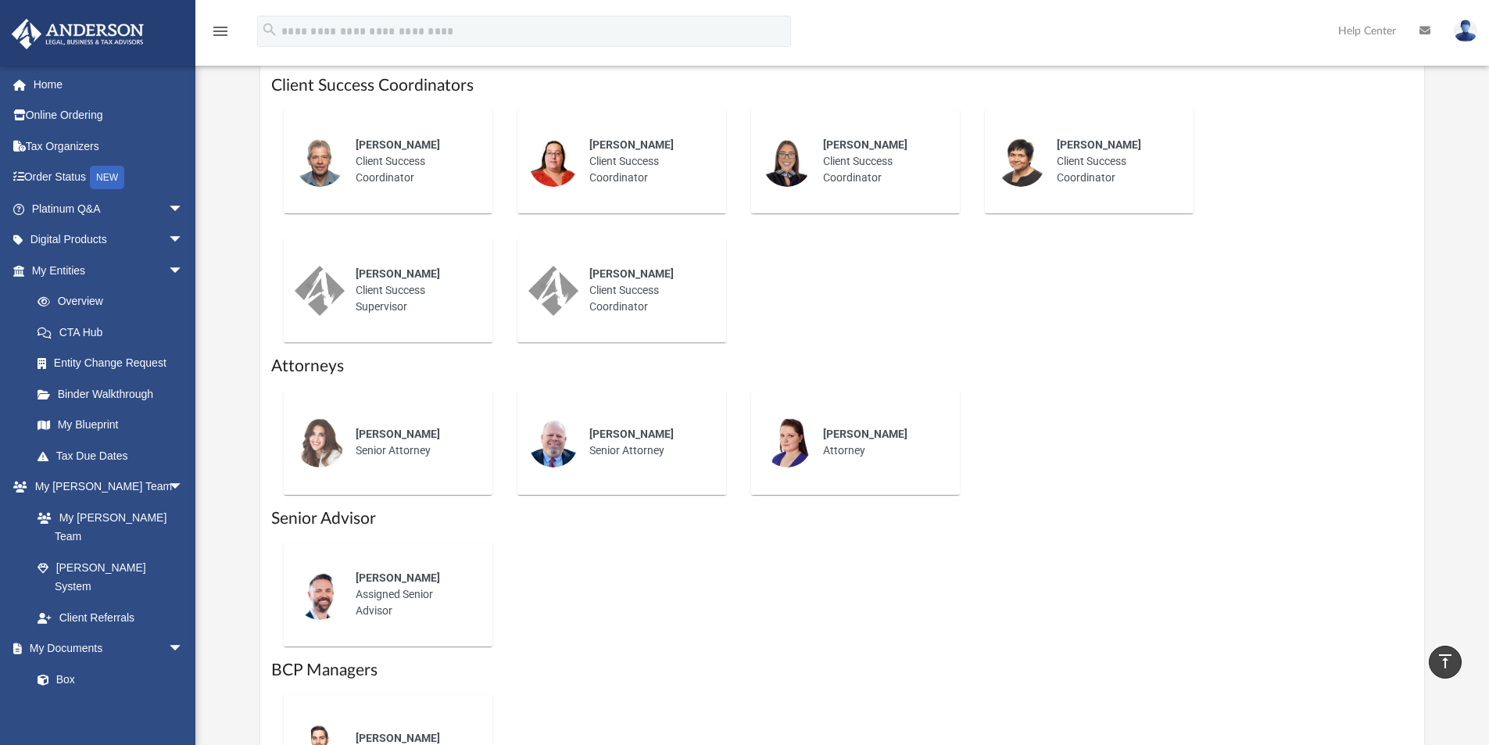
scroll to position [625, 0]
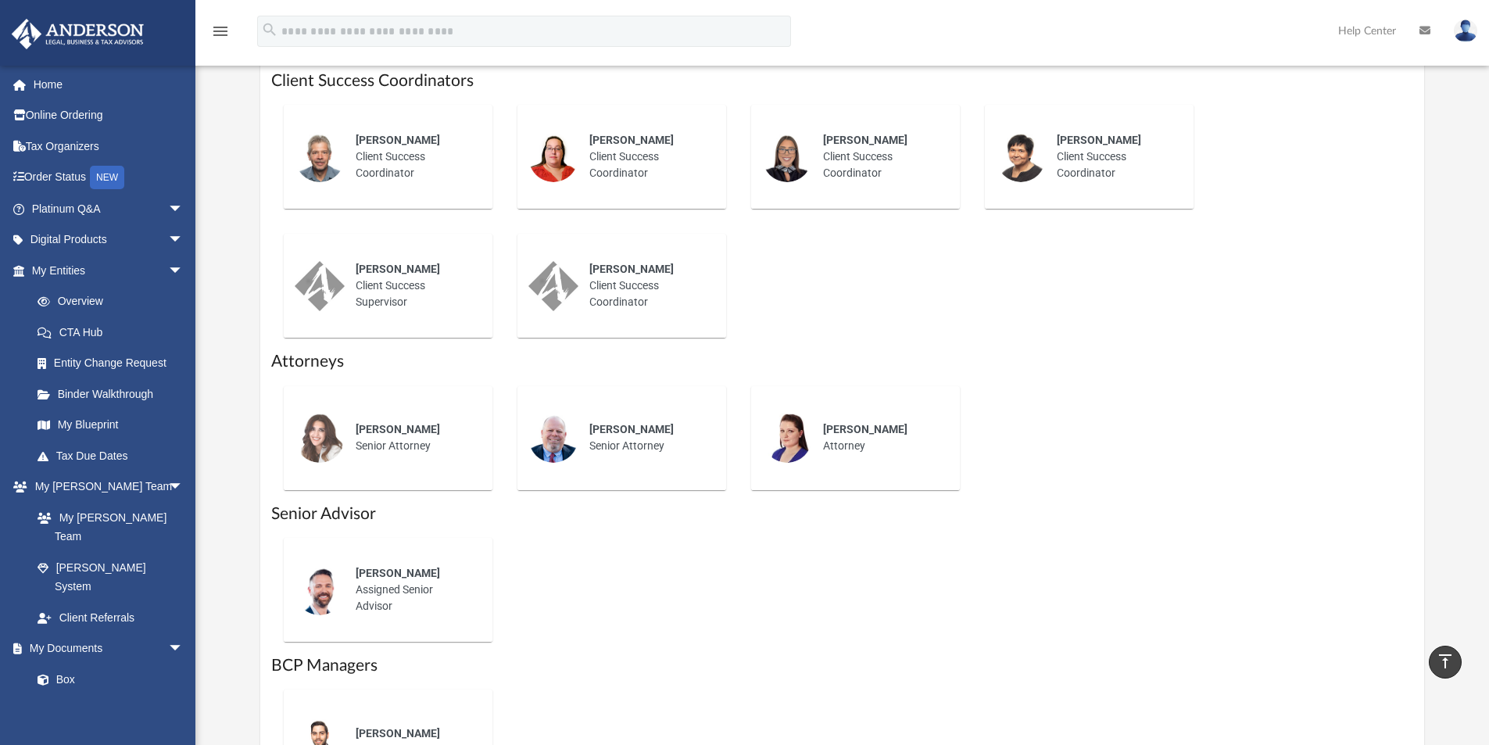
click at [302, 160] on img at bounding box center [320, 157] width 50 height 50
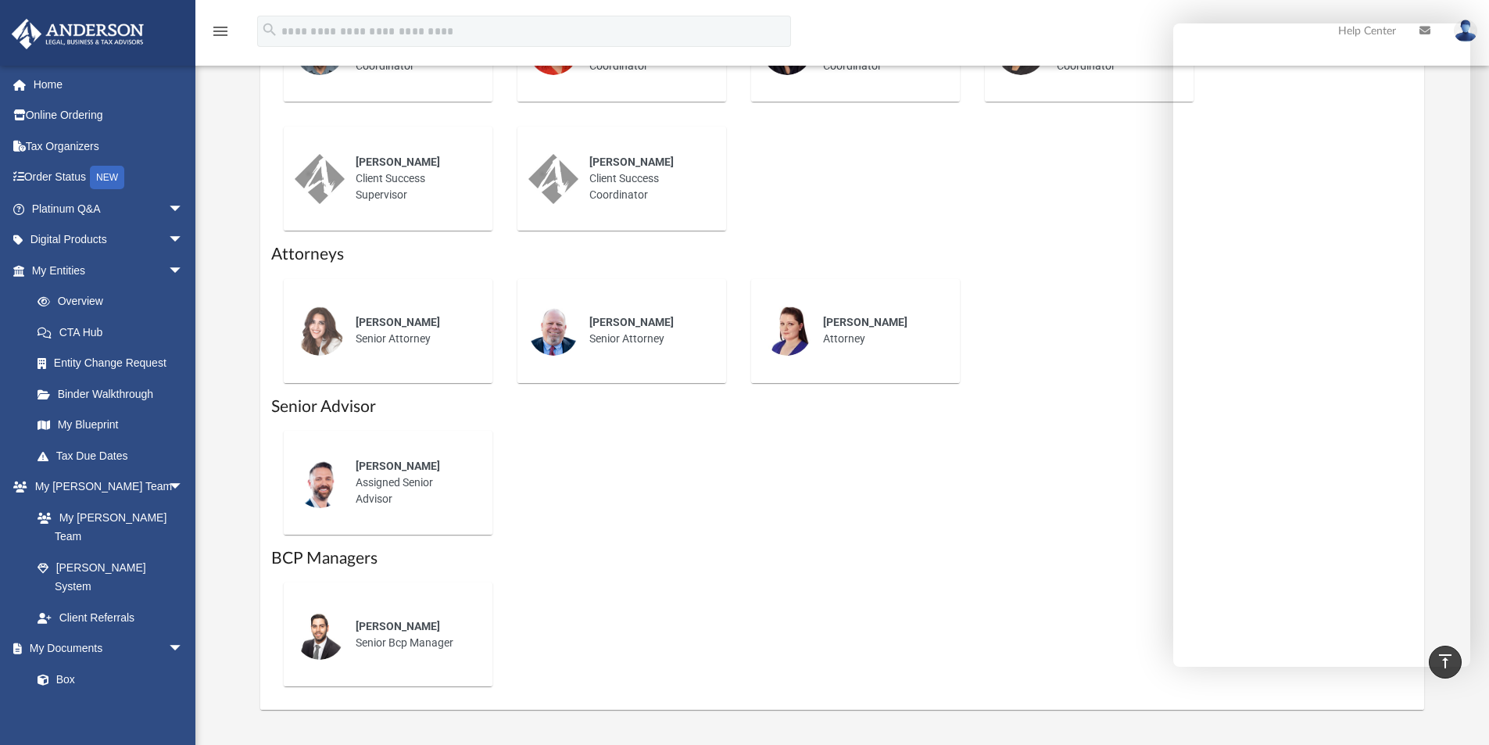
scroll to position [793, 0]
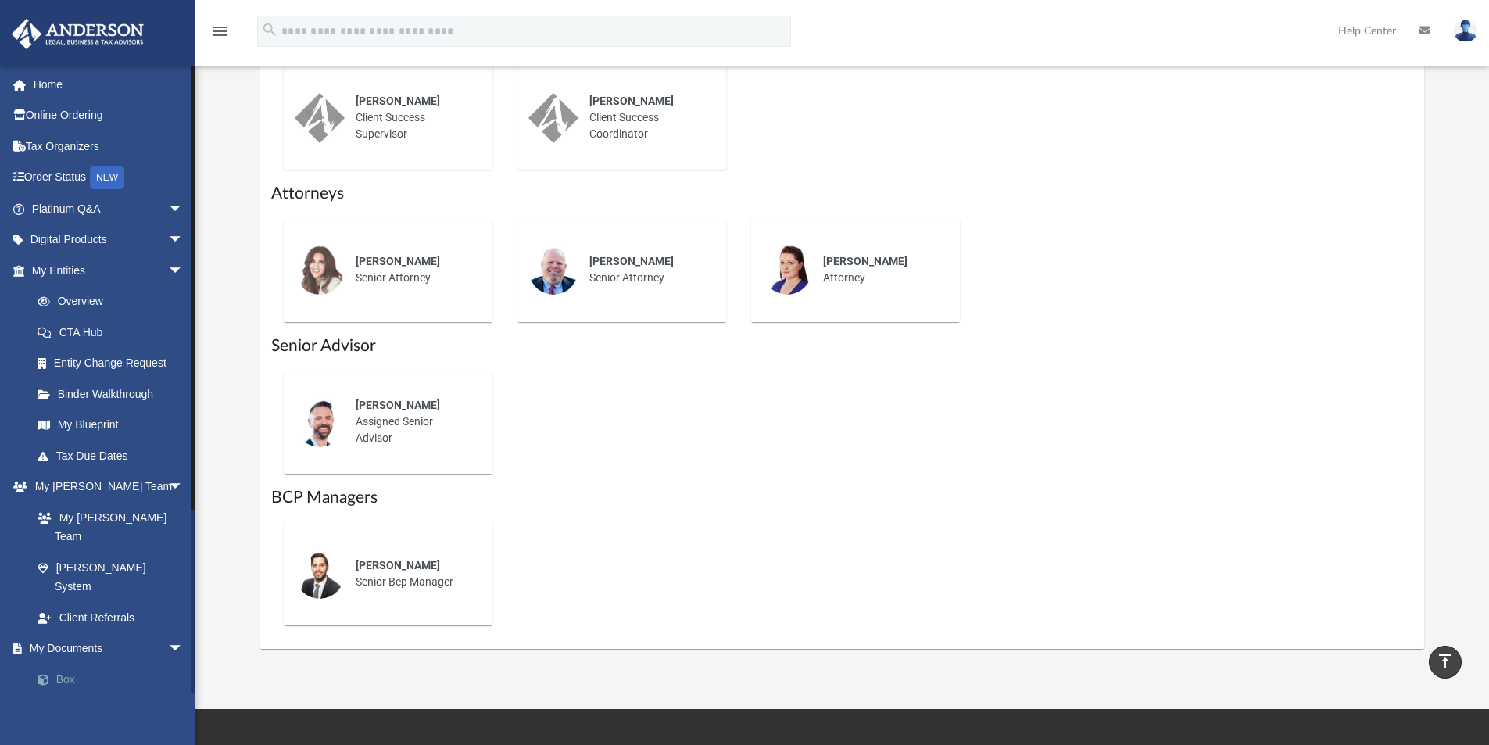
click at [88, 663] on link "Box" at bounding box center [114, 678] width 185 height 31
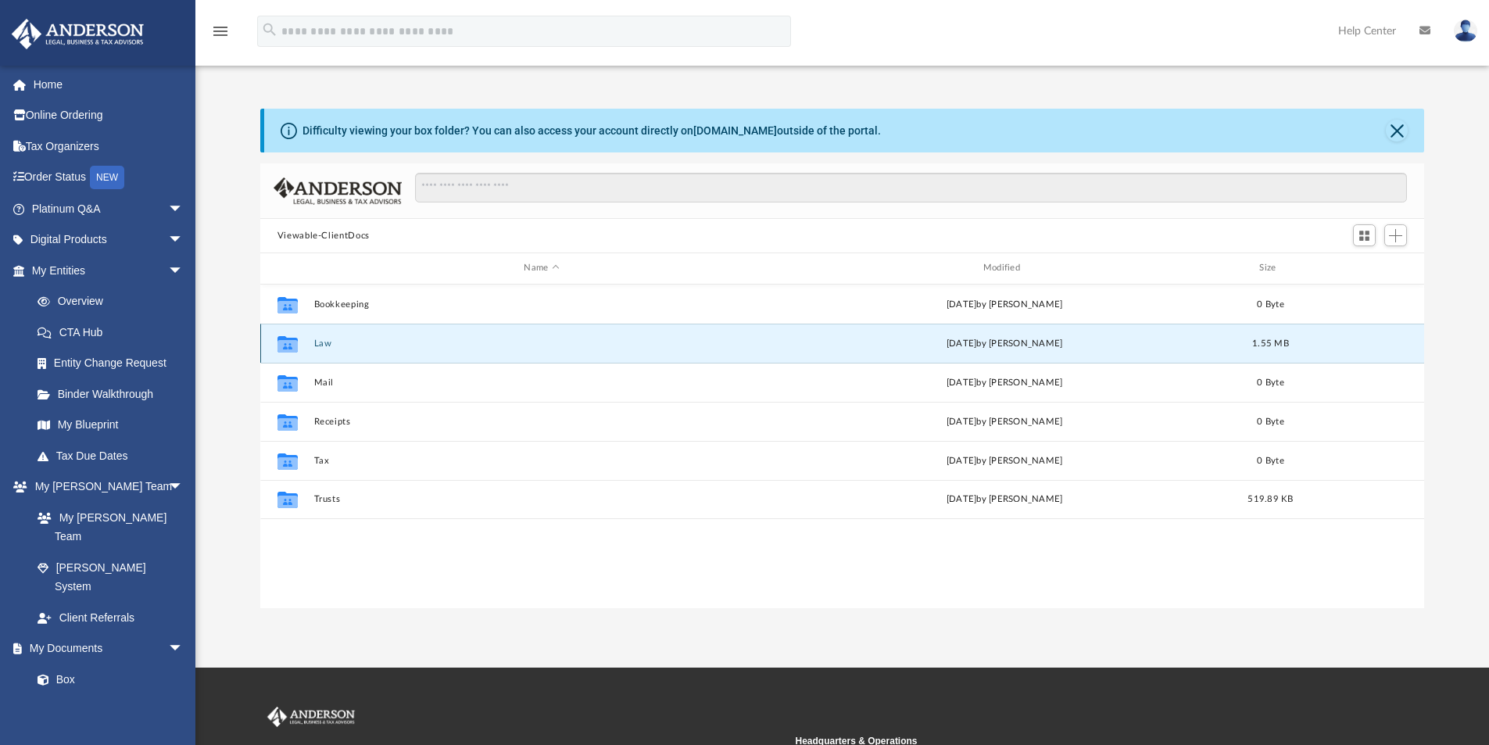
click at [321, 345] on button "Law" at bounding box center [541, 343] width 456 height 10
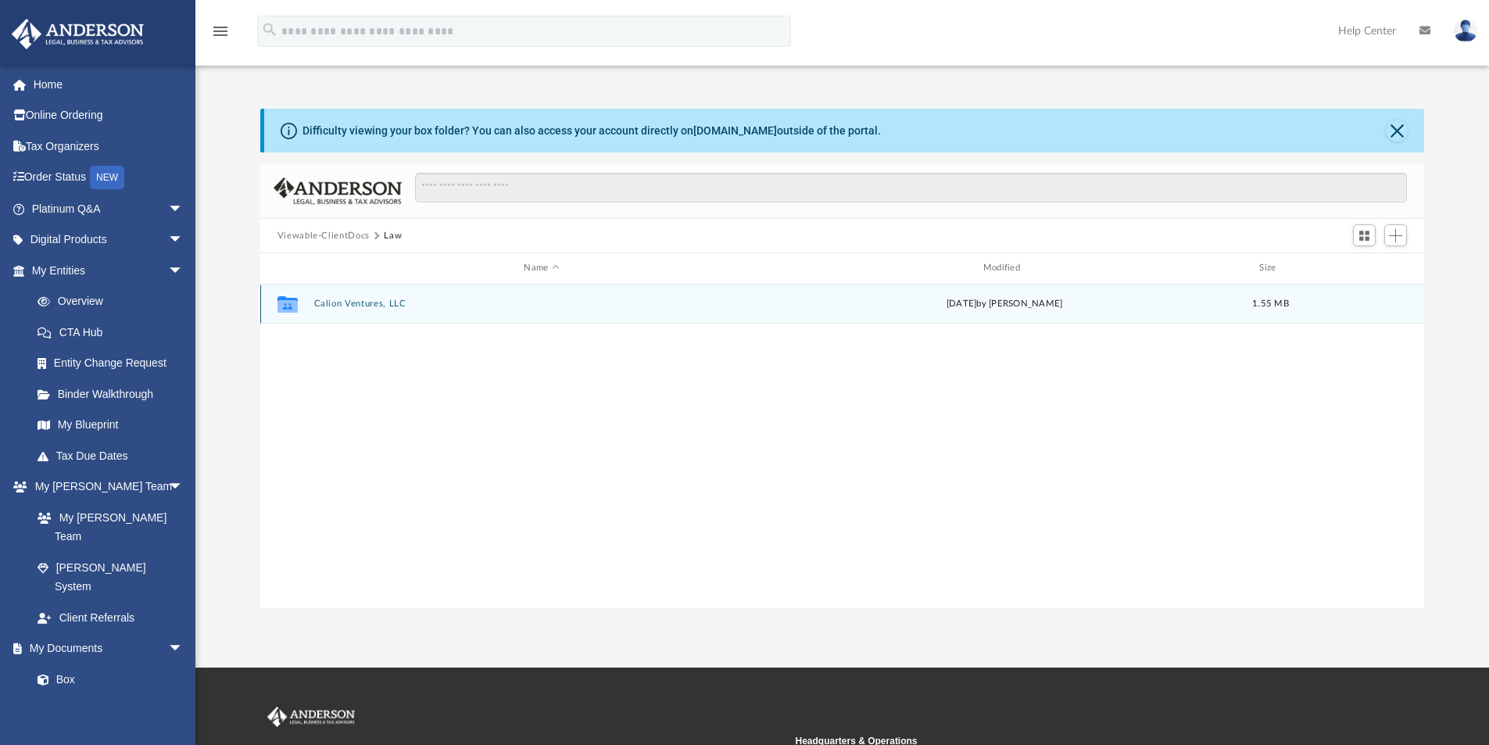
click at [361, 306] on button "Calion Ventures, LLC" at bounding box center [541, 304] width 456 height 10
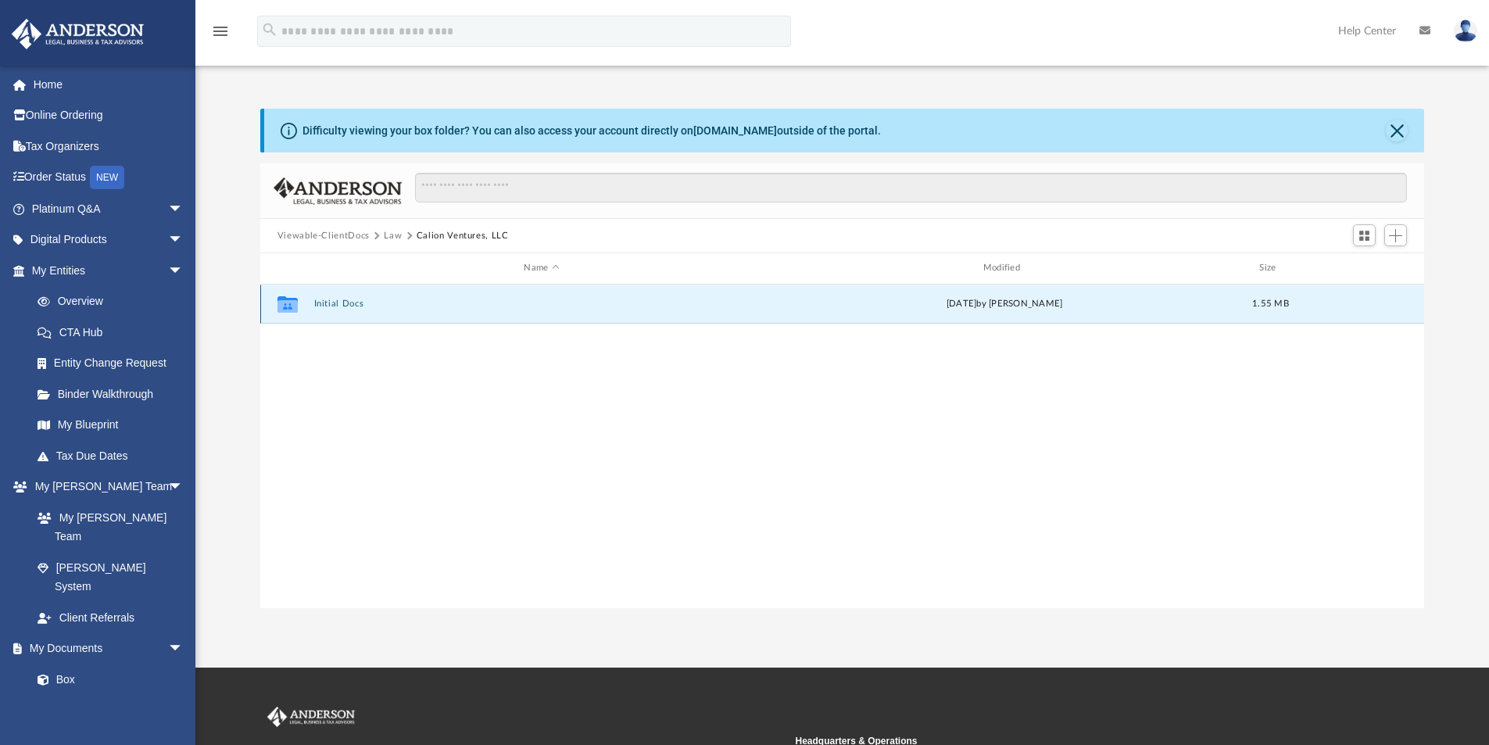
click at [358, 306] on button "Initial Docs" at bounding box center [541, 304] width 456 height 10
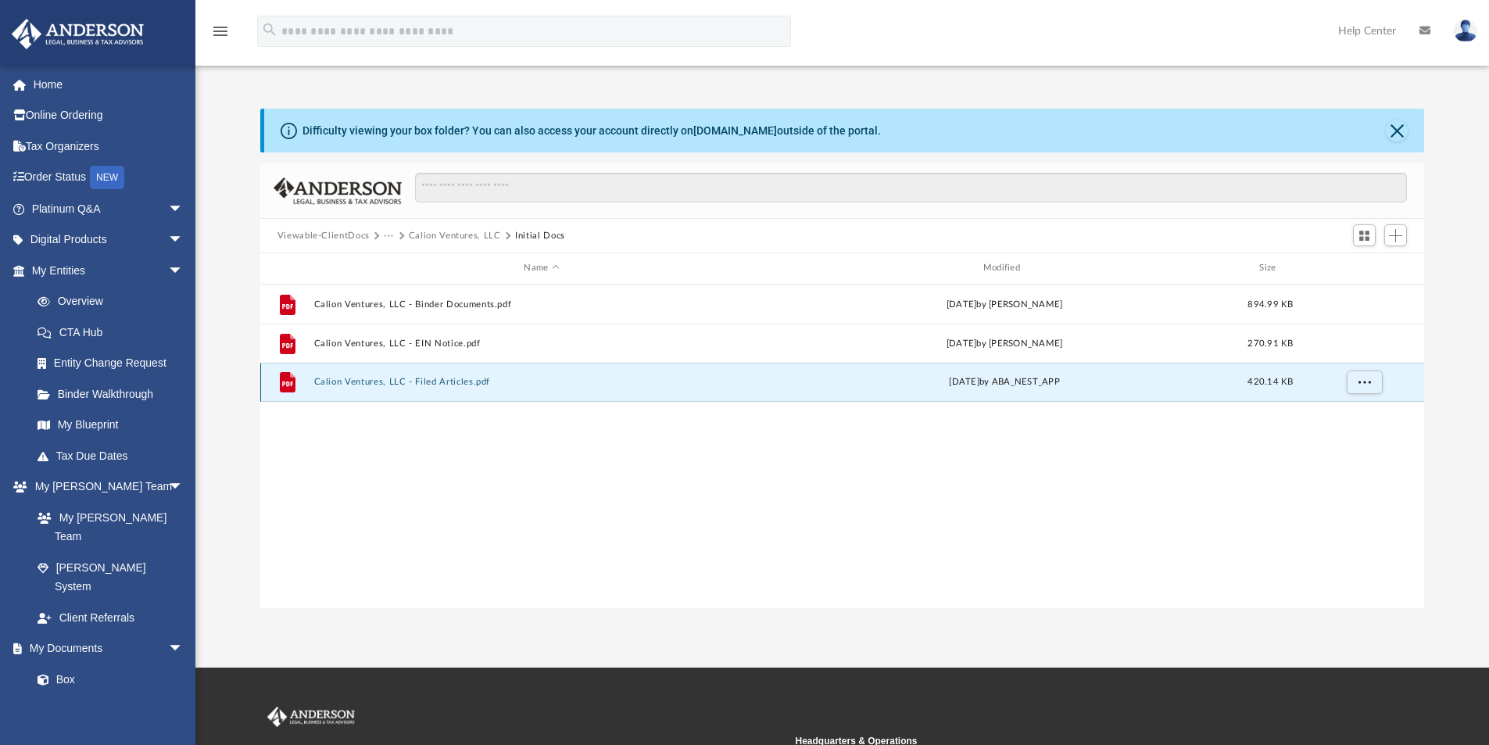
click at [447, 382] on button "Calion Ventures, LLC - Filed Articles.pdf" at bounding box center [541, 382] width 456 height 10
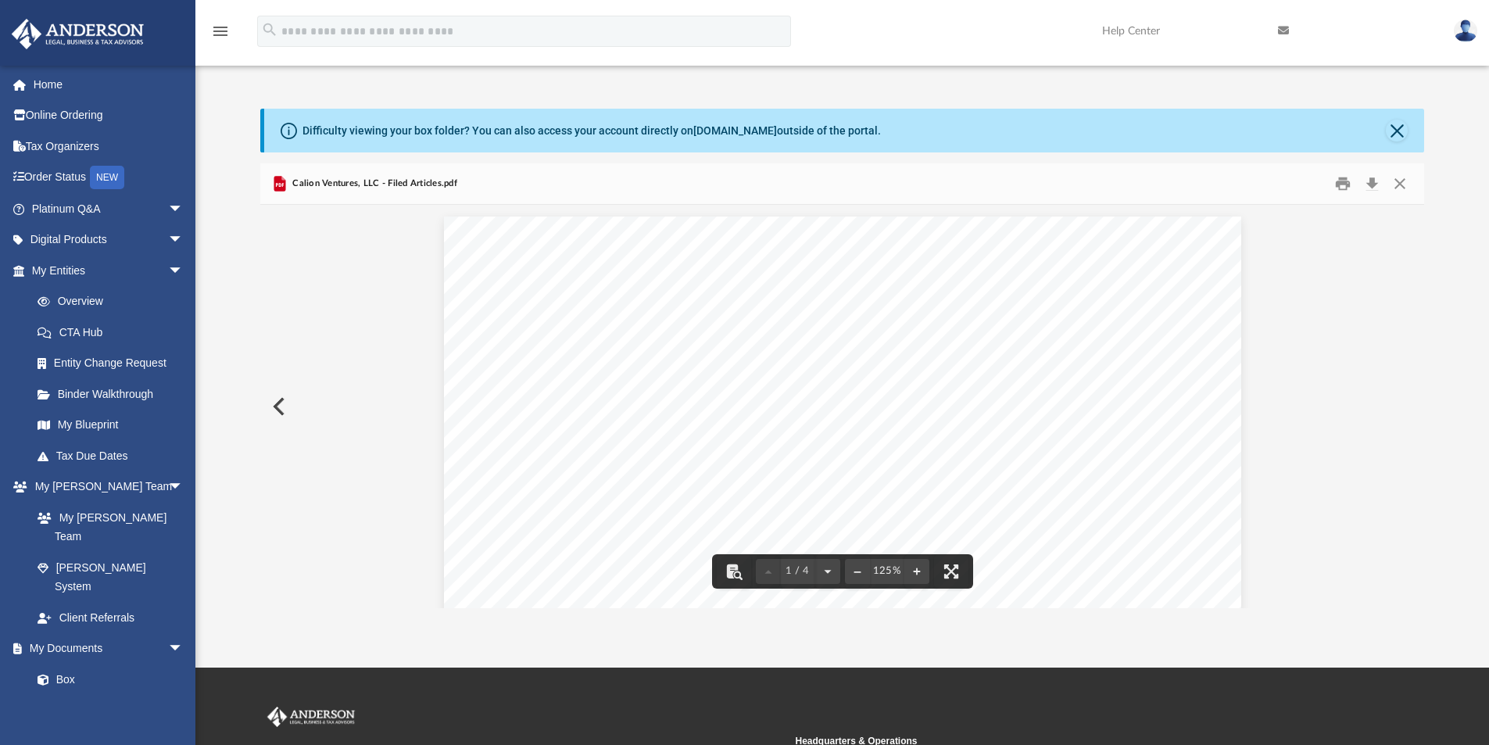
click at [280, 400] on button "Preview" at bounding box center [277, 406] width 34 height 44
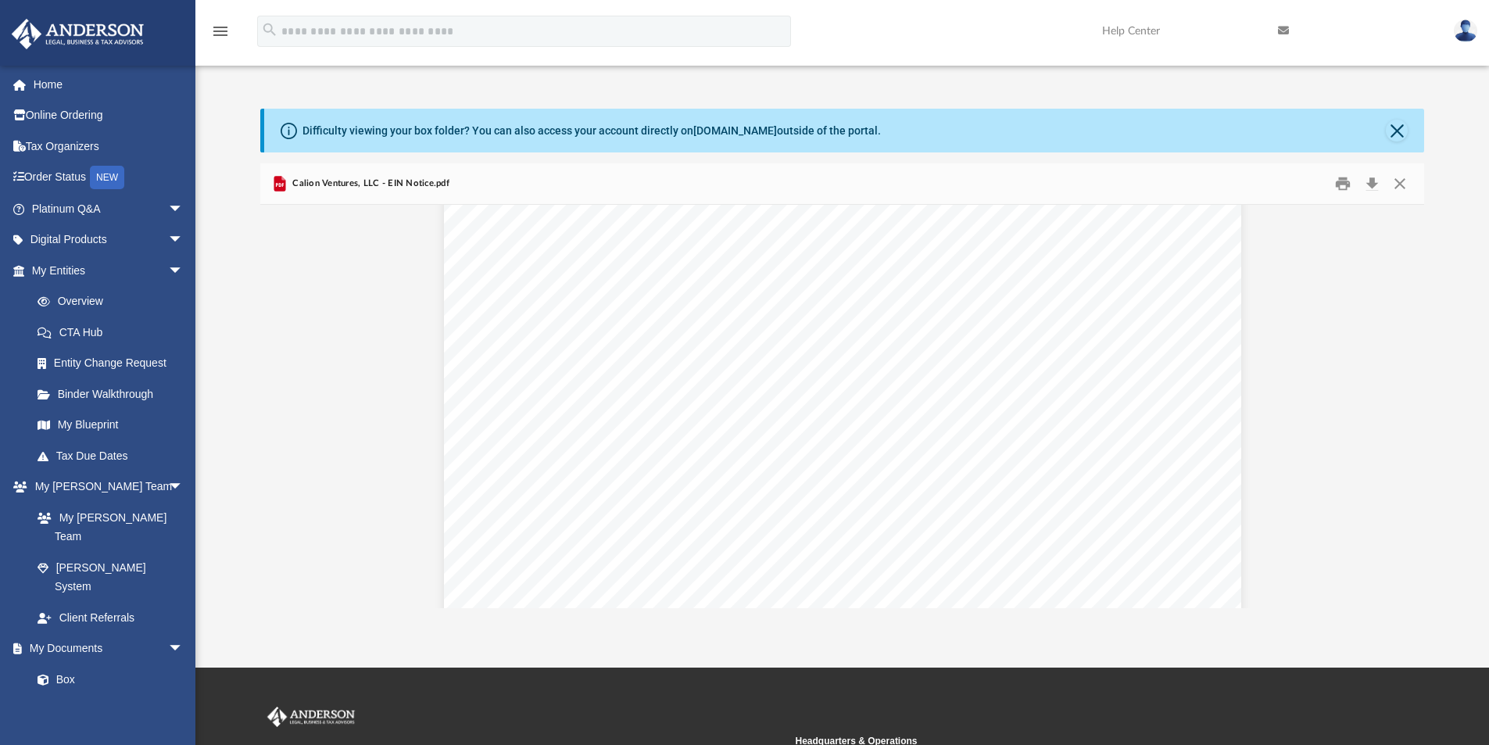
scroll to position [183, 0]
click at [277, 401] on button "Preview" at bounding box center [277, 406] width 34 height 44
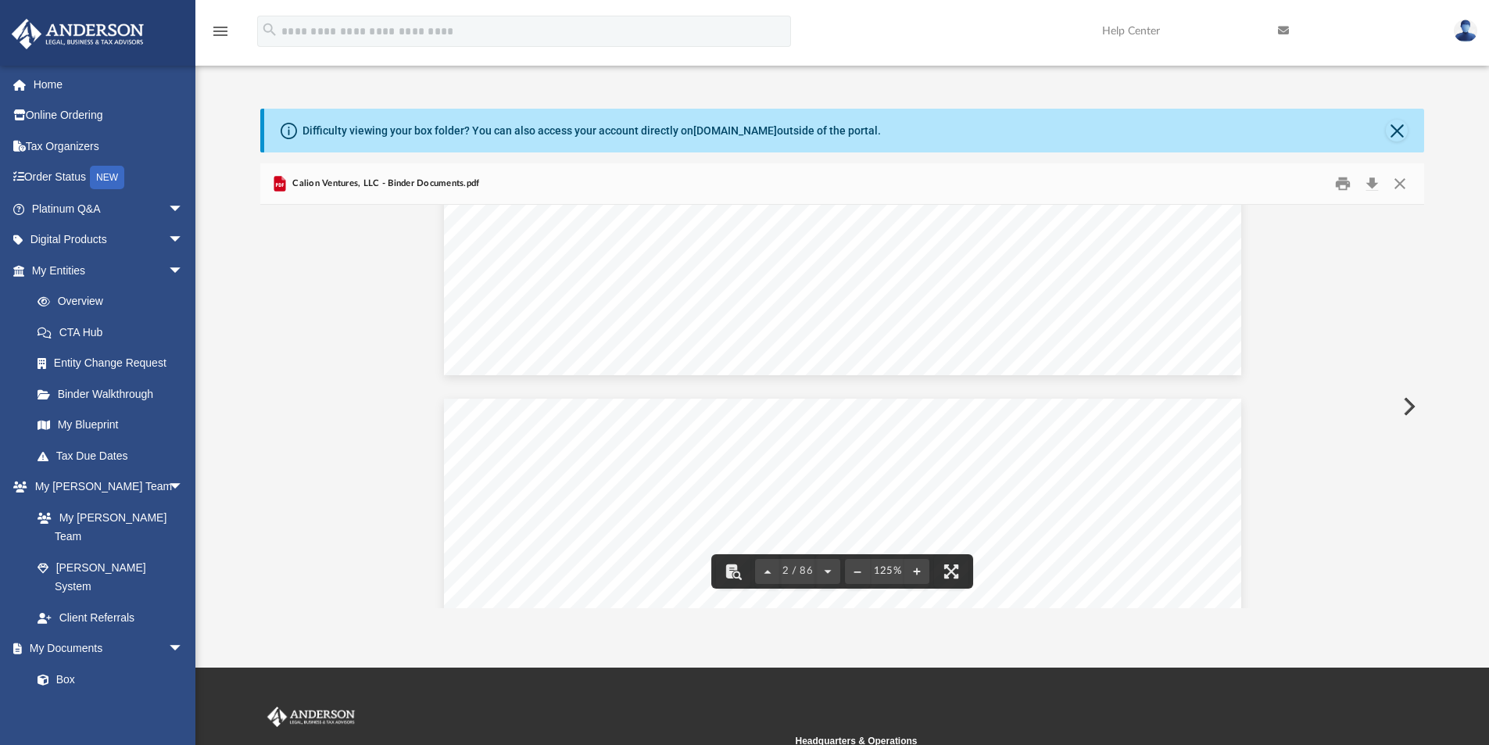
scroll to position [1094, 0]
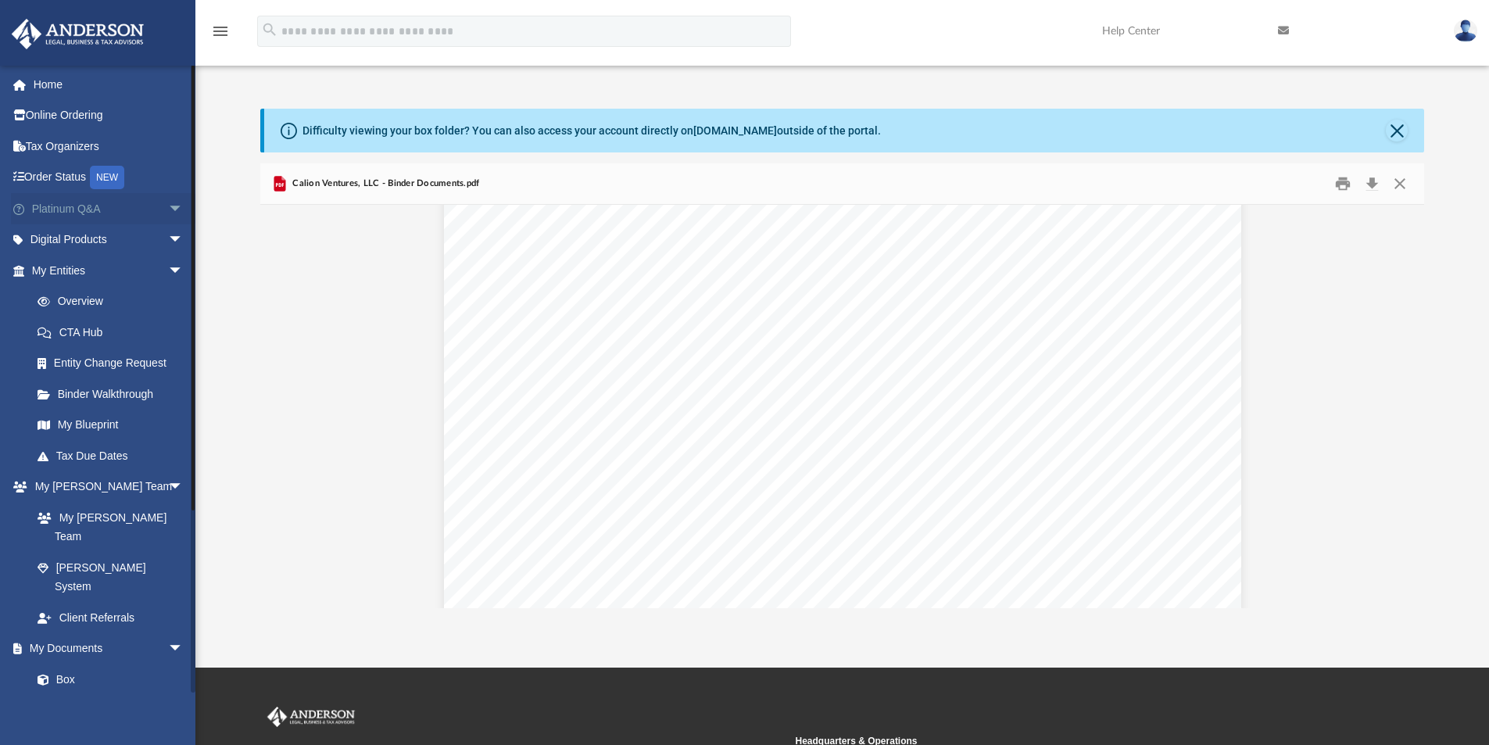
click at [168, 207] on span "arrow_drop_down" at bounding box center [183, 209] width 31 height 32
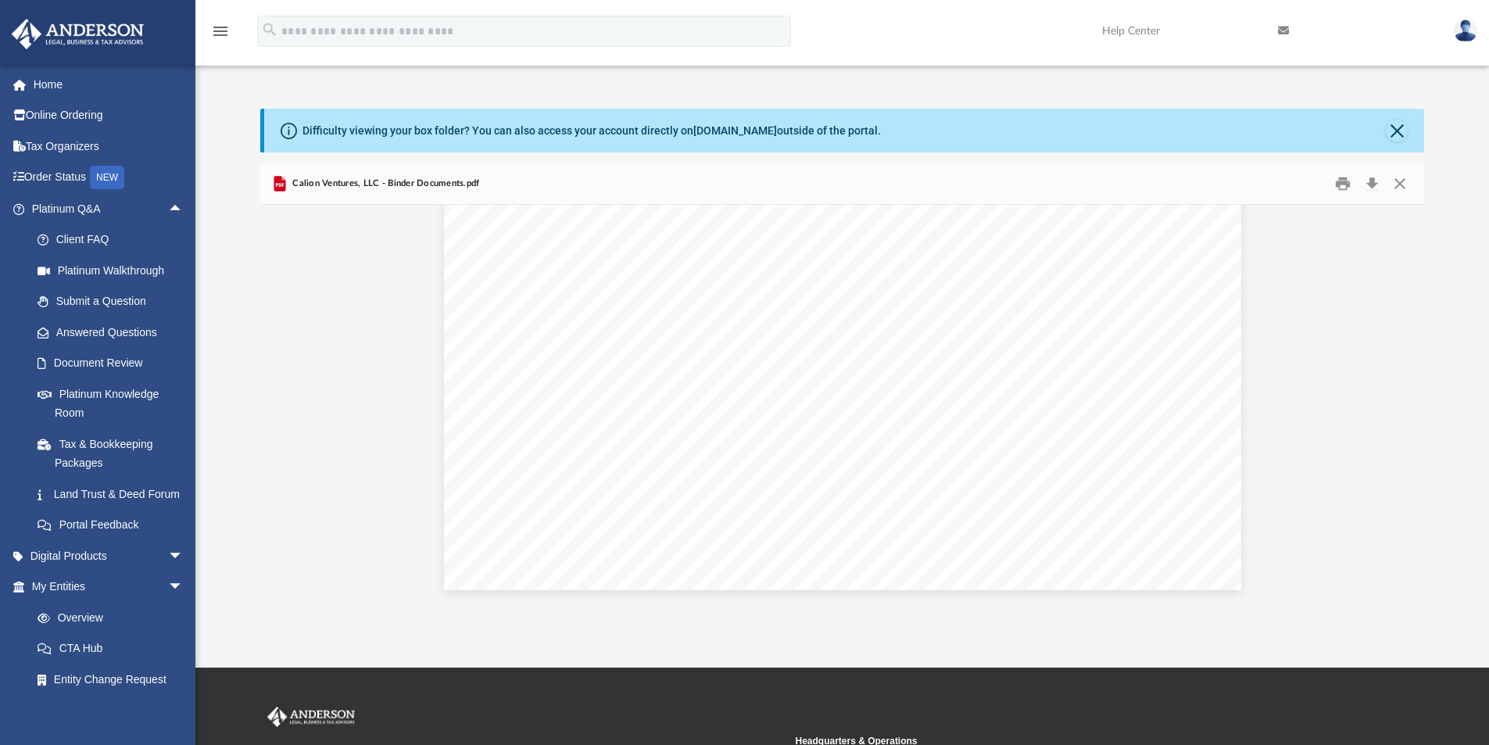
scroll to position [1719, 0]
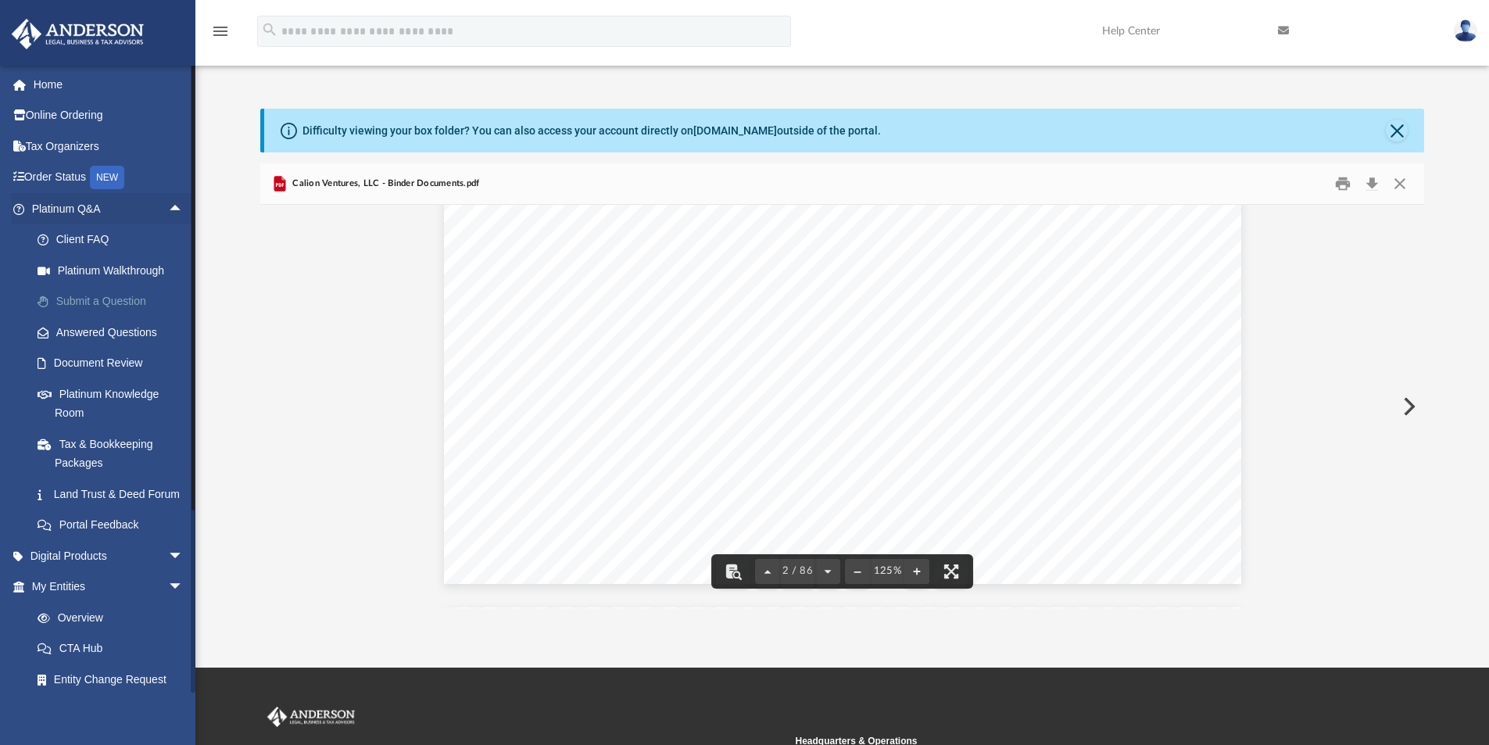
click at [134, 299] on link "Submit a Question" at bounding box center [114, 301] width 185 height 31
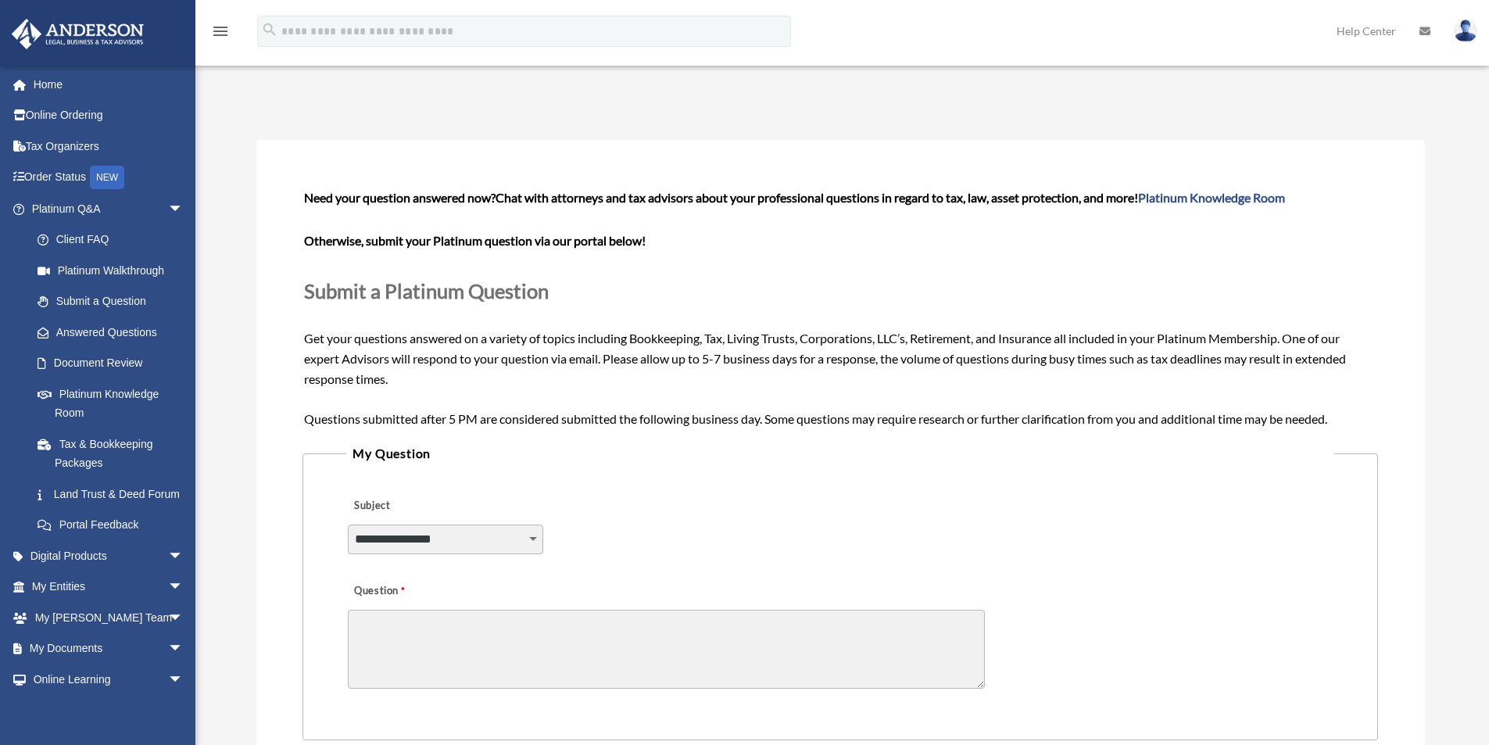
click at [538, 537] on select "**********" at bounding box center [445, 539] width 195 height 30
click at [692, 523] on div "**********" at bounding box center [839, 528] width 987 height 85
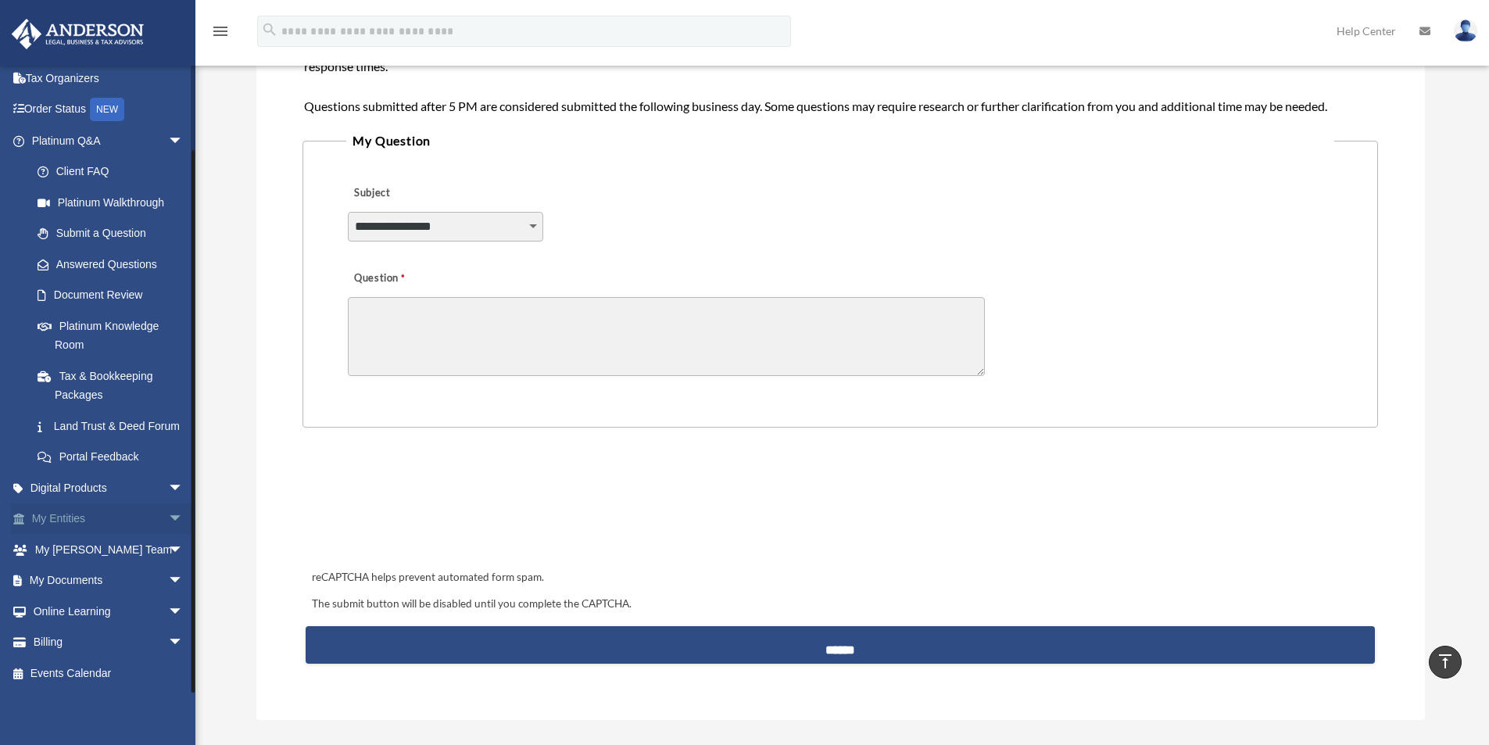
scroll to position [469, 0]
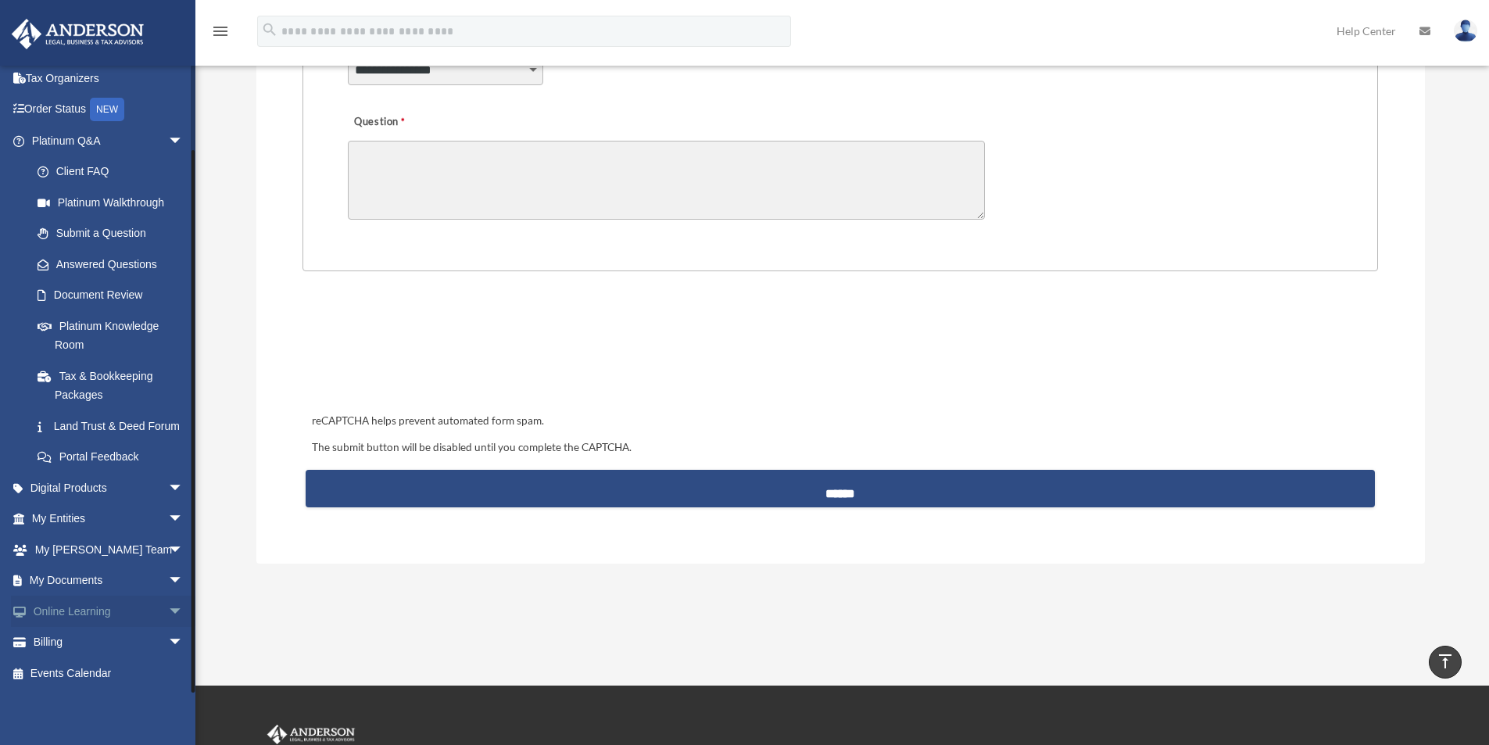
click at [168, 604] on span "arrow_drop_down" at bounding box center [183, 611] width 31 height 32
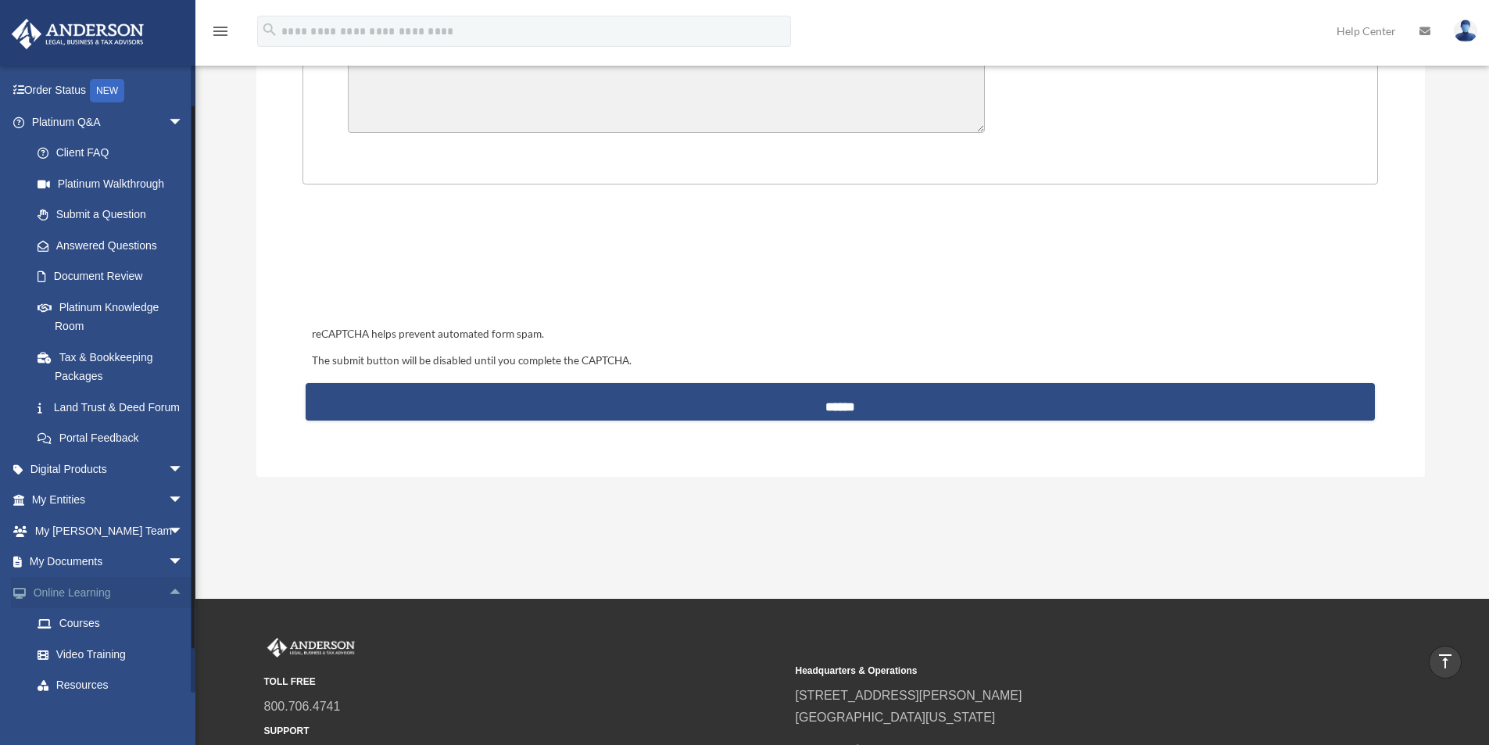
scroll to position [625, 0]
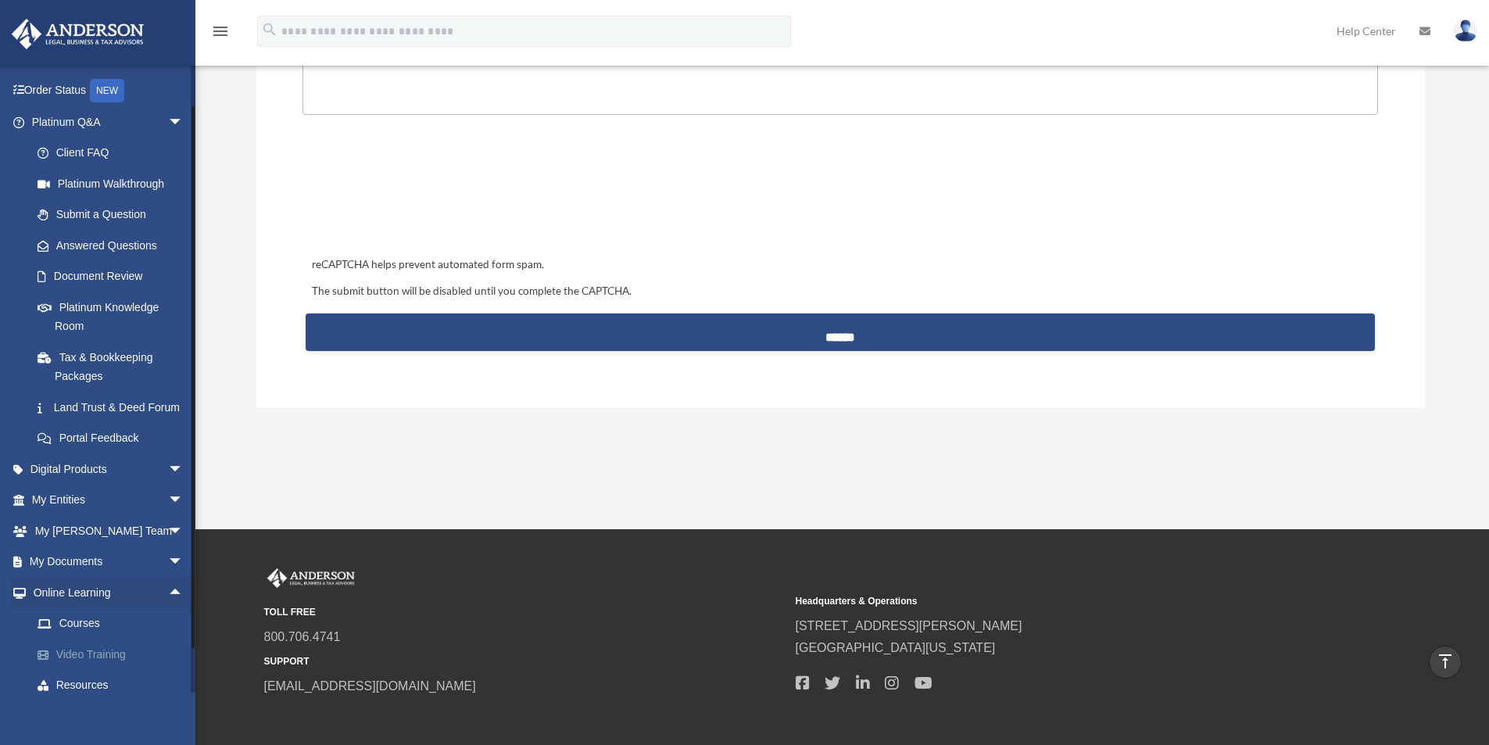
click at [95, 670] on link "Video Training" at bounding box center [114, 653] width 185 height 31
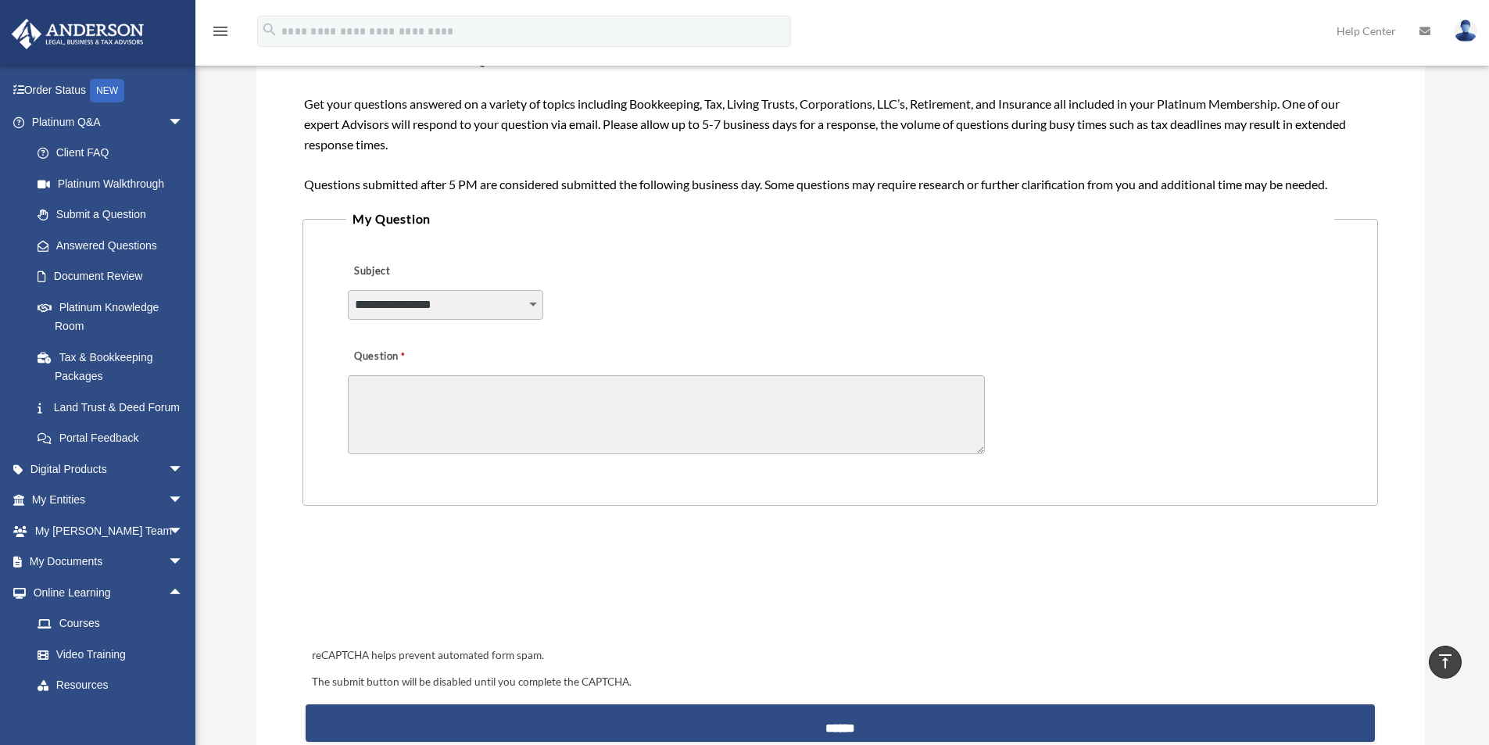
scroll to position [234, 0]
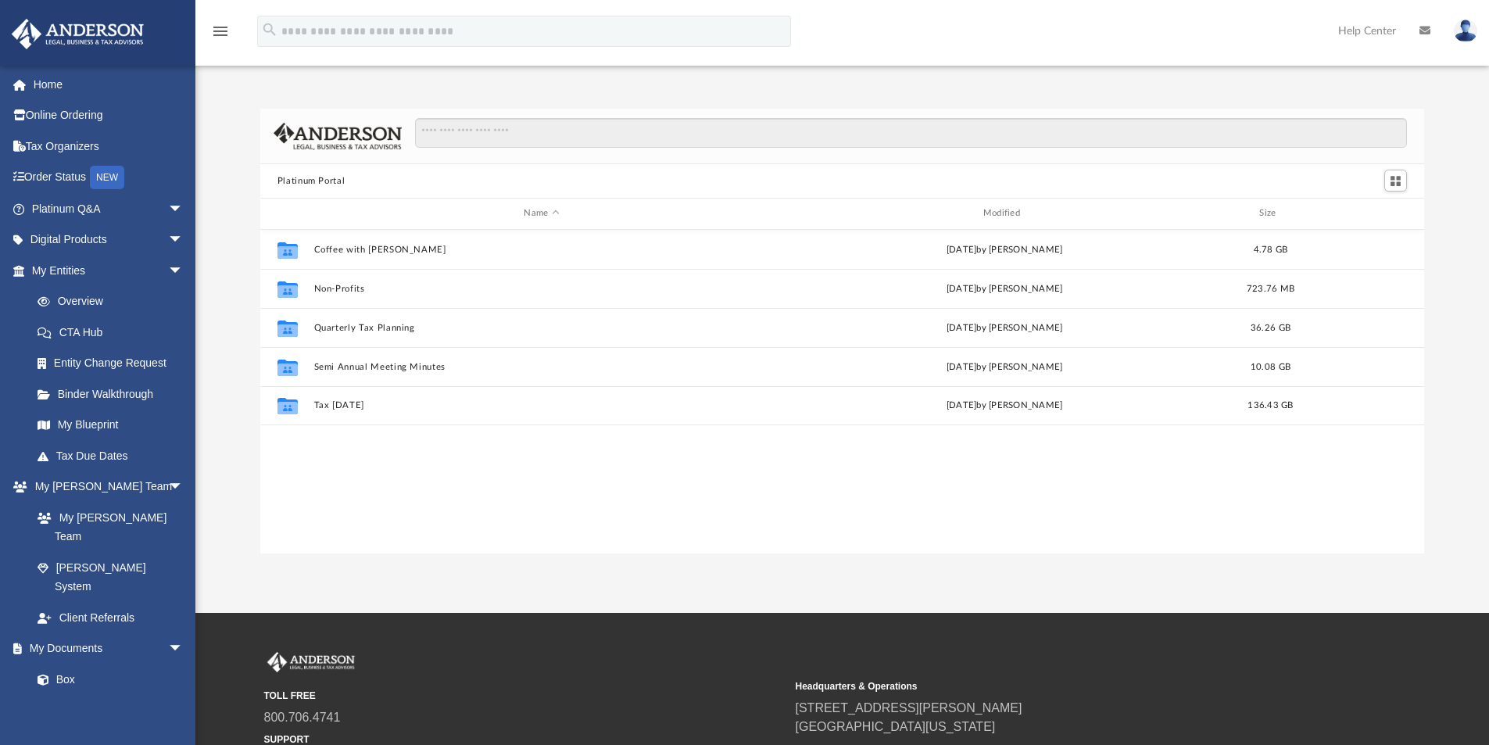
scroll to position [344, 1152]
click at [168, 209] on span "arrow_drop_down" at bounding box center [183, 209] width 31 height 32
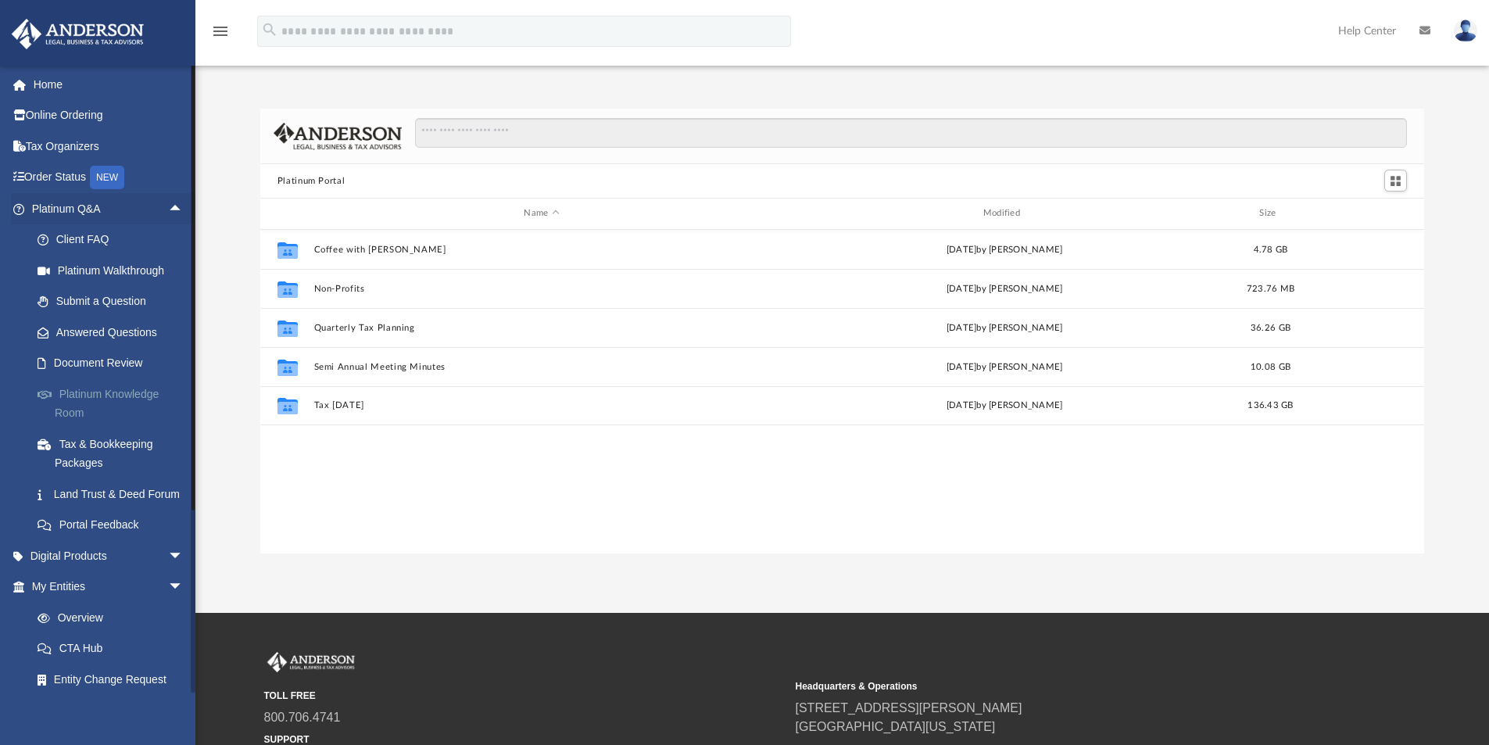
click at [148, 393] on link "Platinum Knowledge Room" at bounding box center [114, 403] width 185 height 50
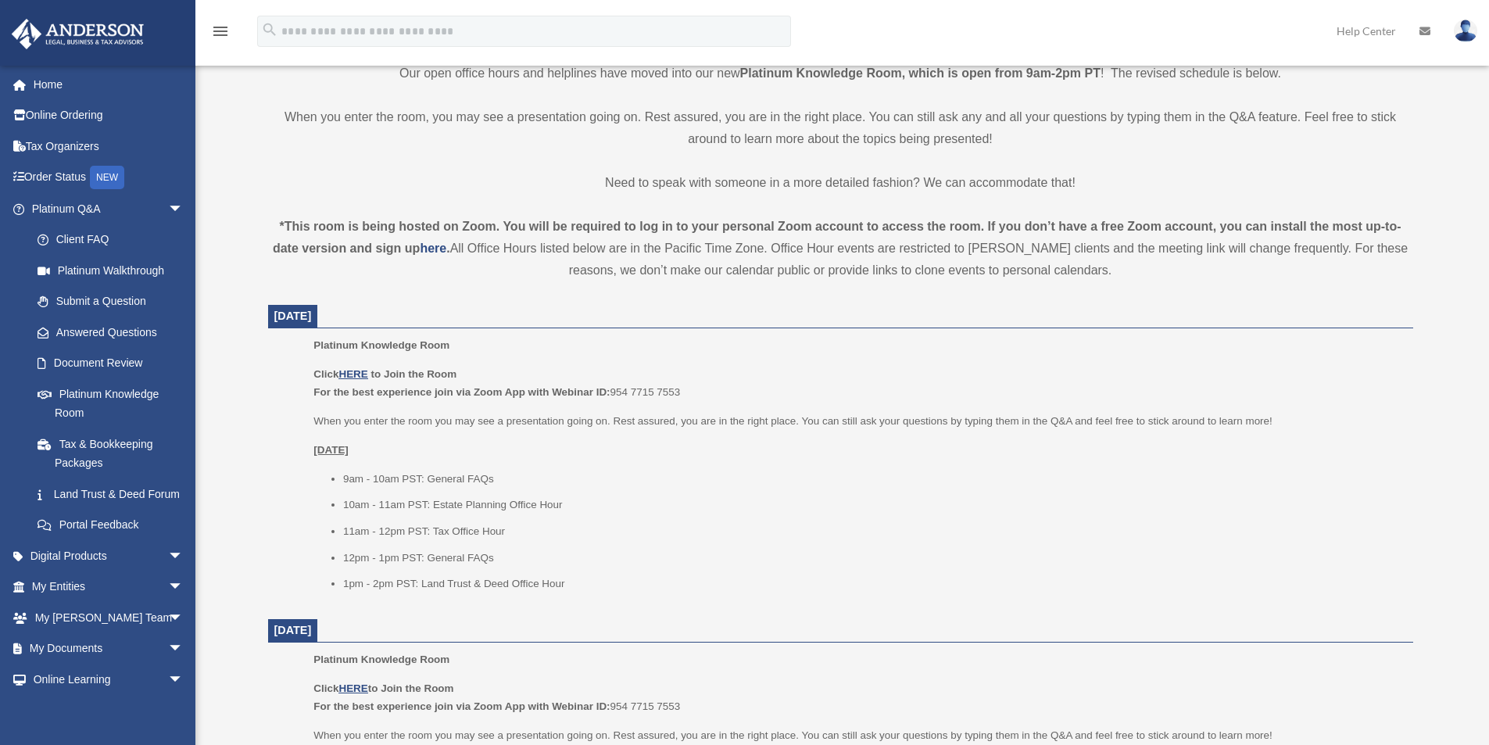
scroll to position [391, 0]
click at [361, 374] on u "HERE" at bounding box center [352, 373] width 29 height 12
